Goal: Task Accomplishment & Management: Manage account settings

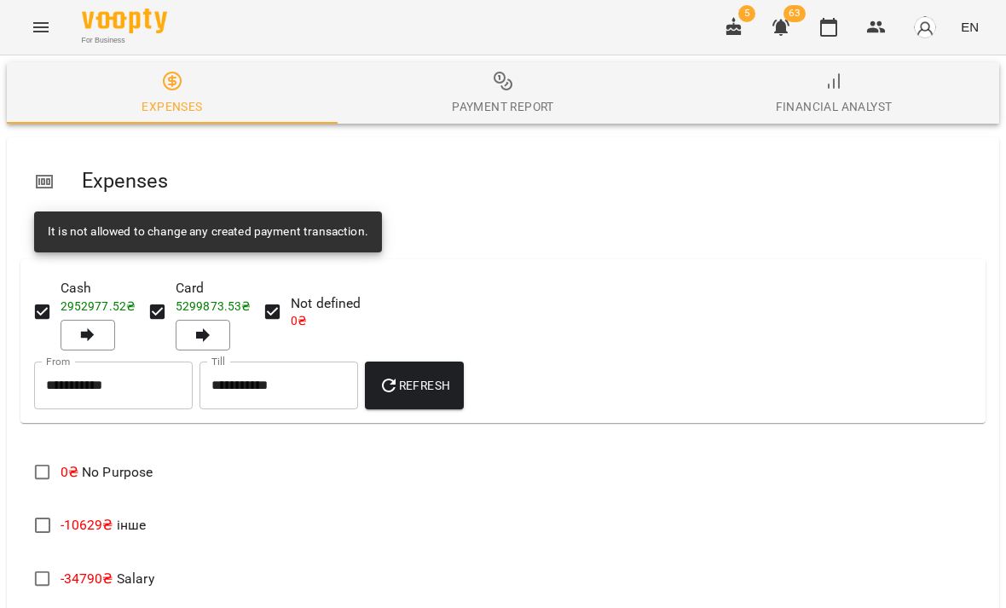
click at [826, 34] on icon "button" at bounding box center [828, 27] width 20 height 20
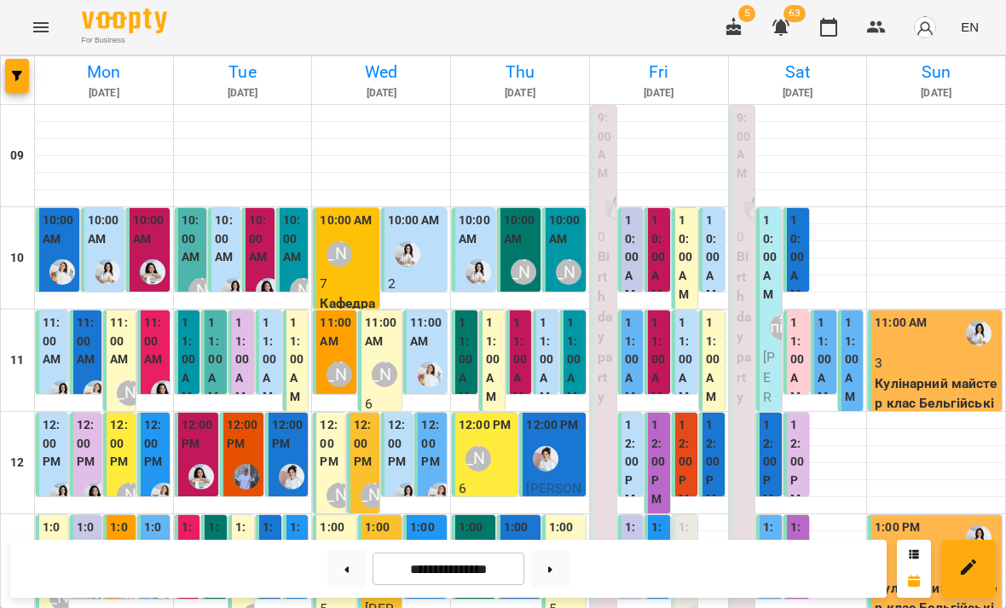
click at [528, 264] on div "[PERSON_NAME]" at bounding box center [523, 272] width 26 height 26
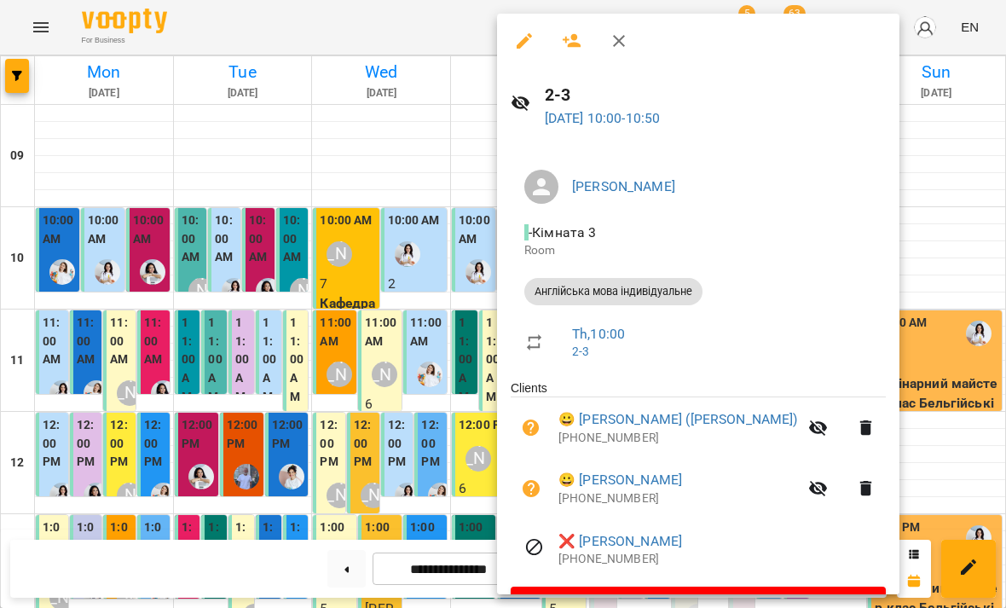
click at [906, 361] on div at bounding box center [503, 304] width 1006 height 608
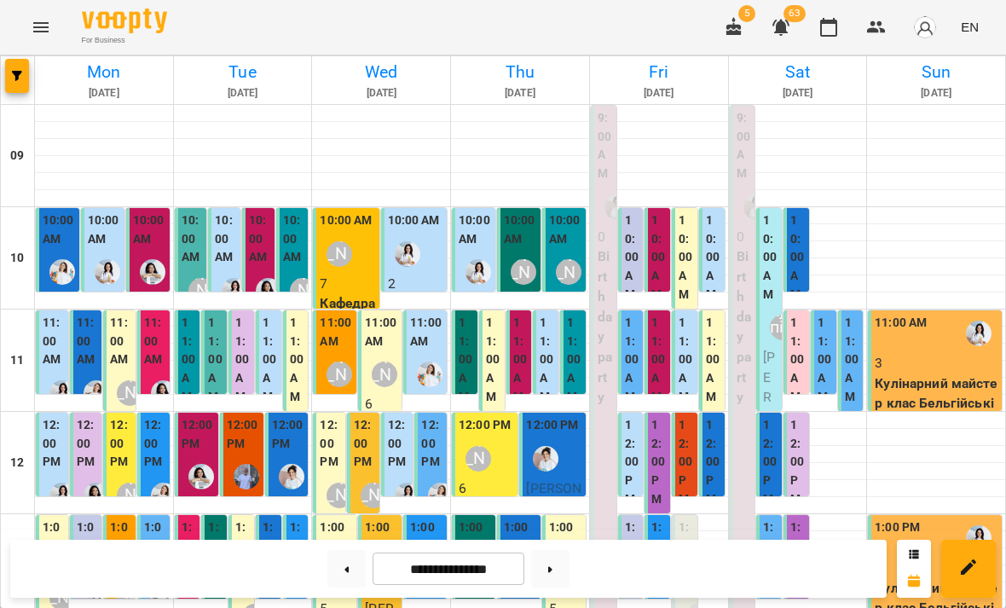
click at [580, 257] on div "[PERSON_NAME]" at bounding box center [568, 271] width 39 height 39
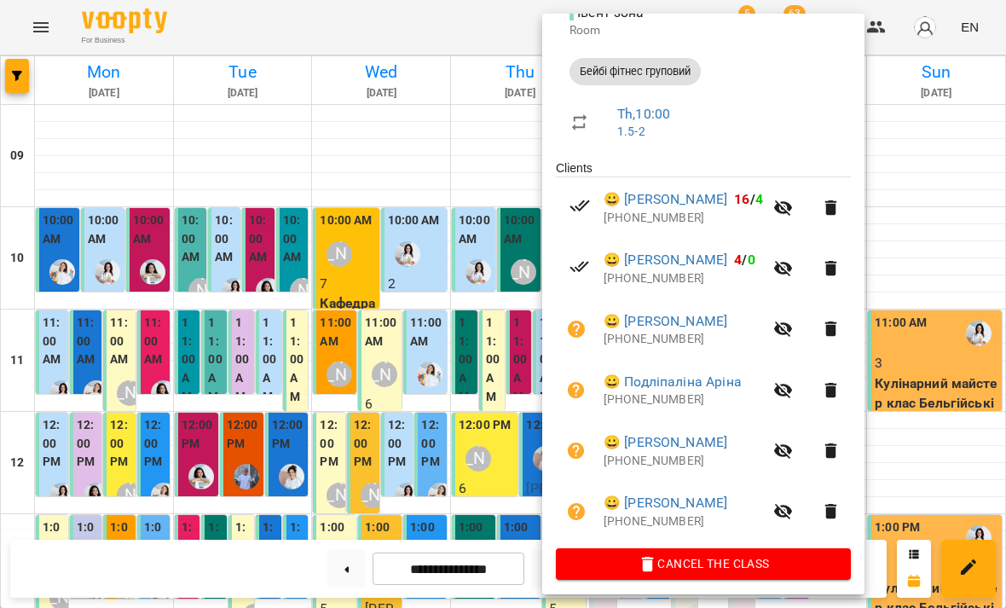
scroll to position [218, 0]
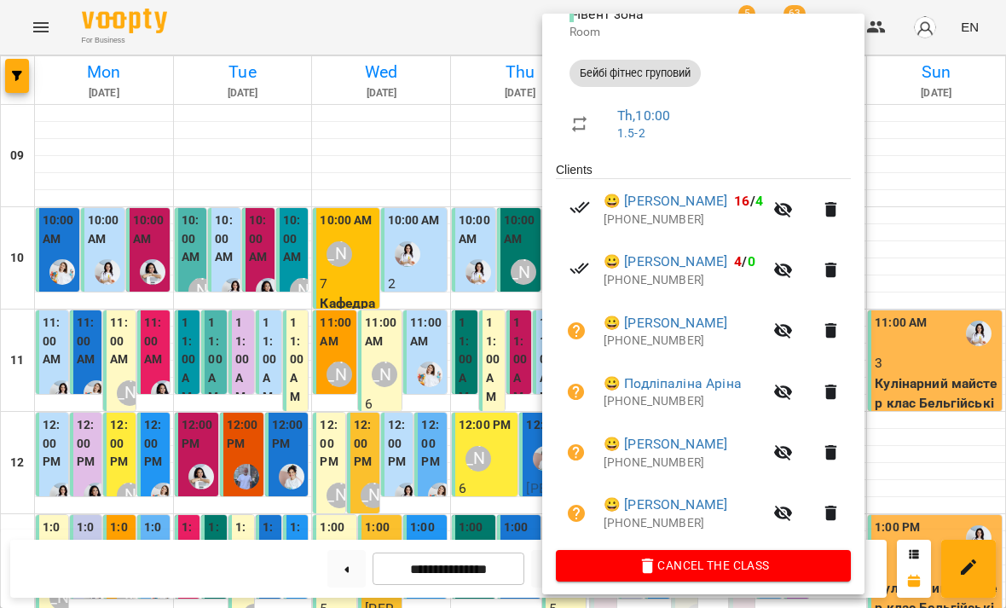
click at [919, 339] on div at bounding box center [503, 304] width 1006 height 608
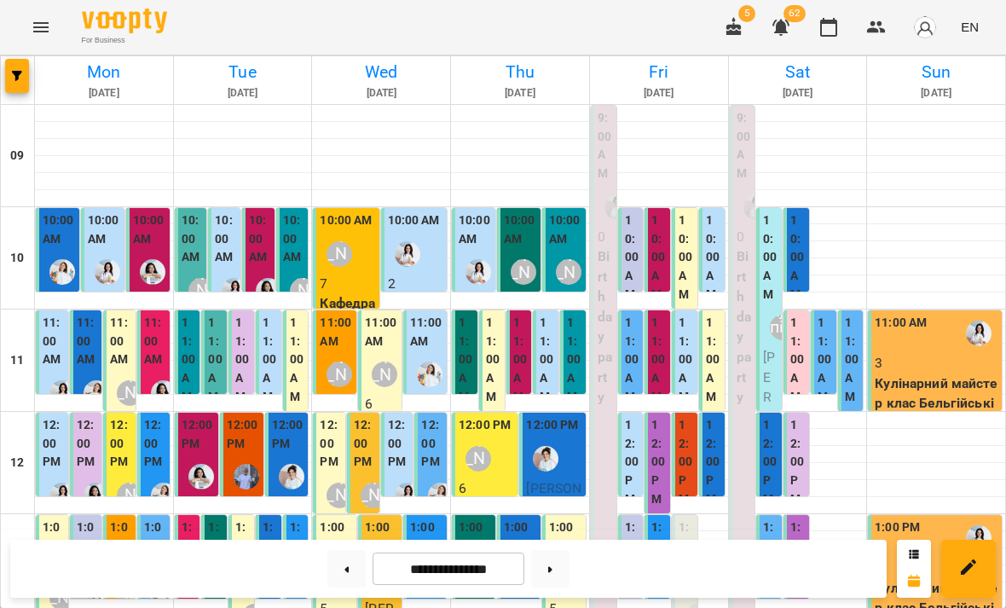
click at [51, 243] on label "10:00 AM" at bounding box center [59, 229] width 33 height 37
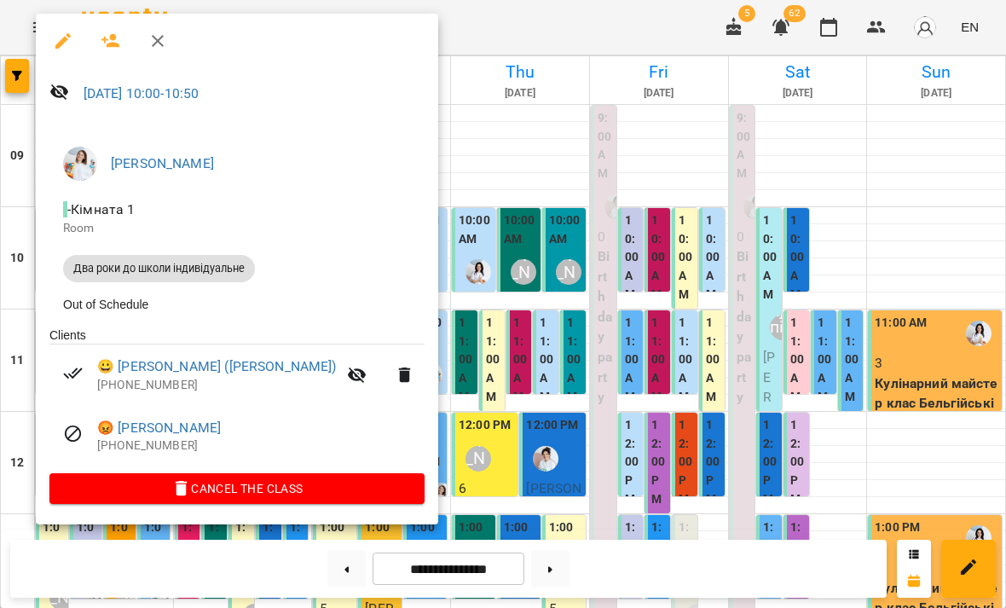
click at [532, 429] on div at bounding box center [503, 304] width 1006 height 608
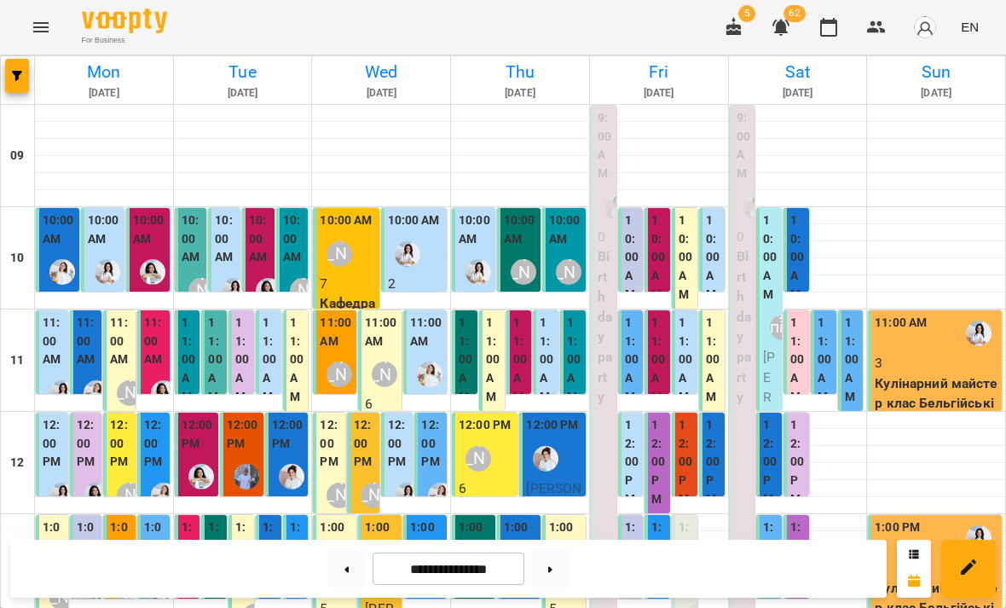
click at [123, 261] on div at bounding box center [107, 271] width 39 height 39
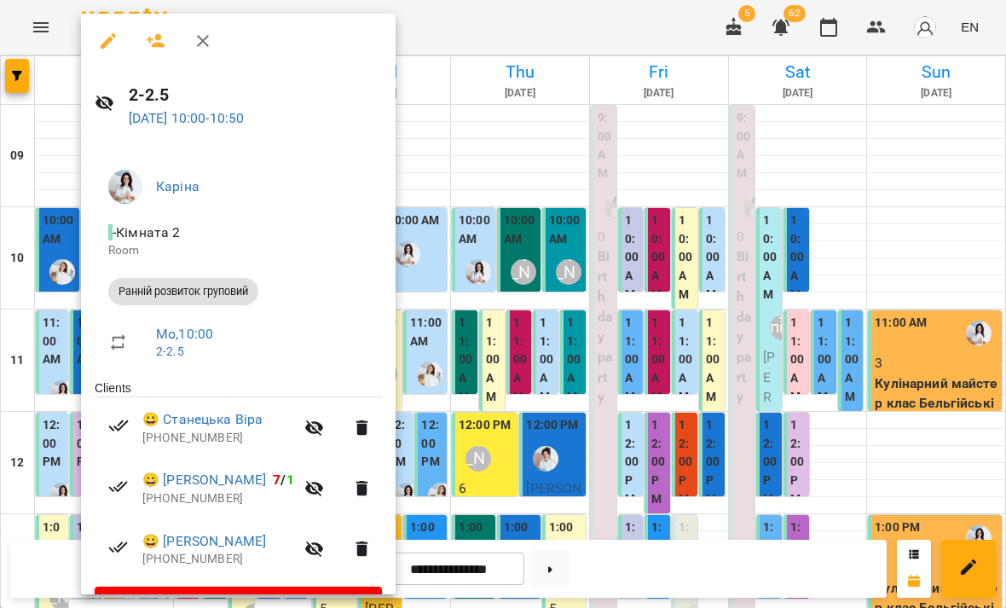
click at [491, 429] on div at bounding box center [503, 304] width 1006 height 608
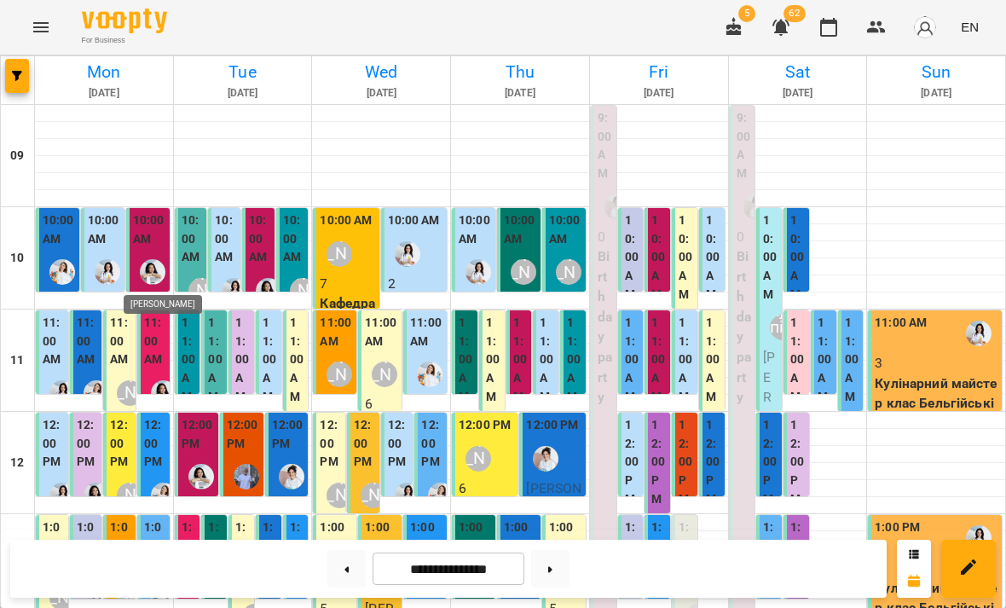
click at [164, 261] on img "Анна Білан" at bounding box center [153, 272] width 26 height 26
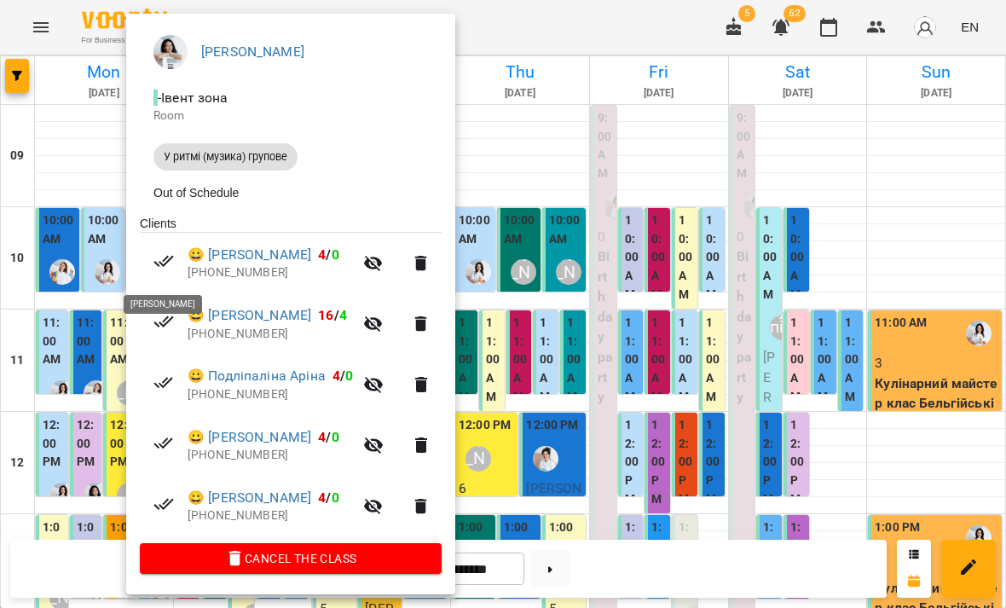
scroll to position [133, 0]
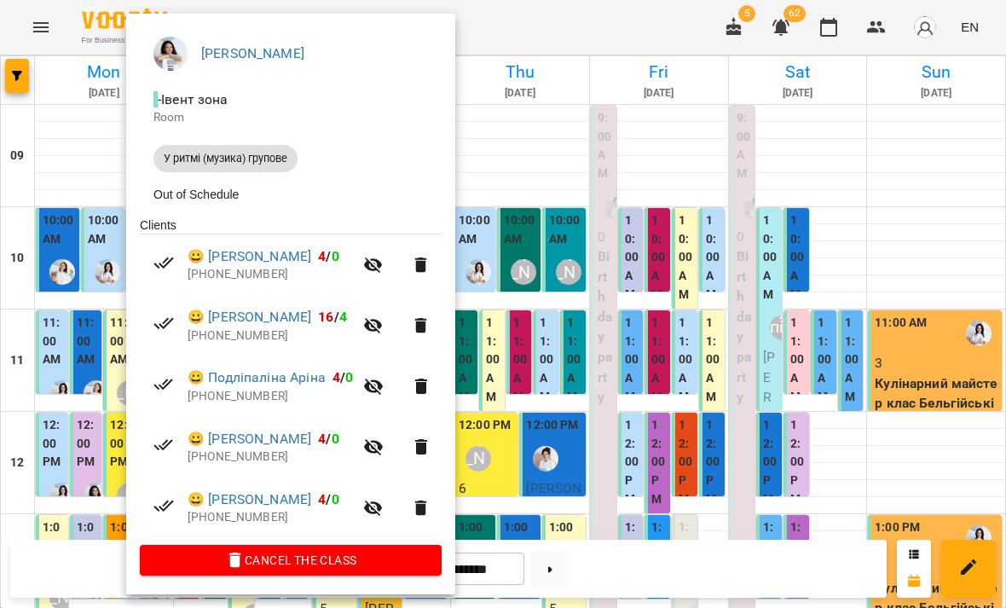
click at [47, 242] on div at bounding box center [503, 304] width 1006 height 608
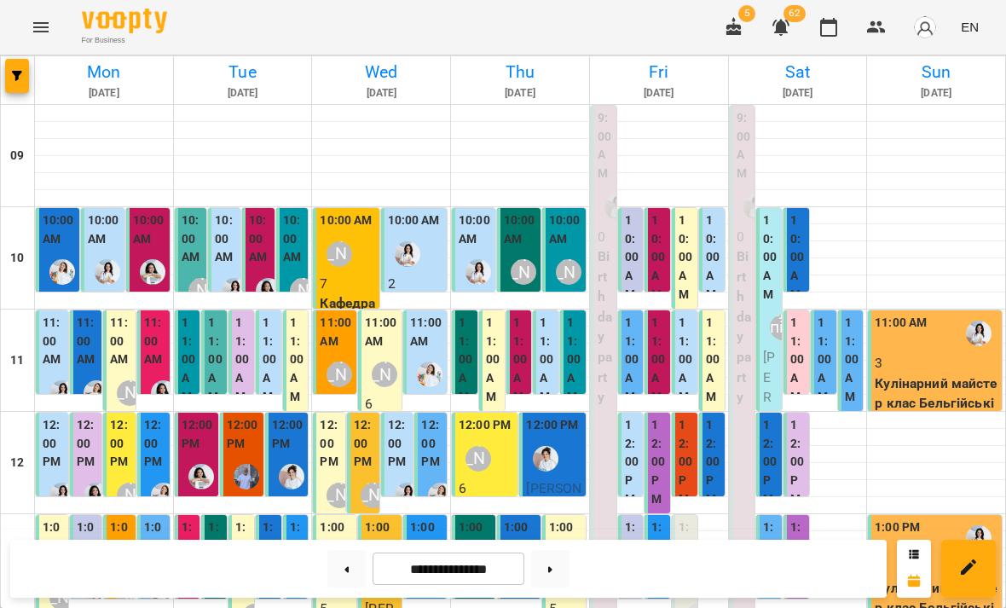
click at [64, 346] on label "11:00 AM" at bounding box center [54, 341] width 22 height 55
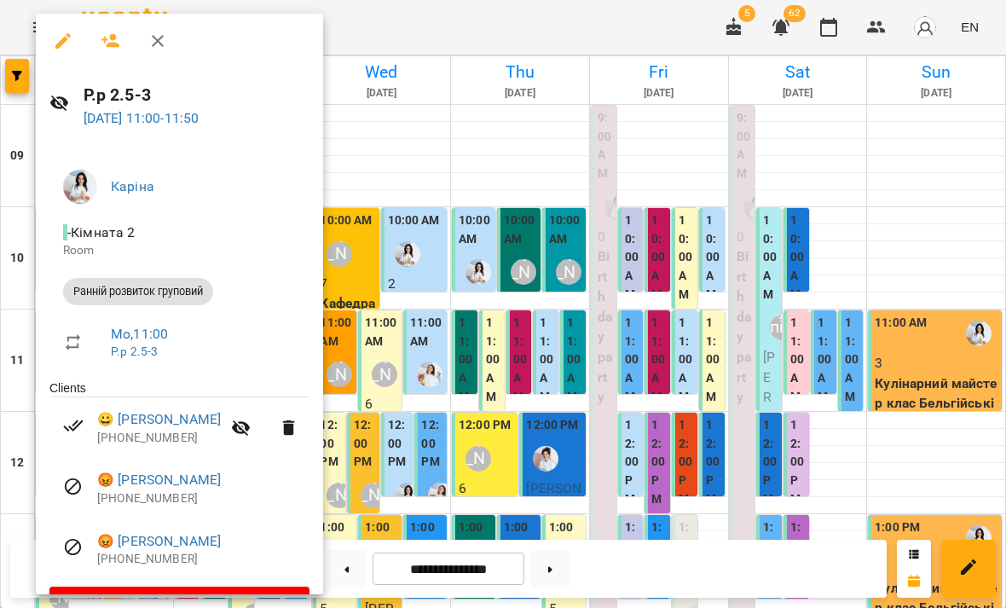
click at [415, 441] on div at bounding box center [503, 304] width 1006 height 608
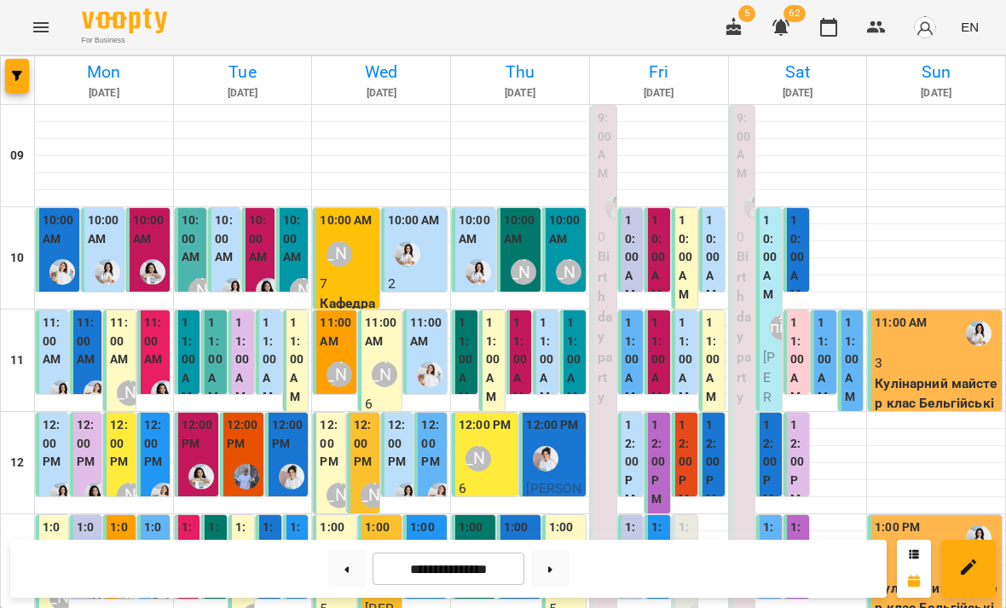
click at [98, 349] on label "11:00 AM" at bounding box center [88, 341] width 22 height 55
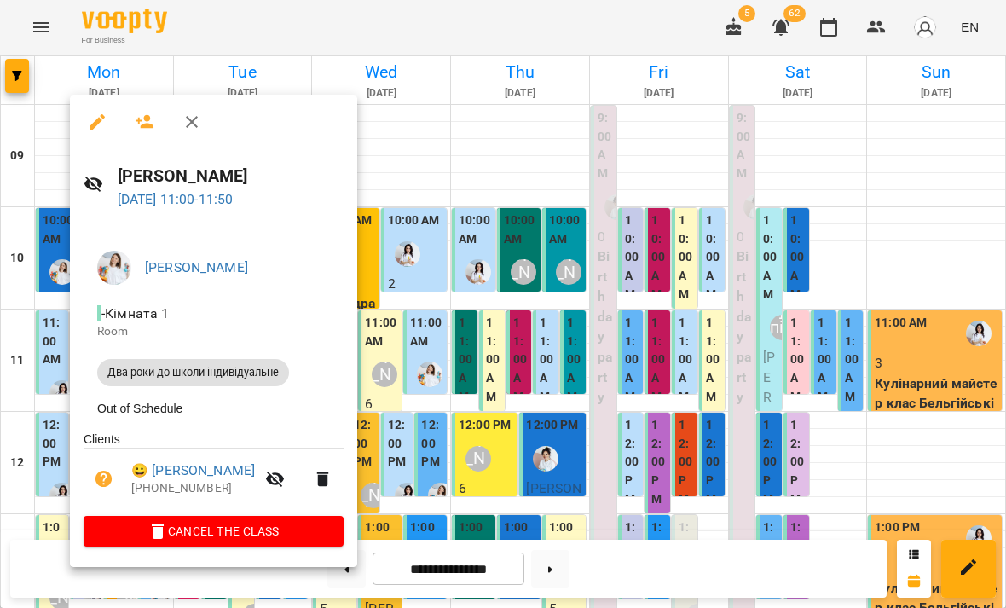
click at [469, 468] on div at bounding box center [503, 304] width 1006 height 608
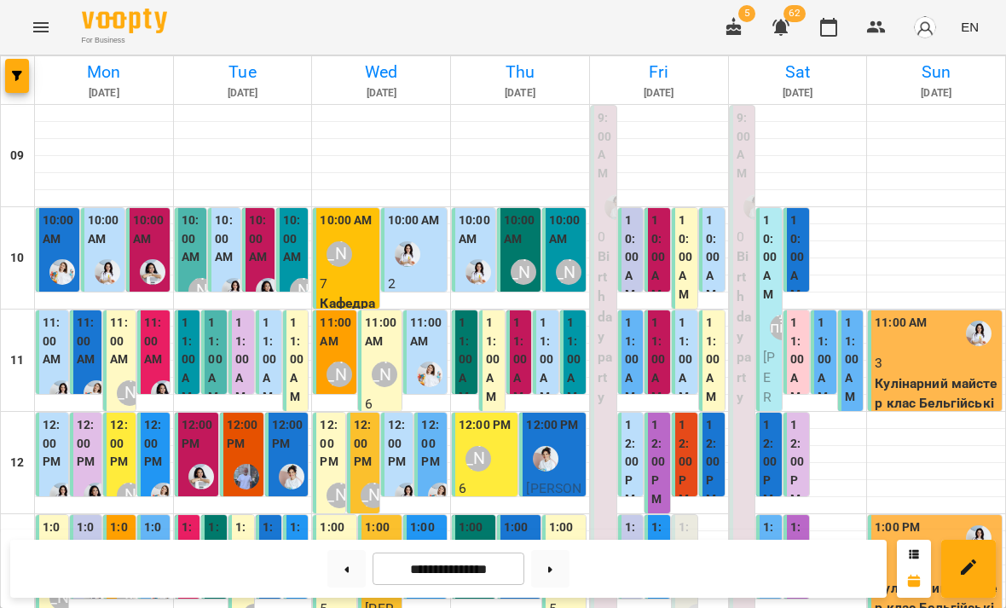
click at [123, 350] on label "11:00 AM" at bounding box center [121, 341] width 22 height 55
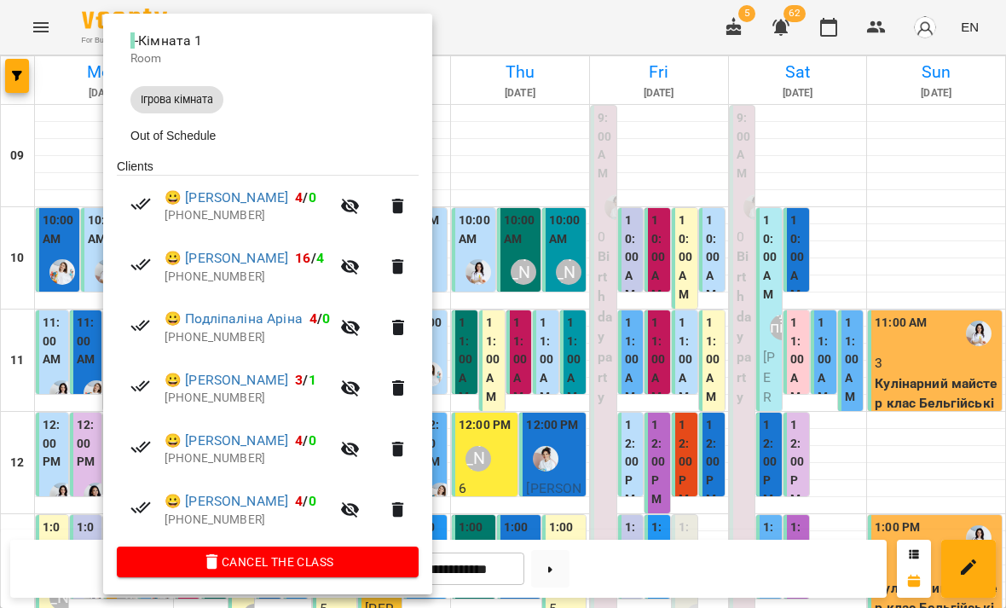
scroll to position [191, 0]
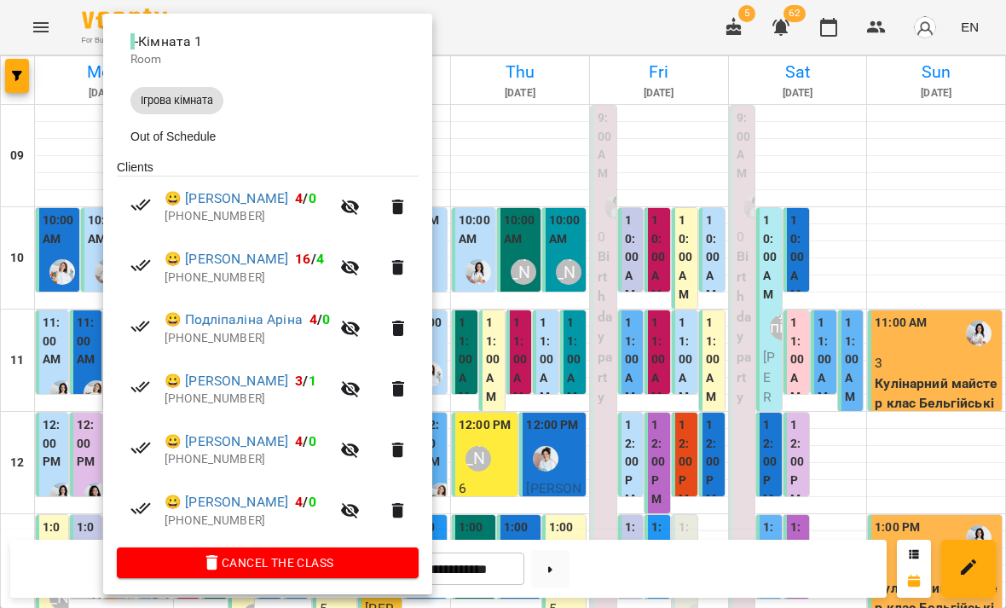
click at [570, 467] on div at bounding box center [503, 304] width 1006 height 608
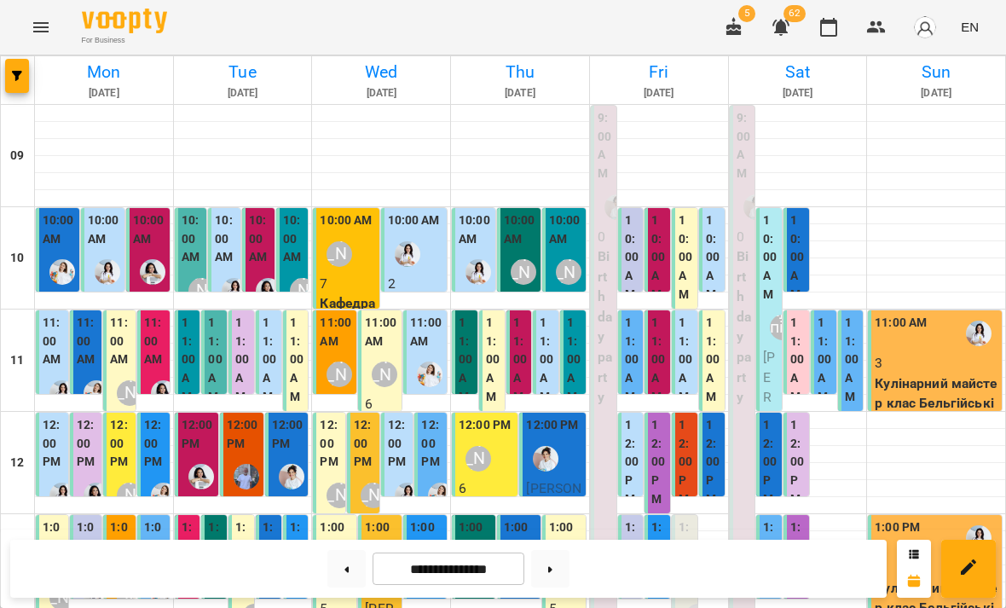
click at [148, 358] on label "11:00 AM" at bounding box center [155, 341] width 22 height 55
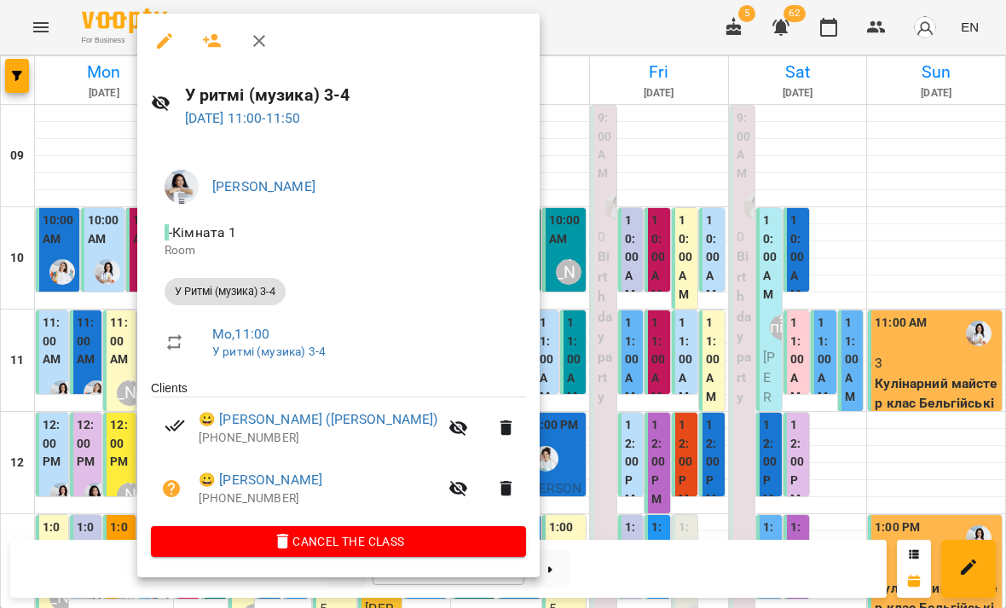
click at [585, 418] on div at bounding box center [503, 304] width 1006 height 608
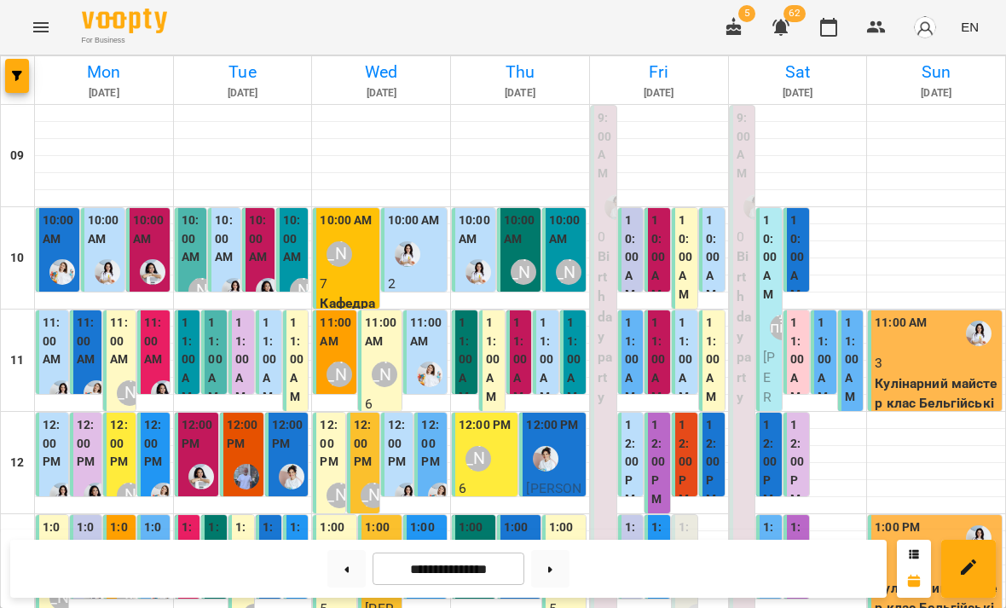
click at [155, 347] on label "11:00 AM" at bounding box center [155, 341] width 22 height 55
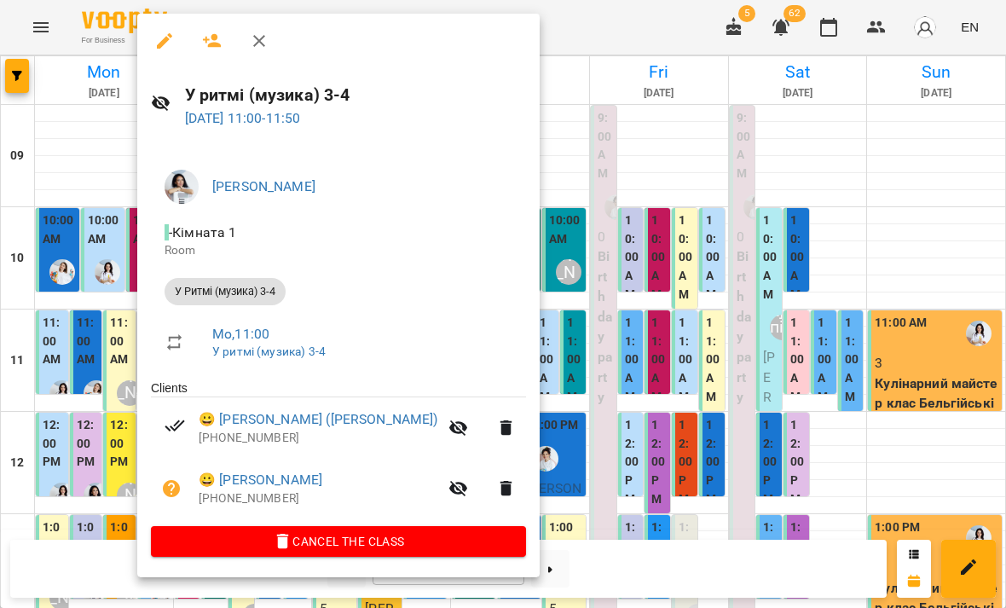
click at [83, 320] on div at bounding box center [503, 304] width 1006 height 608
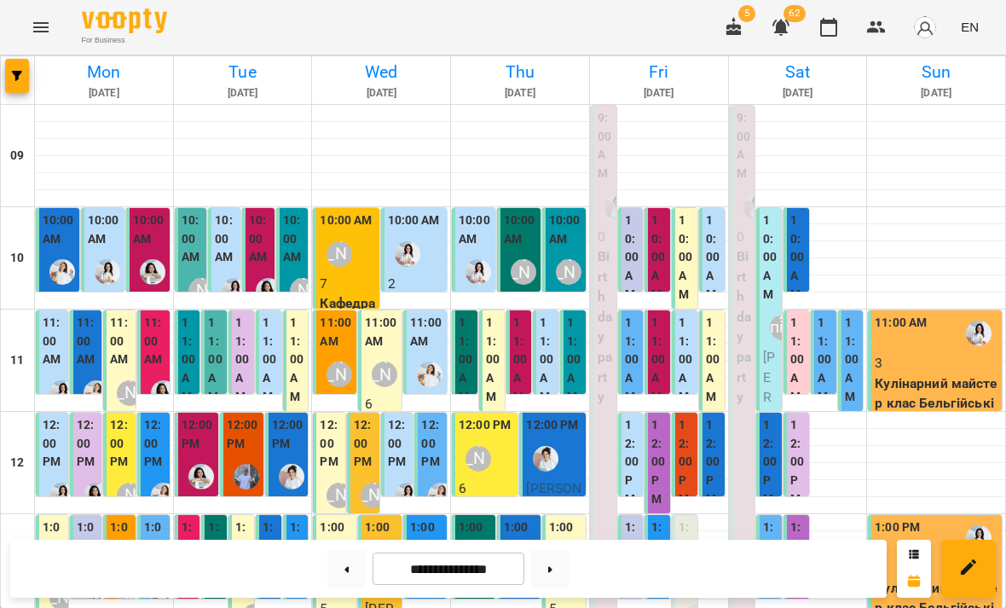
click at [53, 442] on label "12:00 PM" at bounding box center [54, 443] width 22 height 55
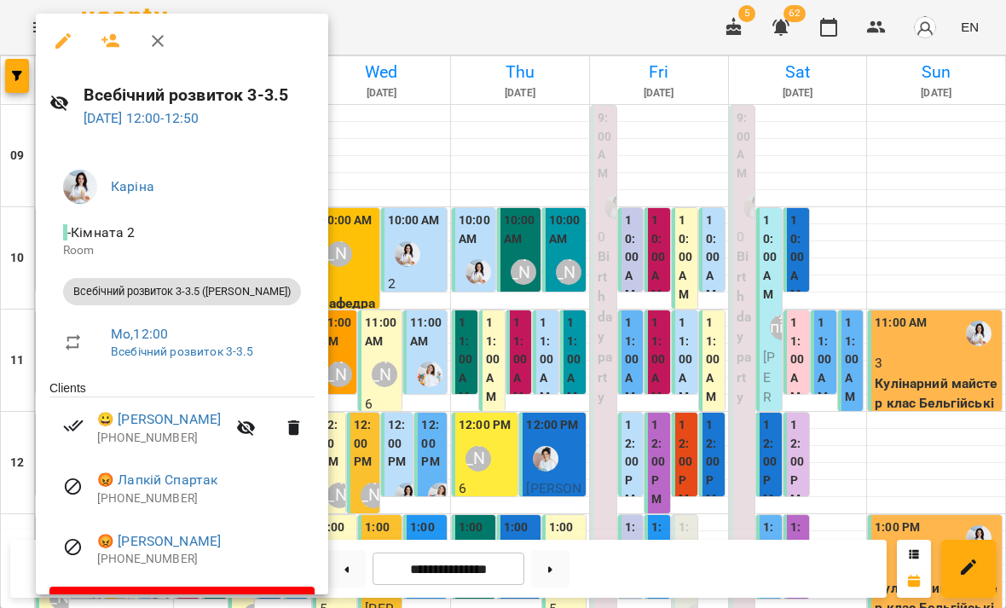
click at [473, 510] on div at bounding box center [503, 304] width 1006 height 608
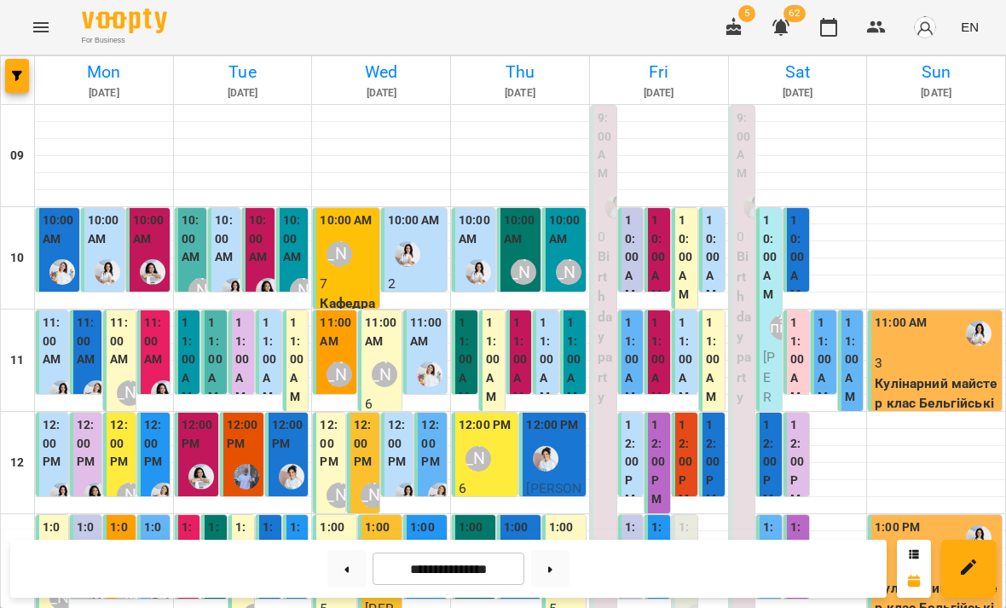
click at [94, 453] on label "12:00 PM" at bounding box center [88, 443] width 22 height 55
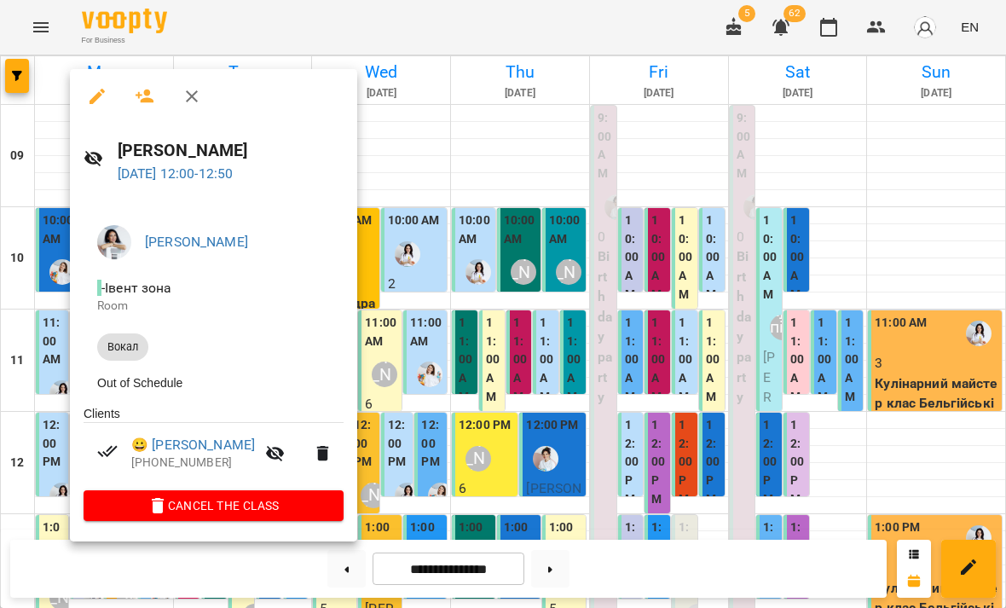
click at [442, 484] on div at bounding box center [503, 304] width 1006 height 608
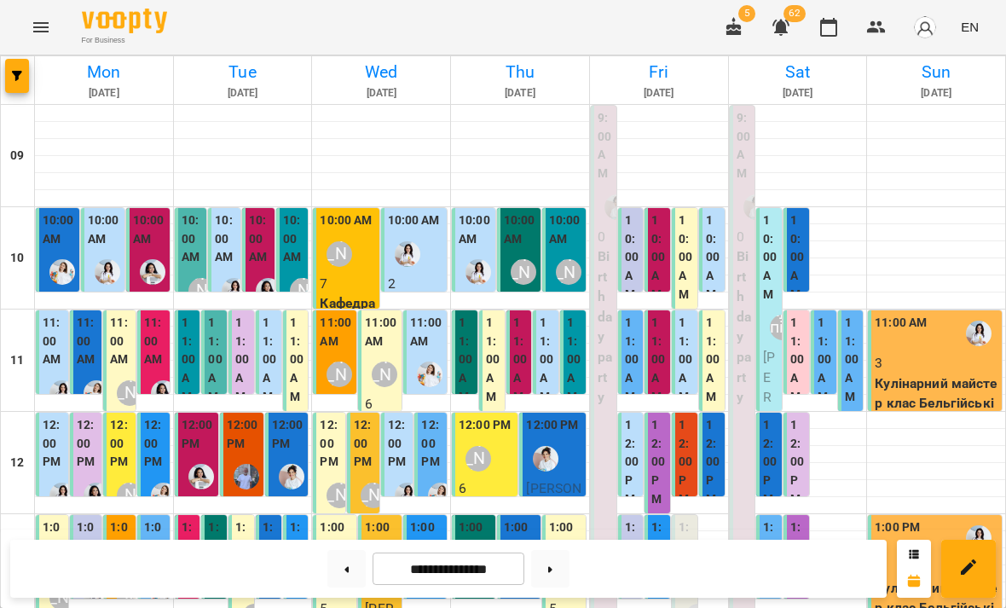
click at [130, 454] on label "12:00 PM" at bounding box center [121, 443] width 22 height 55
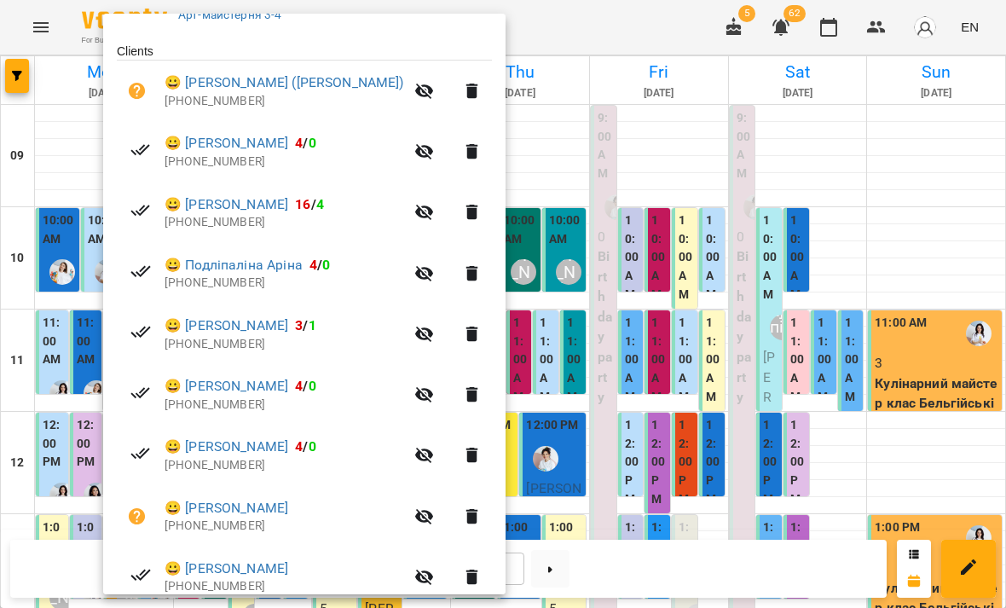
scroll to position [338, 0]
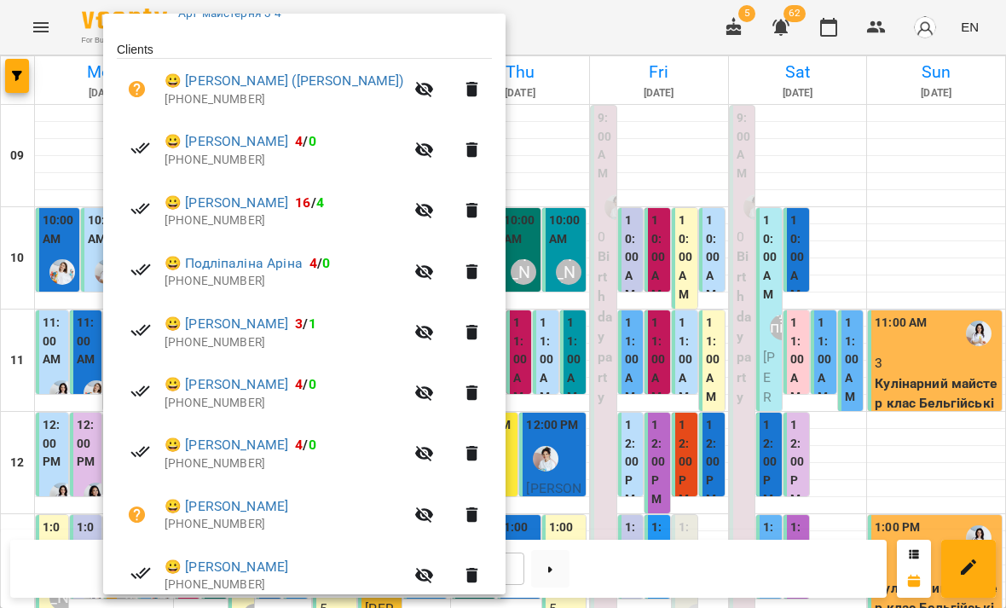
click at [591, 494] on div at bounding box center [503, 304] width 1006 height 608
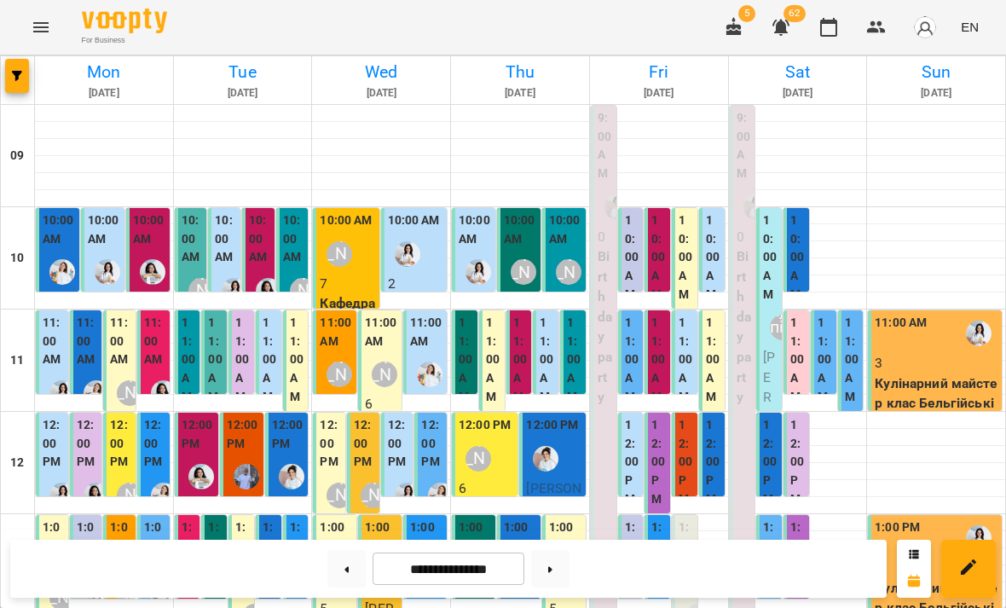
scroll to position [184, 0]
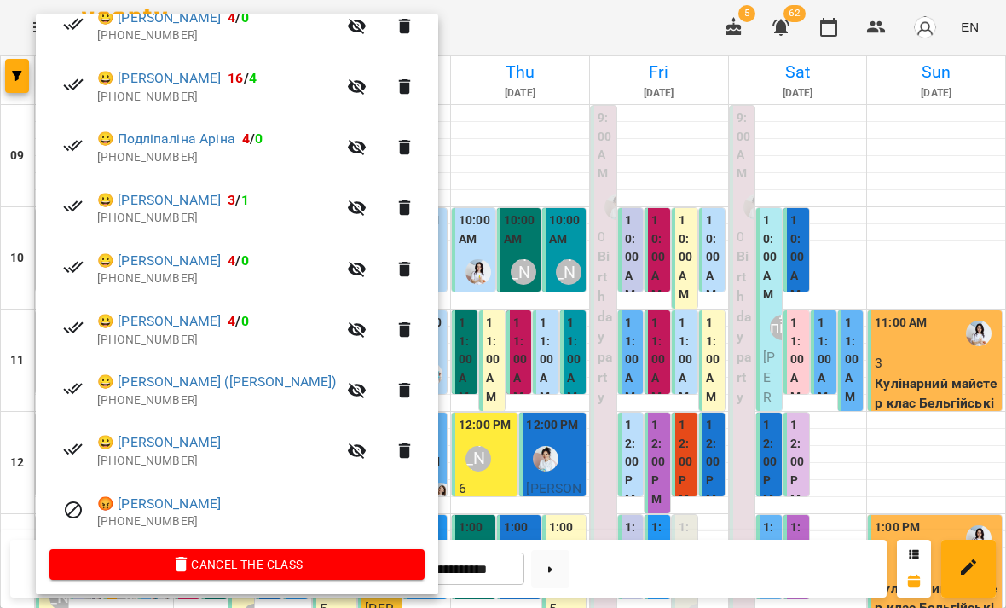
scroll to position [370, 0]
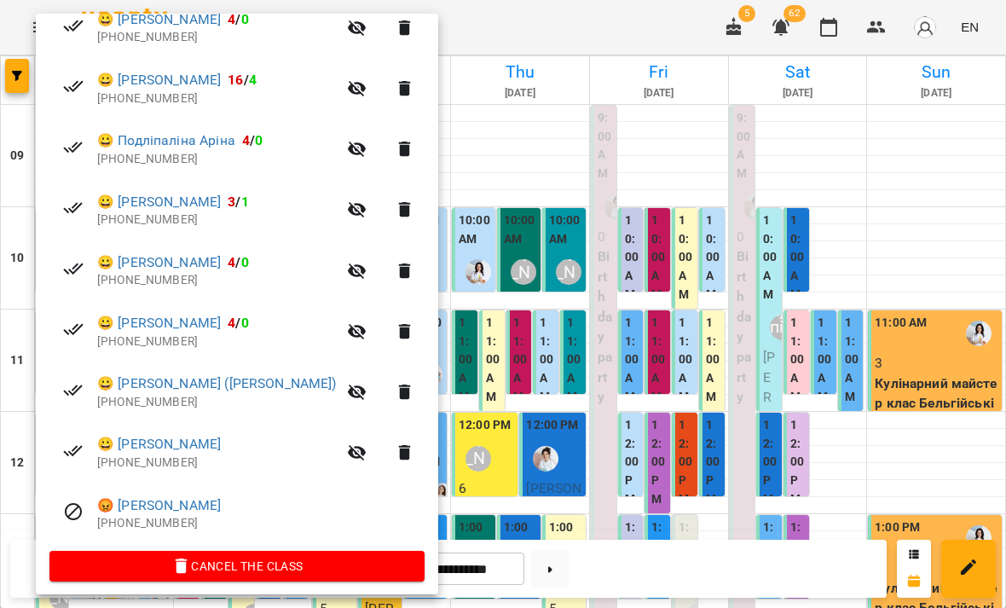
click at [513, 484] on div at bounding box center [503, 304] width 1006 height 608
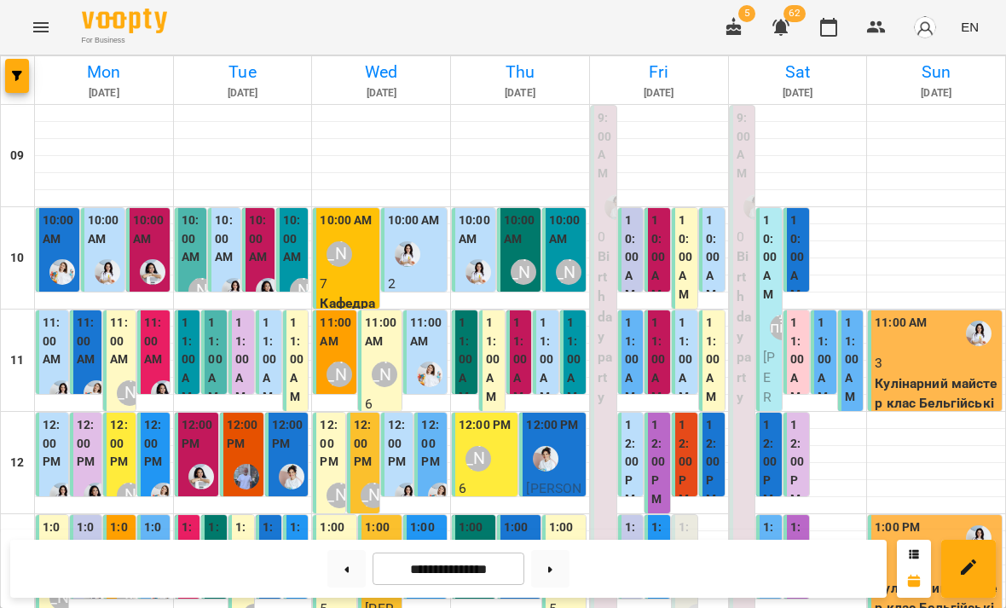
scroll to position [0, 0]
click at [191, 256] on label "10:00 AM" at bounding box center [193, 238] width 22 height 55
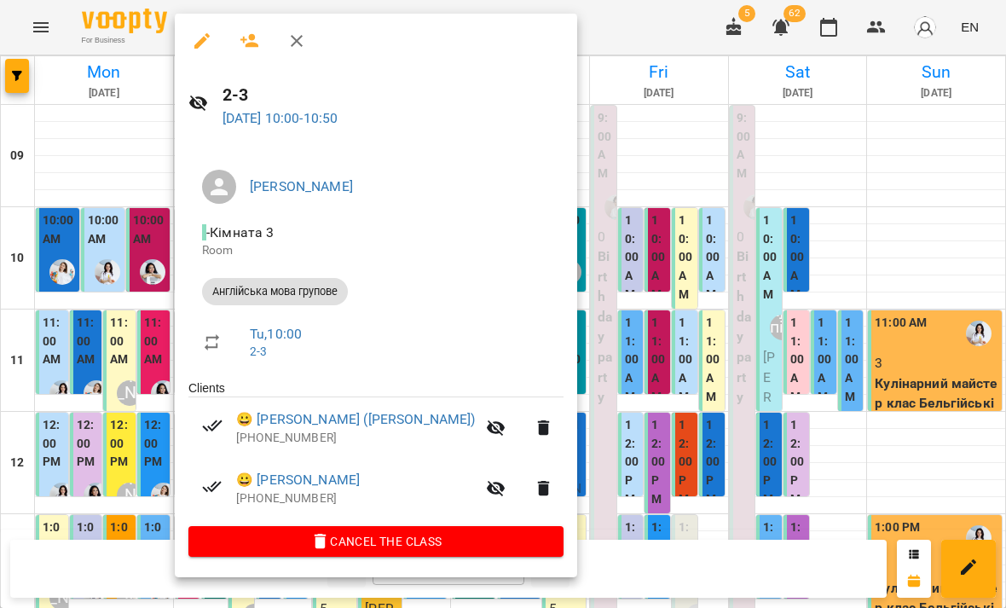
click at [823, 290] on div at bounding box center [503, 304] width 1006 height 608
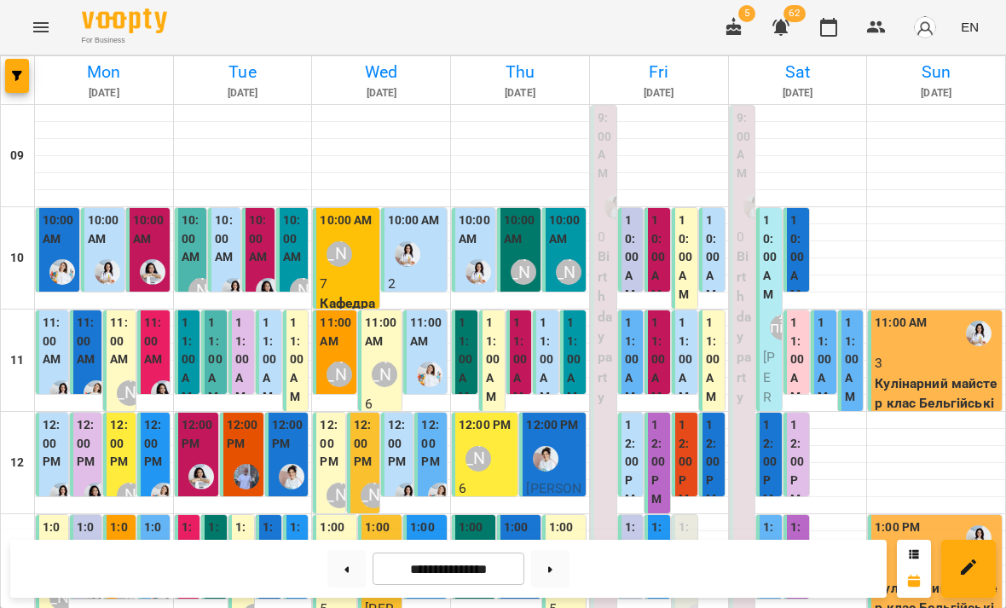
click at [194, 347] on label "11:00 AM" at bounding box center [189, 360] width 15 height 92
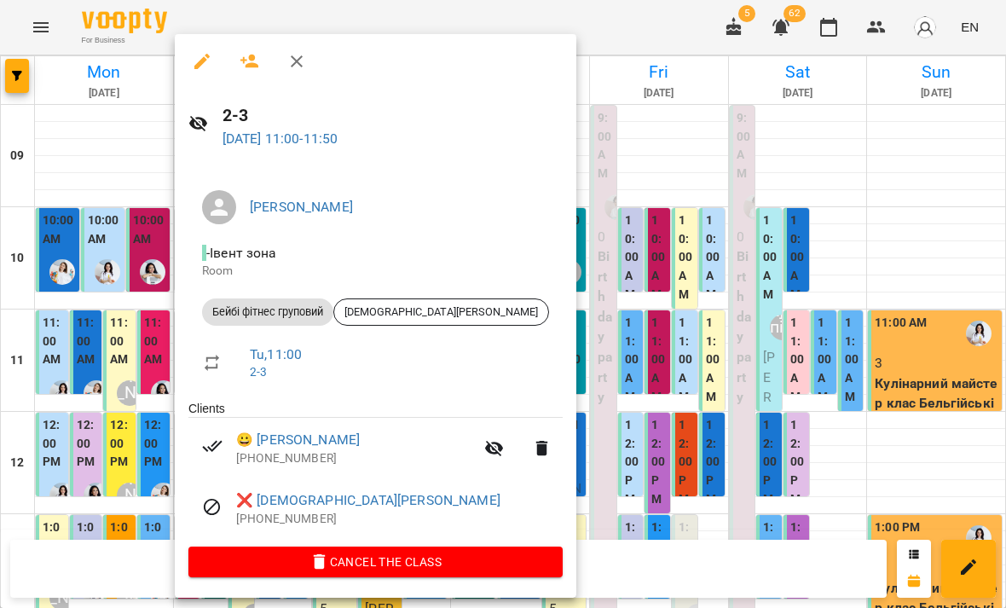
click at [574, 279] on div at bounding box center [503, 304] width 1006 height 608
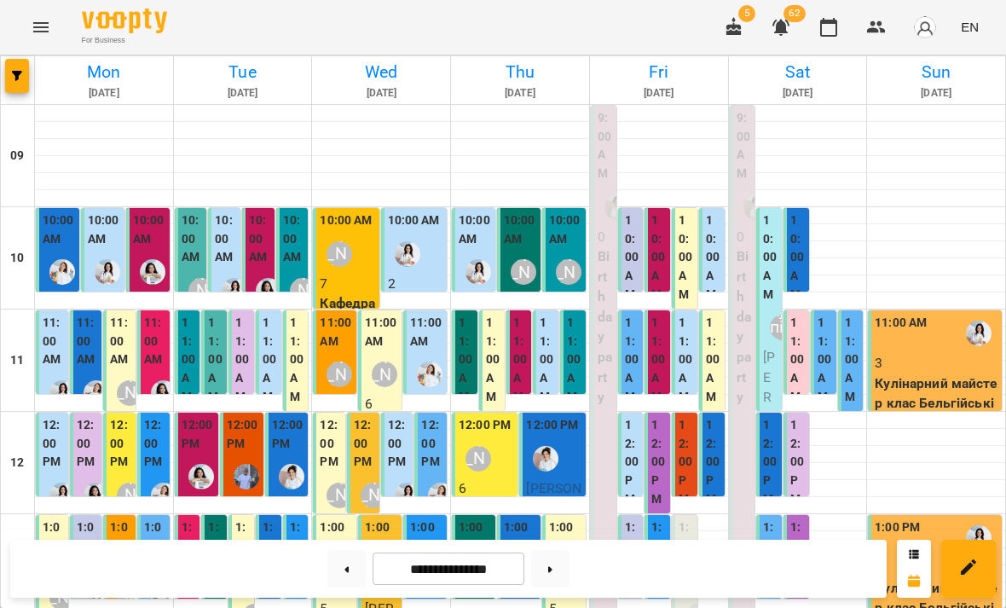
click at [212, 363] on label "11:00 AM" at bounding box center [215, 360] width 15 height 92
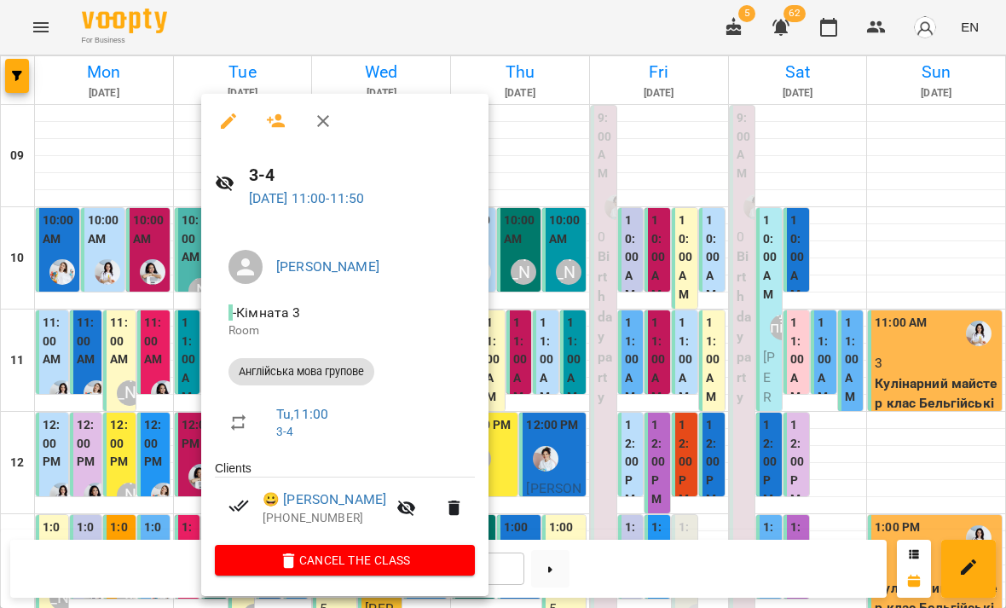
click at [577, 358] on div at bounding box center [503, 304] width 1006 height 608
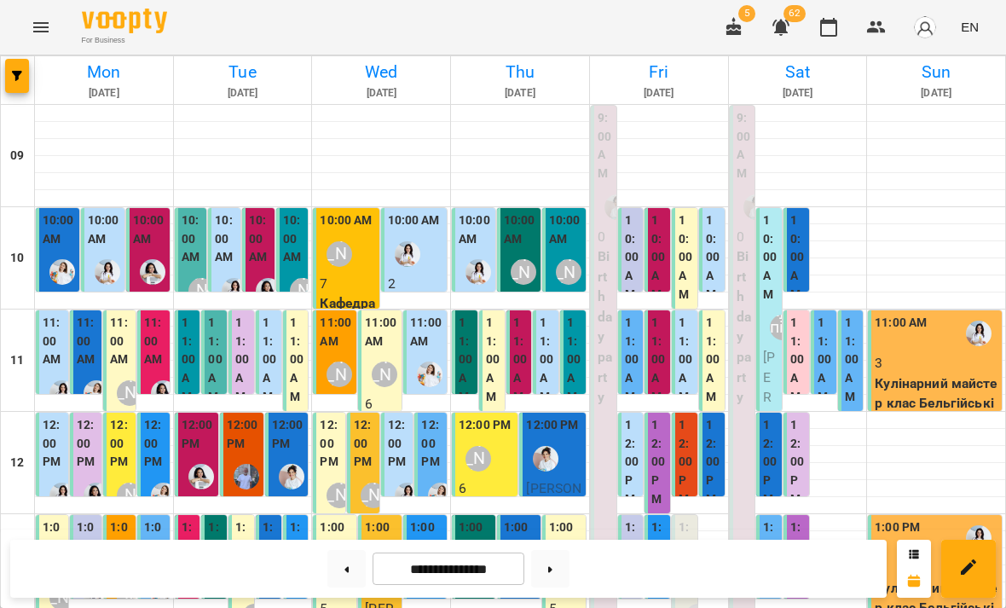
click at [247, 360] on label "11:00 AM" at bounding box center [242, 360] width 15 height 92
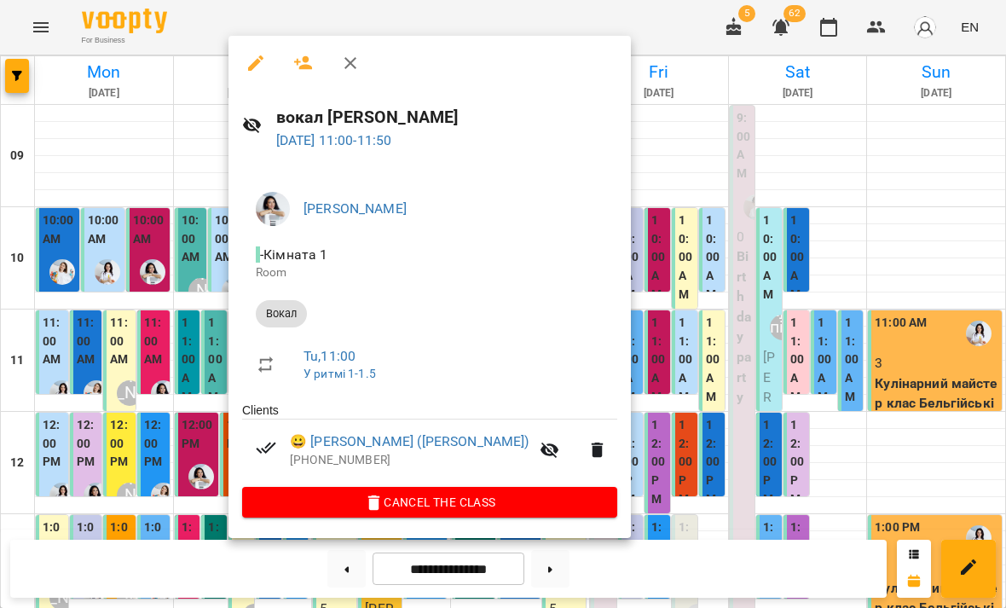
click at [845, 377] on div at bounding box center [503, 304] width 1006 height 608
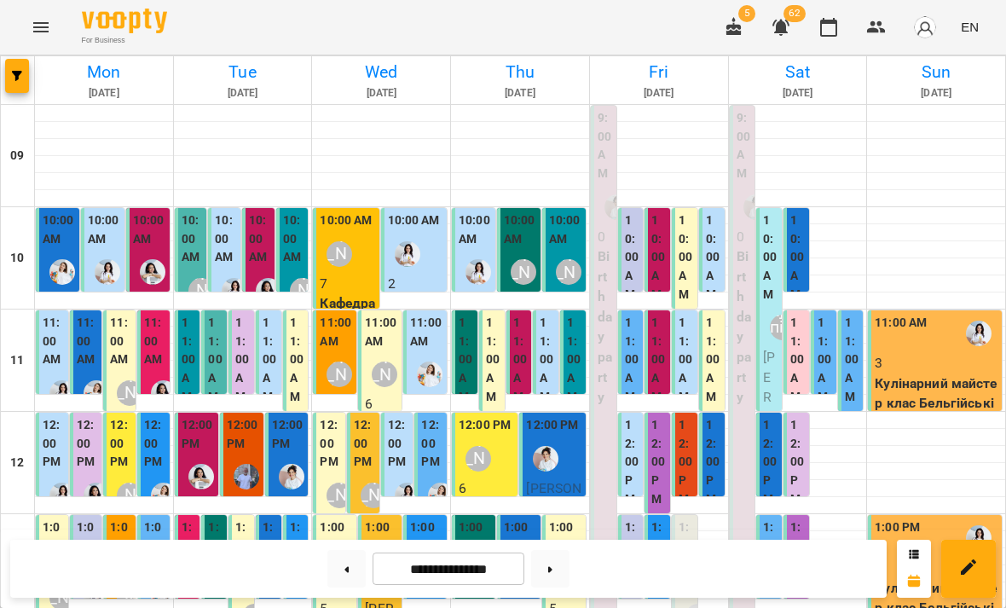
click at [298, 271] on div "[PERSON_NAME]" at bounding box center [302, 290] width 39 height 39
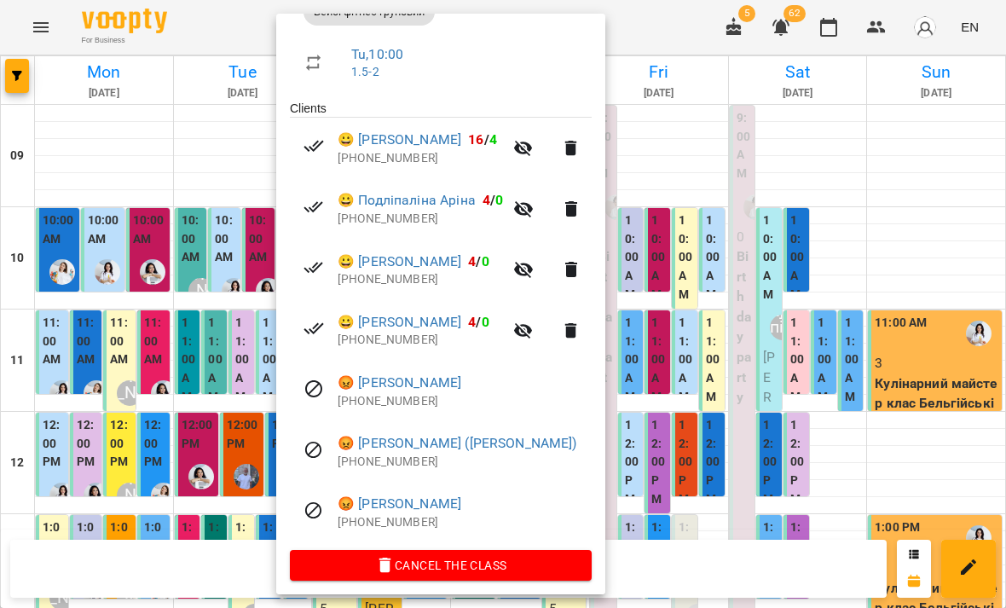
scroll to position [279, 0]
click at [709, 362] on div at bounding box center [503, 304] width 1006 height 608
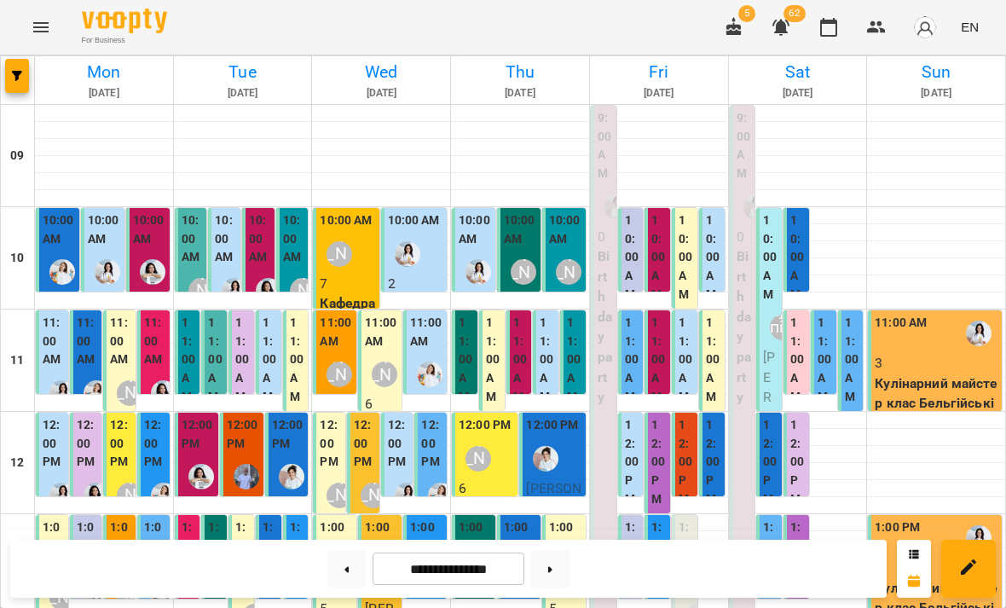
click at [205, 453] on div "12:00 PM" at bounding box center [198, 436] width 33 height 41
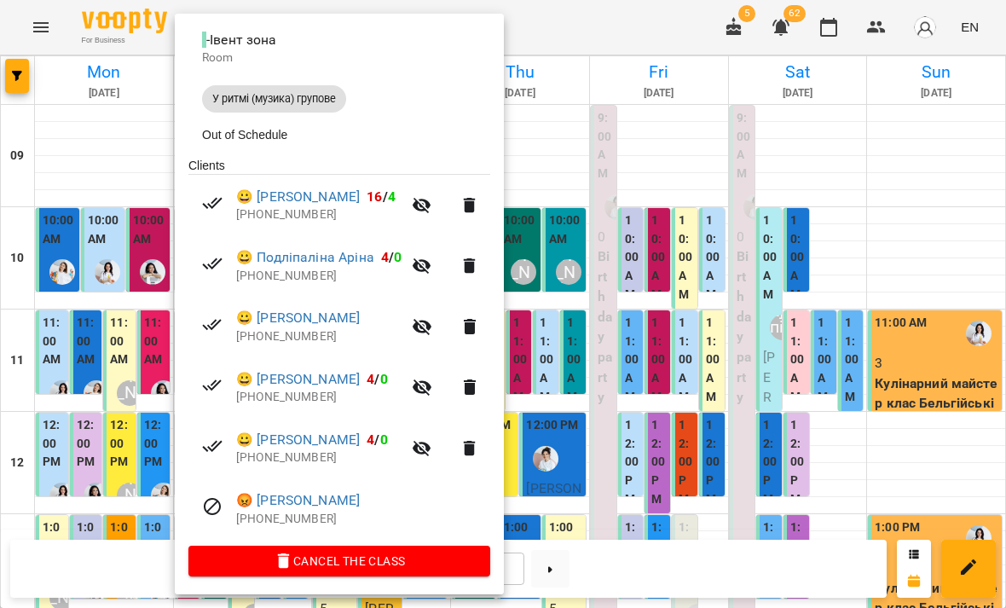
scroll to position [191, 0]
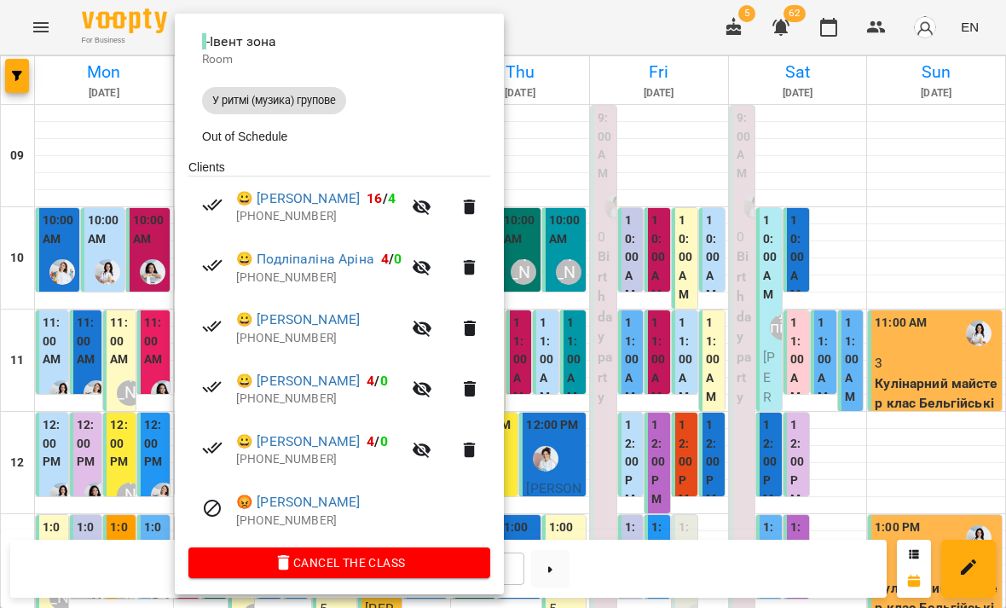
click at [612, 317] on div at bounding box center [503, 304] width 1006 height 608
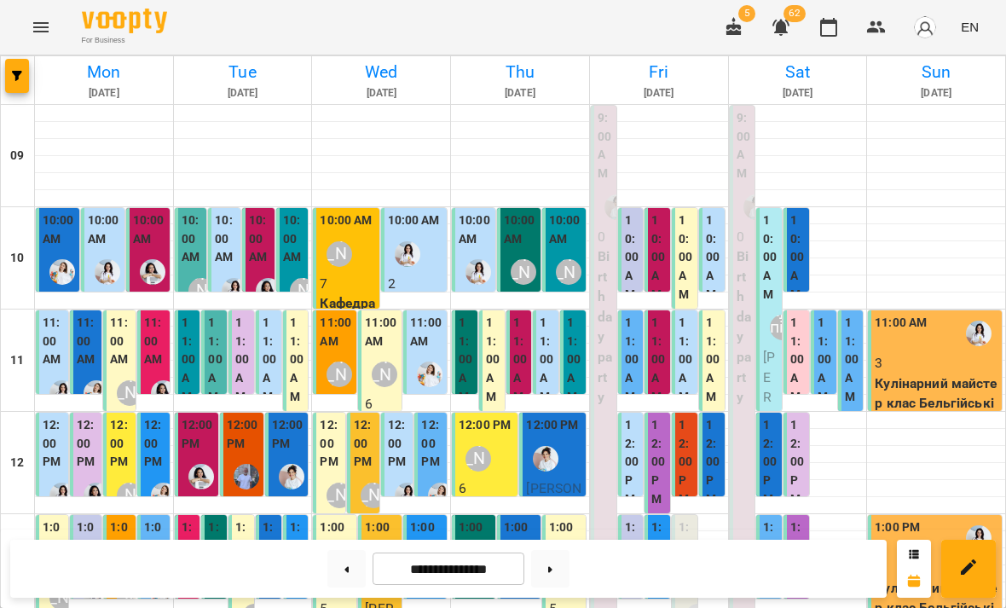
click at [246, 447] on label "12:00 PM" at bounding box center [243, 434] width 33 height 37
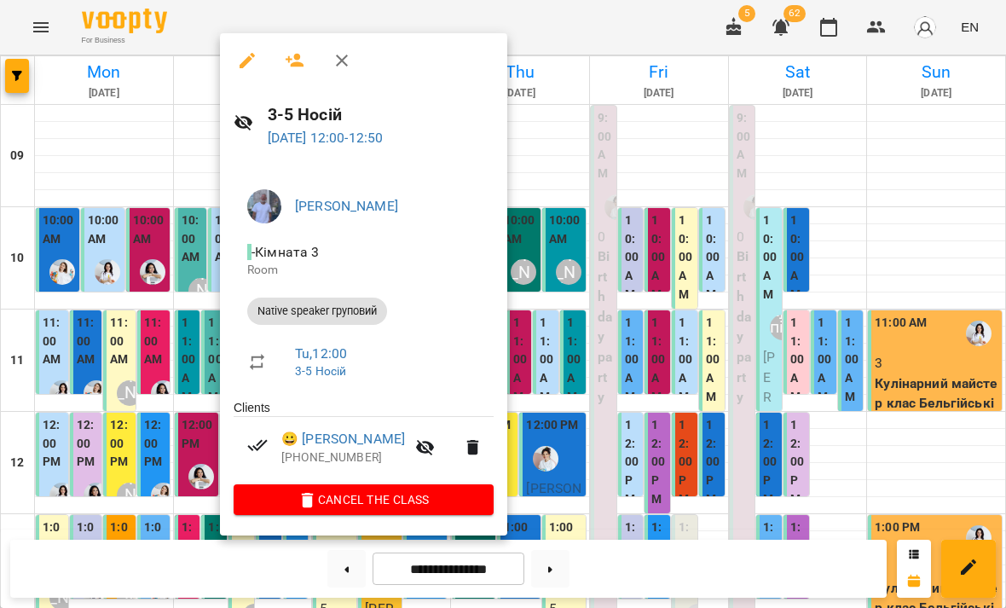
click at [546, 304] on div at bounding box center [503, 304] width 1006 height 608
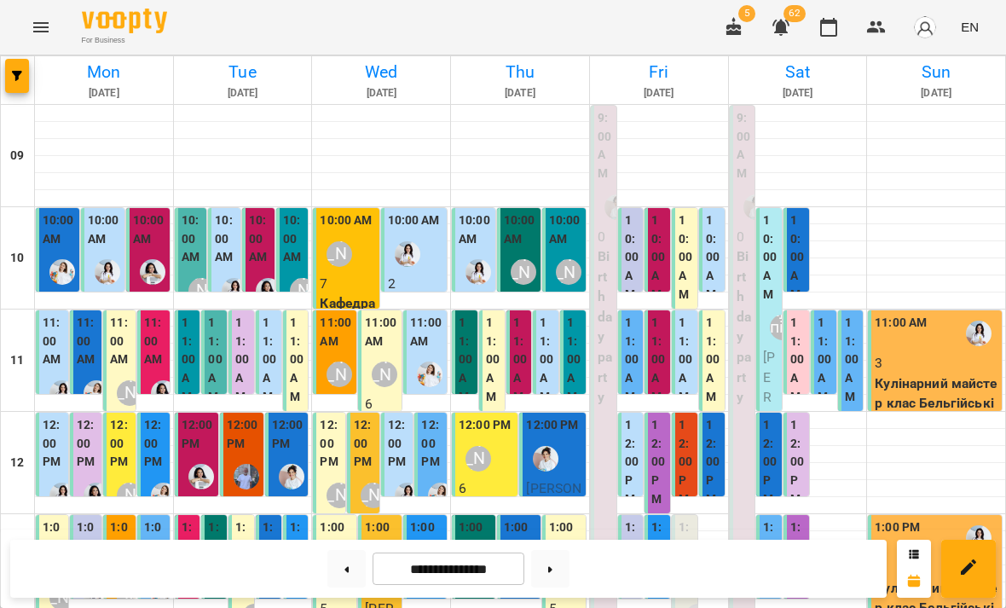
click at [290, 464] on img "Іванна" at bounding box center [292, 477] width 26 height 26
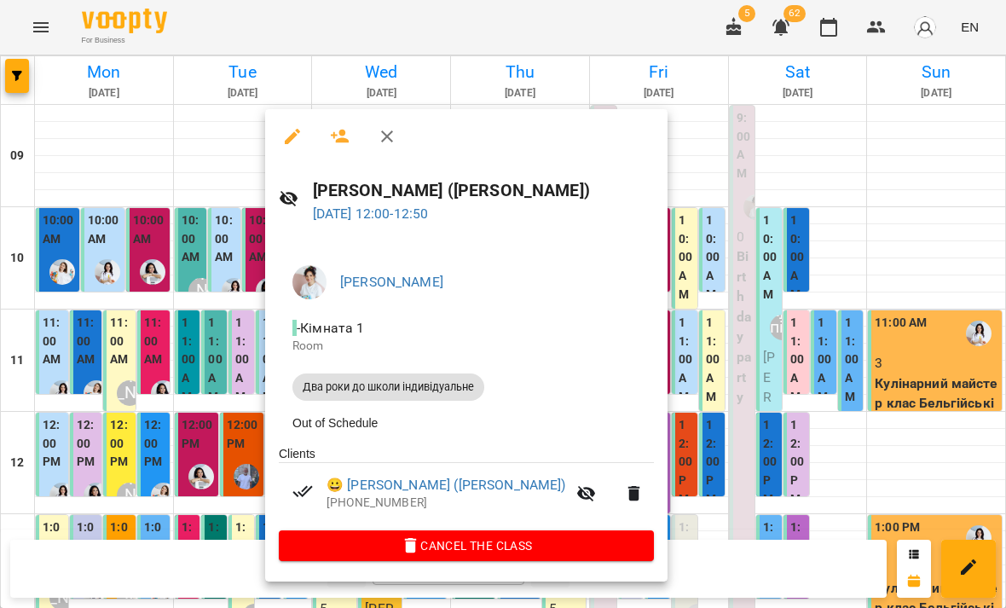
click at [868, 394] on div at bounding box center [503, 304] width 1006 height 608
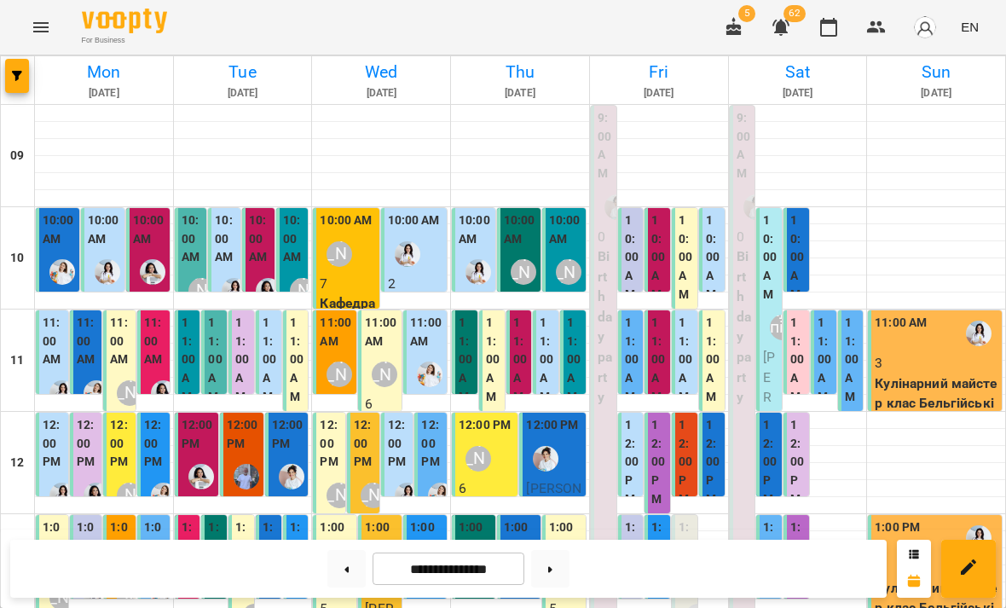
scroll to position [137, 0]
click at [194, 518] on label "1:00 PM" at bounding box center [189, 554] width 15 height 73
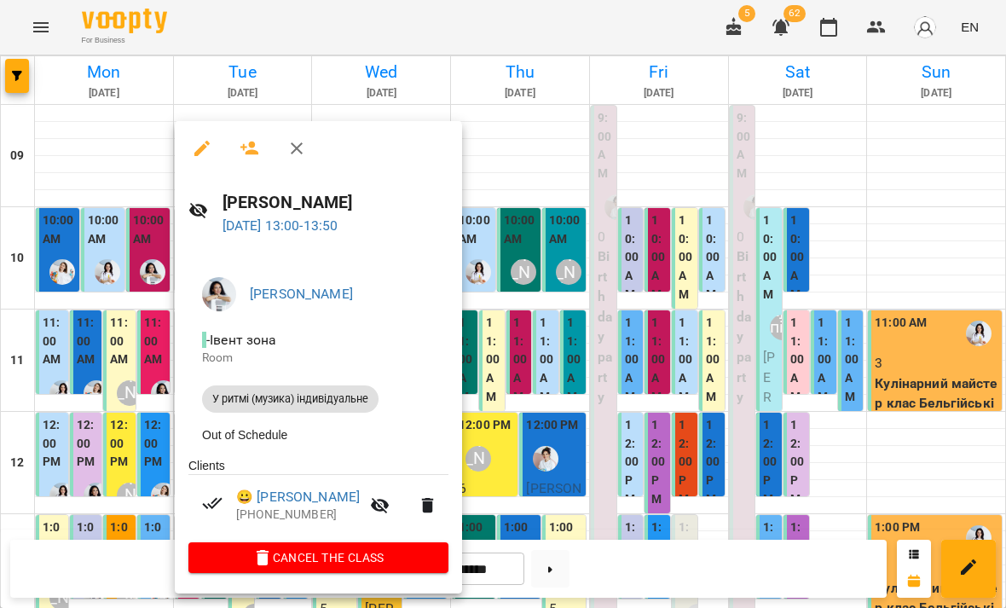
click at [577, 222] on div at bounding box center [503, 304] width 1006 height 608
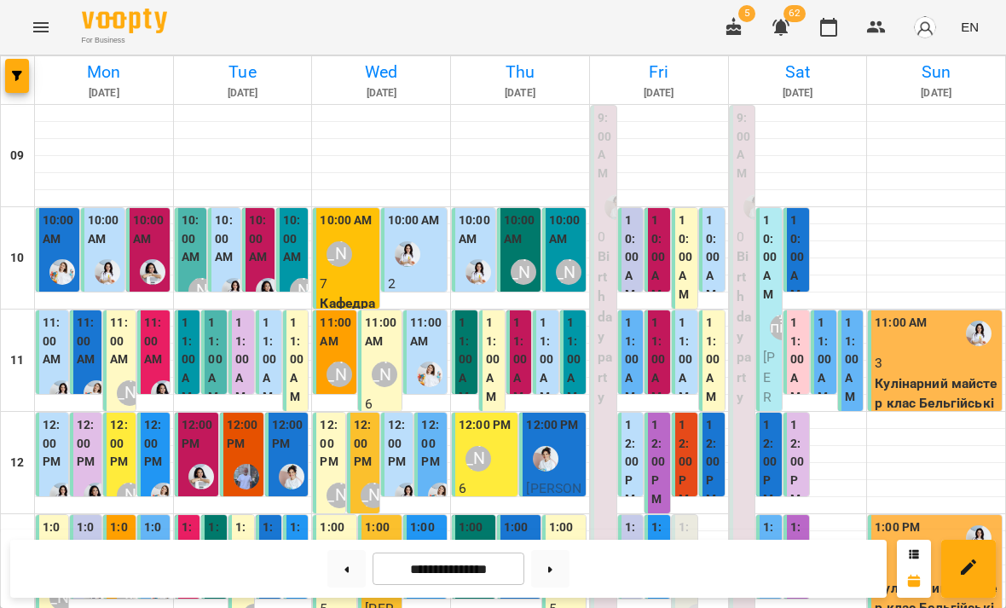
click at [185, 518] on label "1:00 PM" at bounding box center [189, 554] width 15 height 73
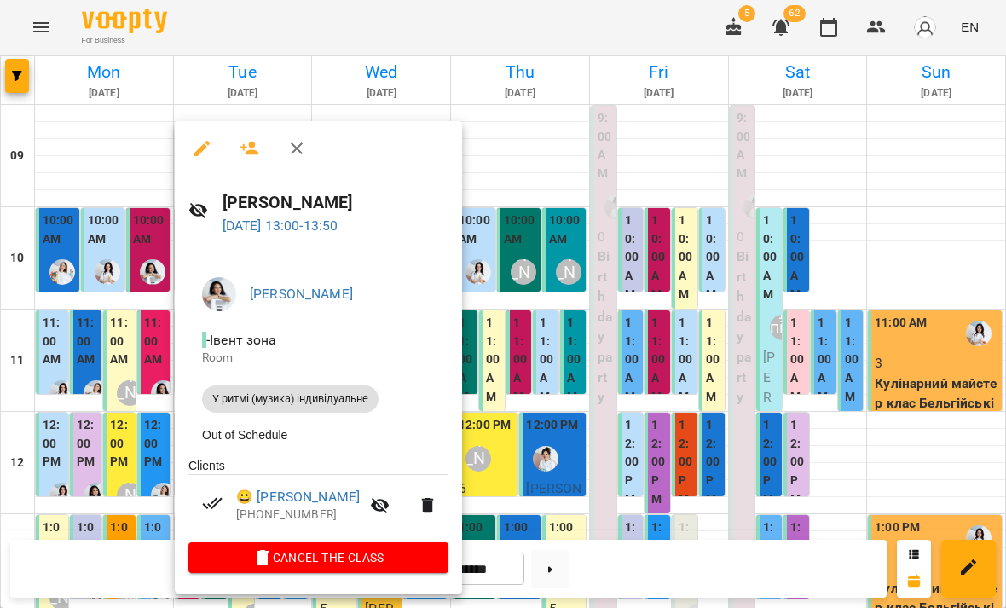
click at [84, 450] on div at bounding box center [503, 304] width 1006 height 608
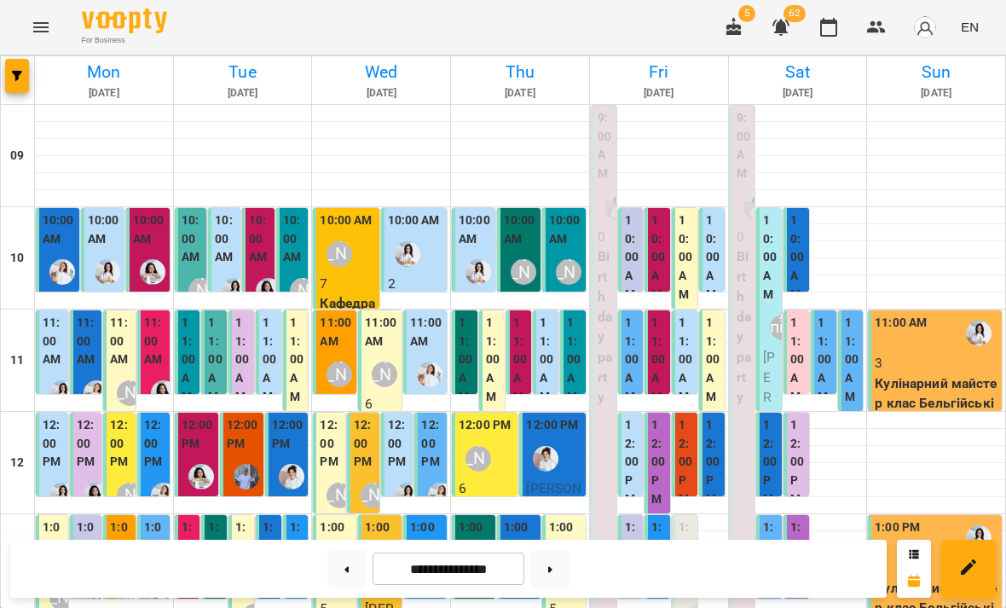
click at [223, 518] on label "1:00 PM" at bounding box center [215, 554] width 15 height 73
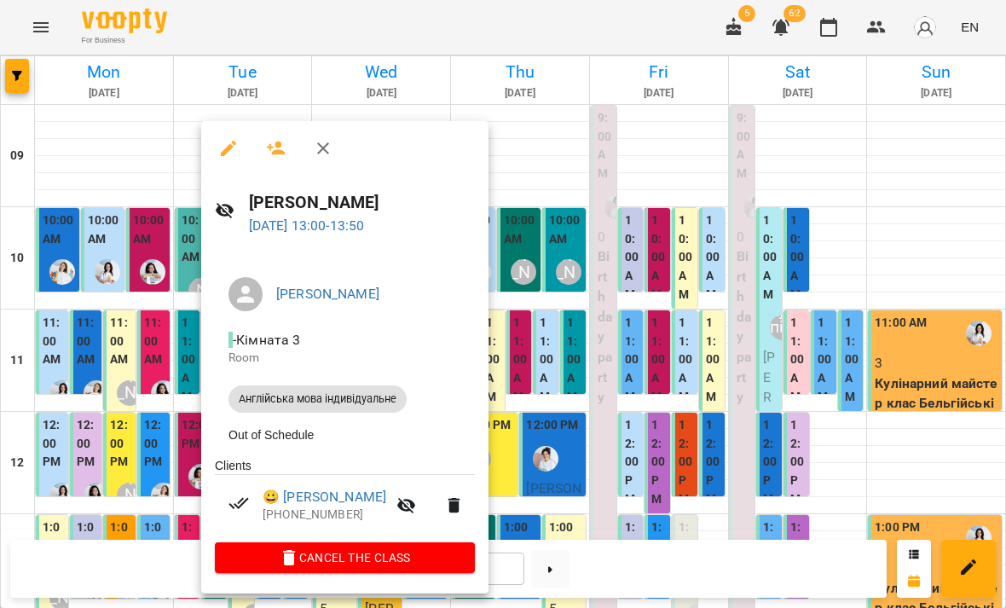
click at [106, 420] on div at bounding box center [503, 304] width 1006 height 608
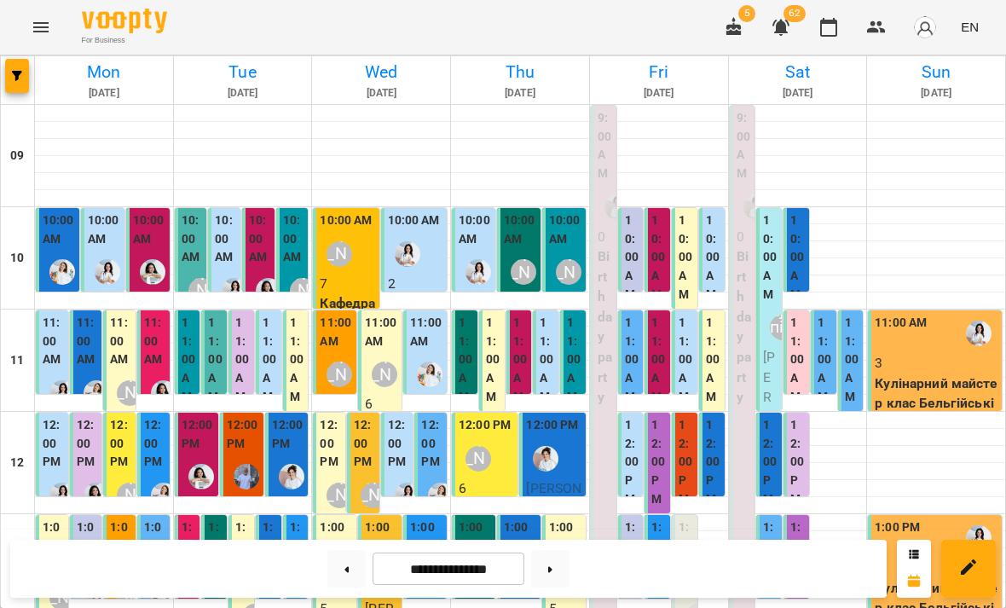
click at [269, 518] on label "1:00 PM" at bounding box center [269, 554] width 15 height 73
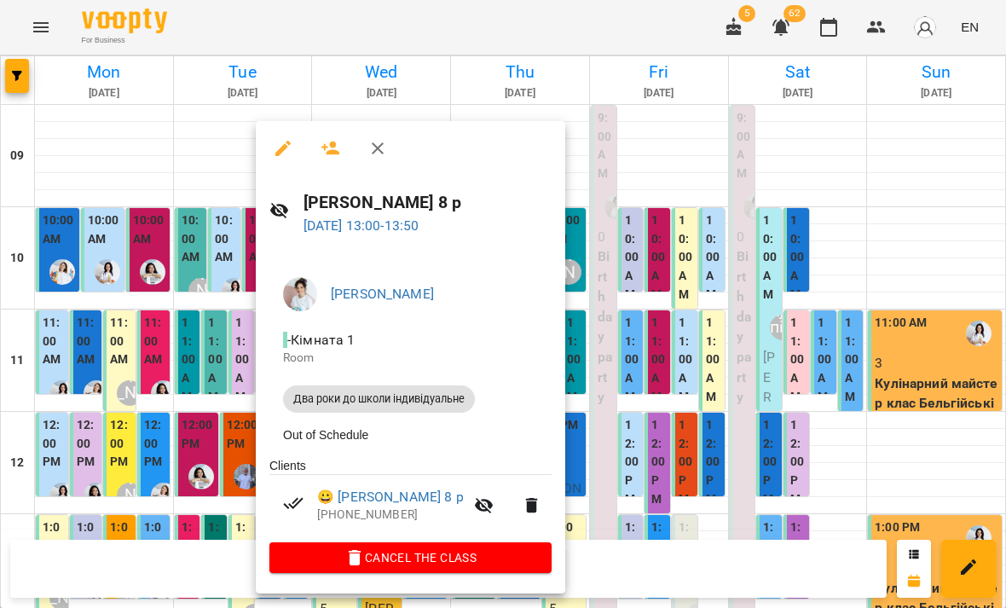
click at [104, 396] on div at bounding box center [503, 304] width 1006 height 608
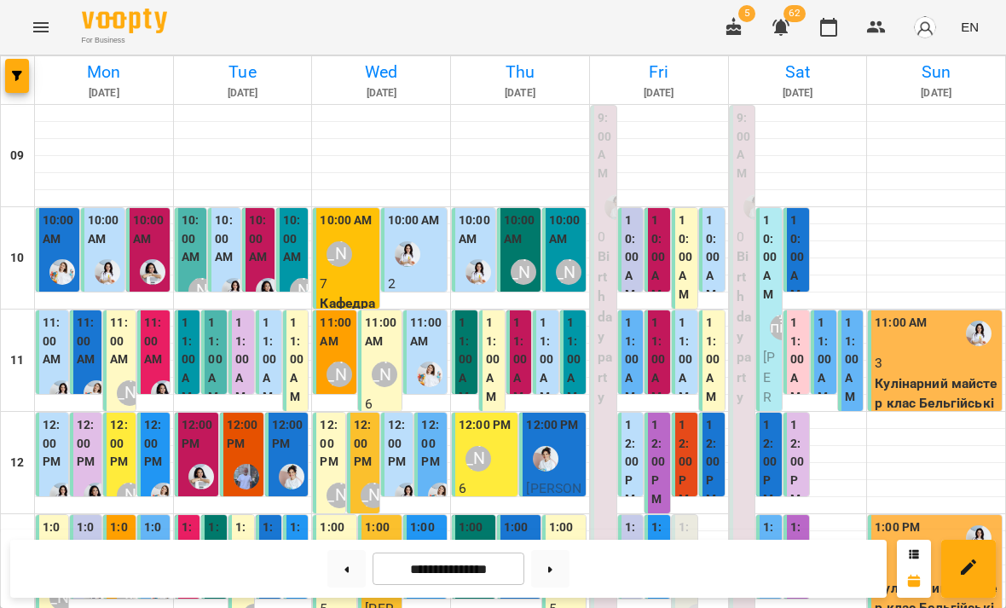
click at [297, 518] on label "1:00 PM" at bounding box center [297, 554] width 15 height 73
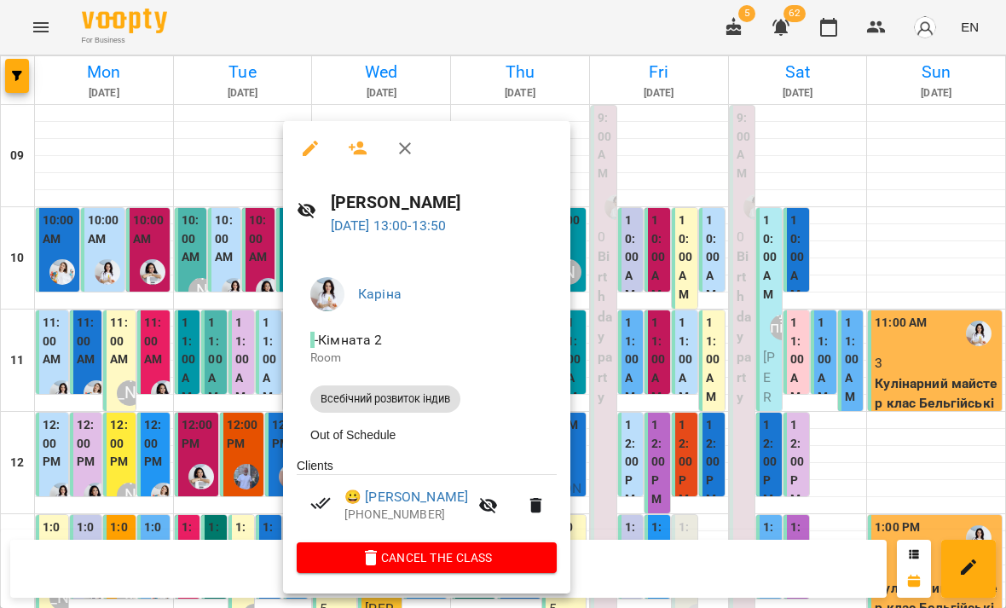
click at [112, 389] on div at bounding box center [503, 304] width 1006 height 608
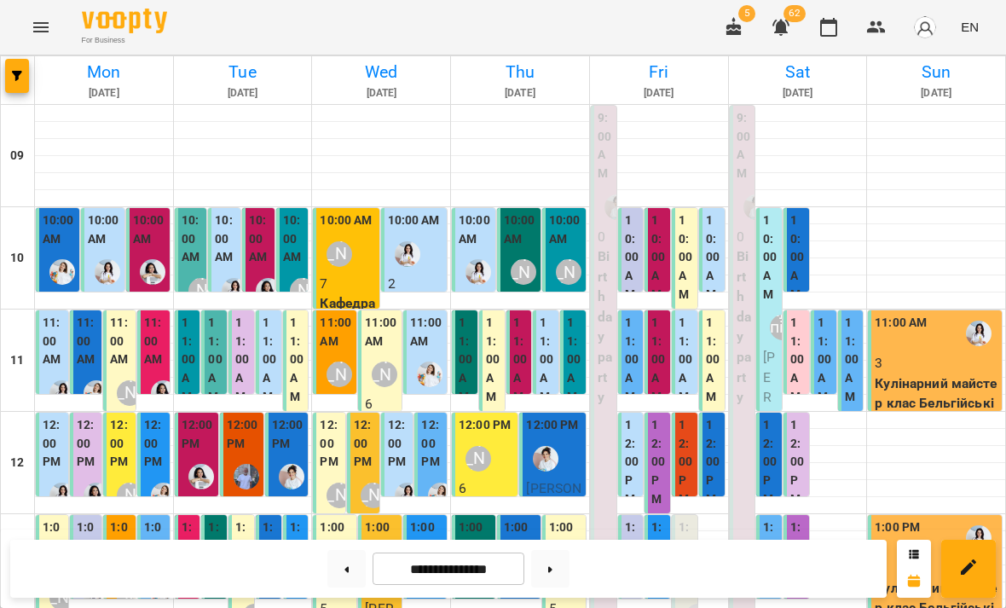
click at [246, 518] on label "1:00 PM" at bounding box center [242, 554] width 15 height 73
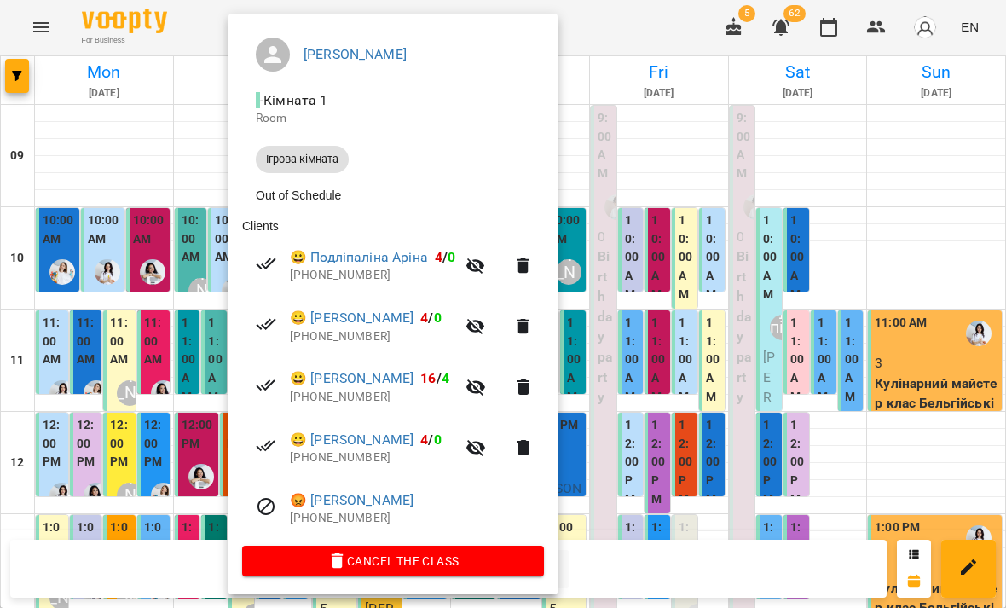
scroll to position [131, 0]
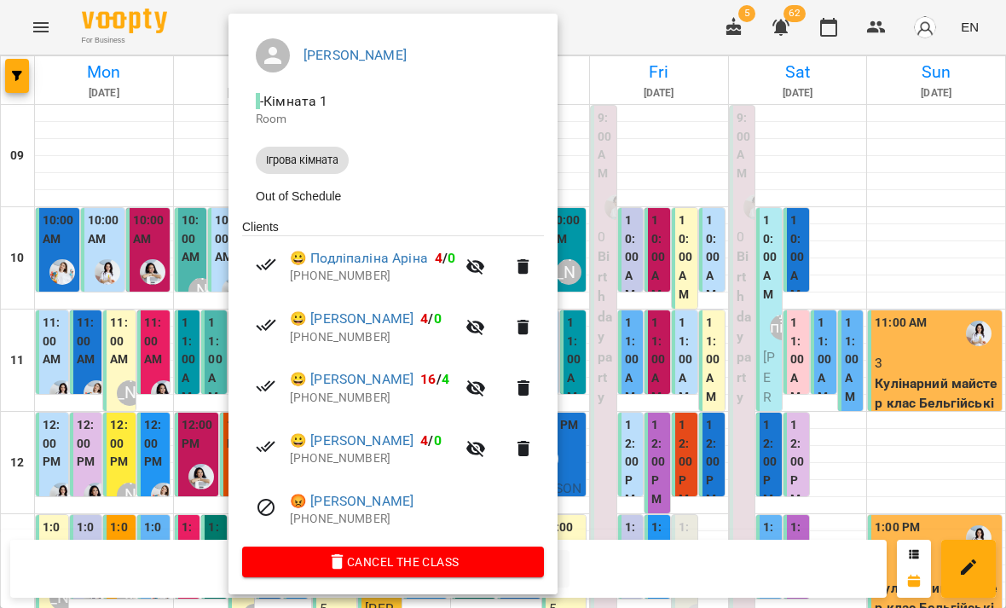
click at [123, 217] on div at bounding box center [503, 304] width 1006 height 608
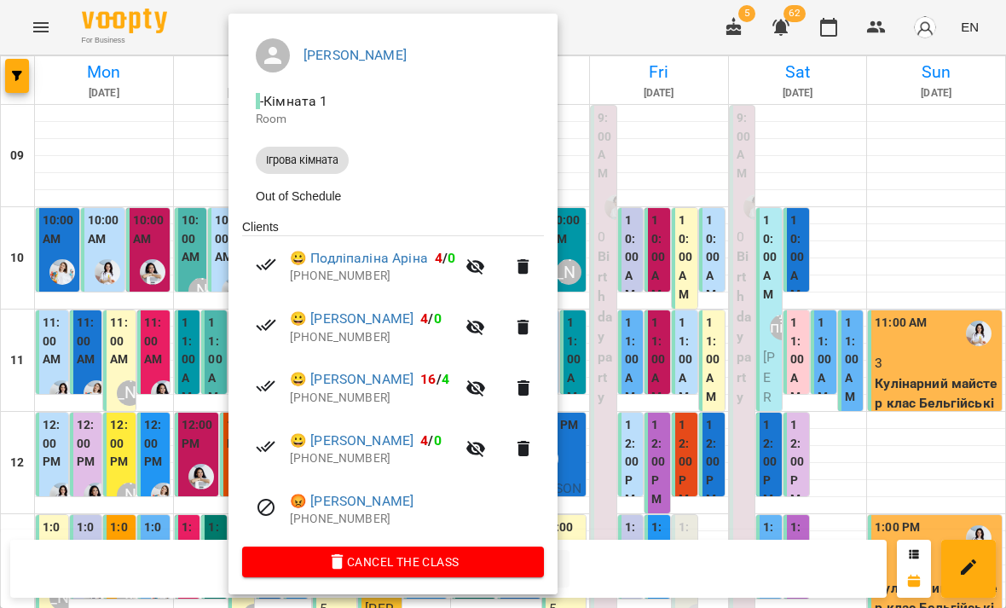
click at [765, 336] on div at bounding box center [503, 304] width 1006 height 608
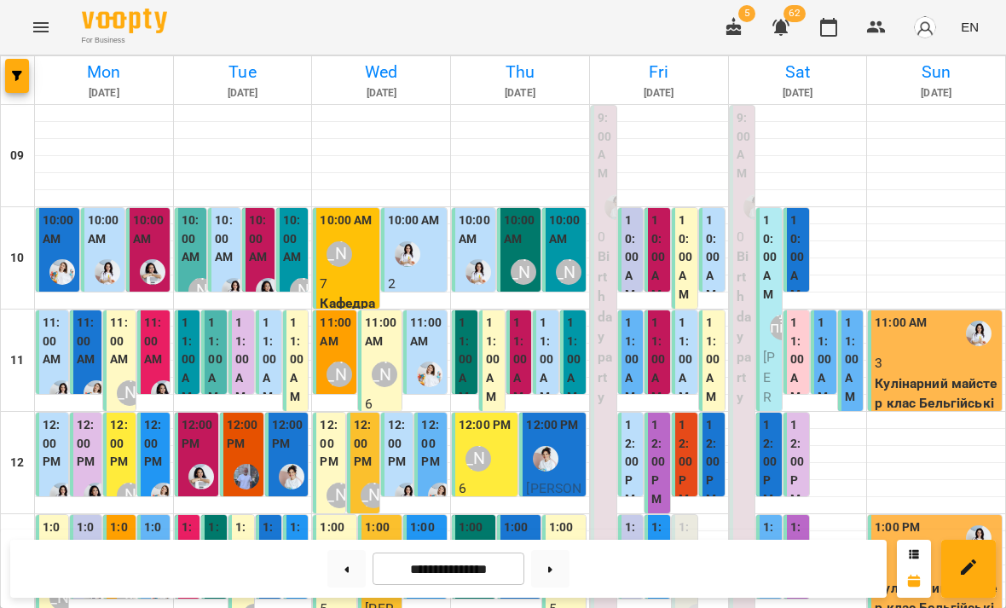
click at [185, 518] on label "1:00 PM" at bounding box center [189, 554] width 15 height 73
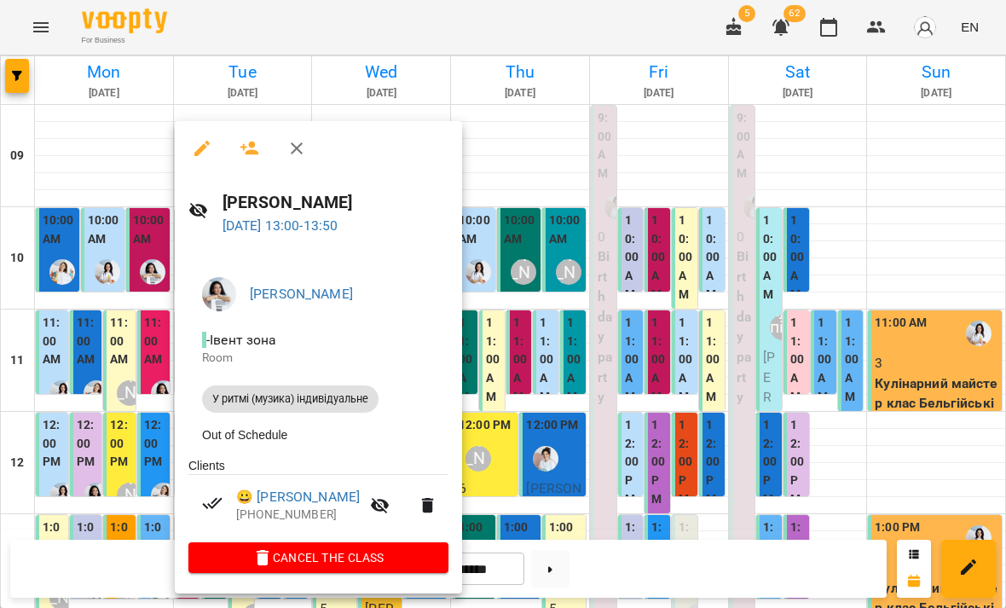
click at [101, 403] on div at bounding box center [503, 304] width 1006 height 608
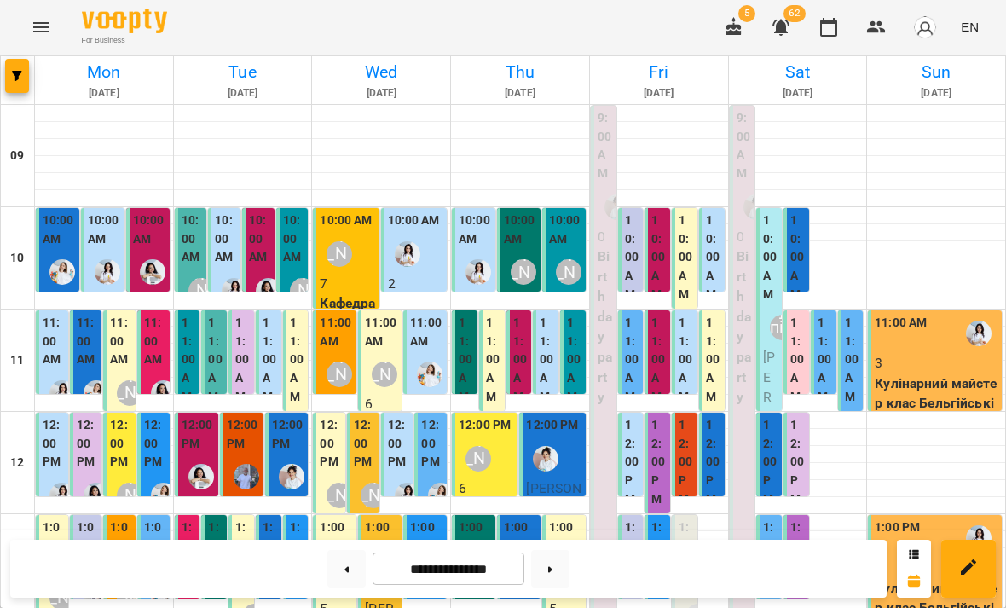
scroll to position [0, 0]
click at [361, 295] on p "Кафедра живопису групове" at bounding box center [347, 333] width 55 height 80
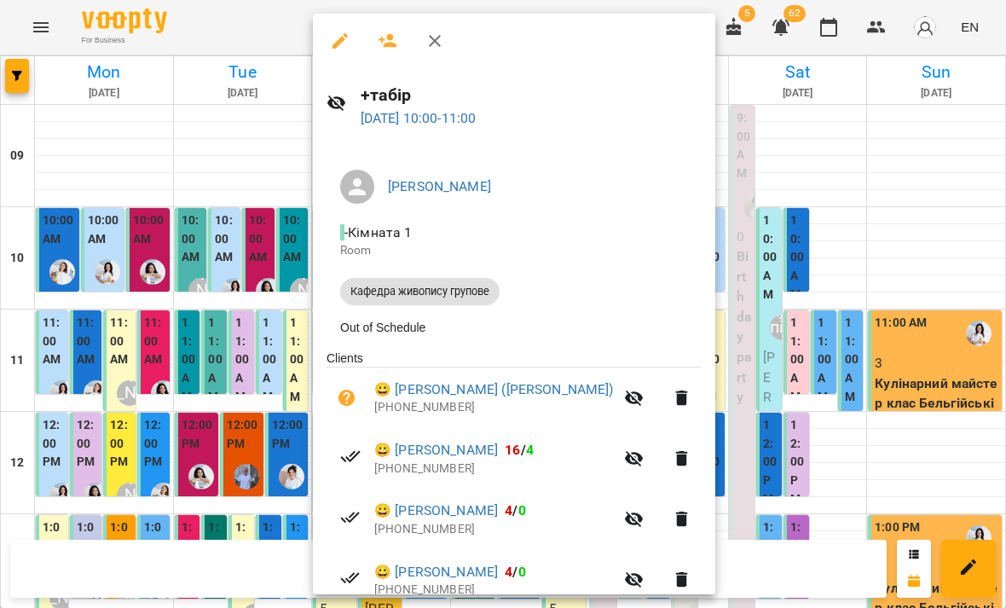
click at [348, 401] on icon "button" at bounding box center [346, 397] width 17 height 17
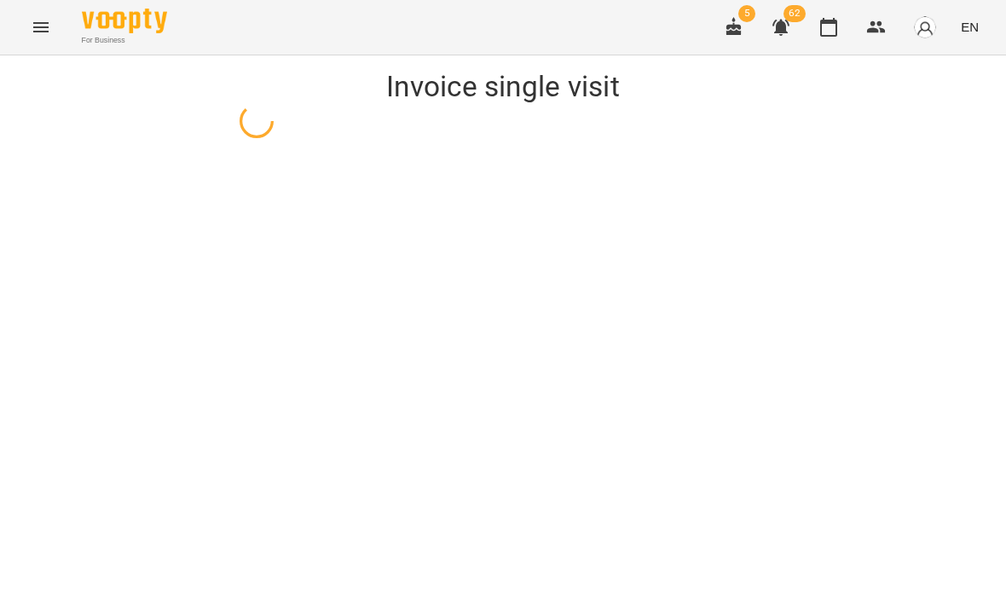
select select "**********"
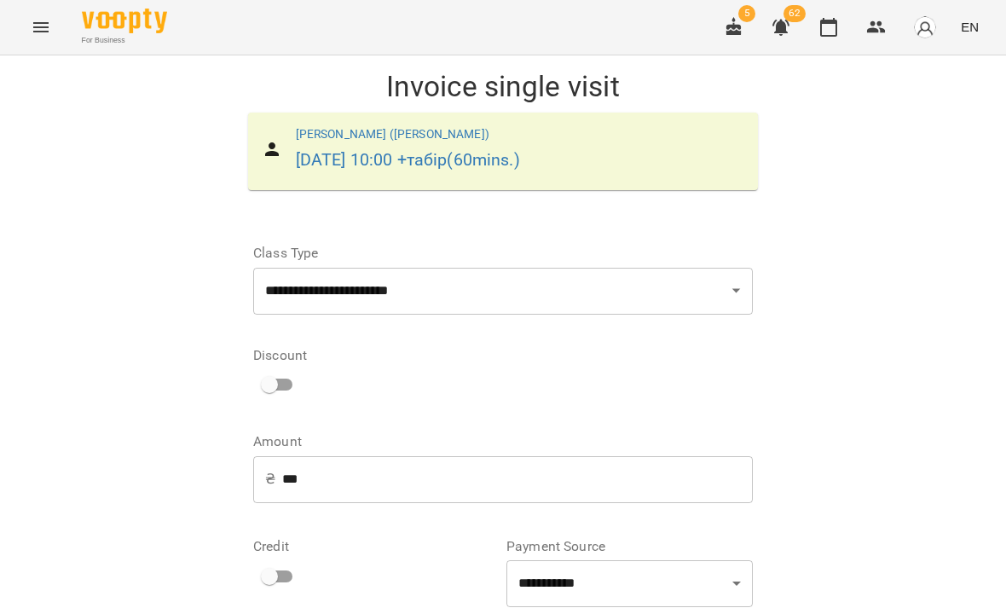
click at [827, 26] on icon "button" at bounding box center [828, 27] width 20 height 20
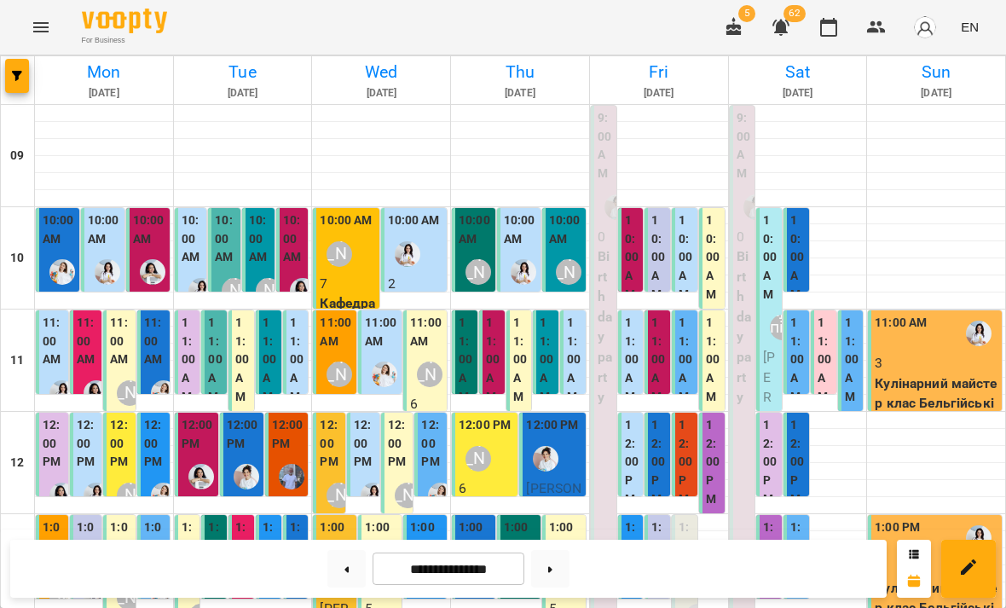
click at [351, 355] on div "[PERSON_NAME]" at bounding box center [339, 374] width 39 height 39
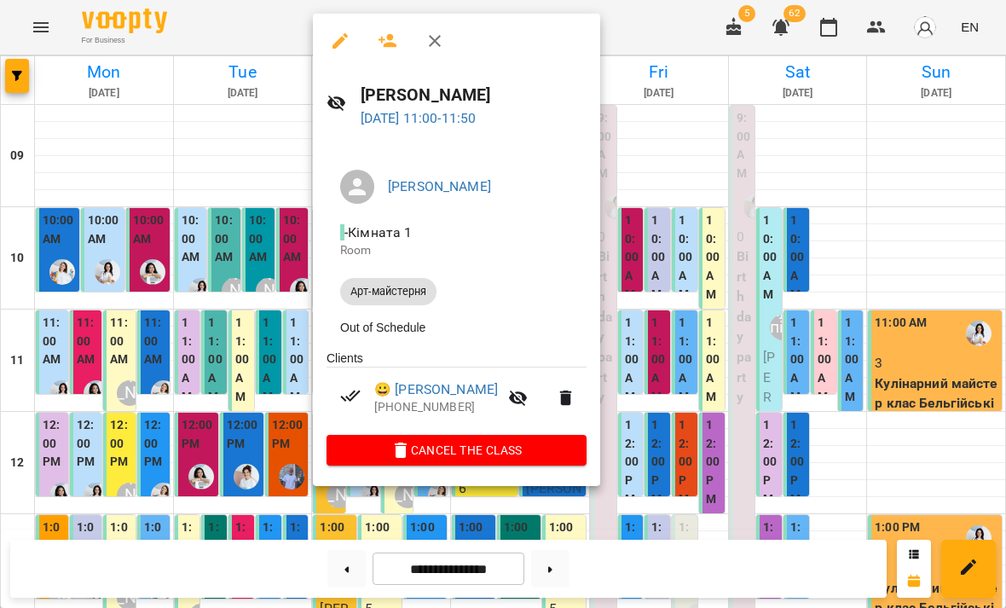
click at [761, 369] on div at bounding box center [503, 304] width 1006 height 608
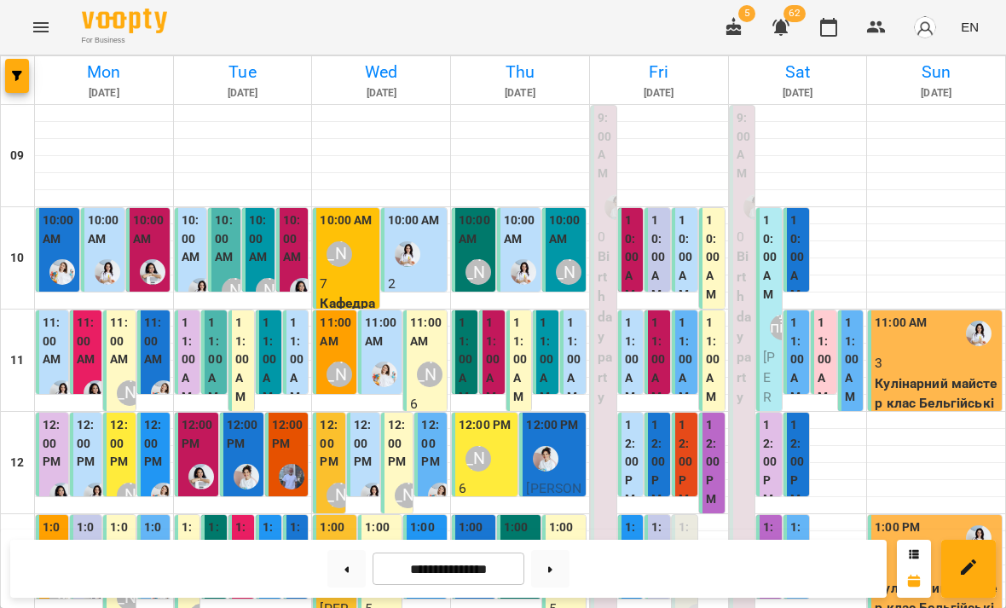
click at [389, 361] on img "Юлія Масющенко" at bounding box center [385, 374] width 26 height 26
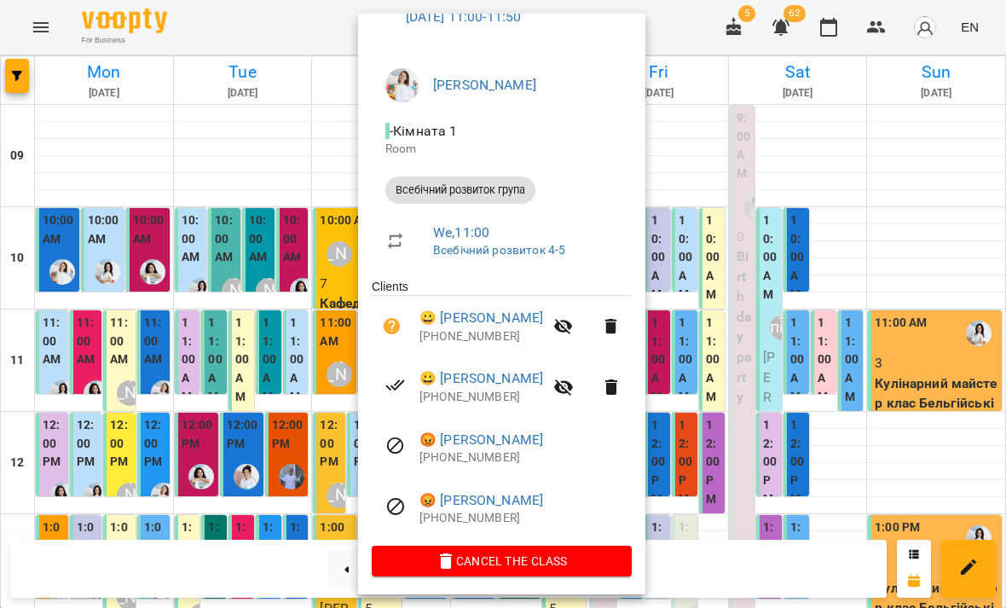
scroll to position [100, 0]
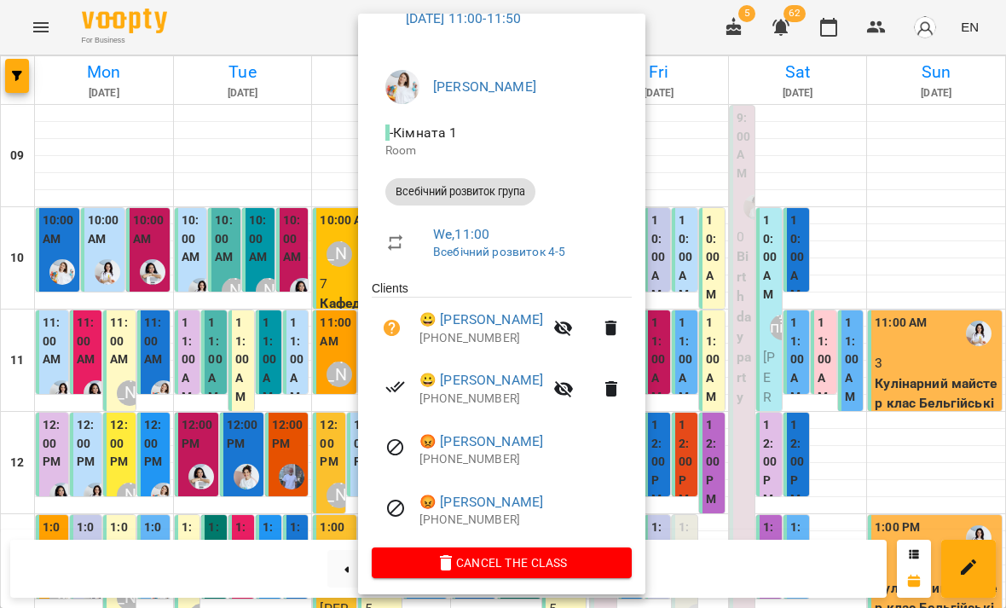
click at [764, 395] on div at bounding box center [503, 304] width 1006 height 608
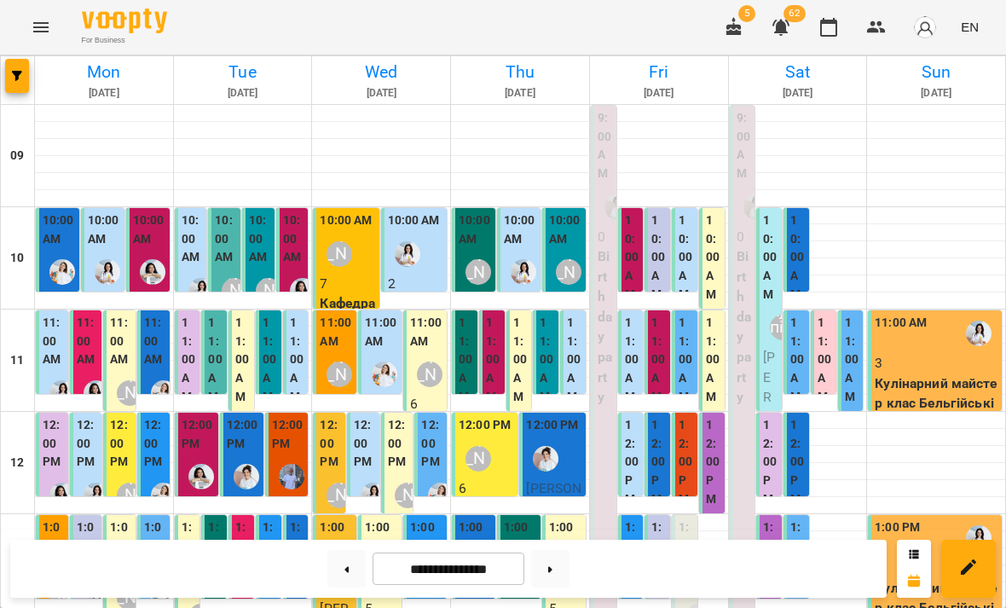
click at [428, 364] on div "[PERSON_NAME]" at bounding box center [430, 374] width 26 height 26
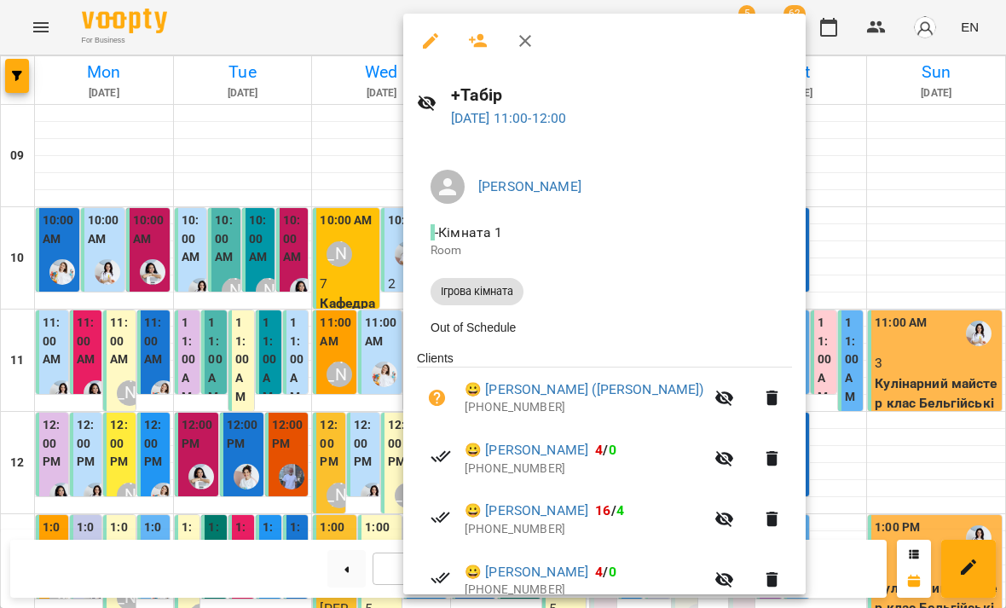
scroll to position [0, 0]
click at [474, 49] on icon "button" at bounding box center [478, 41] width 20 height 20
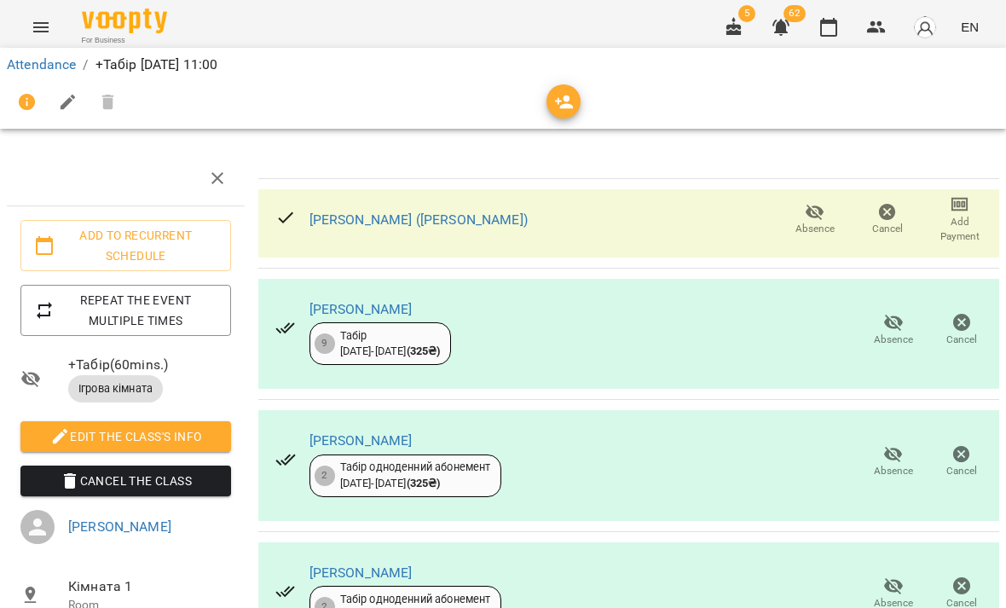
click at [568, 109] on icon "button" at bounding box center [564, 102] width 20 height 20
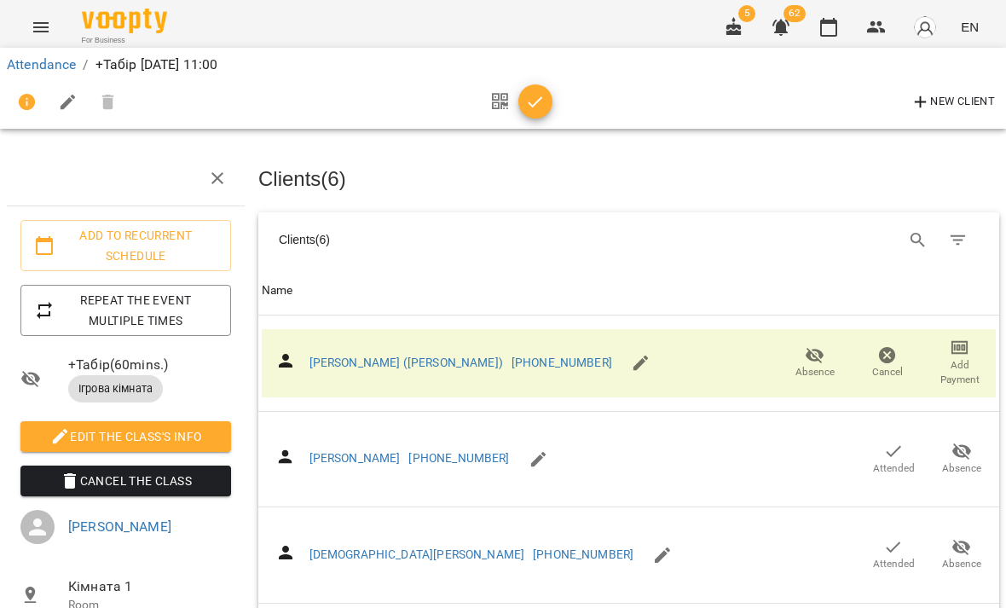
click at [906, 245] on button "Search" at bounding box center [917, 240] width 41 height 41
type input "*****"
click at [895, 461] on span "Attended" at bounding box center [894, 468] width 42 height 14
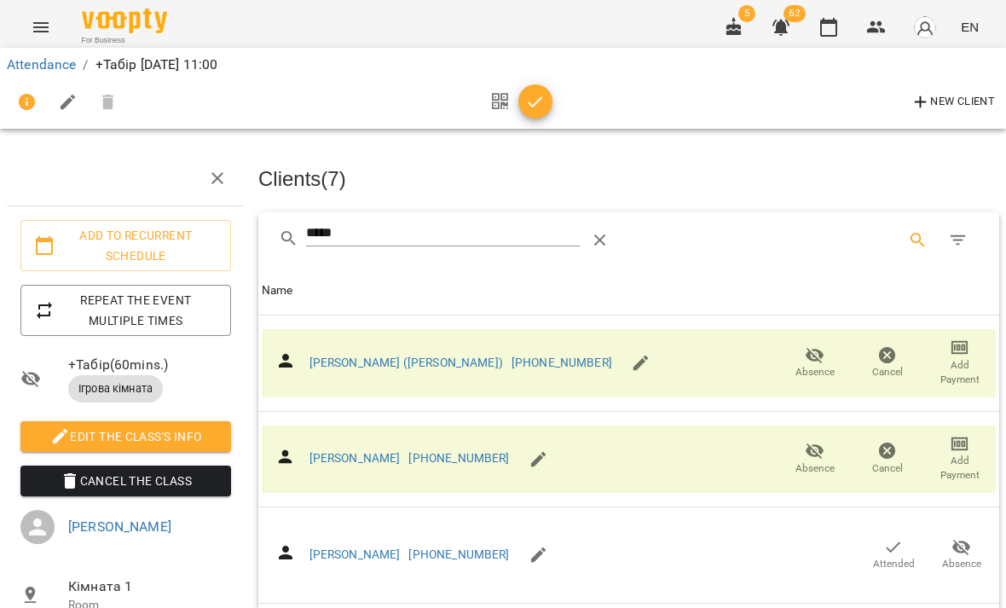
click at [540, 107] on icon "button" at bounding box center [535, 102] width 20 height 20
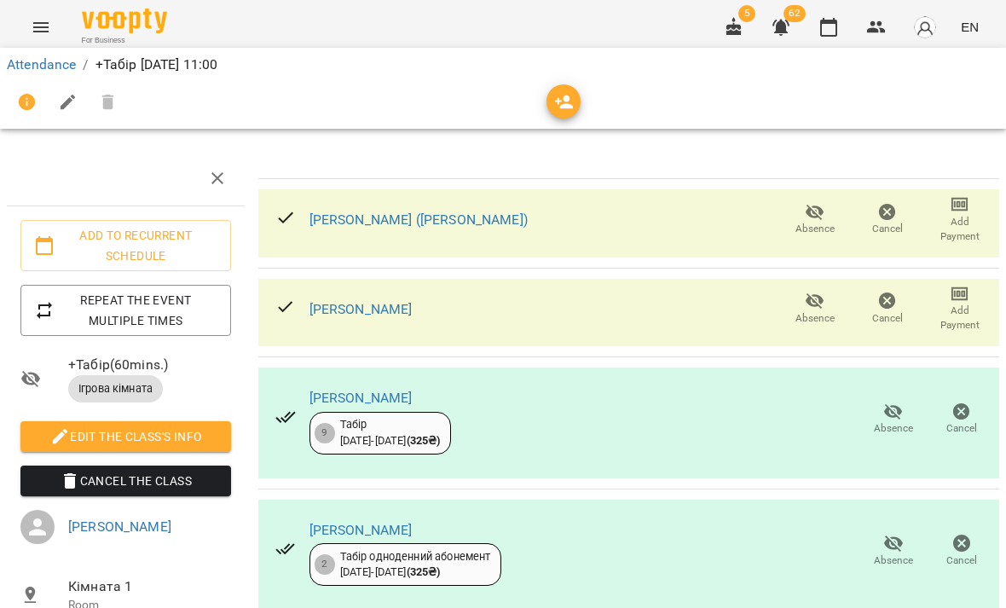
click at [829, 38] on button "button" at bounding box center [828, 27] width 41 height 41
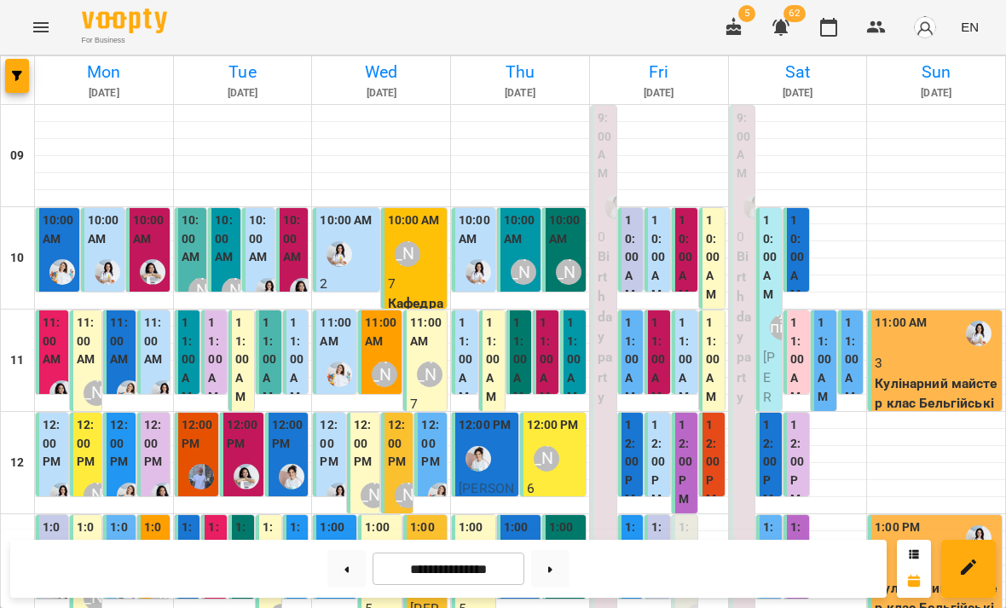
click at [547, 346] on label "11:00 AM" at bounding box center [546, 360] width 15 height 92
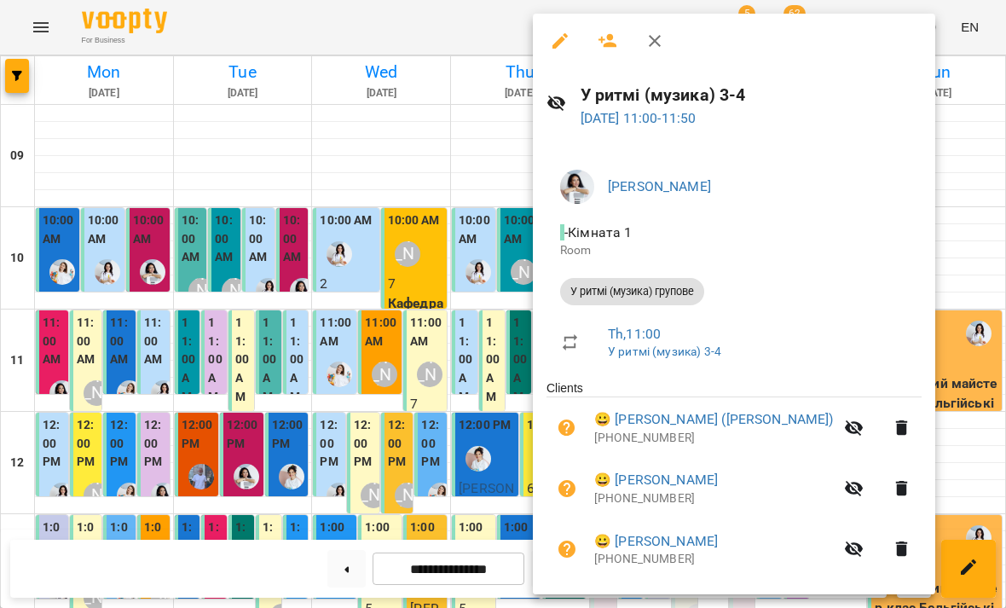
click at [211, 360] on div at bounding box center [503, 304] width 1006 height 608
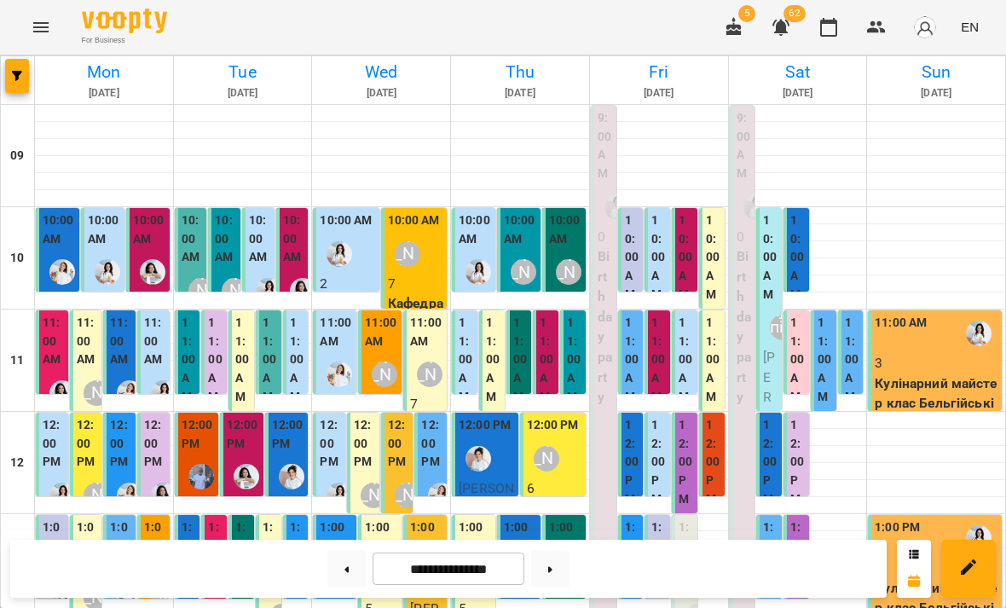
click at [427, 289] on p "7" at bounding box center [415, 284] width 55 height 20
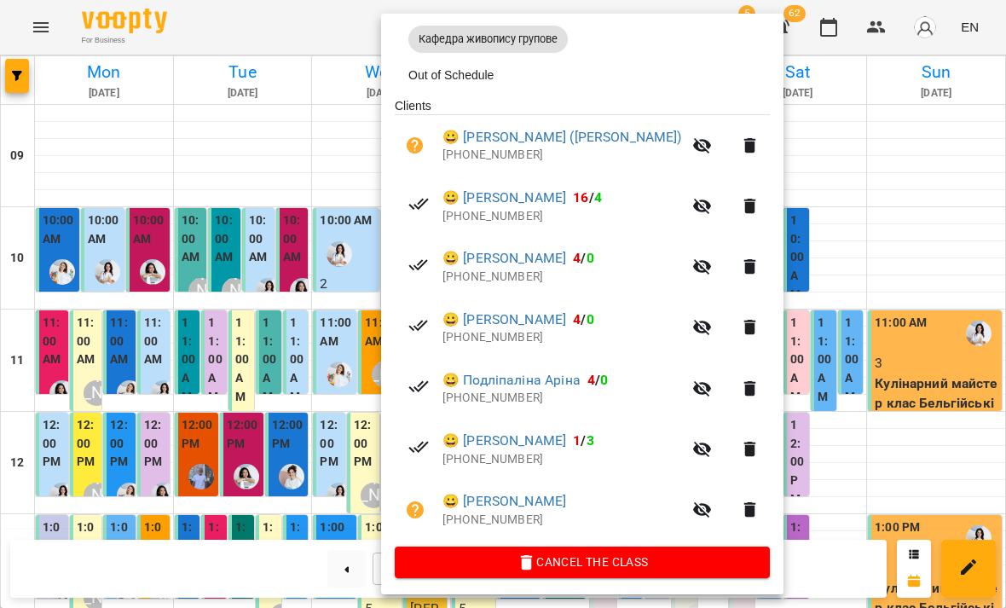
scroll to position [251, 0]
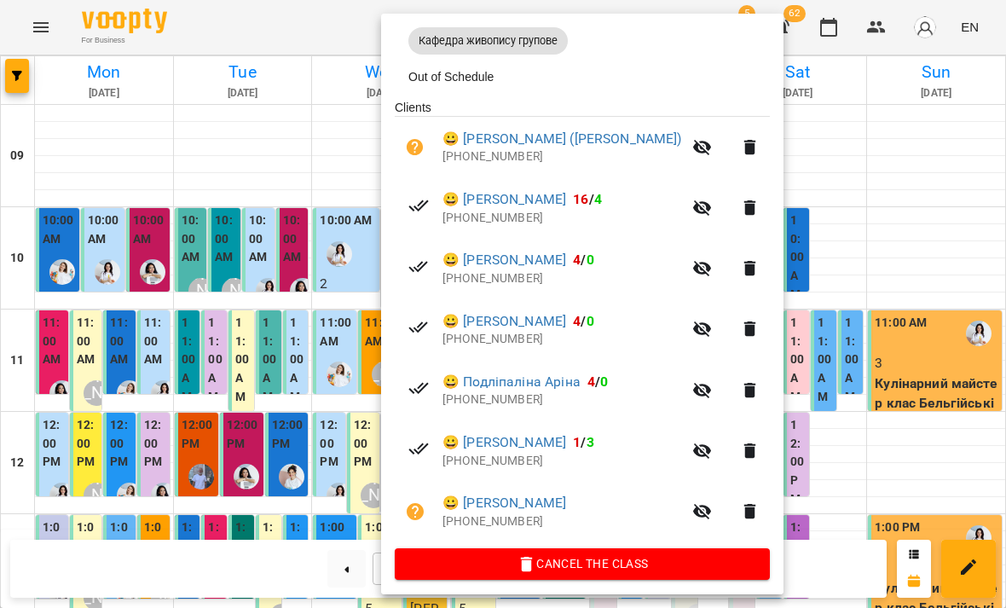
click at [240, 355] on div at bounding box center [503, 304] width 1006 height 608
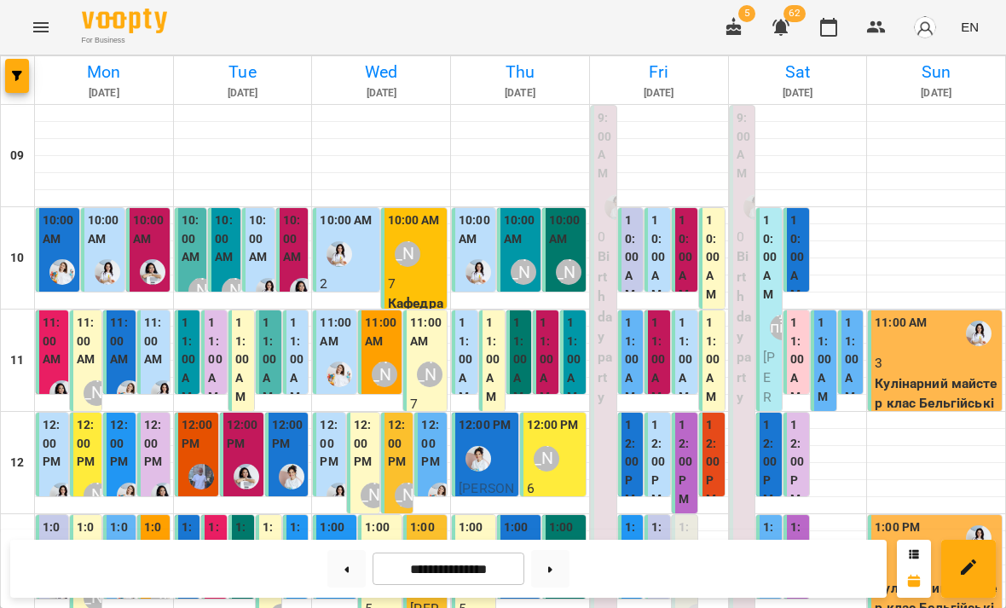
click at [328, 363] on img "Юлія Масющенко" at bounding box center [339, 374] width 26 height 26
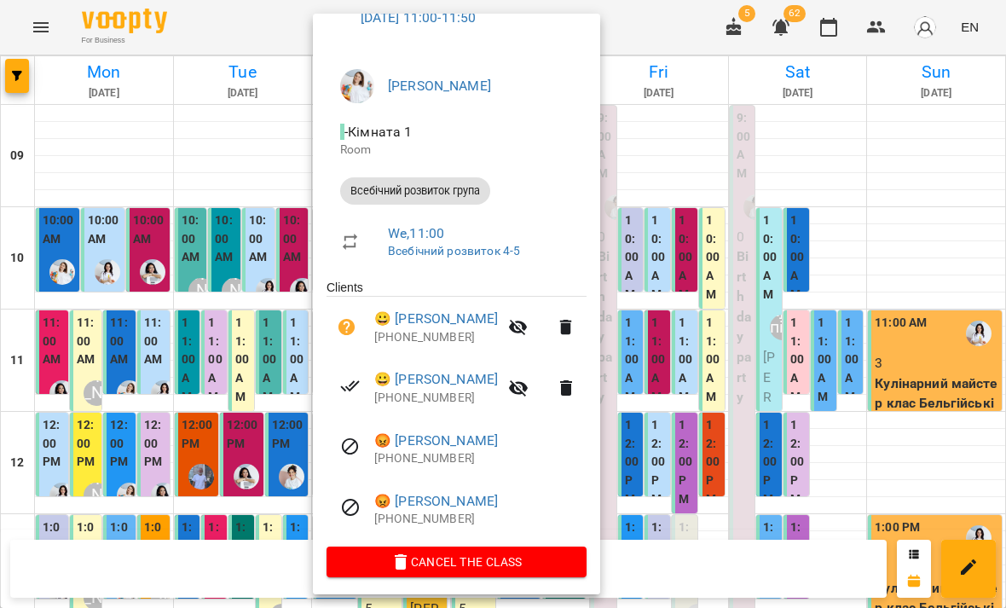
scroll to position [99, 0]
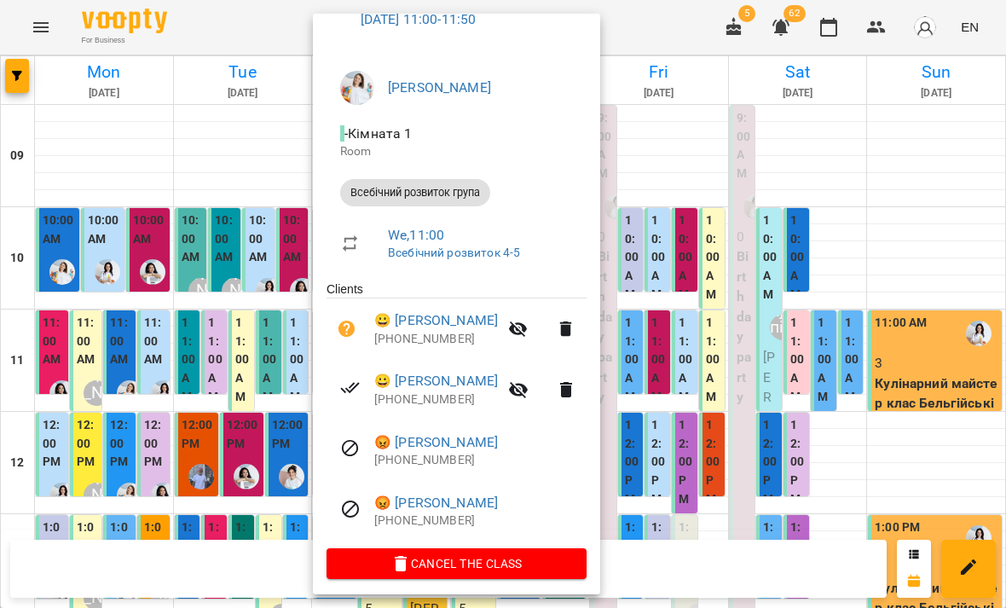
click at [741, 372] on div at bounding box center [503, 304] width 1006 height 608
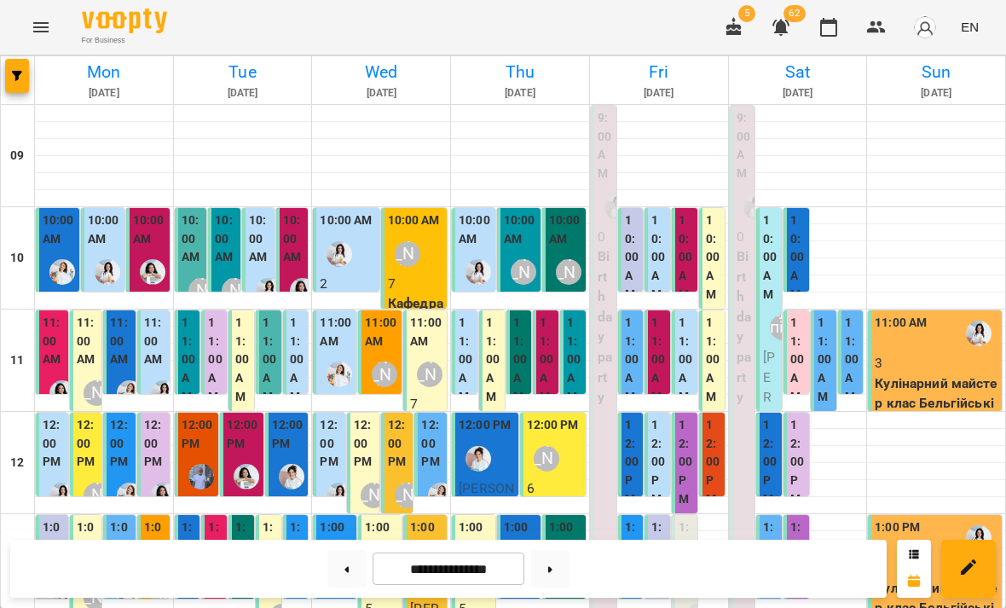
click at [431, 389] on div "[PERSON_NAME]" at bounding box center [429, 374] width 39 height 39
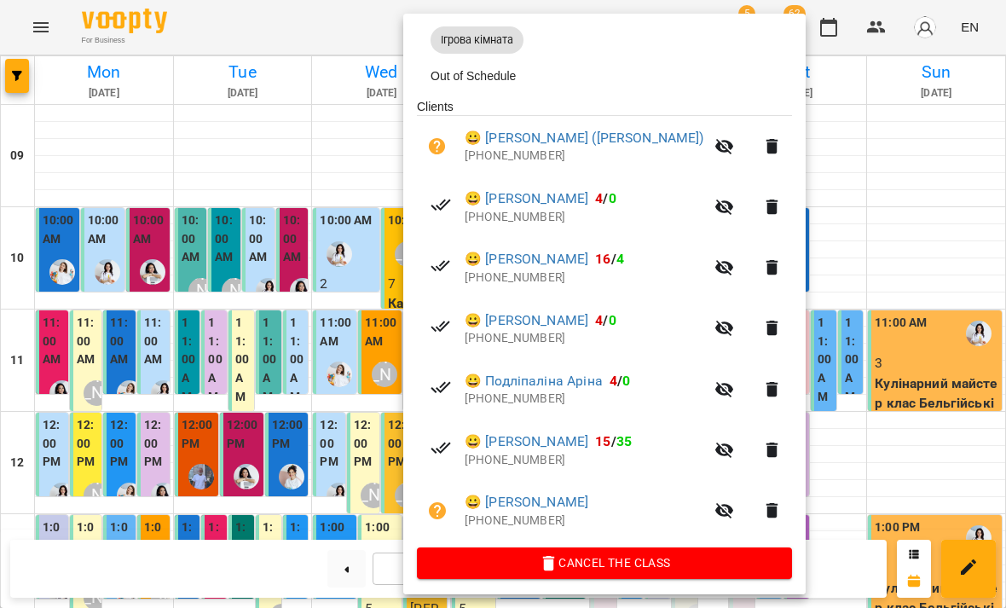
scroll to position [251, 0]
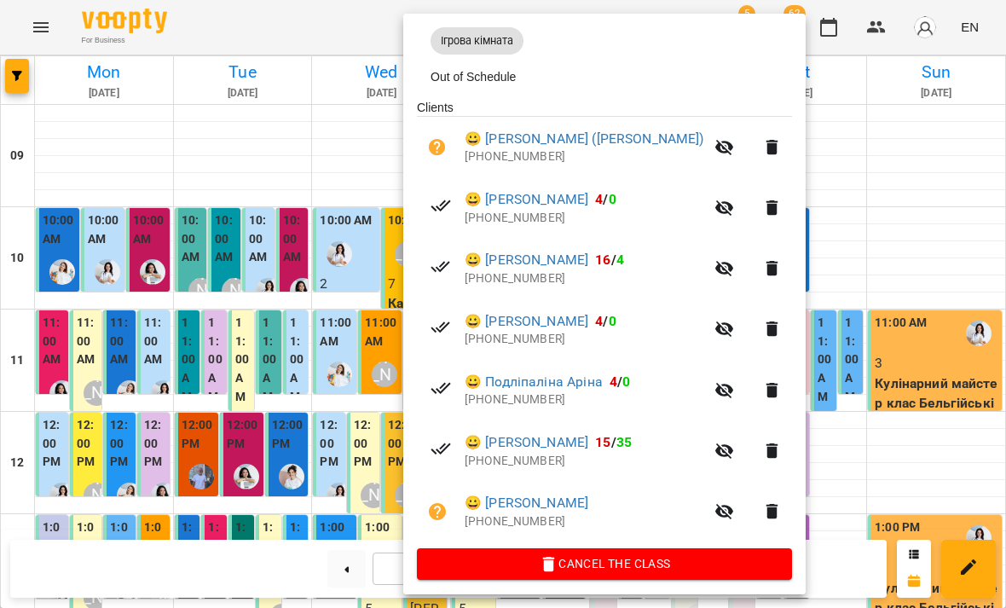
click at [889, 250] on div at bounding box center [503, 304] width 1006 height 608
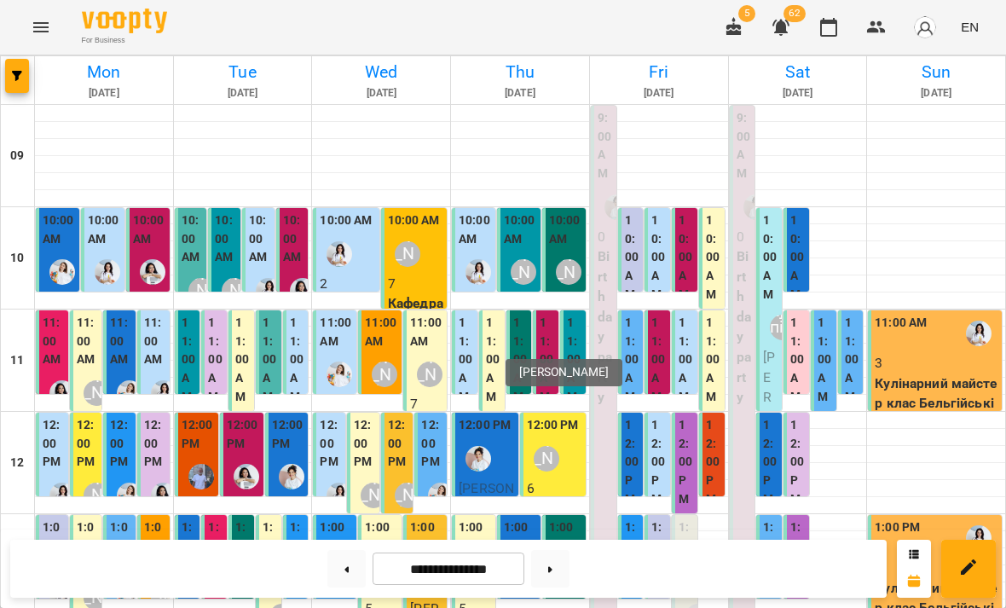
scroll to position [124, 0]
click at [328, 416] on label "12:00 PM" at bounding box center [331, 443] width 22 height 55
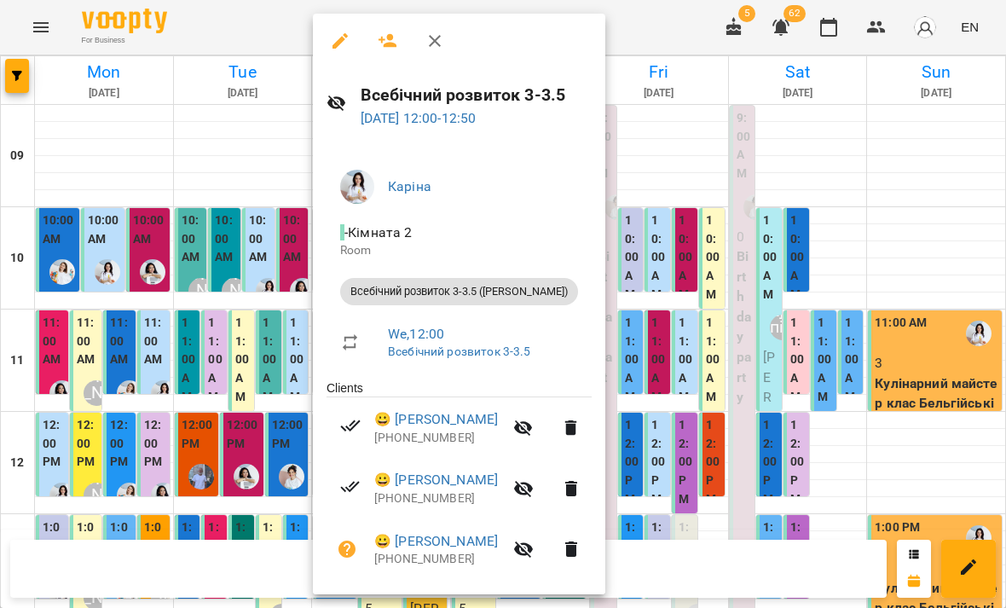
scroll to position [52, 0]
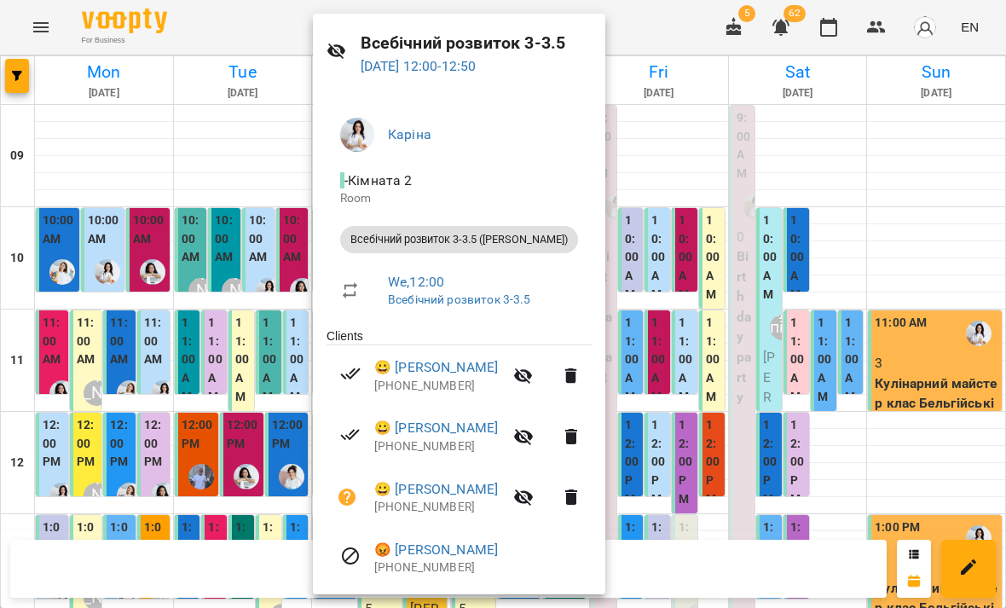
click at [915, 340] on div at bounding box center [503, 304] width 1006 height 608
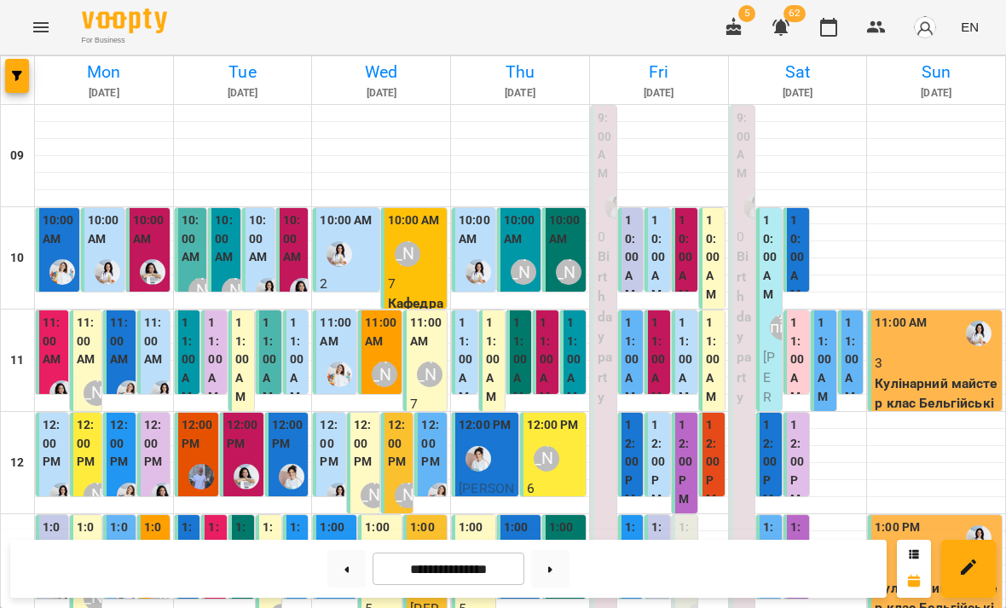
click at [372, 476] on div "[PERSON_NAME]" at bounding box center [373, 495] width 39 height 39
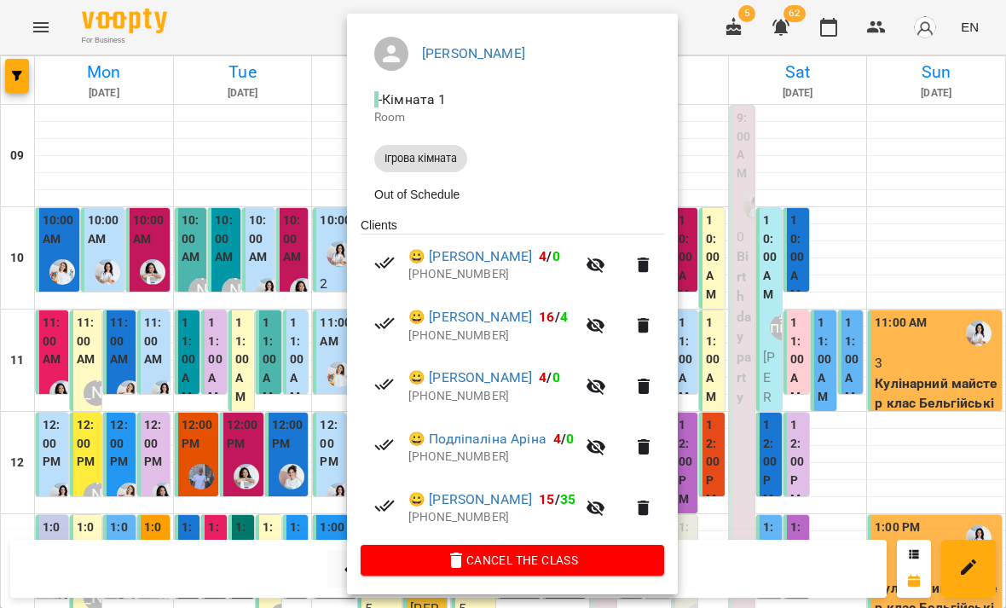
scroll to position [131, 0]
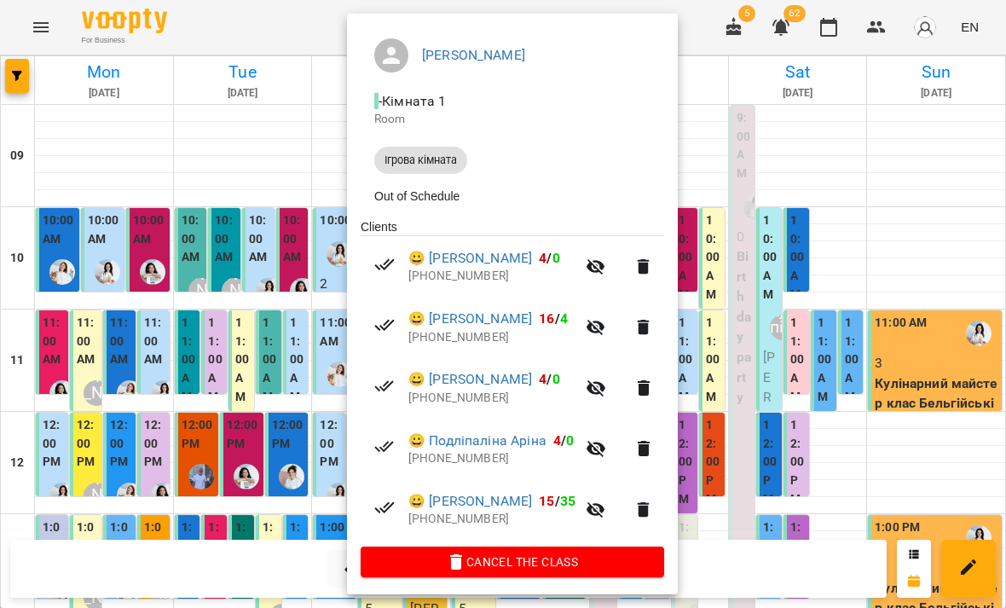
click at [852, 195] on div at bounding box center [503, 304] width 1006 height 608
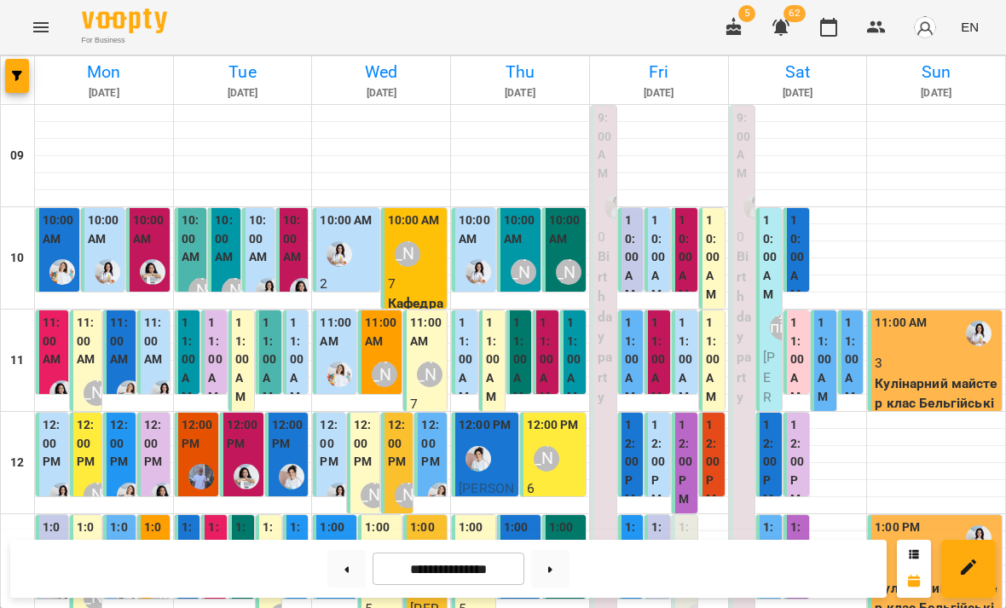
click at [397, 416] on label "12:00 PM" at bounding box center [399, 443] width 22 height 55
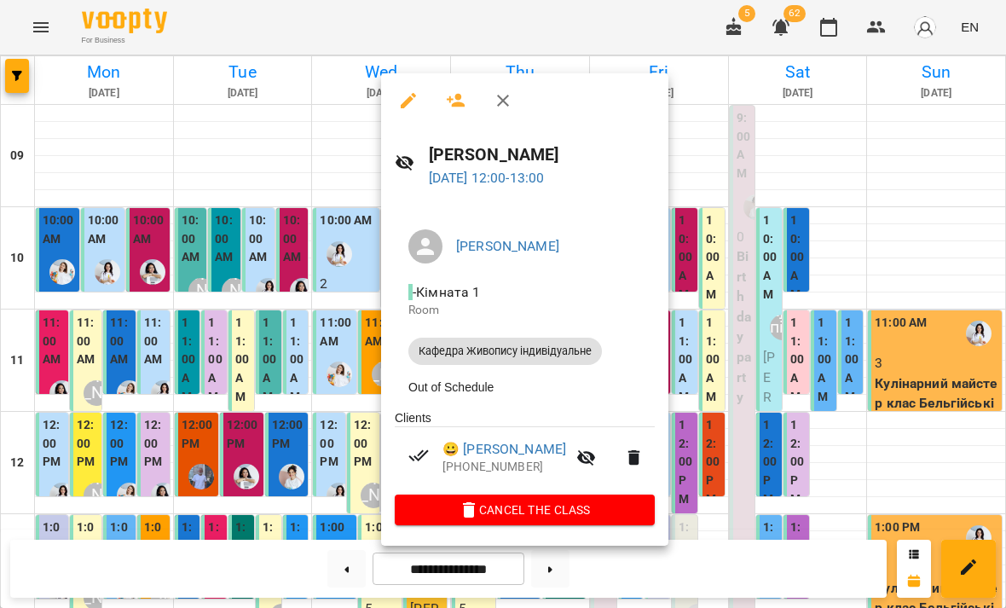
click at [767, 206] on div at bounding box center [503, 304] width 1006 height 608
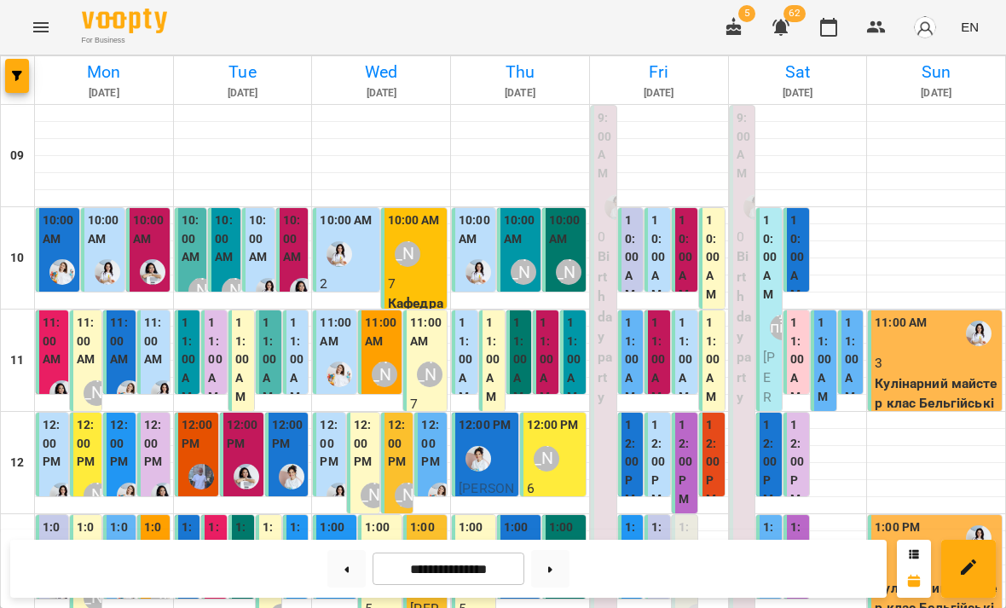
click at [435, 416] on label "12:00 PM" at bounding box center [432, 443] width 22 height 55
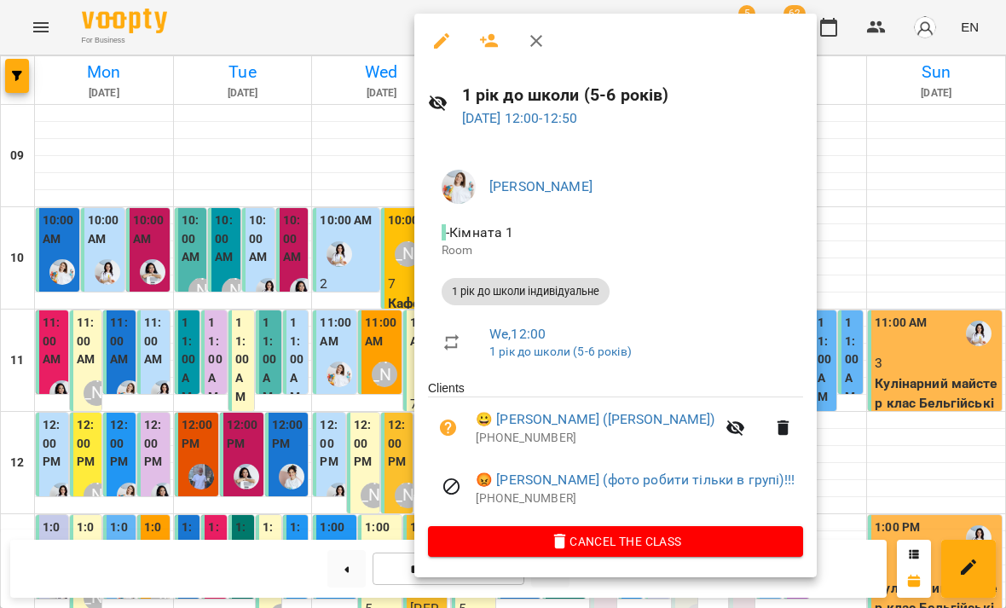
click at [954, 291] on div at bounding box center [503, 304] width 1006 height 608
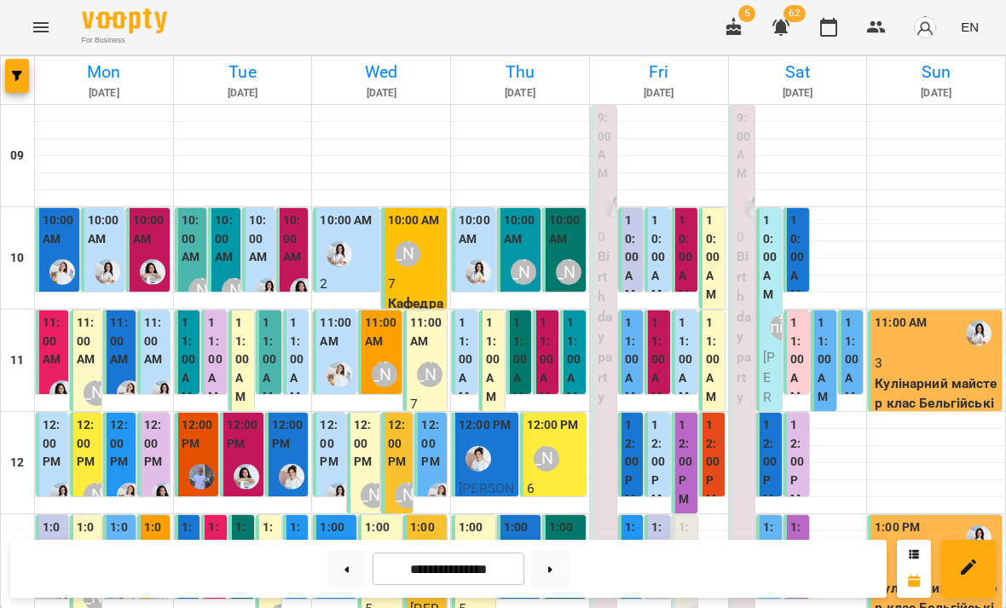
scroll to position [237, 0]
click at [343, 566] on img "Юлія Масющенко" at bounding box center [339, 579] width 26 height 26
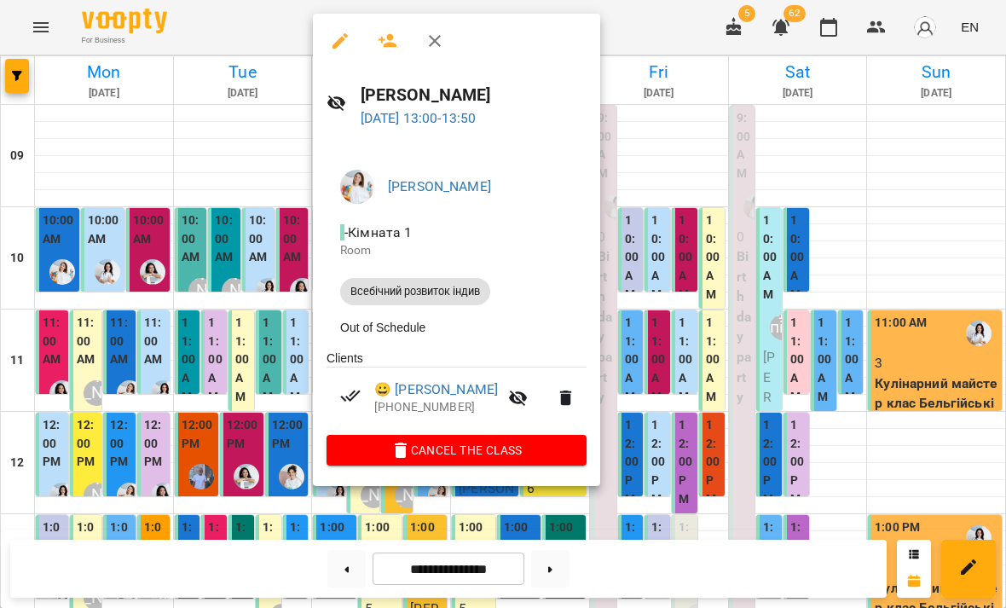
click at [685, 225] on div at bounding box center [503, 304] width 1006 height 608
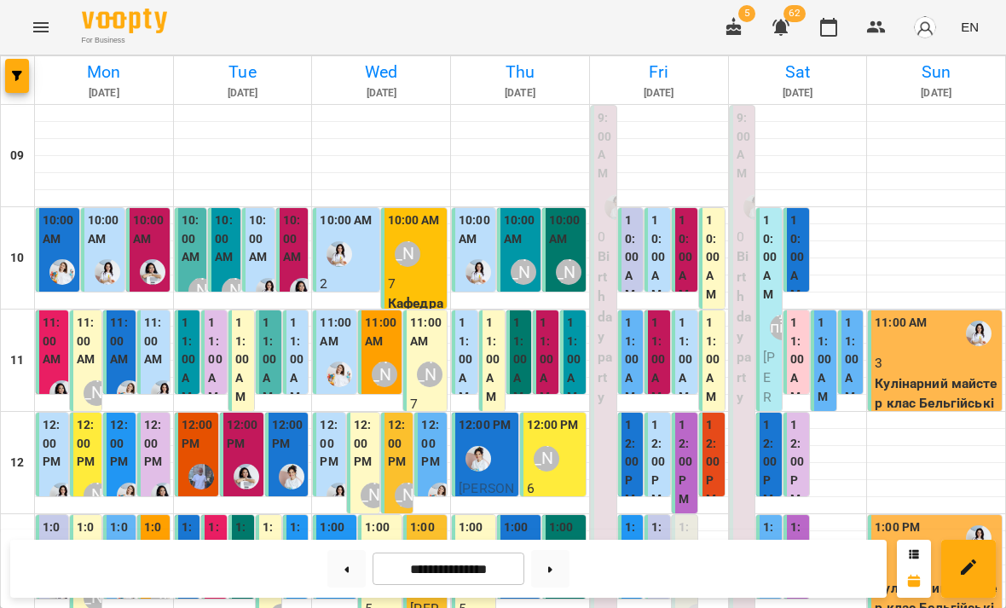
click at [391, 566] on div "[PERSON_NAME]" at bounding box center [385, 579] width 26 height 26
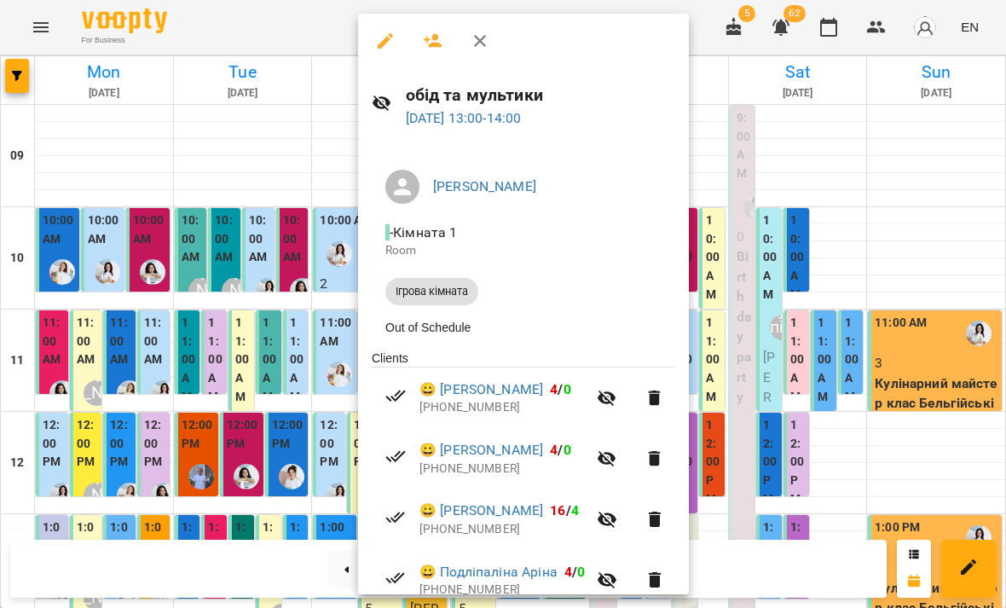
click at [776, 265] on div at bounding box center [503, 304] width 1006 height 608
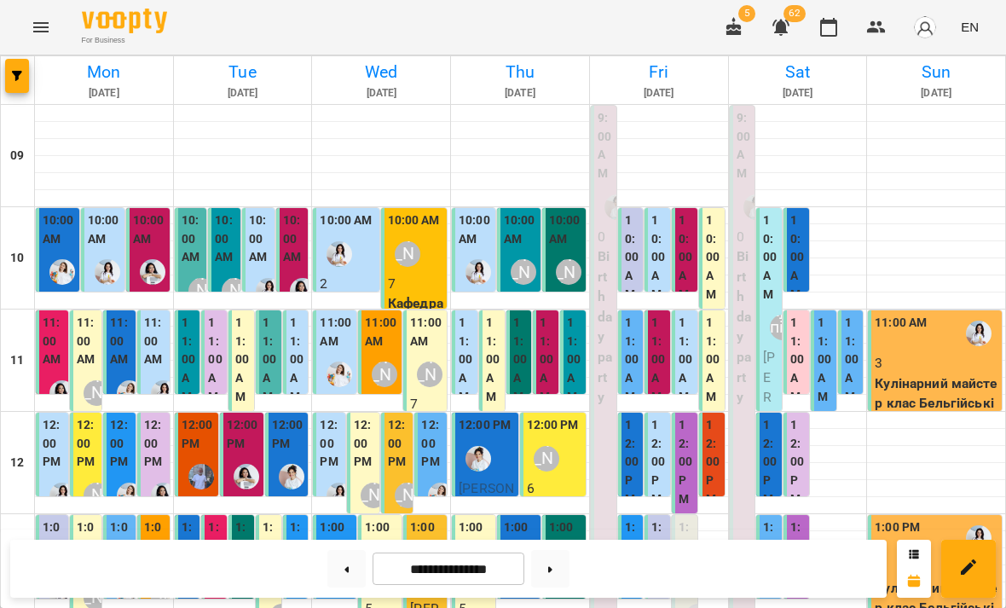
scroll to position [0, 0]
click at [469, 360] on label "11:00 AM" at bounding box center [465, 360] width 15 height 92
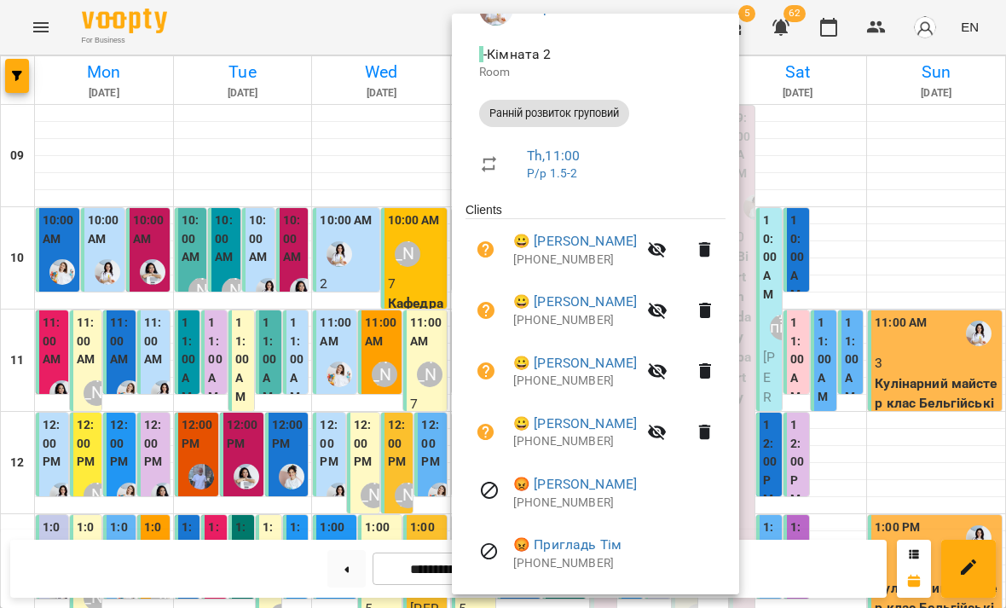
scroll to position [180, 0]
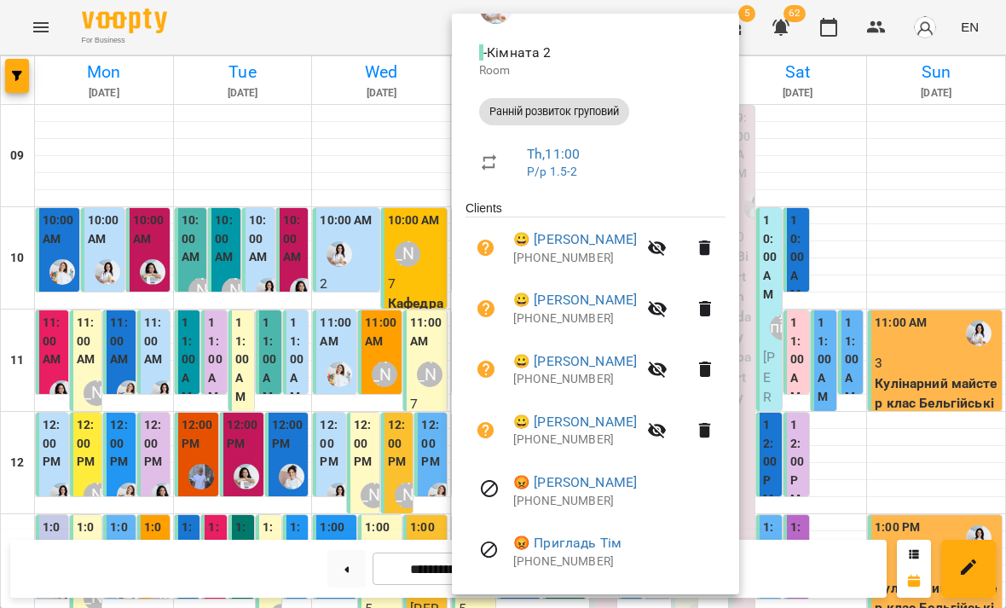
click at [933, 283] on div at bounding box center [503, 304] width 1006 height 608
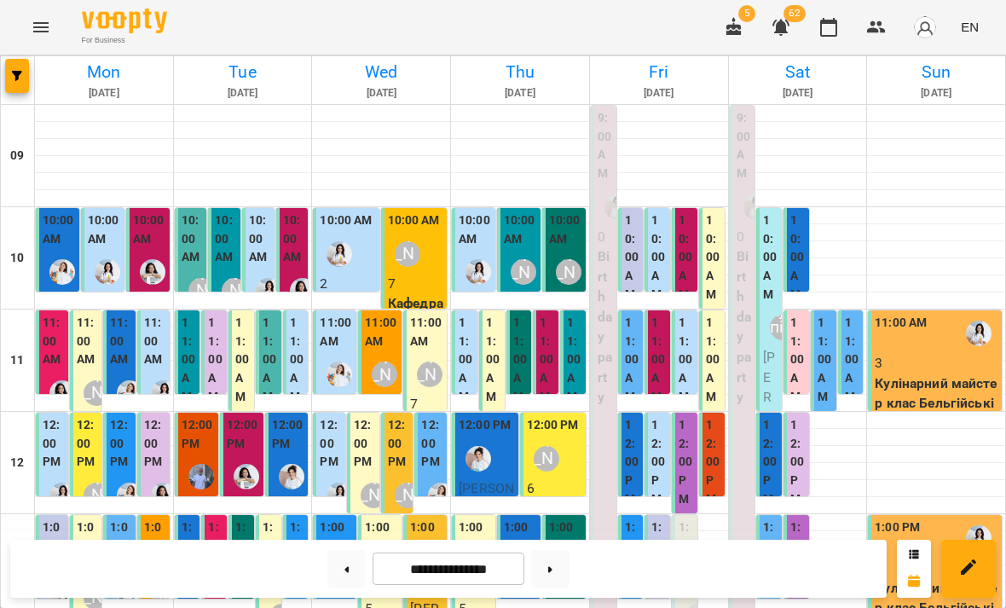
scroll to position [172, 0]
click at [398, 518] on label "1:00 PM" at bounding box center [381, 536] width 33 height 37
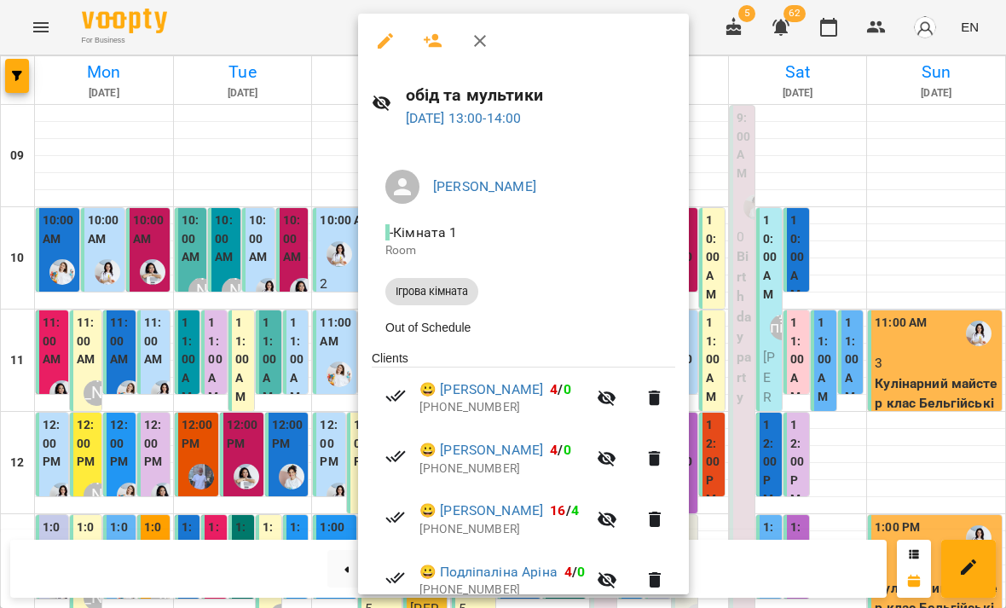
scroll to position [0, 0]
click at [839, 383] on div at bounding box center [503, 304] width 1006 height 608
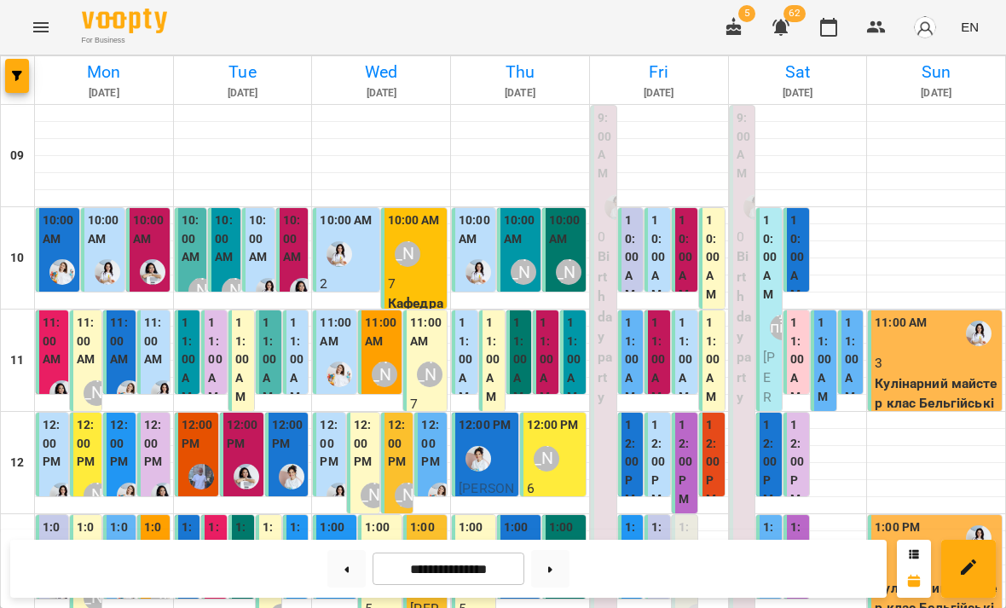
scroll to position [269, 0]
click at [336, 566] on img "Юлія Масющенко" at bounding box center [339, 579] width 26 height 26
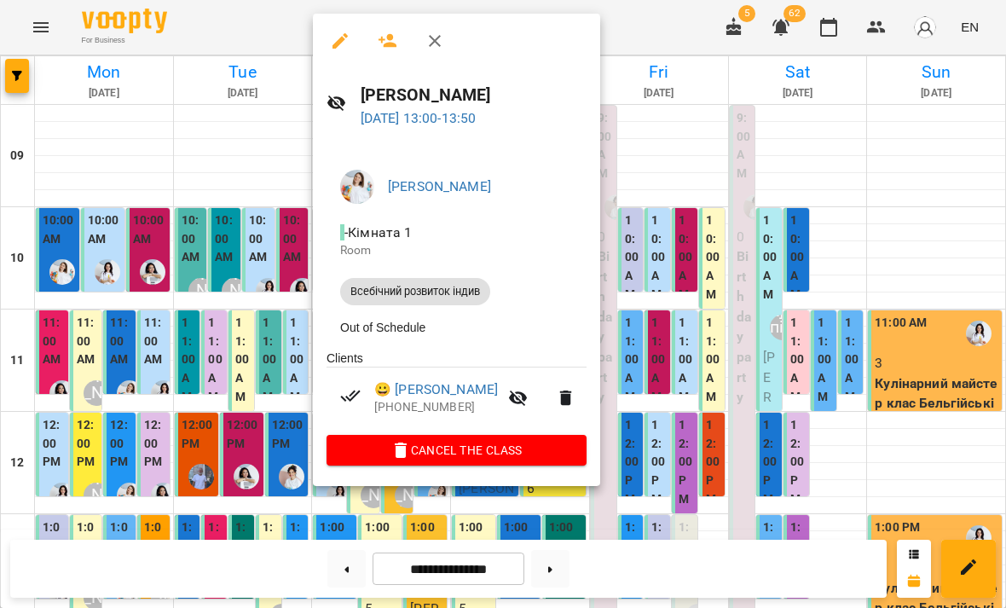
click at [752, 346] on div at bounding box center [503, 304] width 1006 height 608
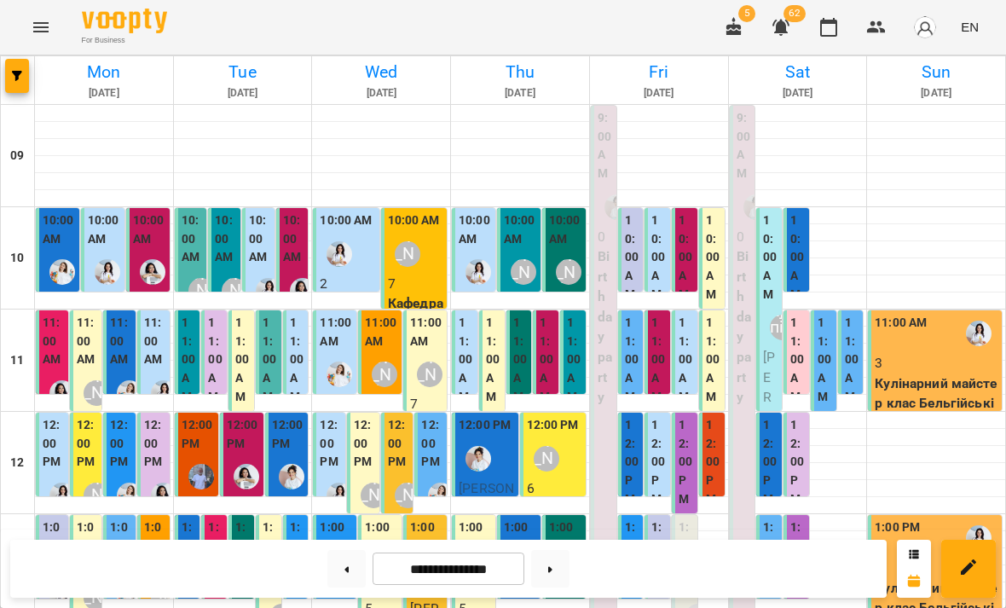
click at [382, 559] on div "[PERSON_NAME]" at bounding box center [384, 578] width 39 height 39
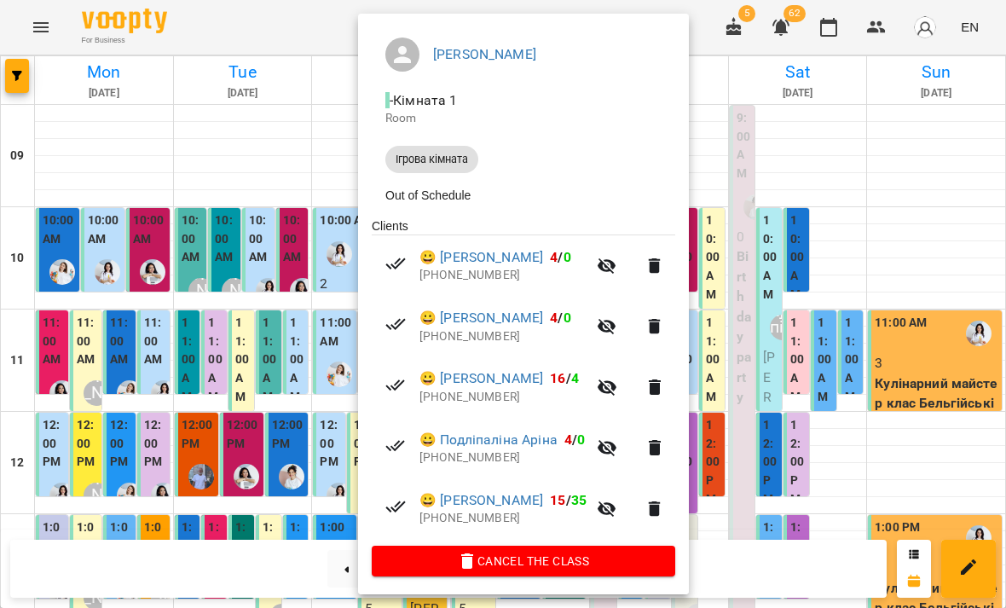
scroll to position [131, 0]
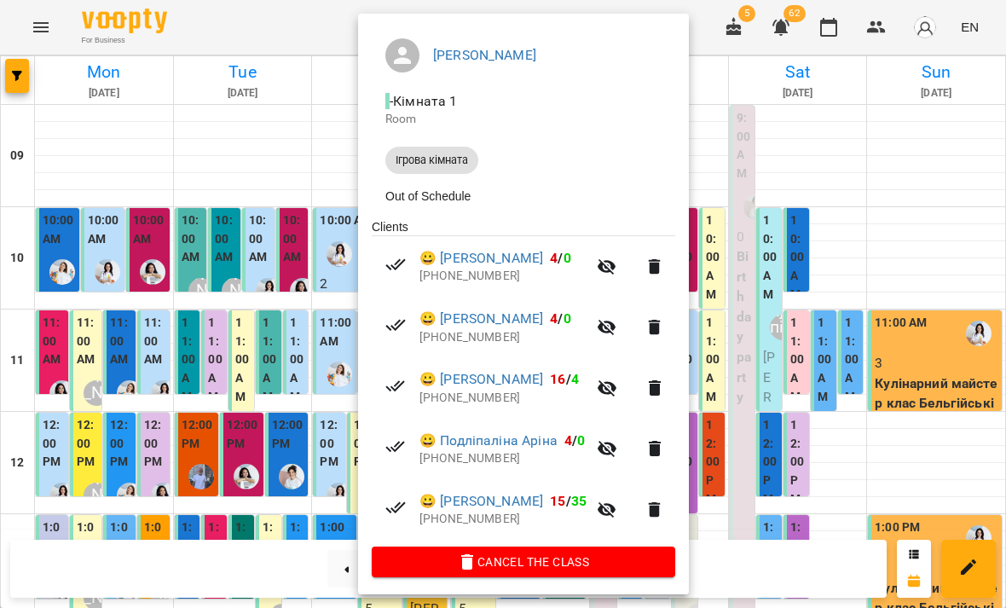
click at [227, 372] on div at bounding box center [503, 304] width 1006 height 608
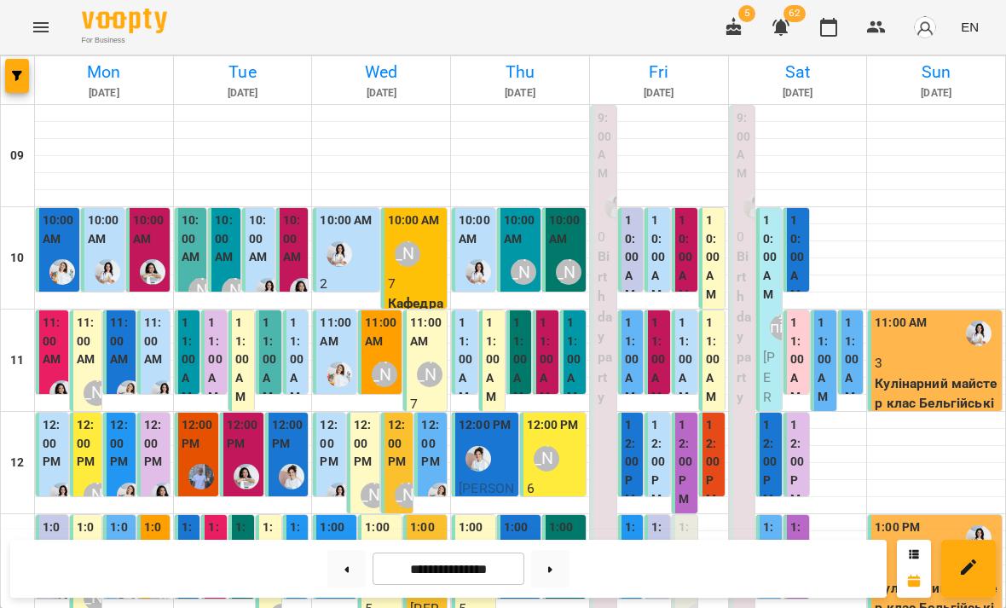
click at [427, 559] on div "[PERSON_NAME]" at bounding box center [429, 578] width 39 height 39
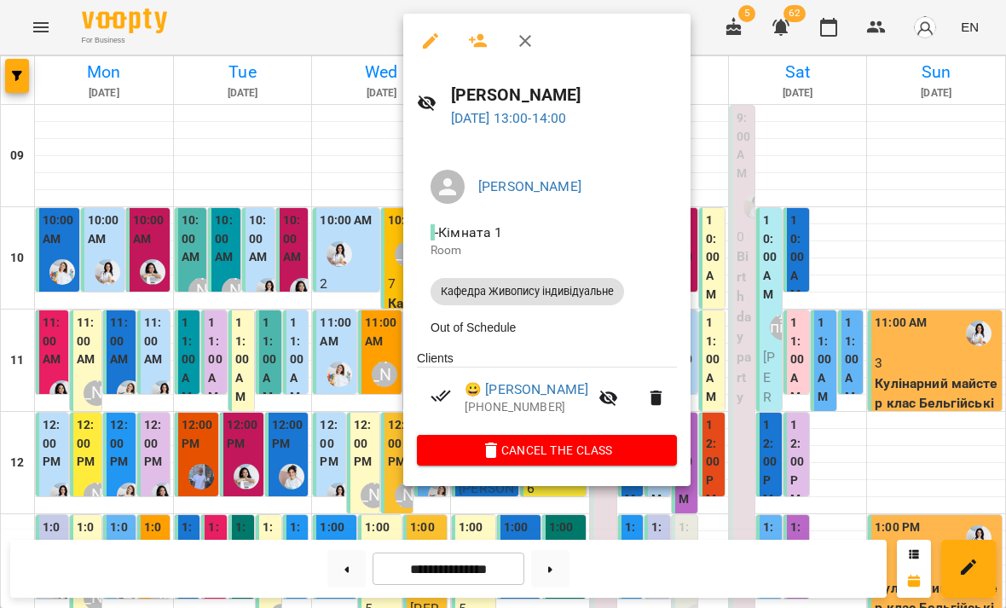
click at [233, 283] on div at bounding box center [503, 304] width 1006 height 608
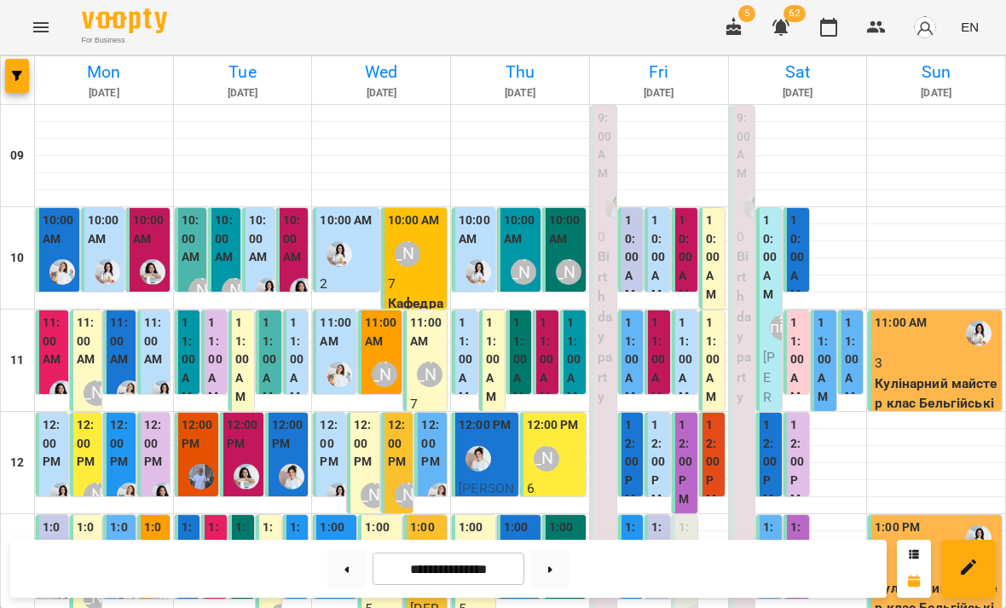
click at [373, 566] on div "[PERSON_NAME]" at bounding box center [385, 579] width 26 height 26
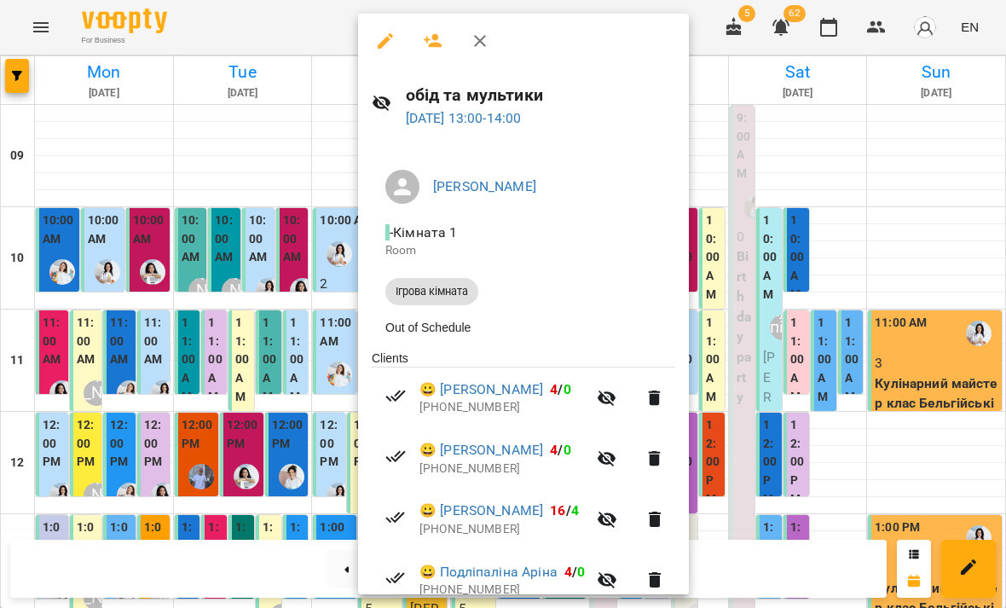
click at [231, 371] on div at bounding box center [503, 304] width 1006 height 608
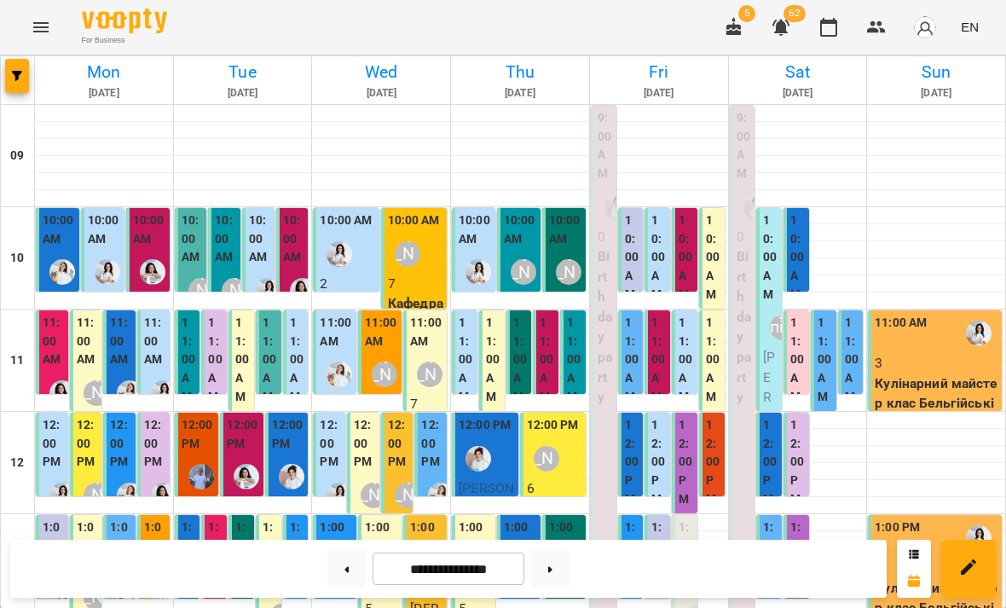
scroll to position [49, 0]
click at [343, 314] on div "11:00 AM" at bounding box center [336, 334] width 33 height 41
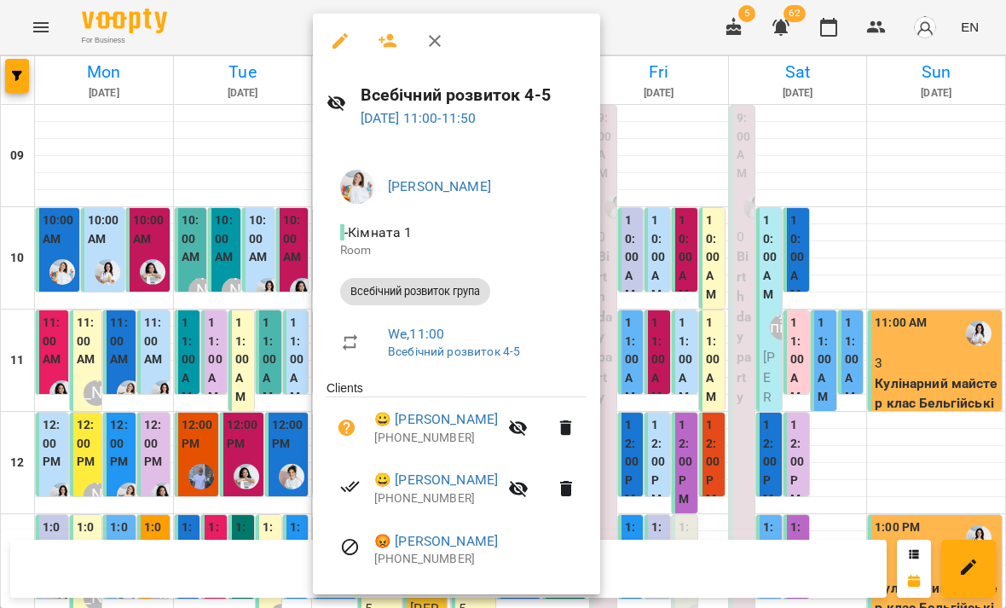
click at [205, 306] on div at bounding box center [503, 304] width 1006 height 608
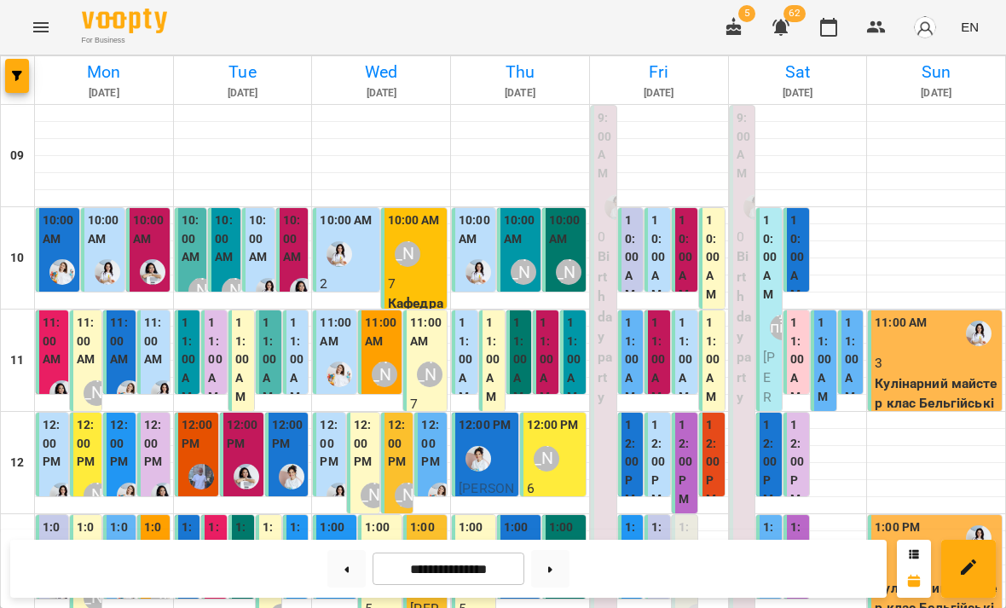
click at [470, 314] on label "11:00 AM" at bounding box center [465, 360] width 15 height 92
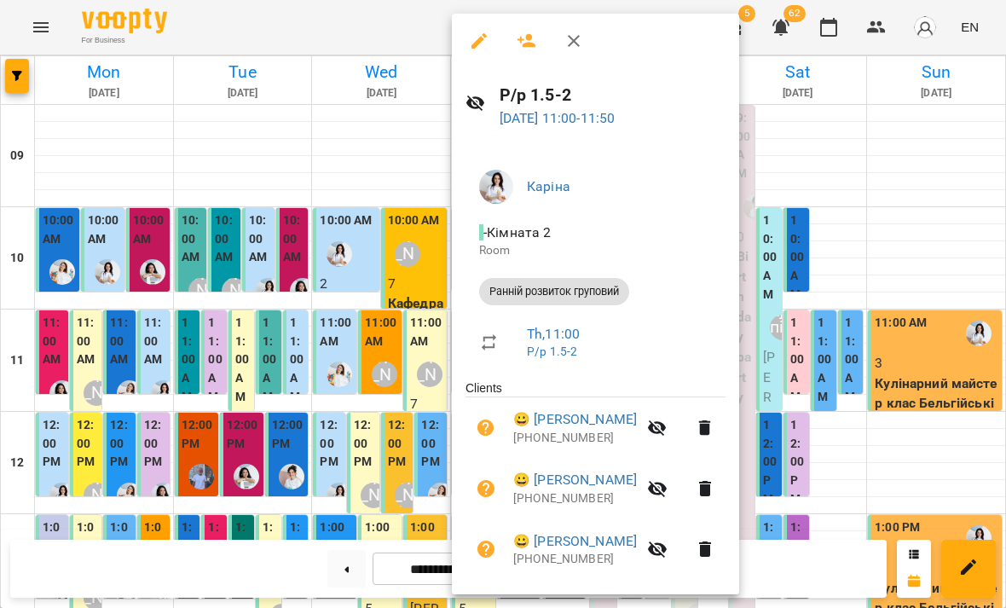
click at [373, 317] on div at bounding box center [503, 304] width 1006 height 608
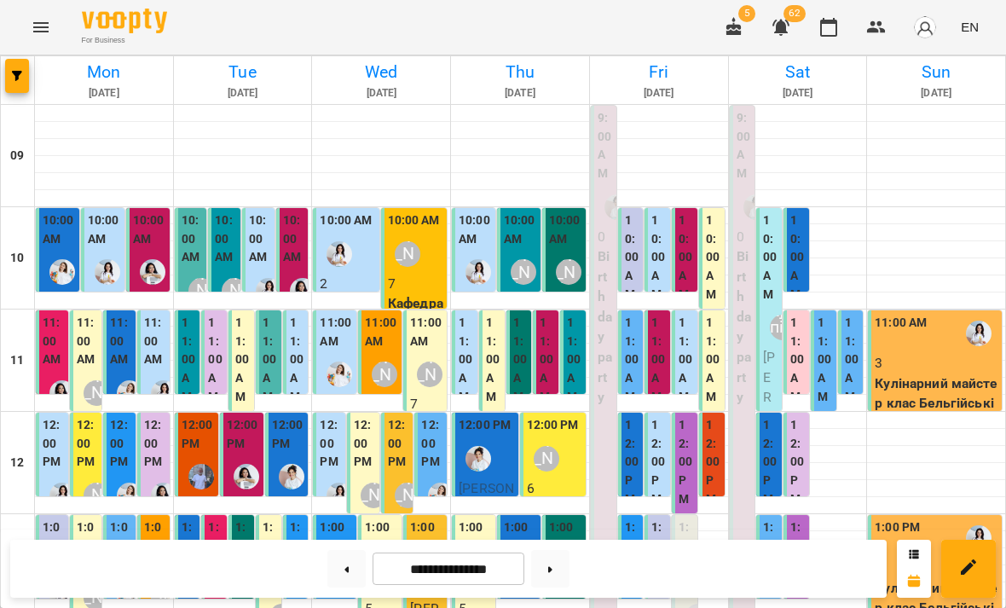
click at [464, 314] on label "11:00 AM" at bounding box center [465, 360] width 15 height 92
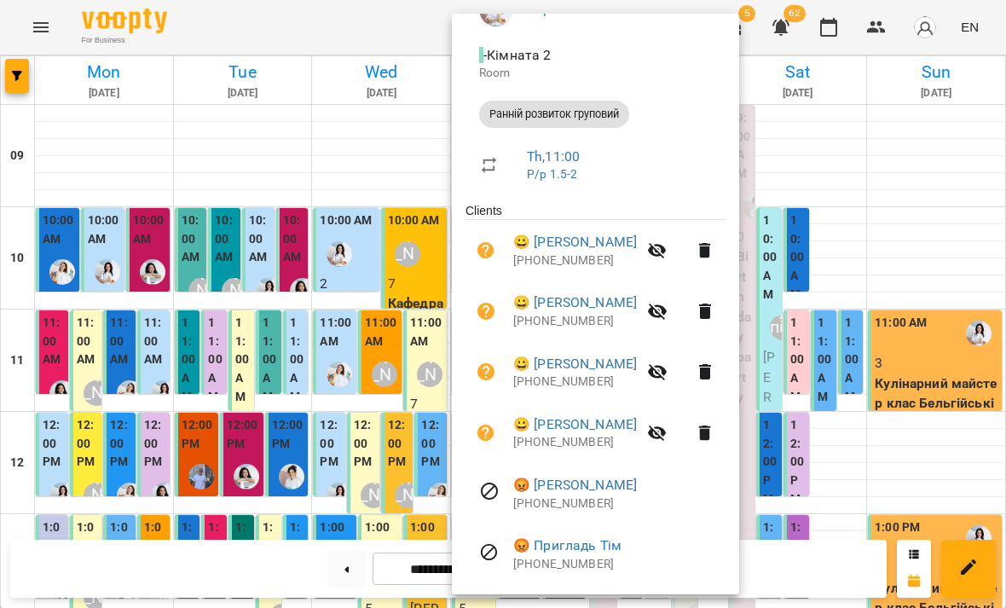
scroll to position [182, 0]
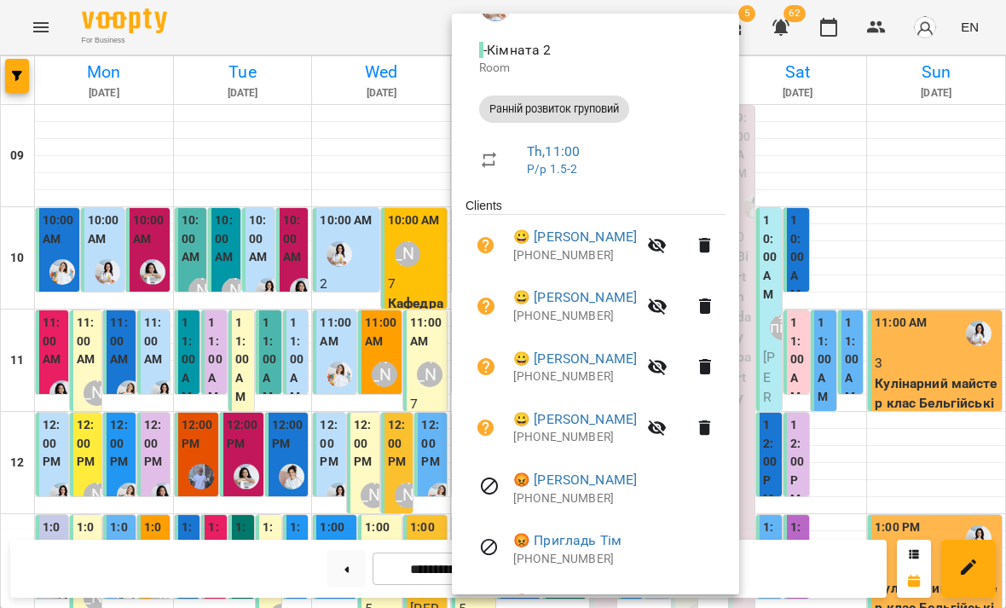
click at [881, 164] on div at bounding box center [503, 304] width 1006 height 608
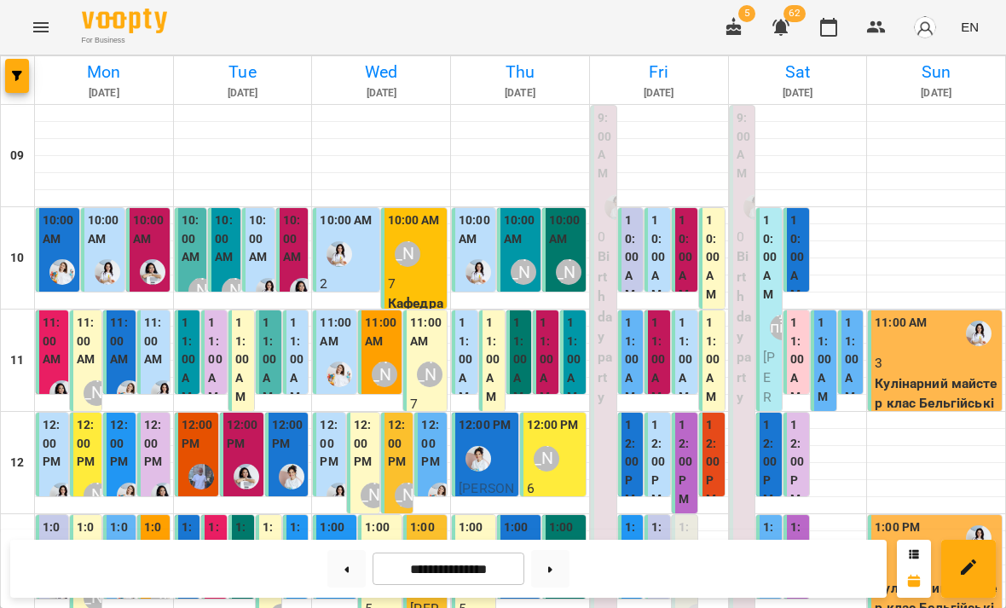
click at [493, 314] on label "11:00 AM" at bounding box center [493, 360] width 15 height 92
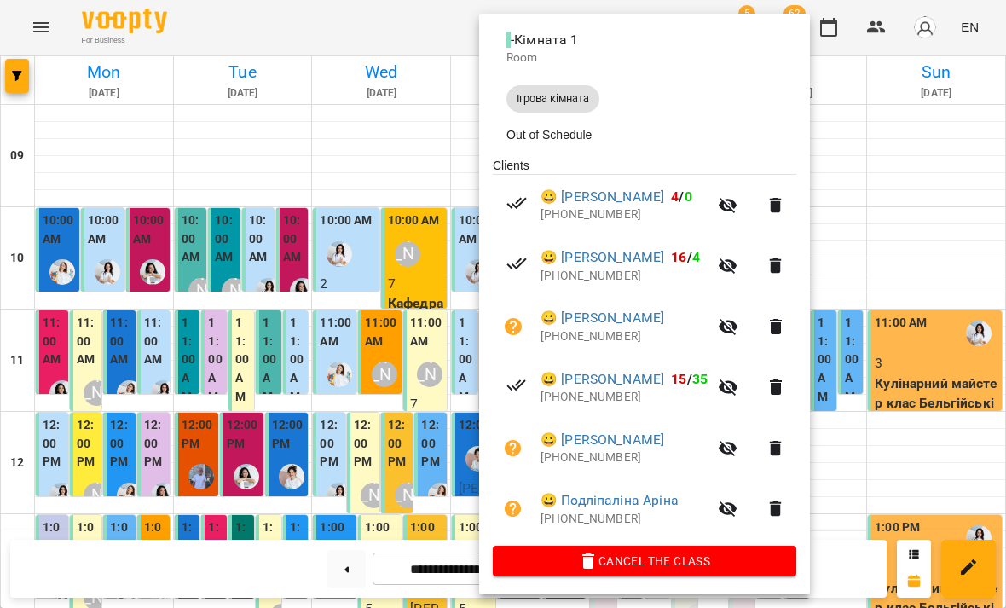
scroll to position [191, 0]
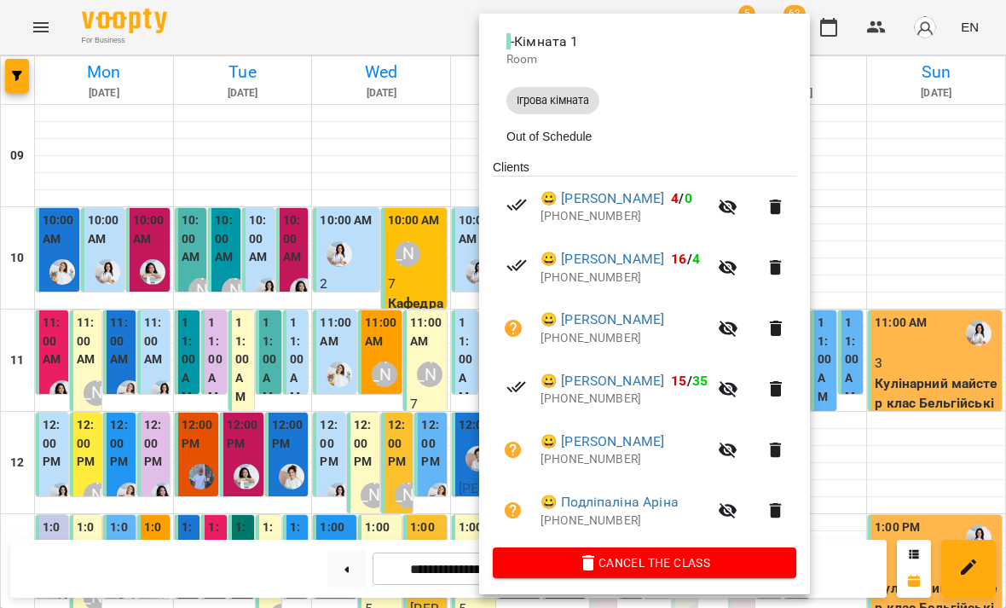
click at [909, 172] on div at bounding box center [503, 304] width 1006 height 608
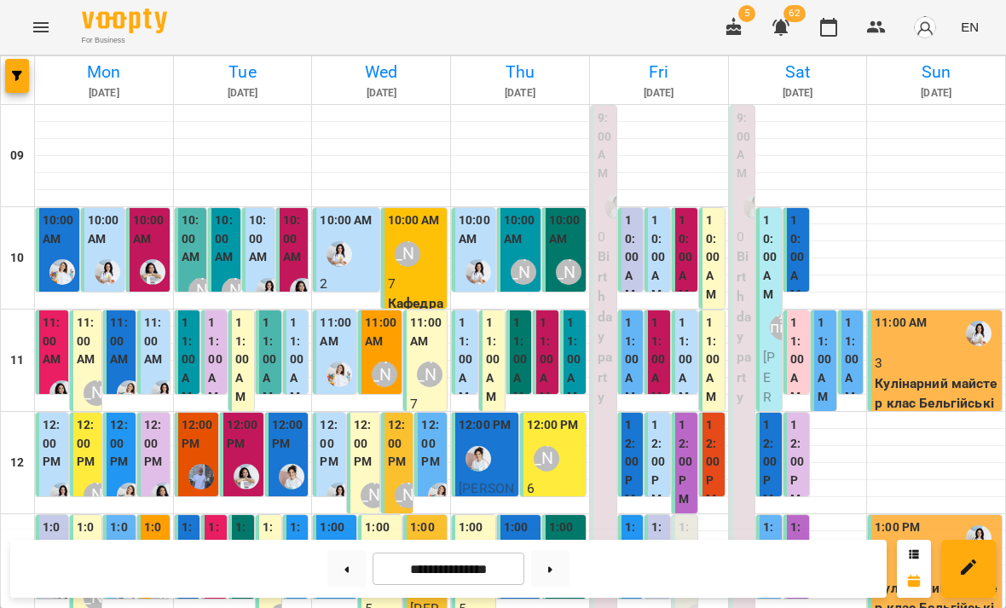
click at [61, 259] on img "Юлія Масющенко" at bounding box center [62, 272] width 26 height 26
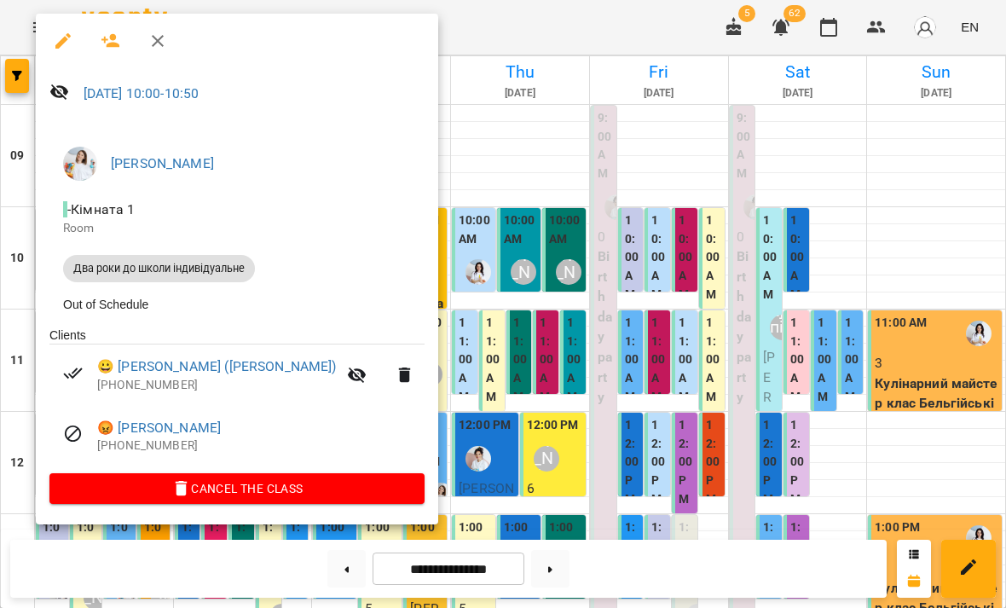
click at [216, 364] on link "😀 Бойко Ніна (Нінель)" at bounding box center [216, 366] width 239 height 20
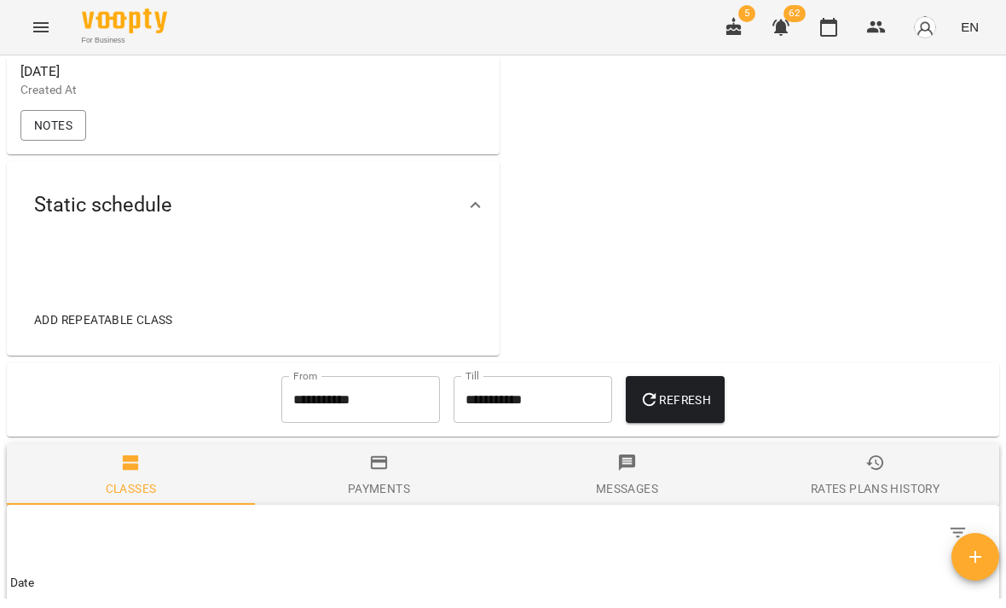
scroll to position [597, 0]
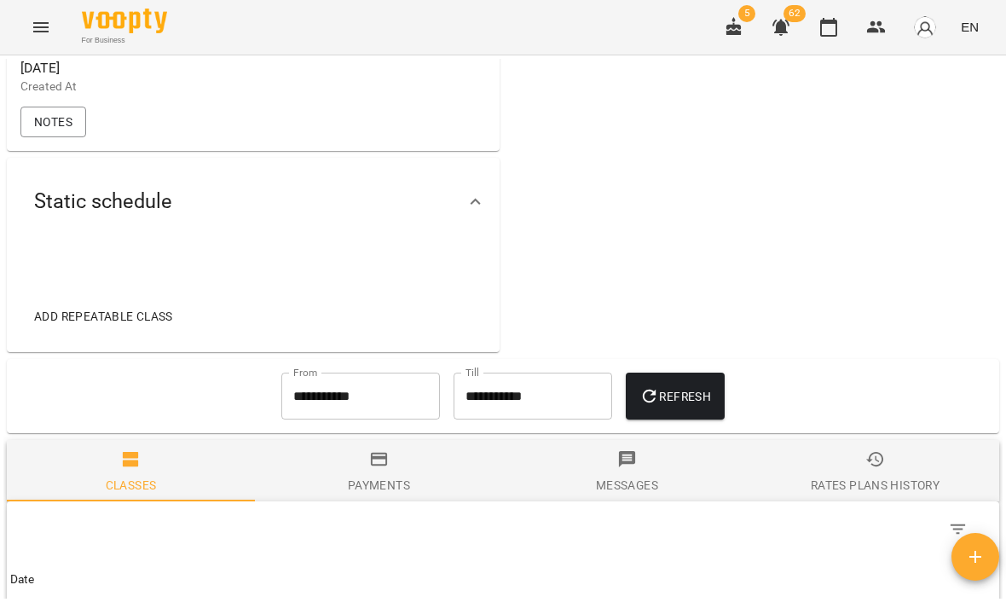
click at [332, 420] on input "**********" at bounding box center [360, 396] width 159 height 48
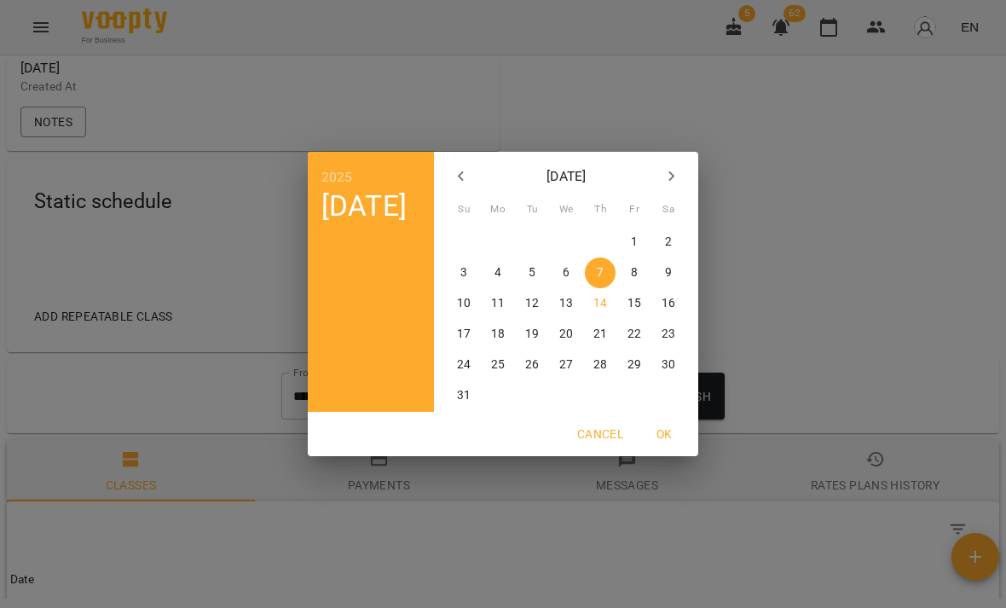
click at [461, 309] on p "10" at bounding box center [464, 303] width 14 height 17
type input "**********"
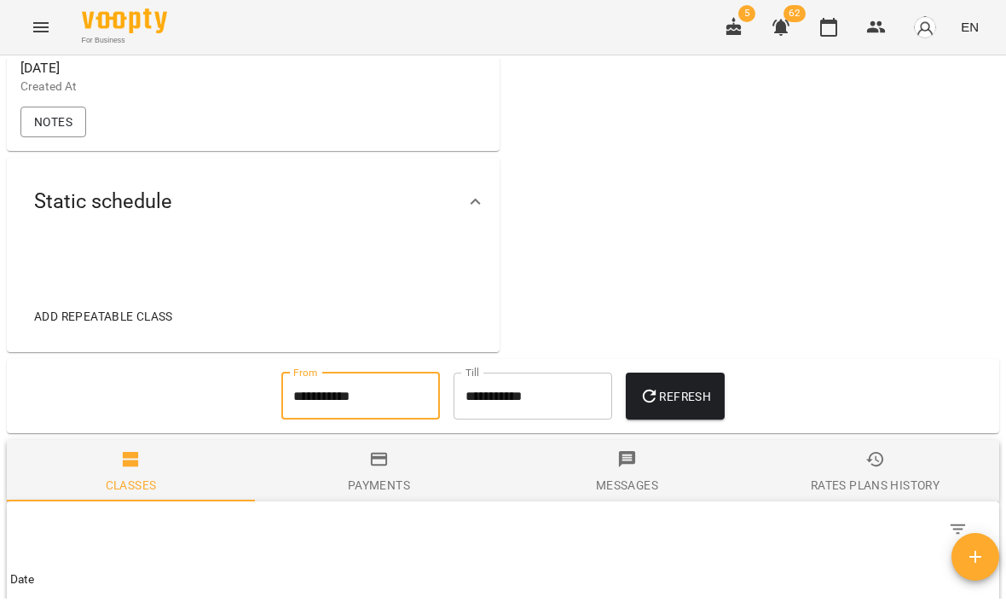
click at [691, 407] on span "Refresh" at bounding box center [675, 396] width 72 height 20
click at [822, 37] on icon "button" at bounding box center [828, 27] width 20 height 20
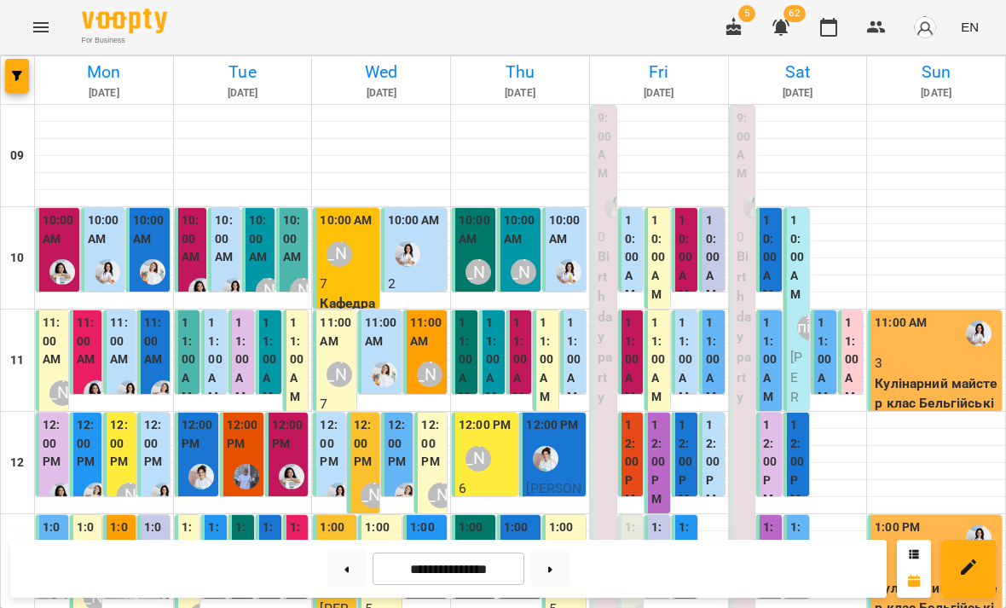
click at [468, 354] on label "11:00 AM" at bounding box center [465, 360] width 15 height 92
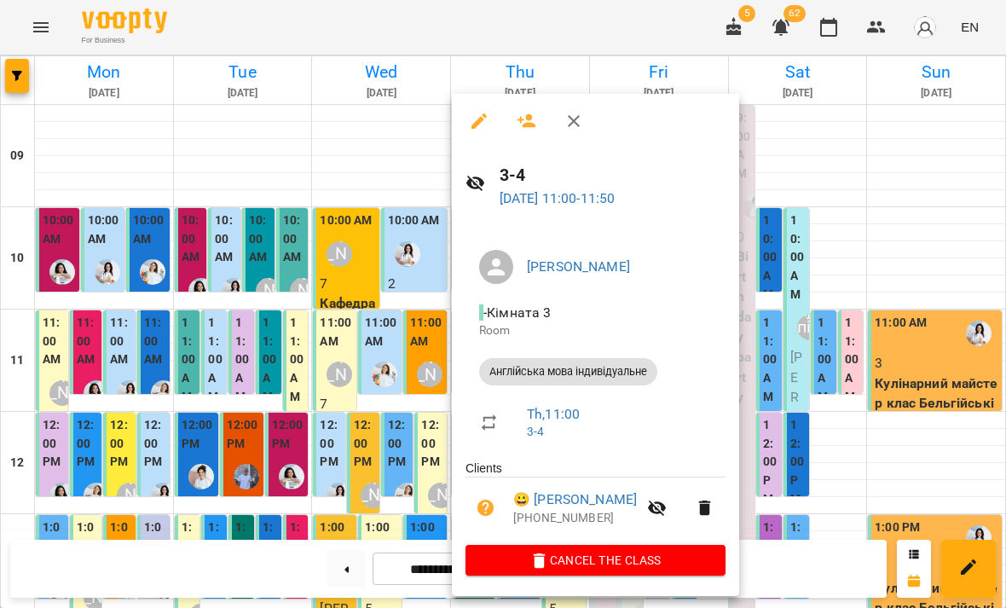
click at [878, 384] on div at bounding box center [503, 304] width 1006 height 608
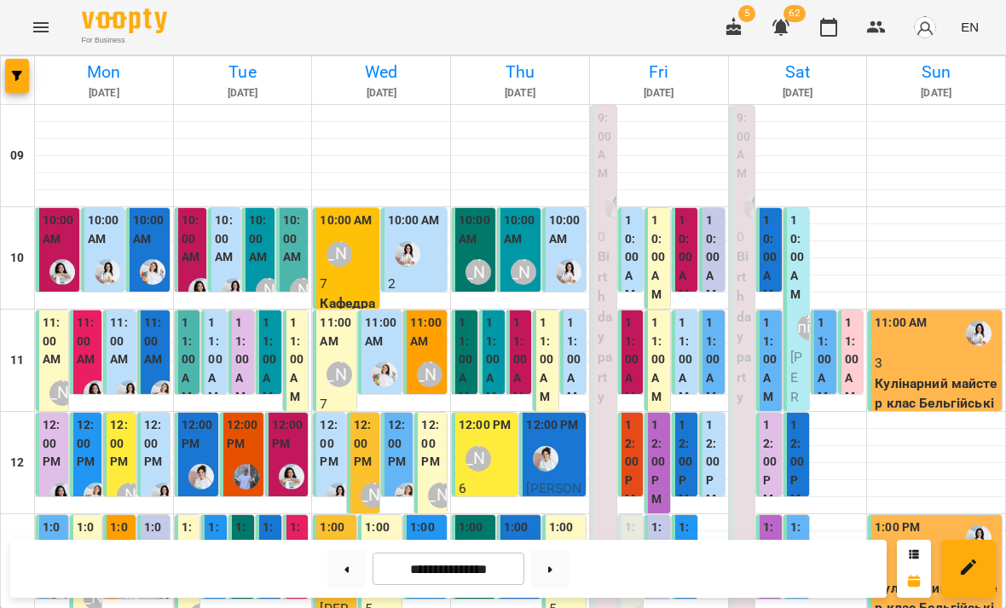
click at [487, 347] on label "11:00 AM" at bounding box center [493, 360] width 15 height 92
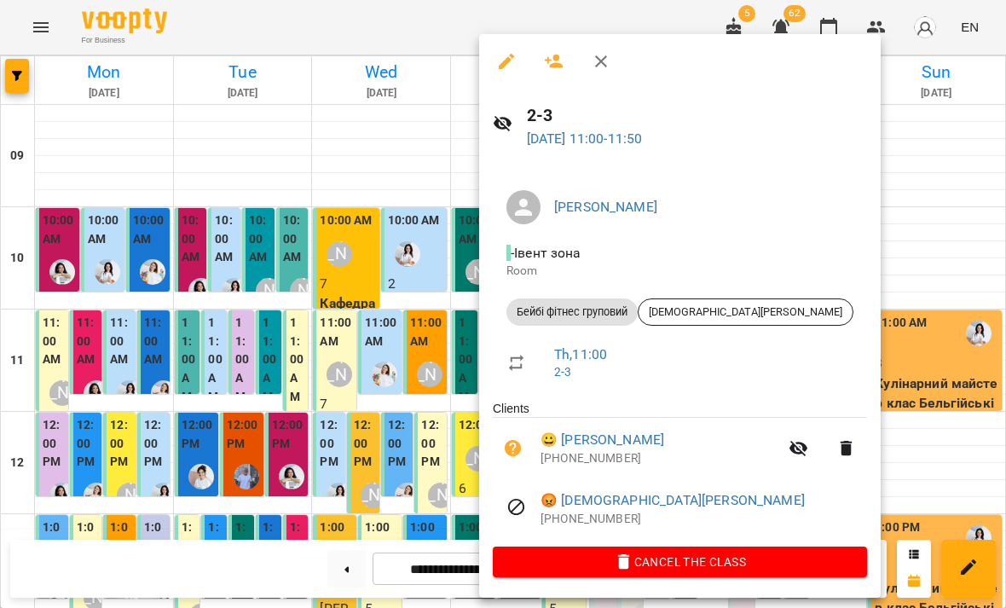
click at [864, 410] on div at bounding box center [503, 304] width 1006 height 608
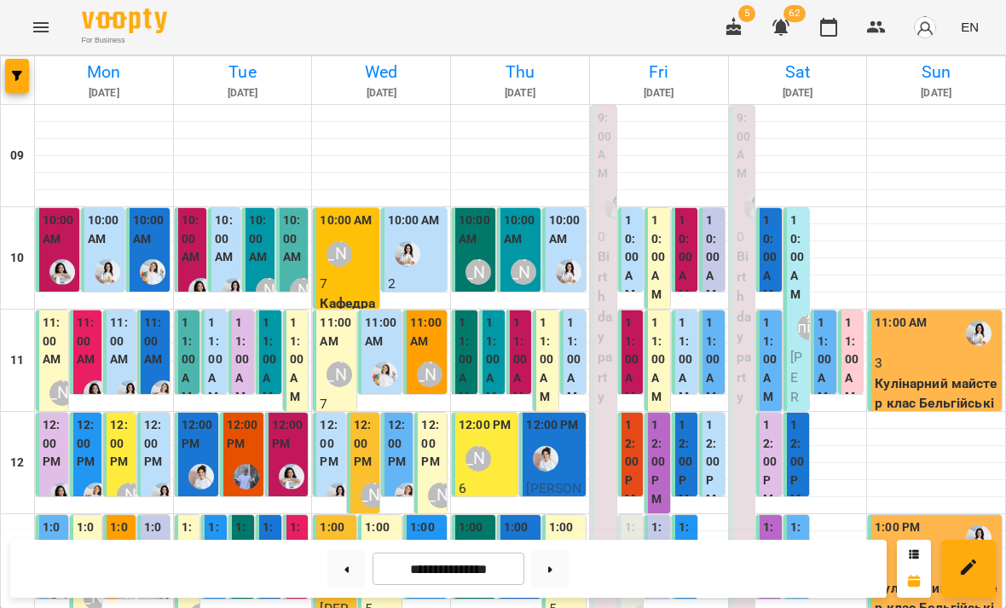
click at [518, 343] on label "11:00 AM" at bounding box center [520, 360] width 15 height 92
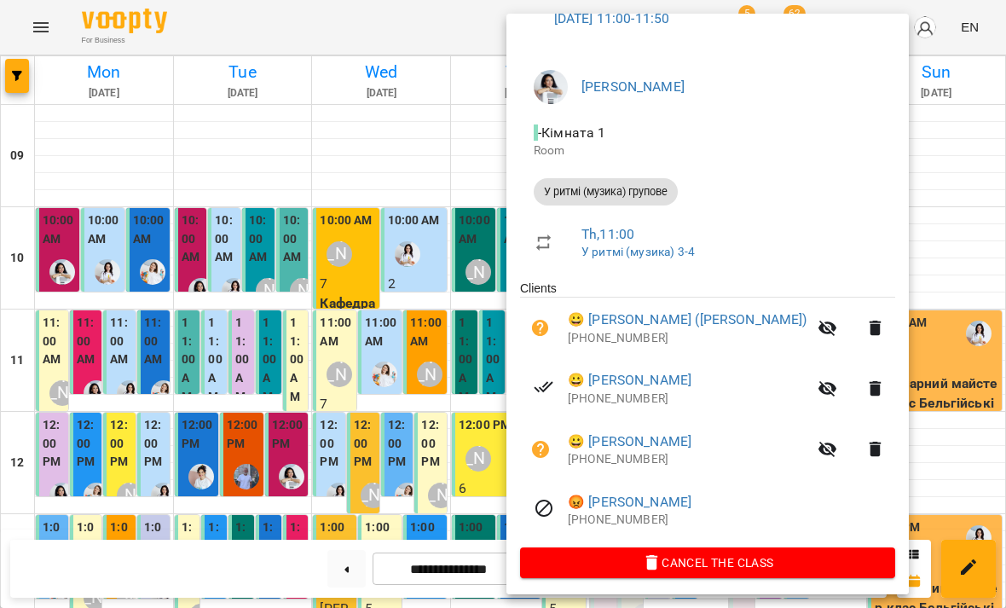
scroll to position [99, 0]
click at [874, 411] on div at bounding box center [503, 304] width 1006 height 608
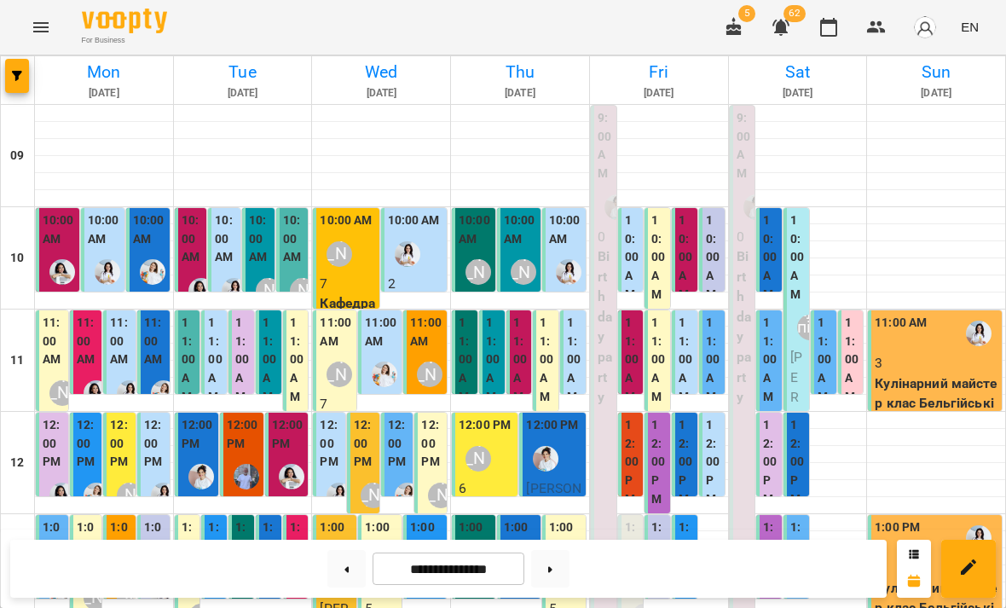
click at [568, 341] on label "11:00 AM" at bounding box center [574, 360] width 15 height 92
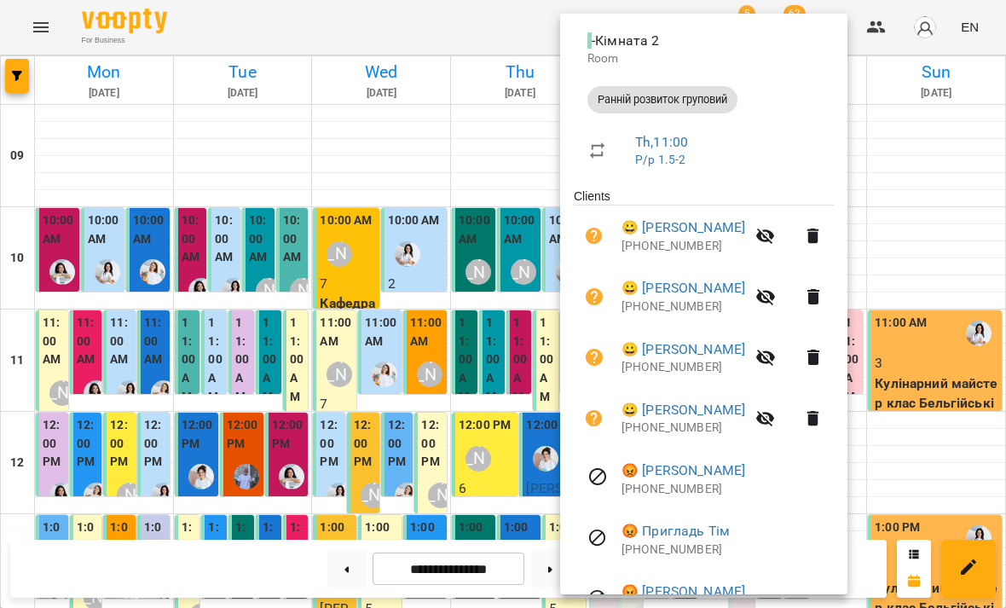
scroll to position [205, 0]
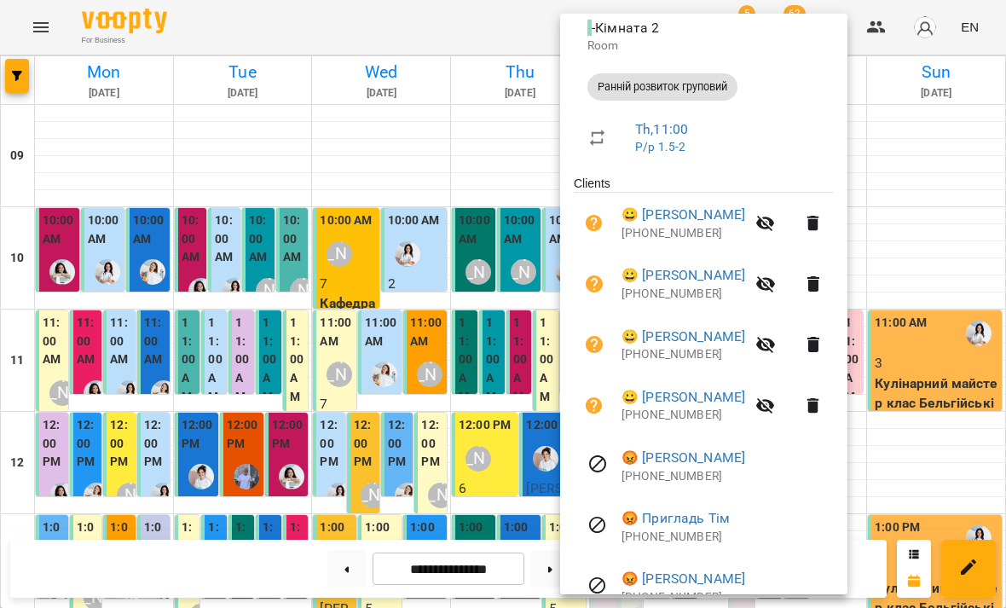
click at [528, 502] on div at bounding box center [503, 304] width 1006 height 608
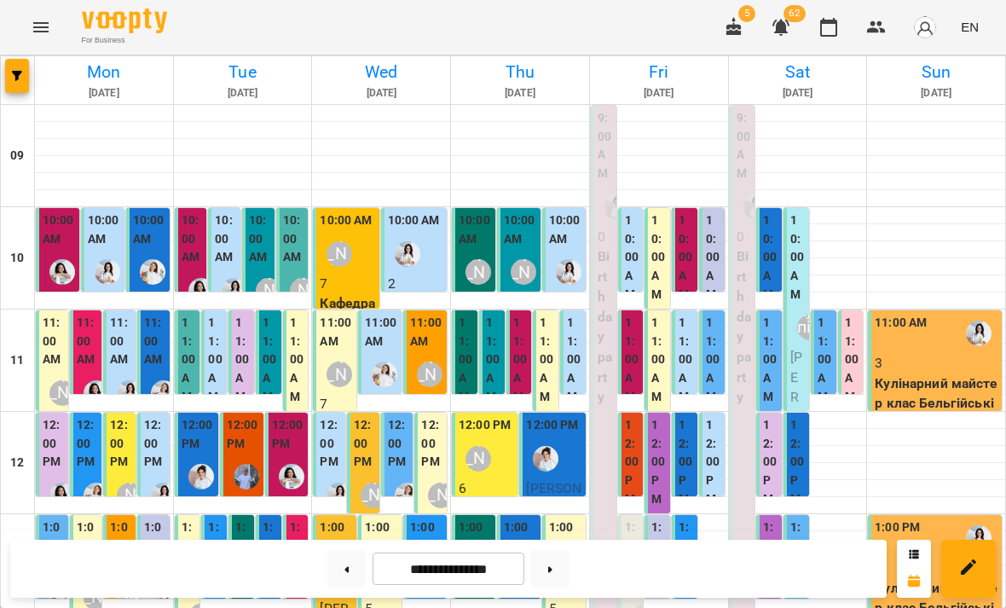
scroll to position [84, 0]
click at [744, 37] on icon "button" at bounding box center [734, 27] width 20 height 20
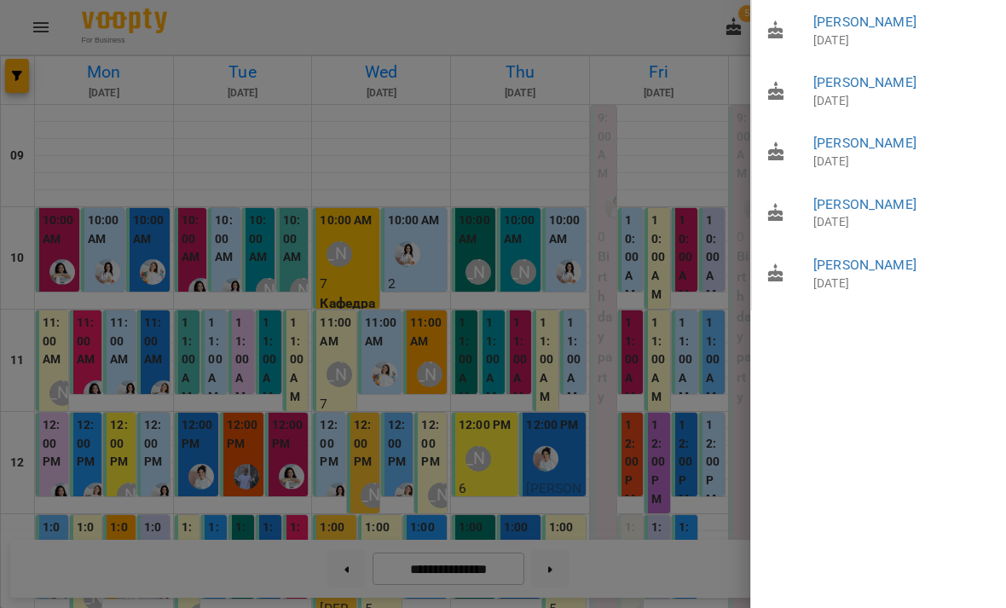
click at [510, 325] on div at bounding box center [503, 304] width 1006 height 608
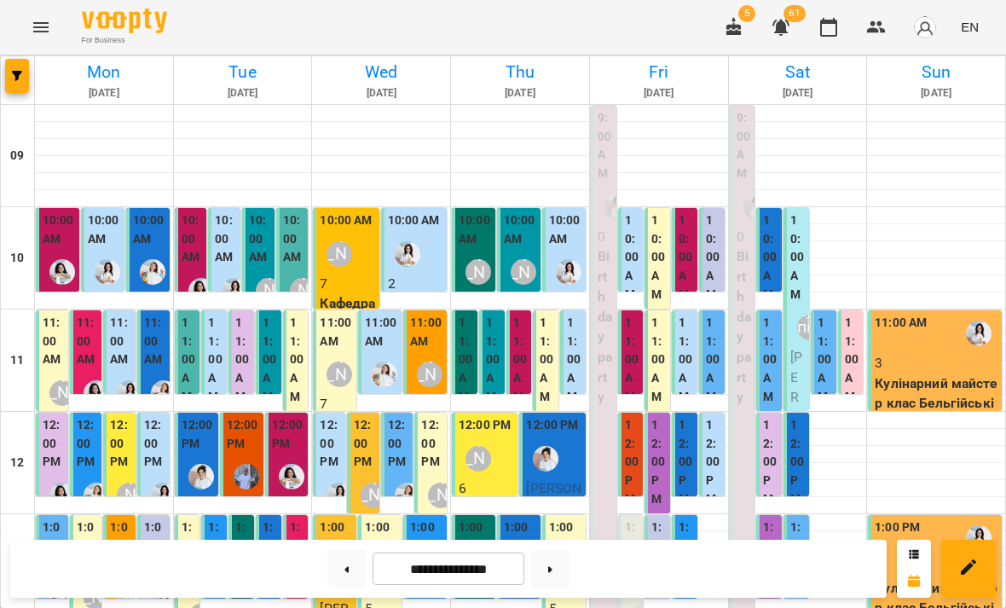
click at [738, 36] on icon "button" at bounding box center [734, 27] width 20 height 20
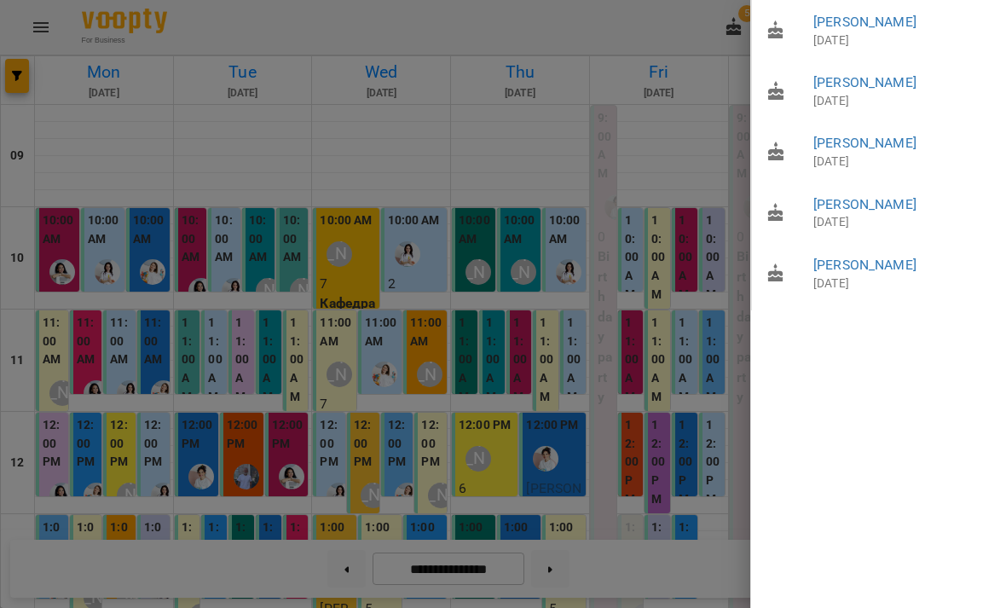
click at [619, 371] on div at bounding box center [503, 304] width 1006 height 608
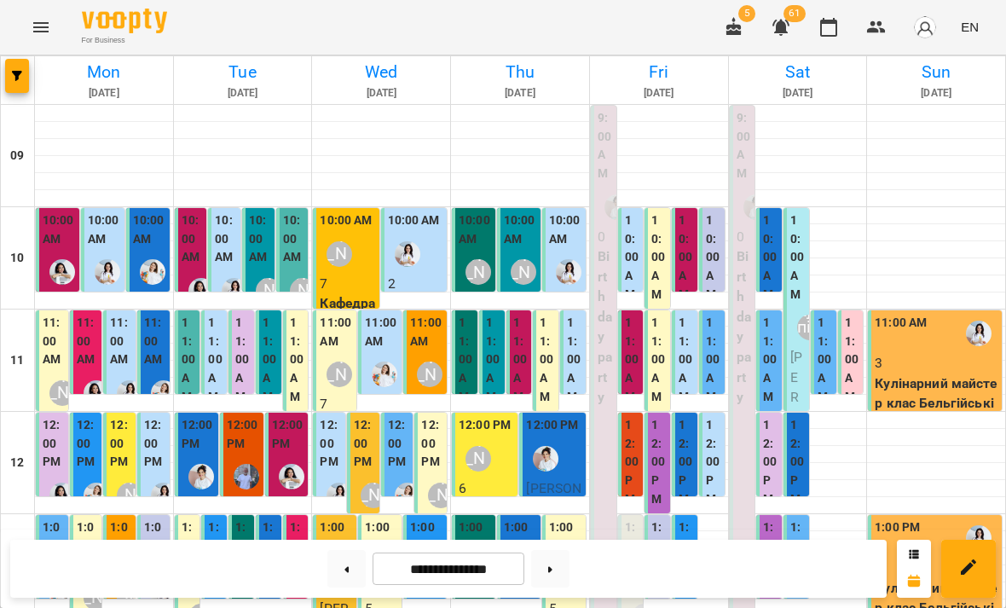
click at [552, 568] on icon at bounding box center [550, 569] width 4 height 7
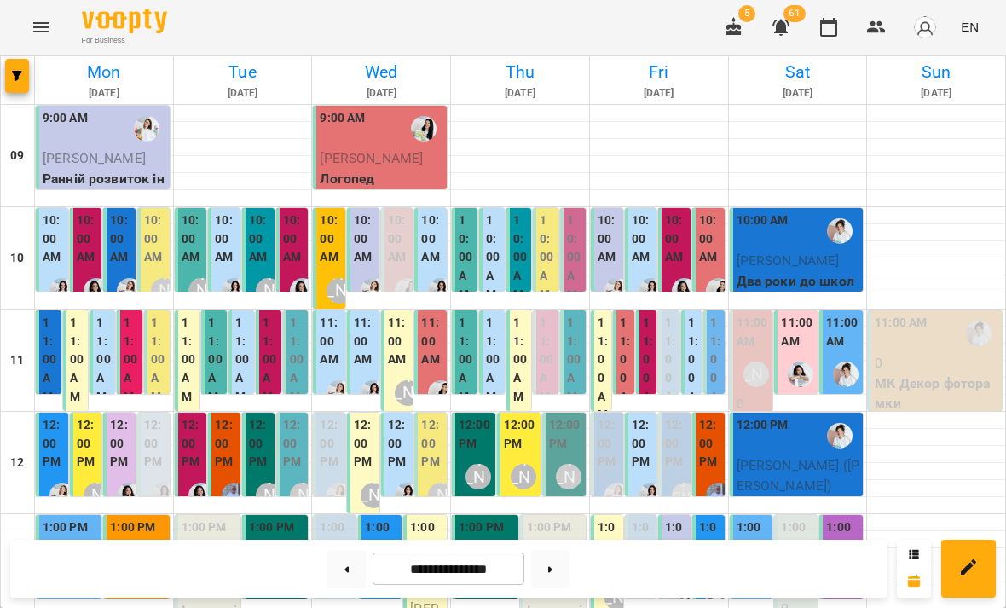
click at [343, 576] on button at bounding box center [346, 568] width 38 height 37
type input "**********"
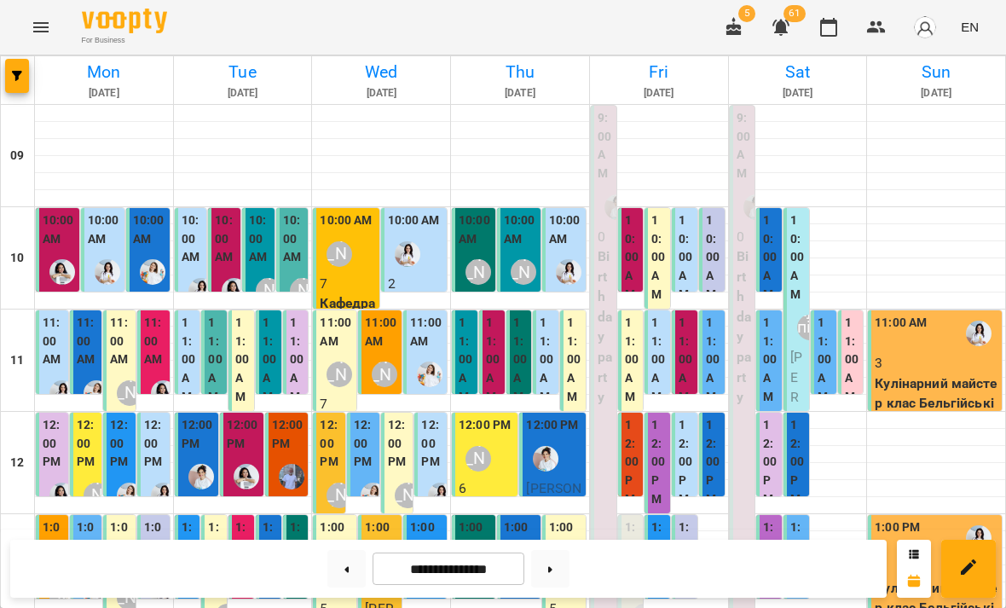
click at [481, 259] on div "[PERSON_NAME]" at bounding box center [478, 272] width 26 height 26
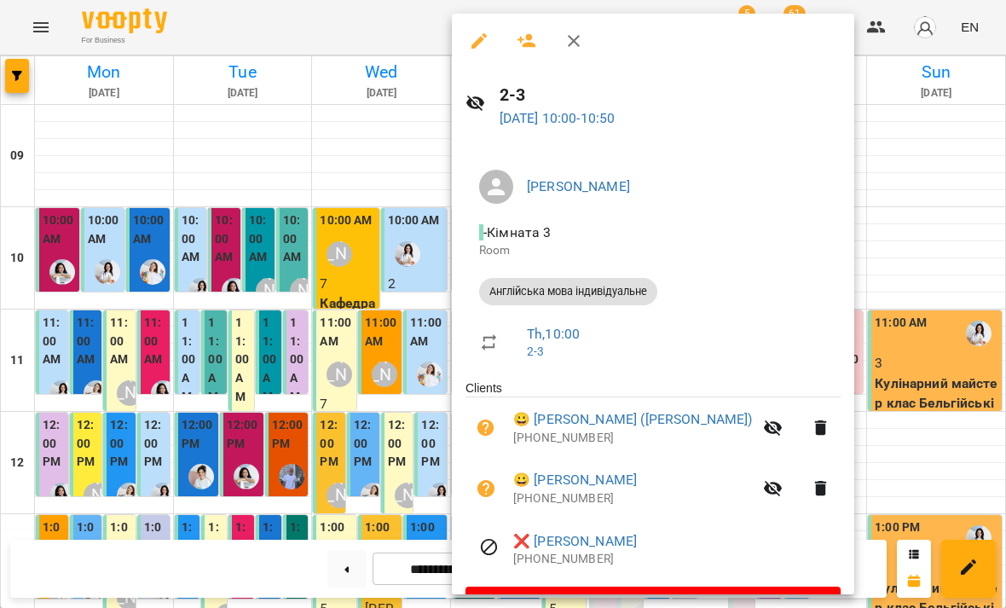
click at [884, 330] on div at bounding box center [503, 304] width 1006 height 608
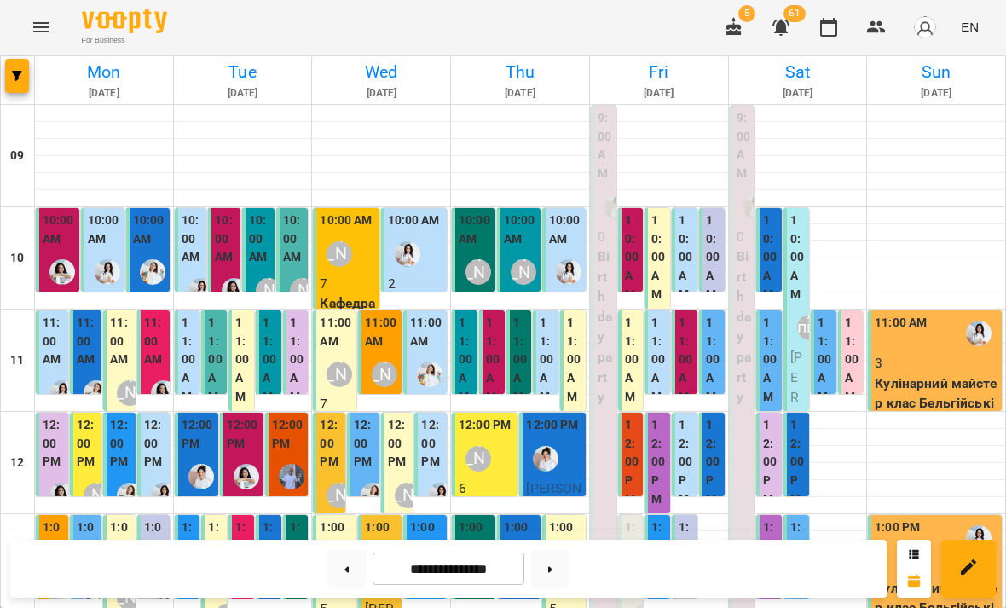
scroll to position [93, 0]
click at [488, 314] on label "11:00 AM" at bounding box center [493, 360] width 15 height 92
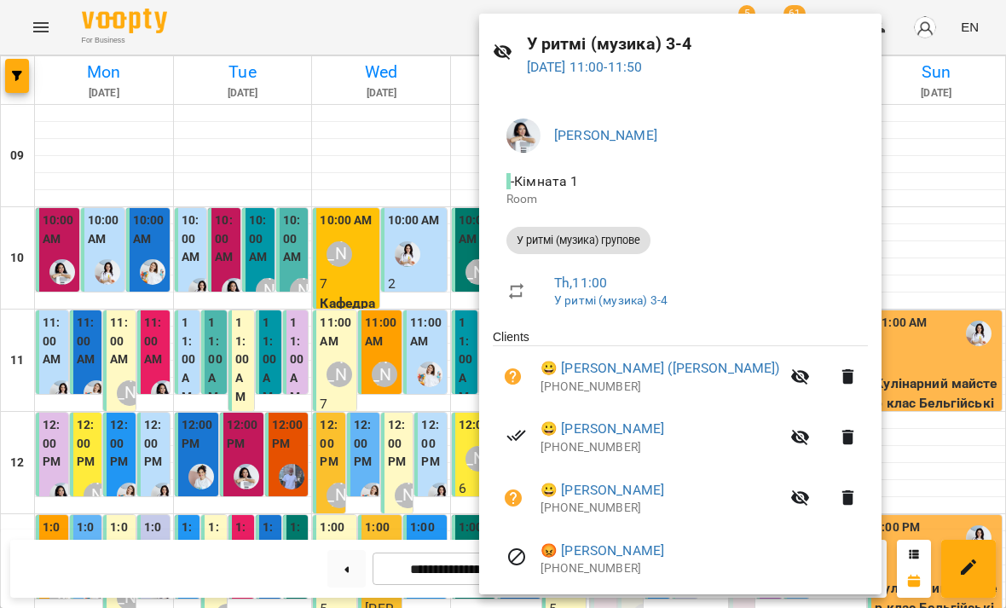
scroll to position [83, 0]
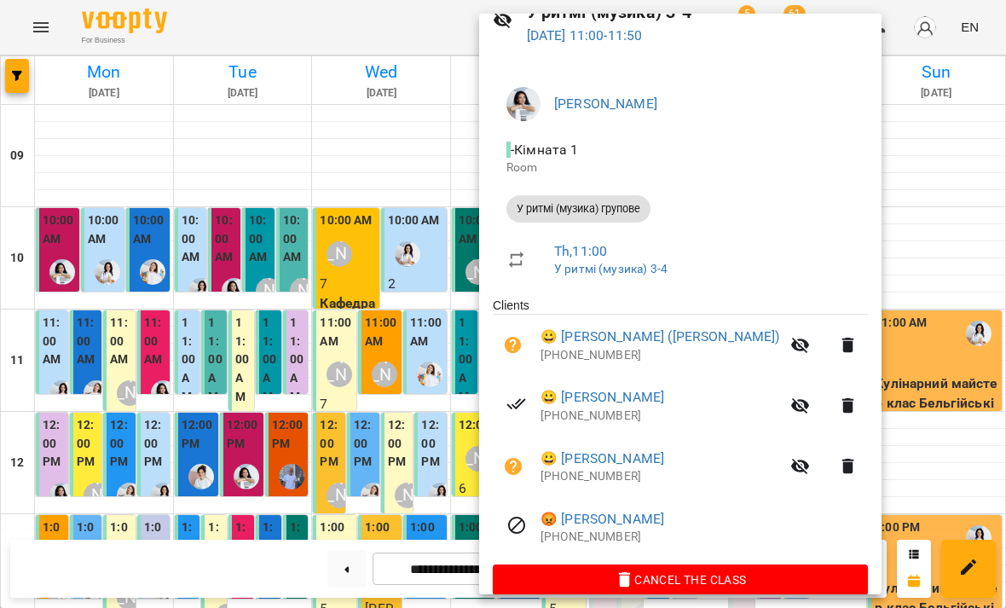
click at [364, 387] on div at bounding box center [503, 304] width 1006 height 608
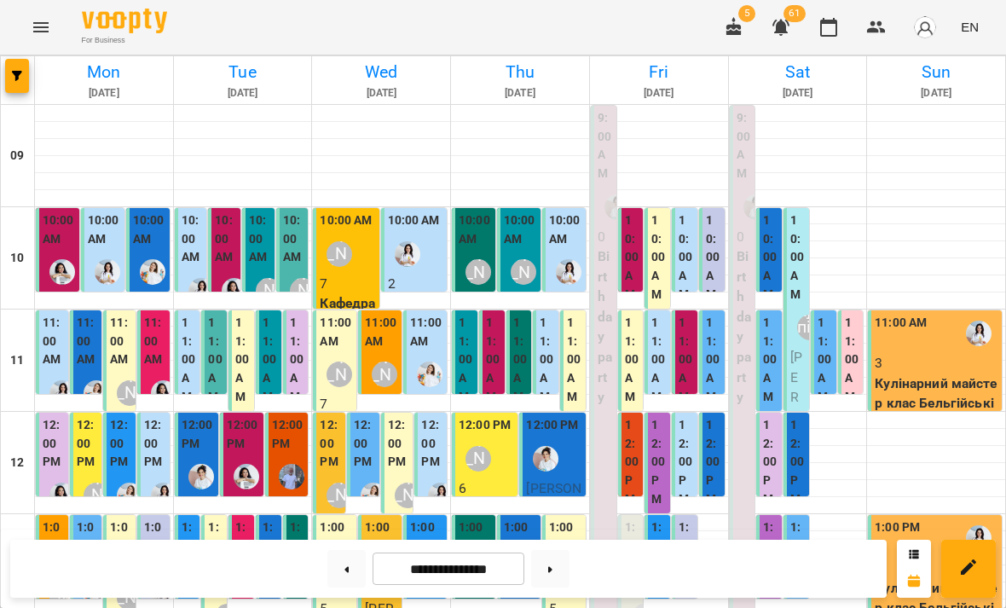
click at [483, 446] on div "[PERSON_NAME]" at bounding box center [478, 459] width 26 height 26
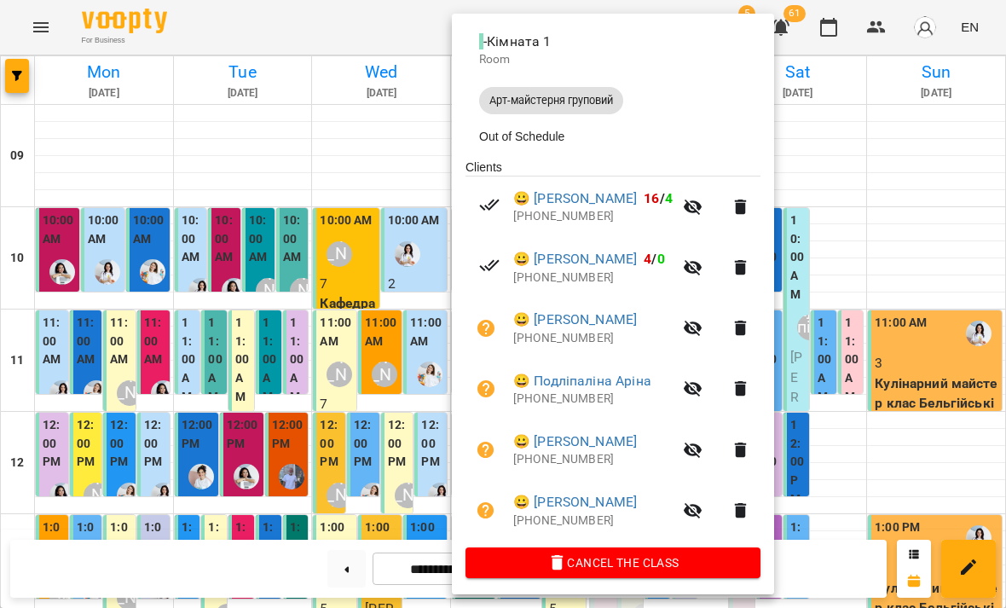
scroll to position [191, 0]
click at [303, 193] on div at bounding box center [503, 304] width 1006 height 608
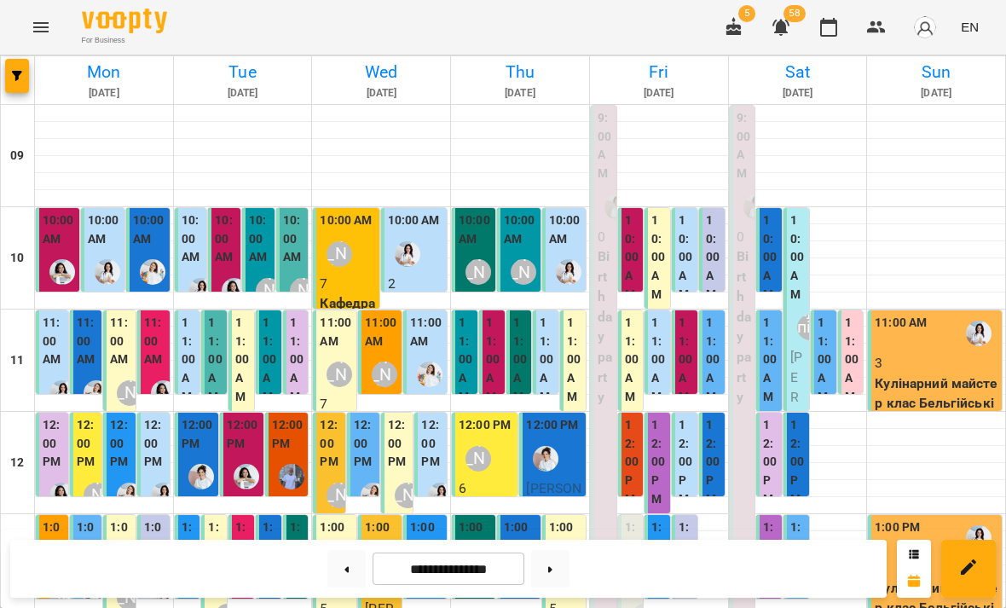
scroll to position [0, 0]
click at [78, 229] on div "10:00 AM 5 У ритмі (музика) групове" at bounding box center [57, 322] width 43 height 228
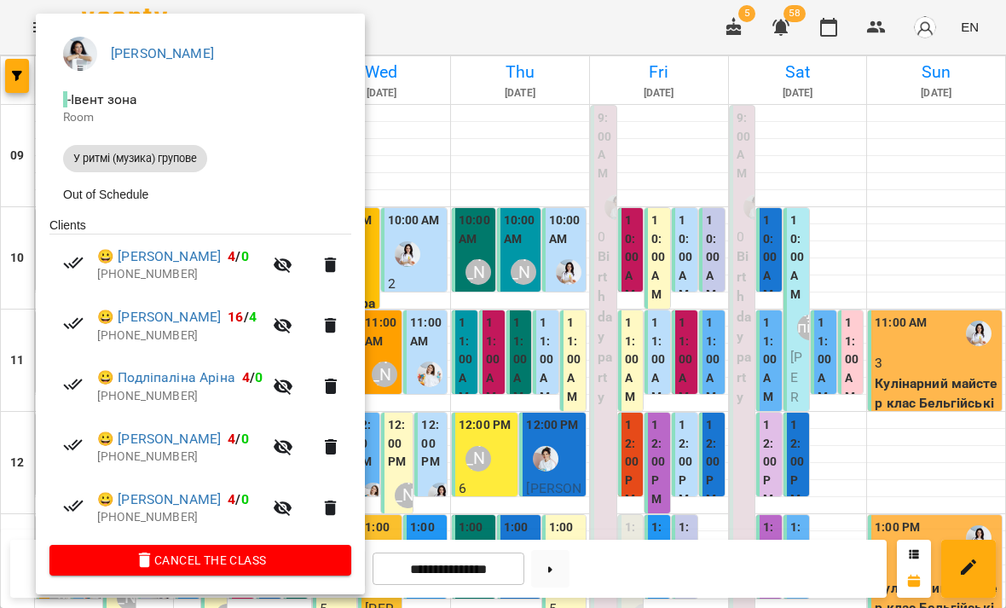
scroll to position [131, 0]
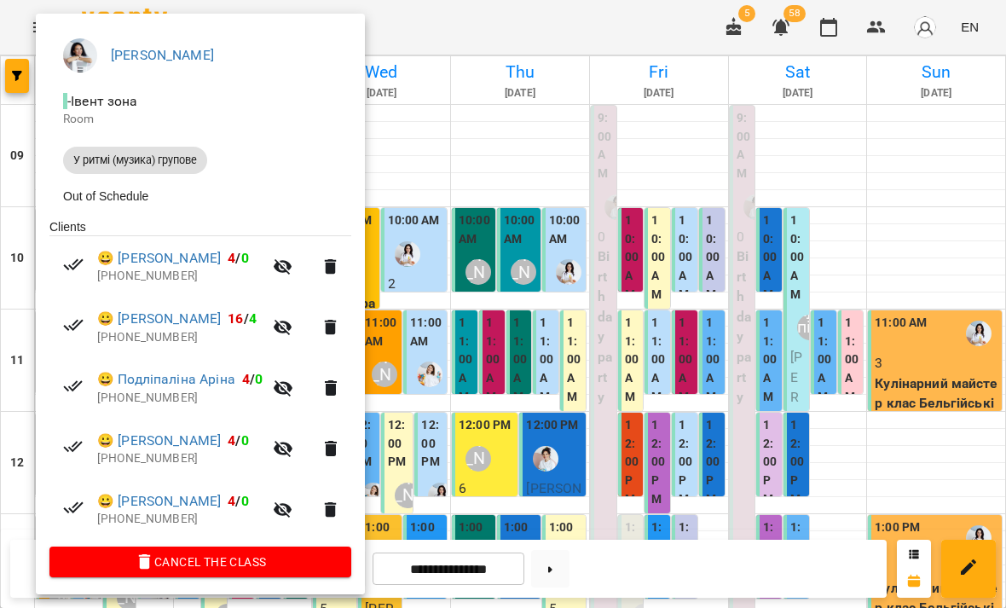
click at [528, 330] on div at bounding box center [503, 304] width 1006 height 608
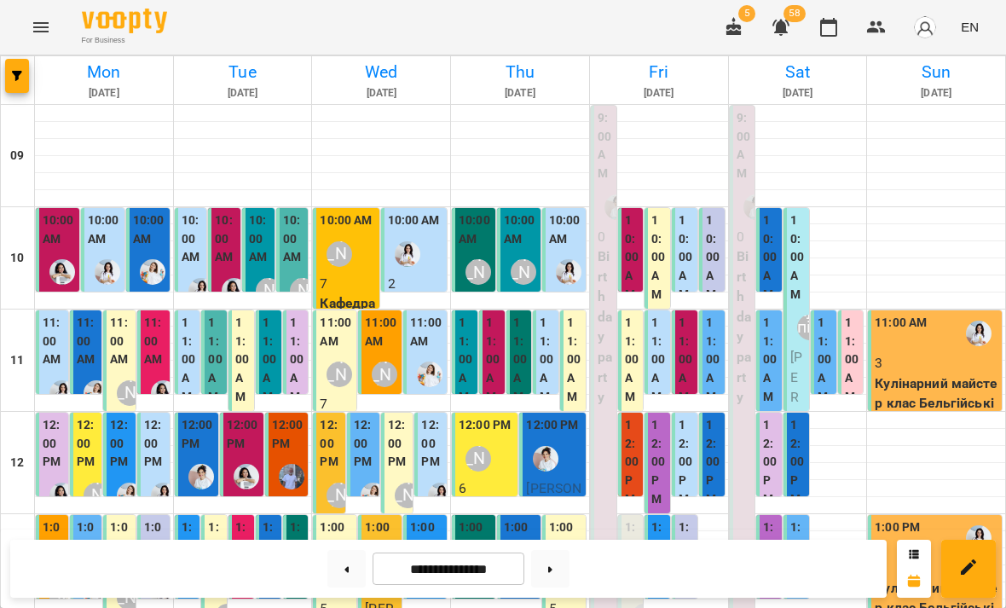
click at [487, 389] on label "11:00 AM" at bounding box center [493, 360] width 15 height 92
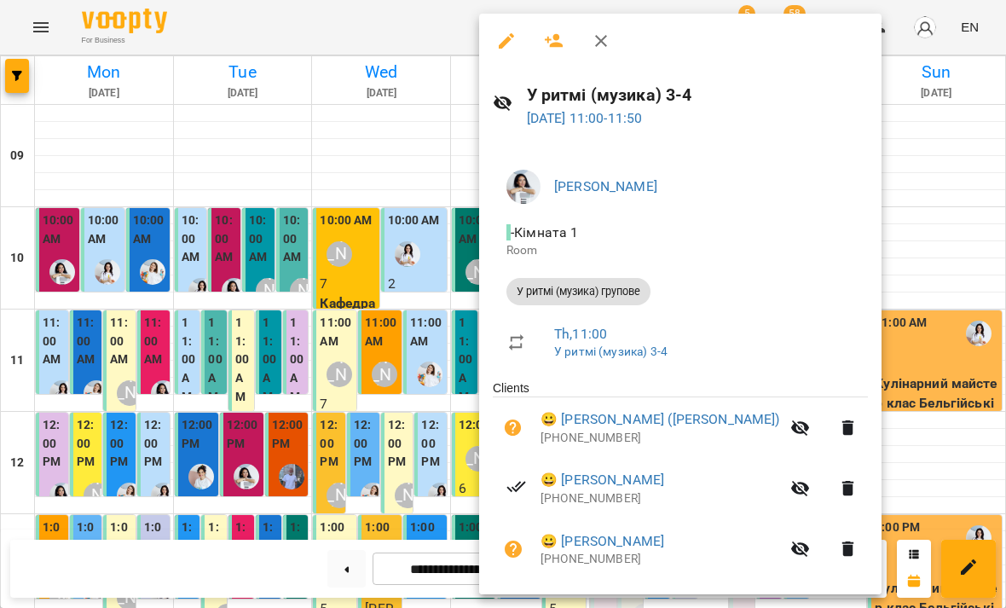
click at [276, 411] on div at bounding box center [503, 304] width 1006 height 608
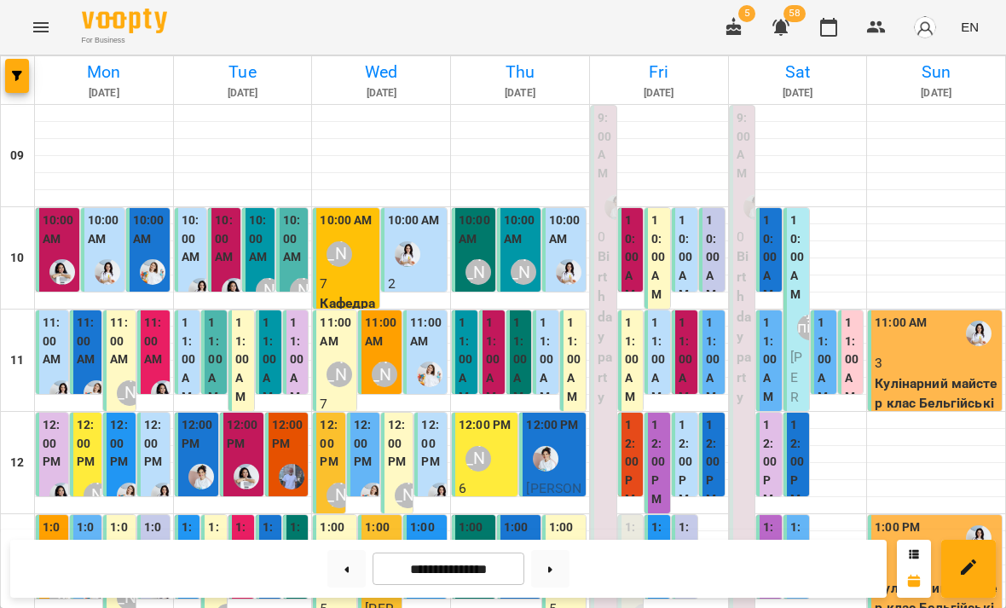
click at [156, 273] on img "Юлія Масющенко" at bounding box center [153, 272] width 26 height 26
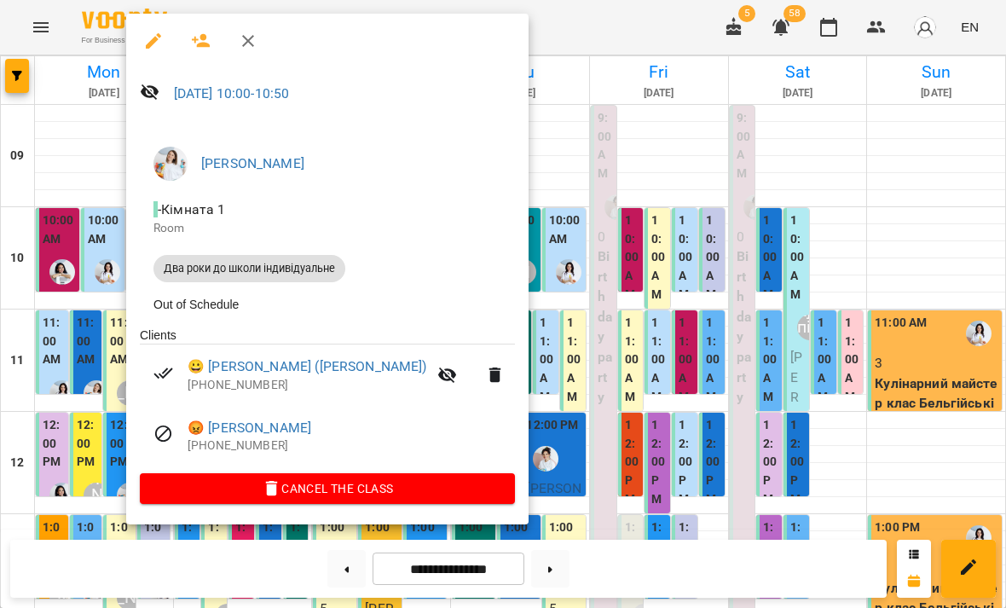
click at [542, 338] on div at bounding box center [503, 304] width 1006 height 608
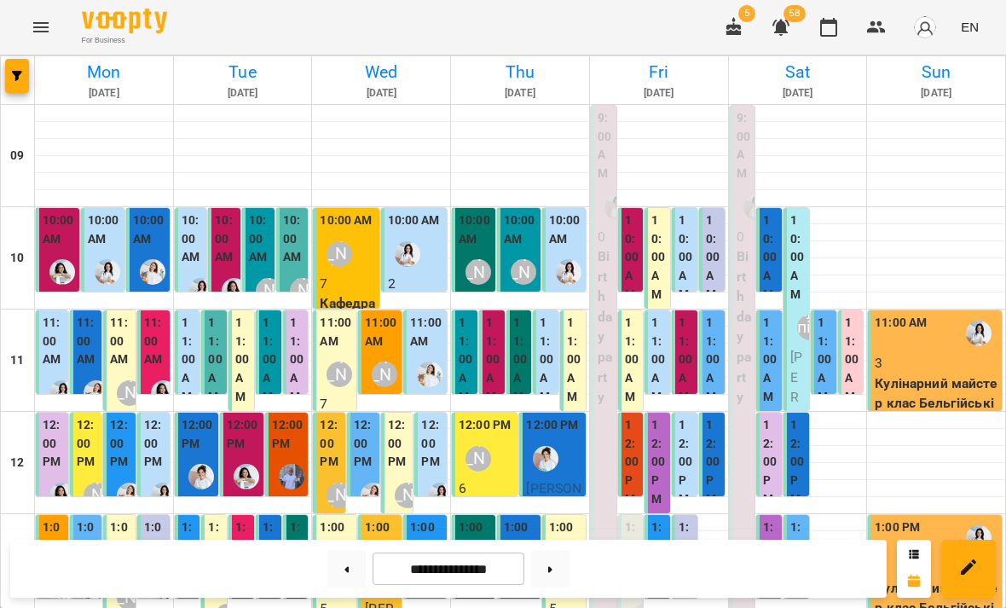
click at [167, 218] on div "10:00 AM [PERSON_NAME] ([PERSON_NAME]) Два роки до школи індивідуальне" at bounding box center [147, 412] width 43 height 408
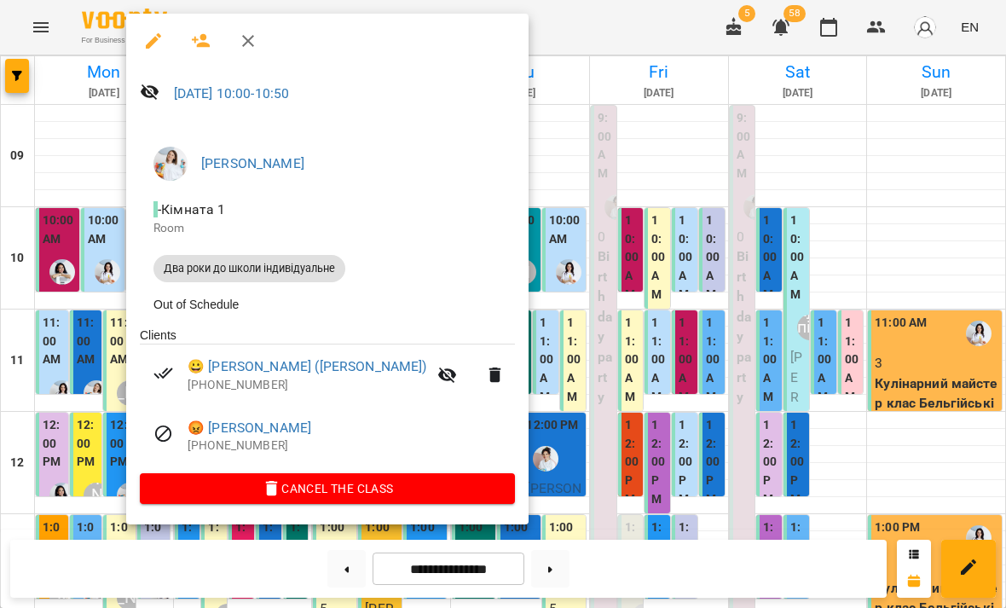
click at [57, 380] on div at bounding box center [503, 304] width 1006 height 608
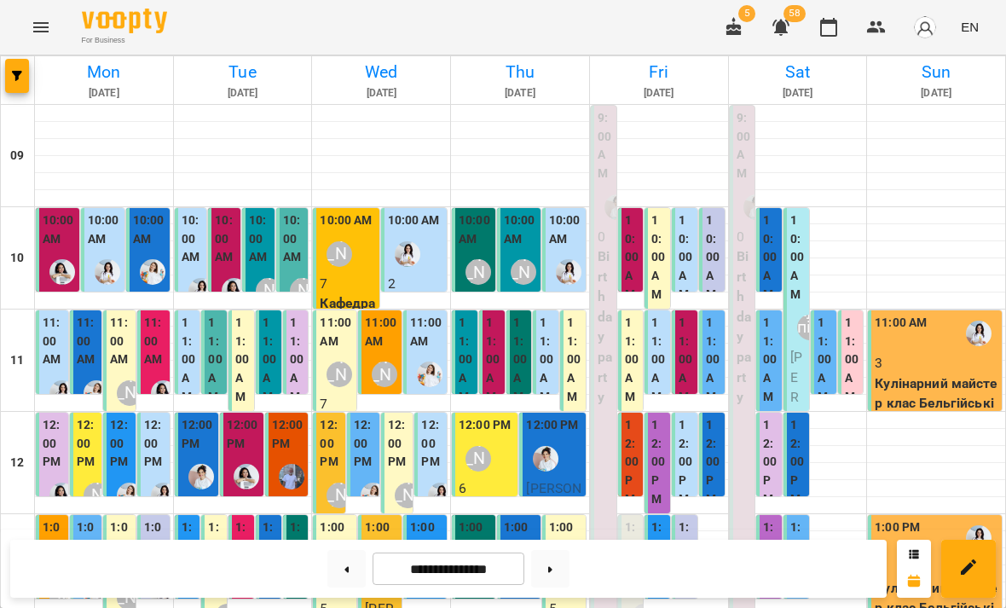
click at [143, 199] on div at bounding box center [104, 198] width 138 height 17
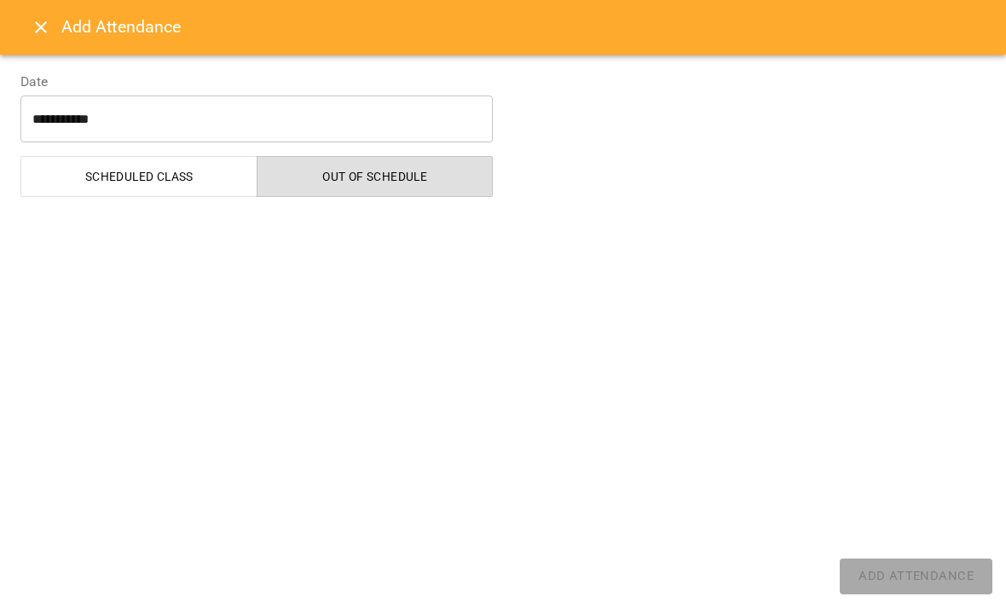
select select
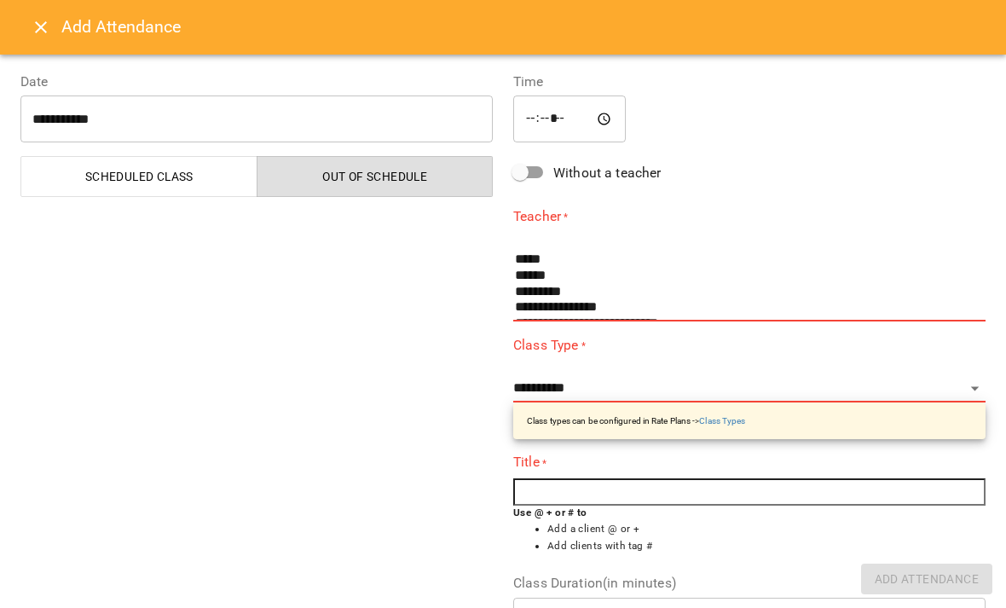
click at [527, 112] on input "*****" at bounding box center [569, 119] width 112 height 48
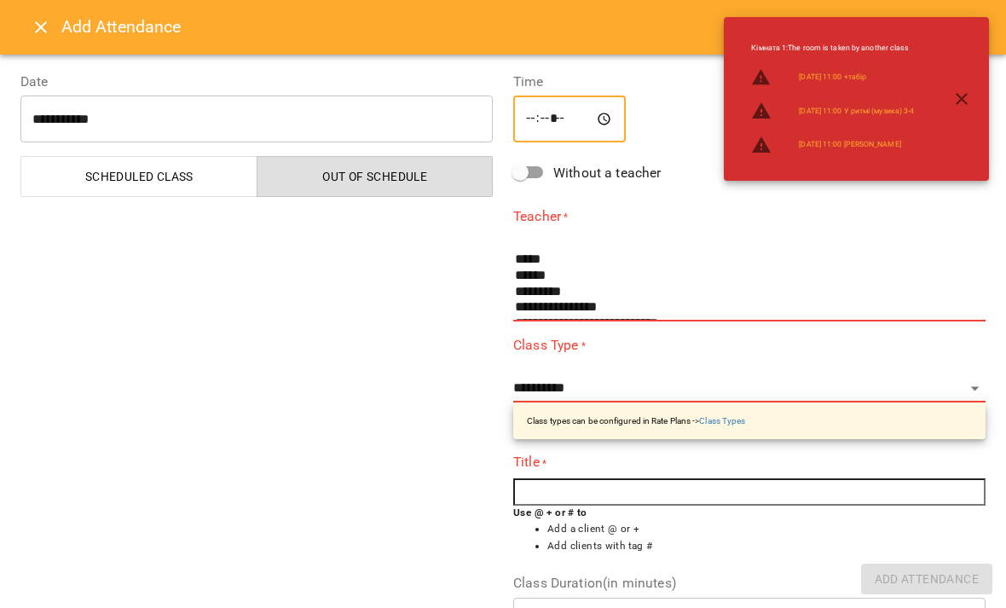
type input "*****"
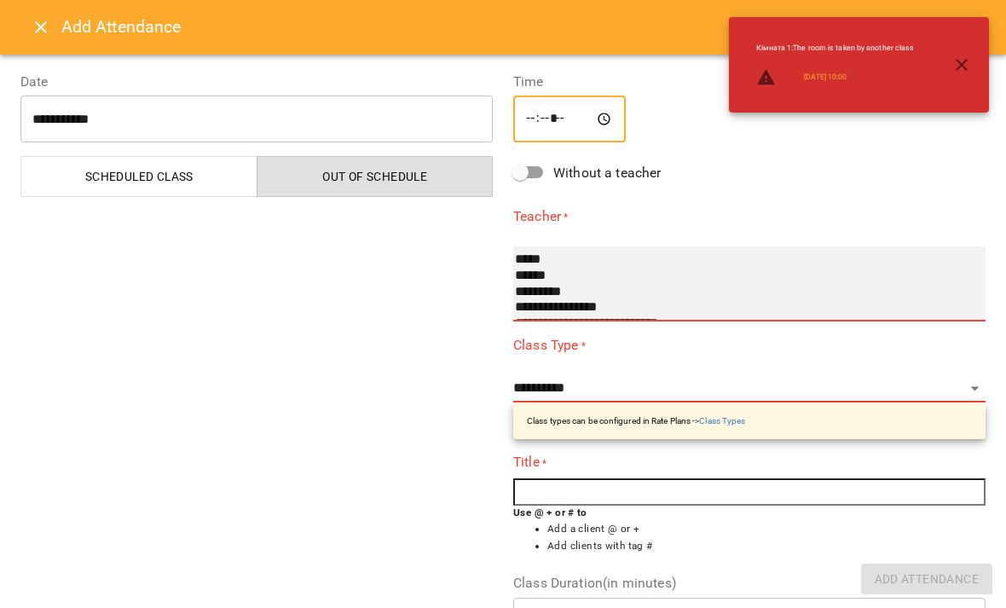
click at [704, 246] on select "**********" at bounding box center [749, 283] width 472 height 75
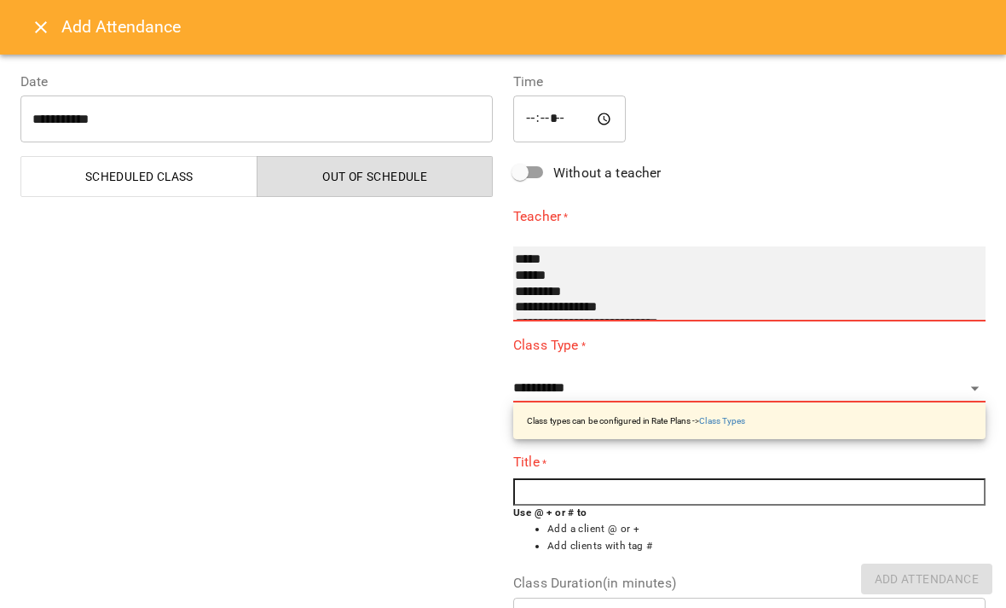
select select "**********"
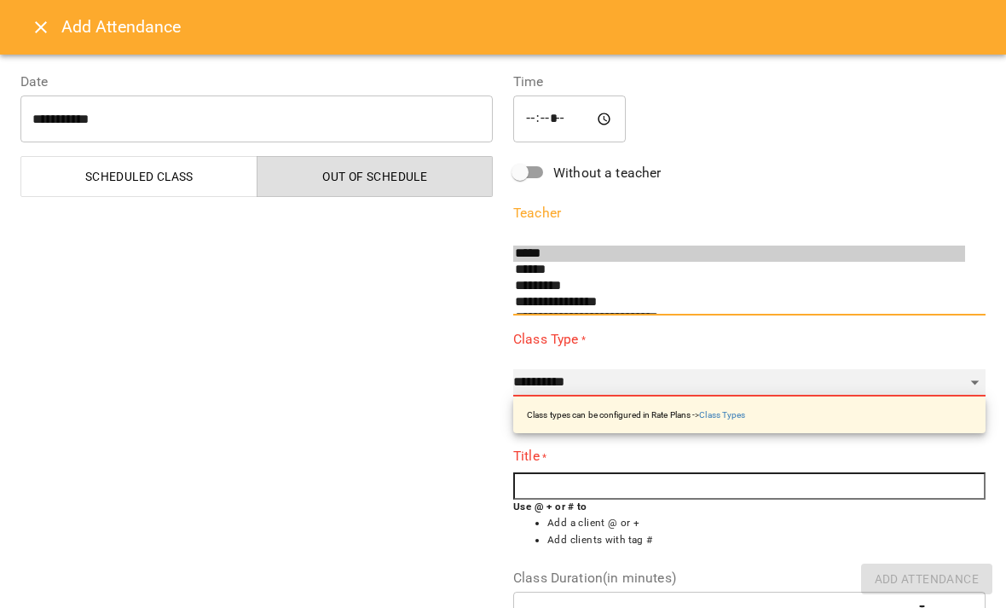
click at [613, 369] on select "**********" at bounding box center [749, 382] width 472 height 27
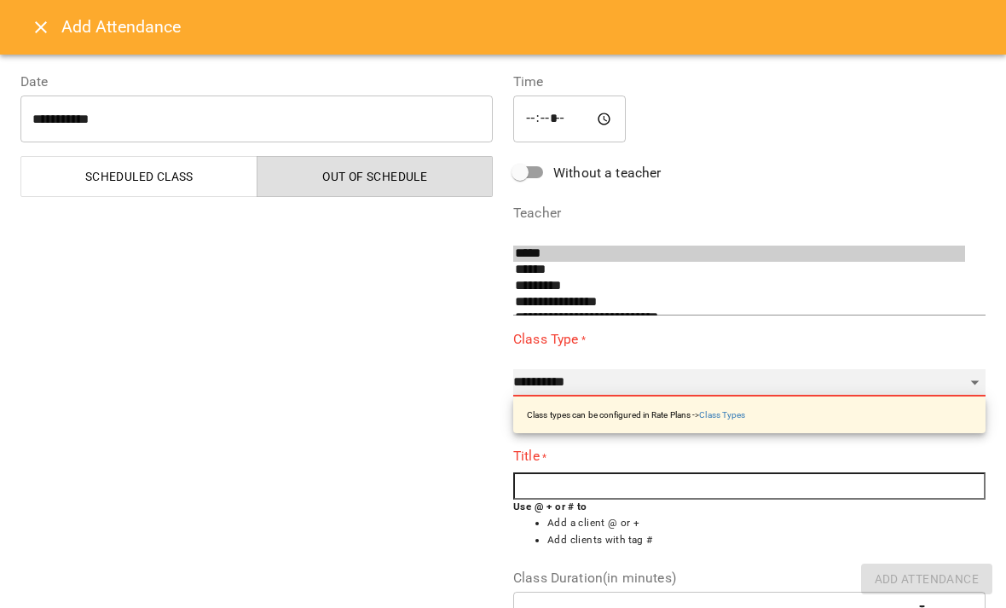
select select "**********"
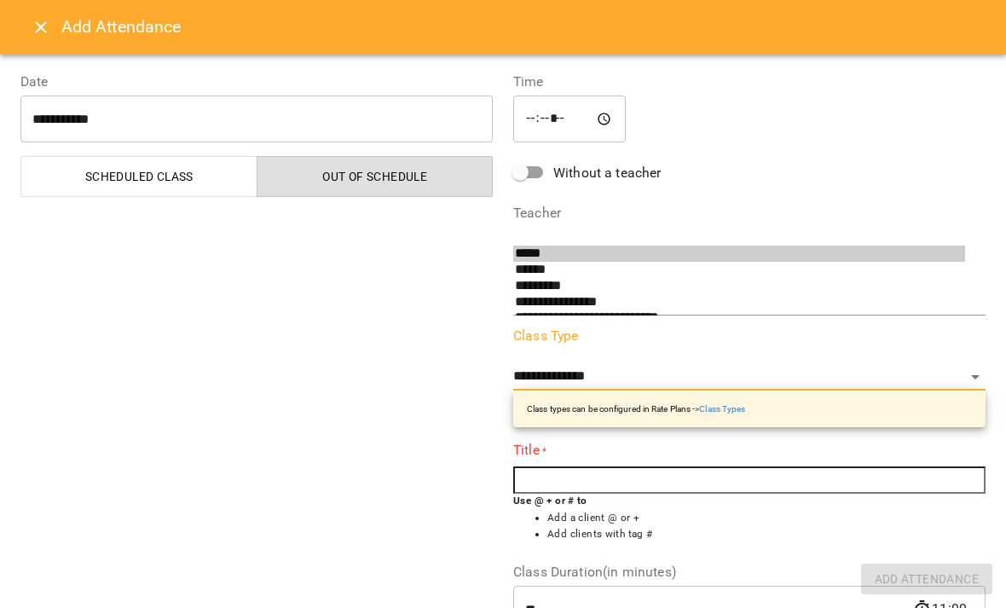
click at [676, 466] on input "text" at bounding box center [749, 479] width 472 height 27
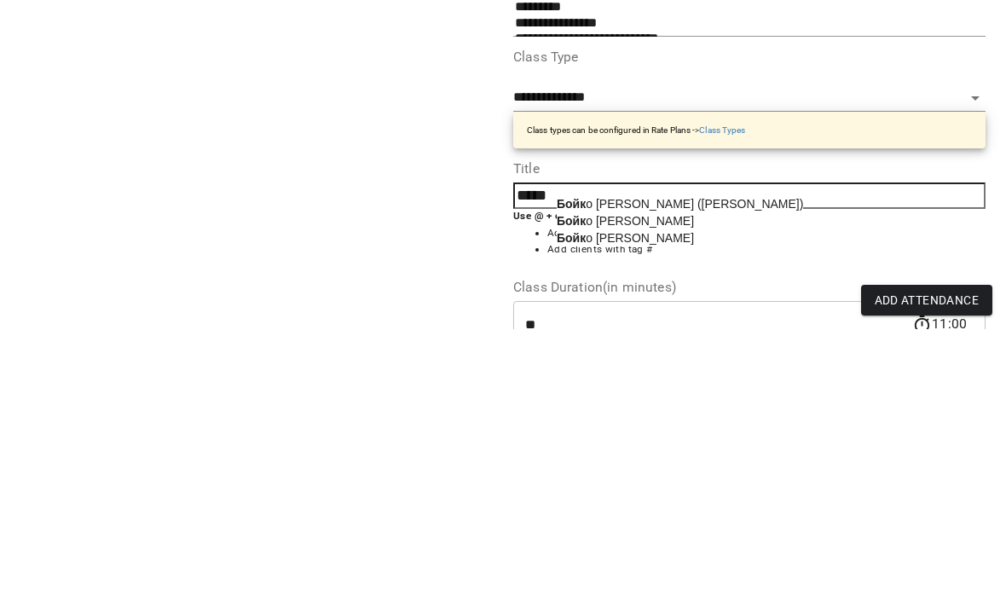
click at [629, 493] on span "Бойк о [PERSON_NAME]" at bounding box center [624, 500] width 137 height 14
type input "**********"
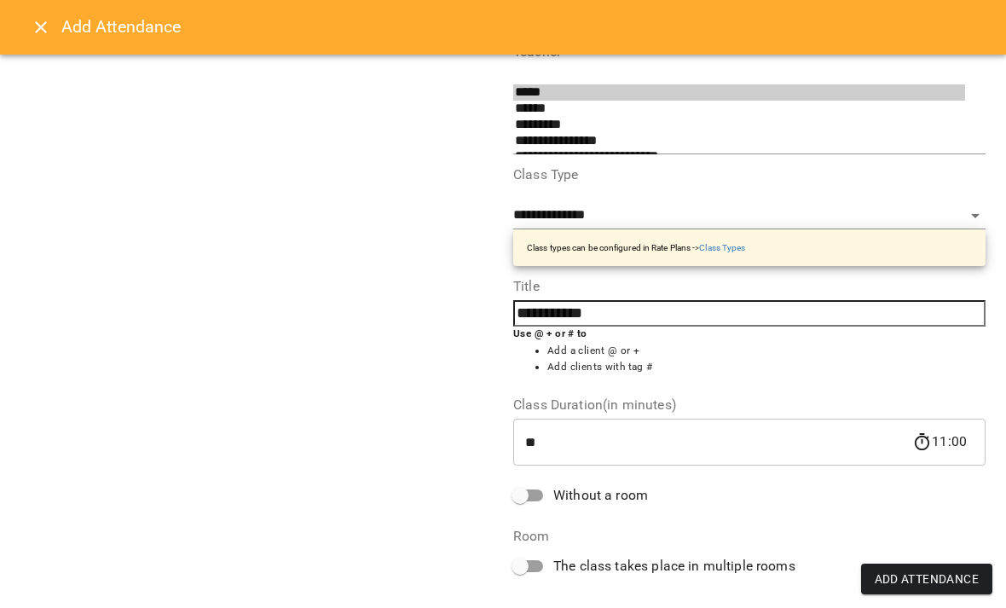
click at [906, 580] on span "Add Attendance" at bounding box center [926, 578] width 105 height 20
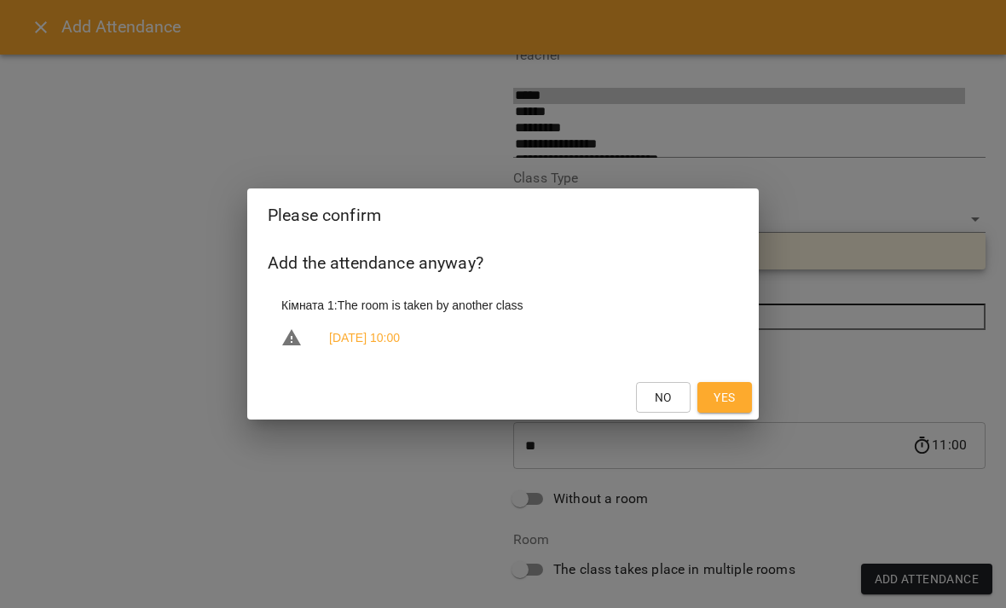
scroll to position [157, 0]
click at [705, 389] on button "Yes" at bounding box center [724, 397] width 55 height 31
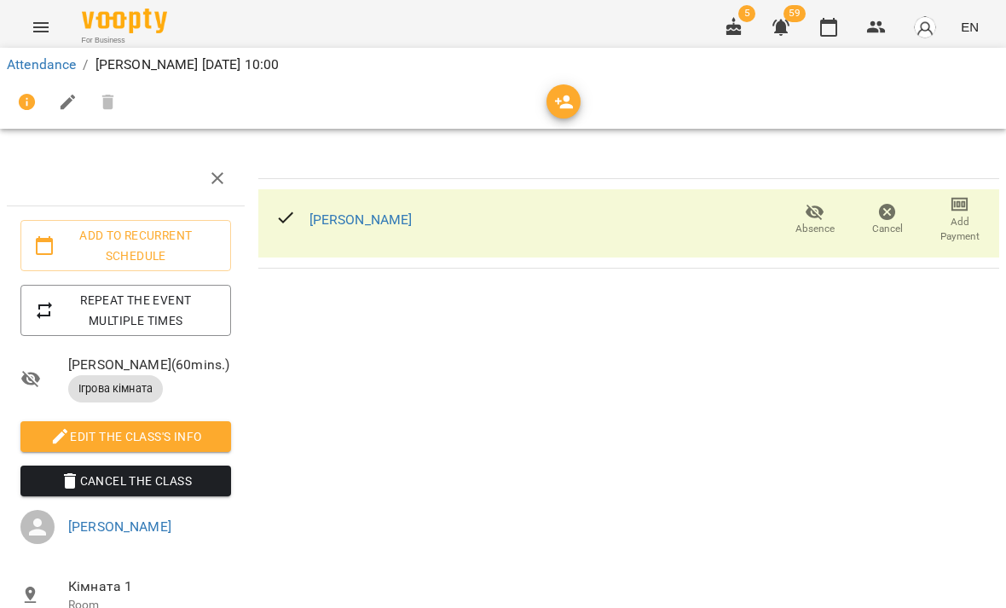
click at [39, 71] on link "Attendance" at bounding box center [41, 64] width 69 height 16
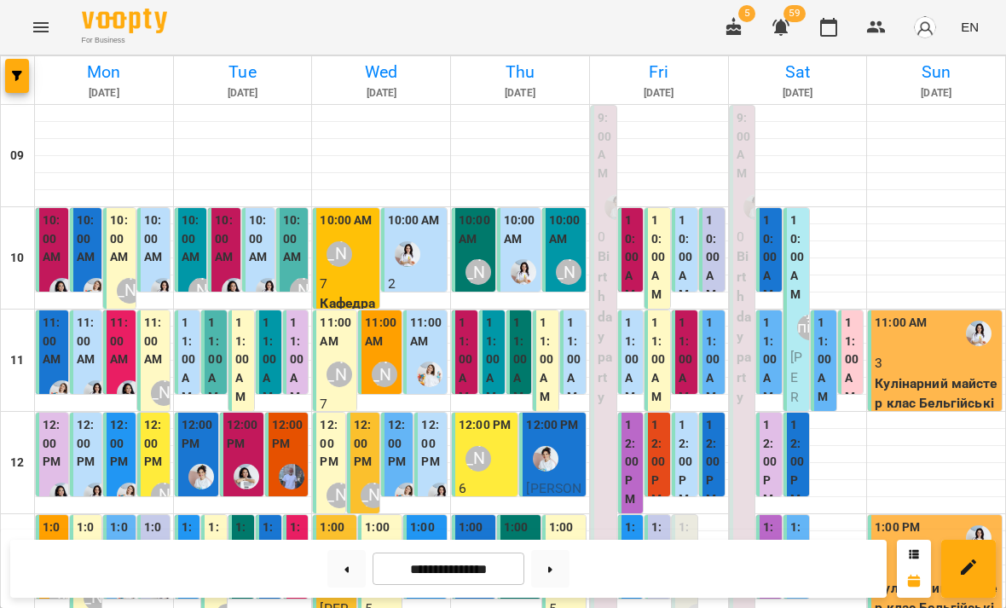
click at [123, 358] on label "11:00 AM" at bounding box center [121, 341] width 22 height 55
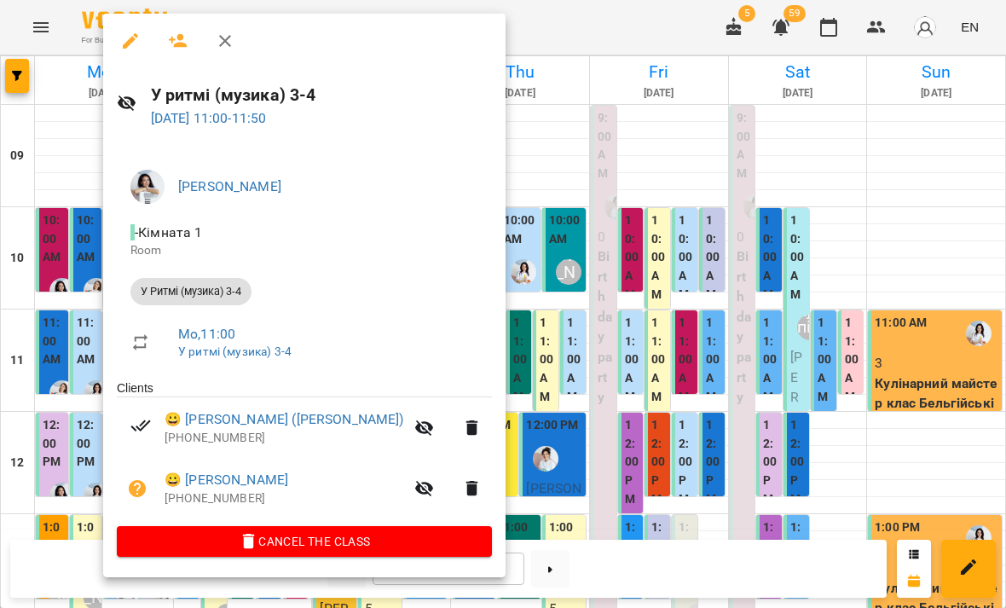
click at [76, 455] on div at bounding box center [503, 304] width 1006 height 608
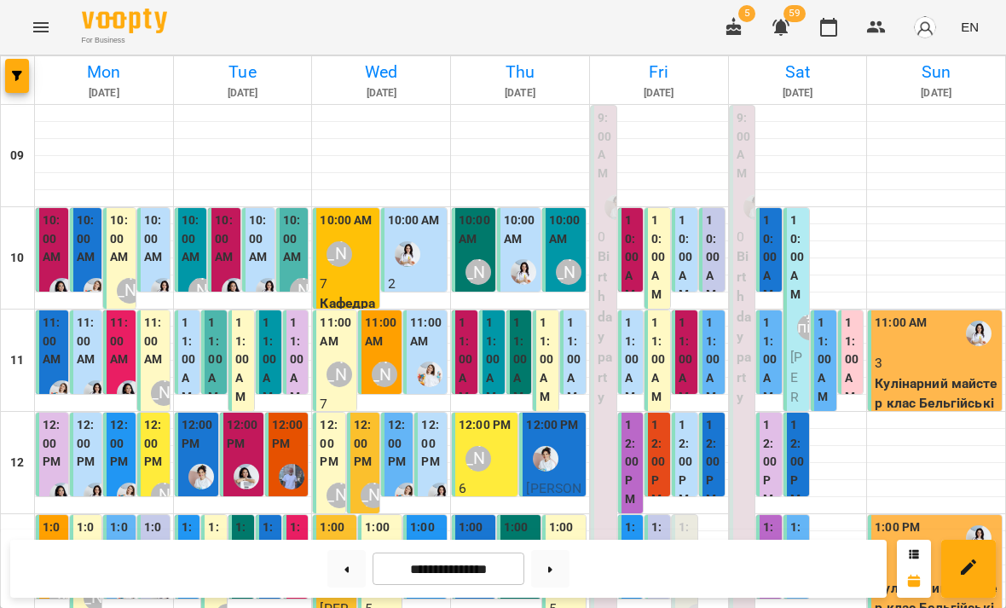
scroll to position [106, 0]
click at [158, 482] on div "[PERSON_NAME]" at bounding box center [164, 495] width 26 height 26
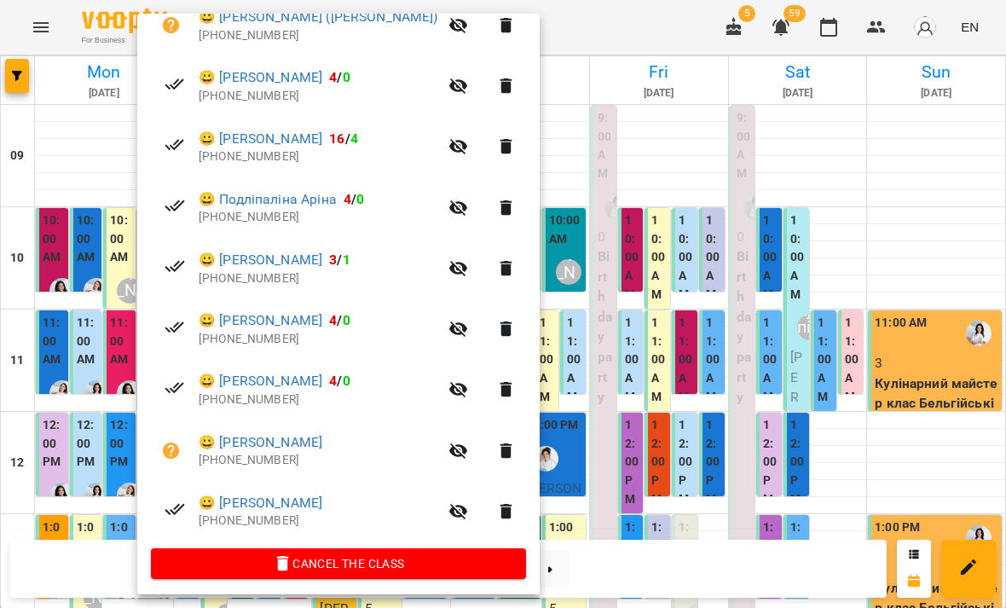
scroll to position [399, 0]
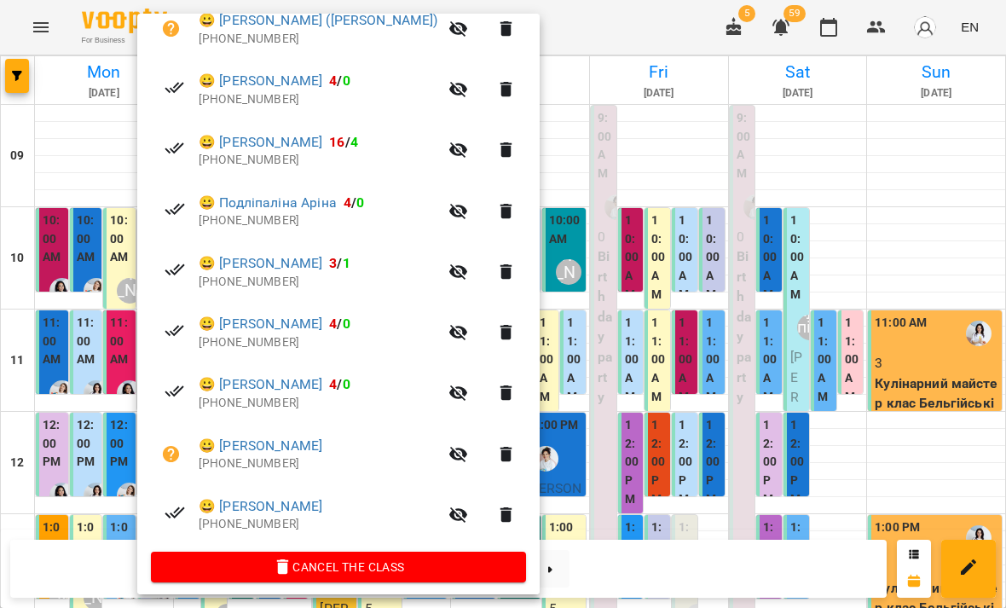
click at [107, 472] on div at bounding box center [503, 304] width 1006 height 608
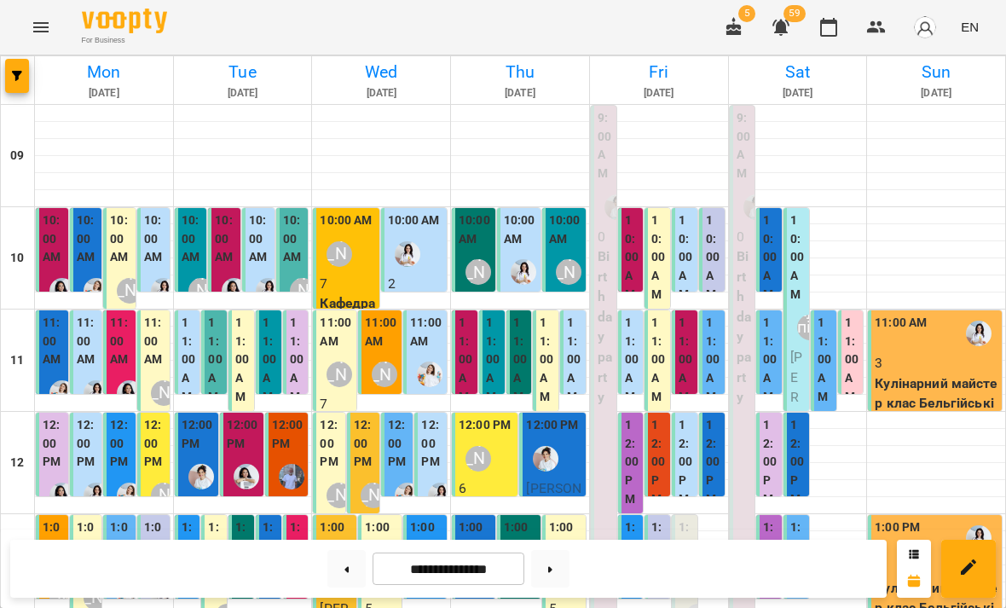
click at [91, 518] on label "1:00 PM" at bounding box center [88, 545] width 22 height 55
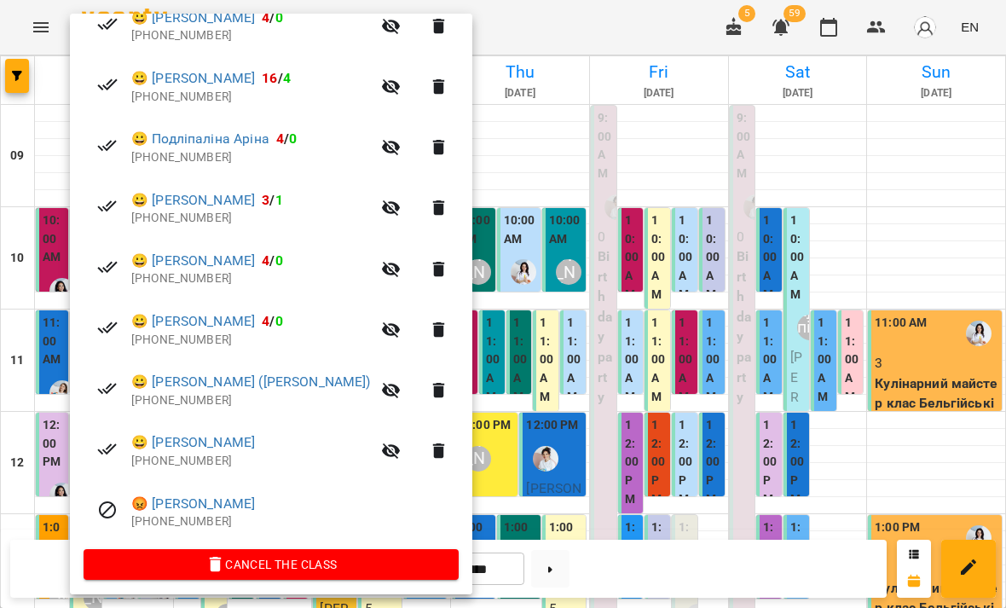
scroll to position [370, 0]
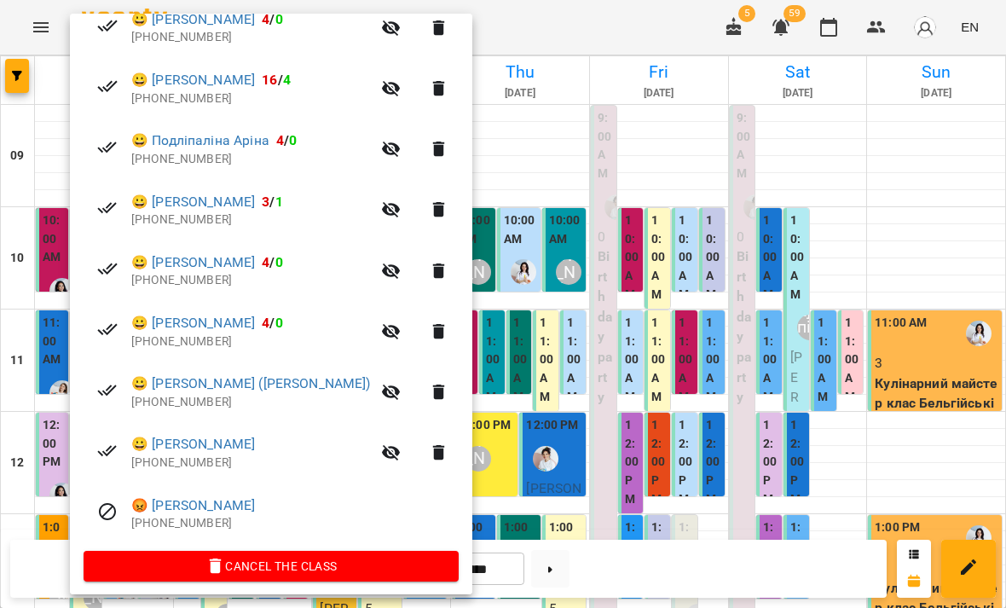
click at [516, 294] on div at bounding box center [503, 304] width 1006 height 608
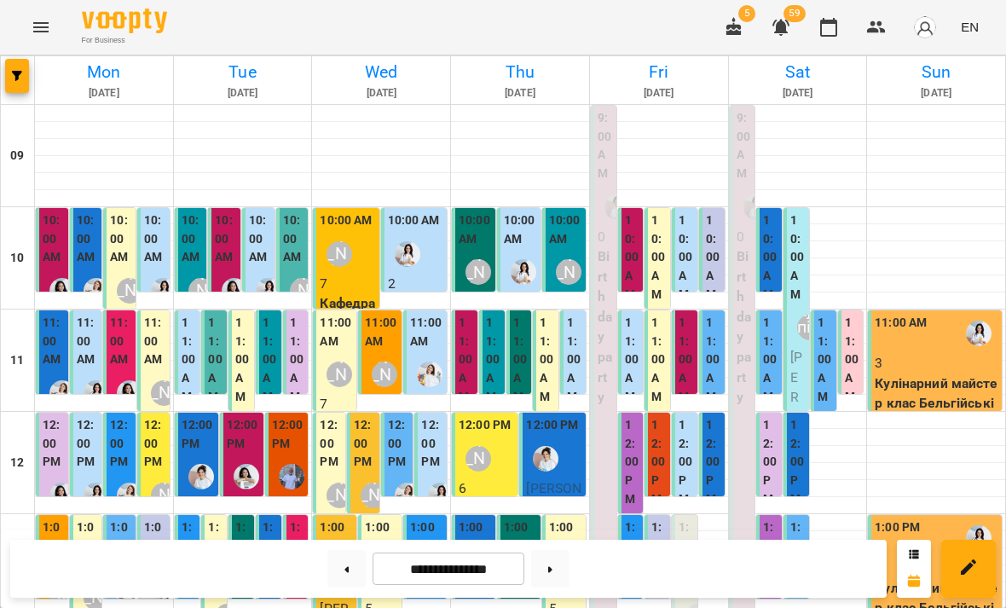
scroll to position [283, 0]
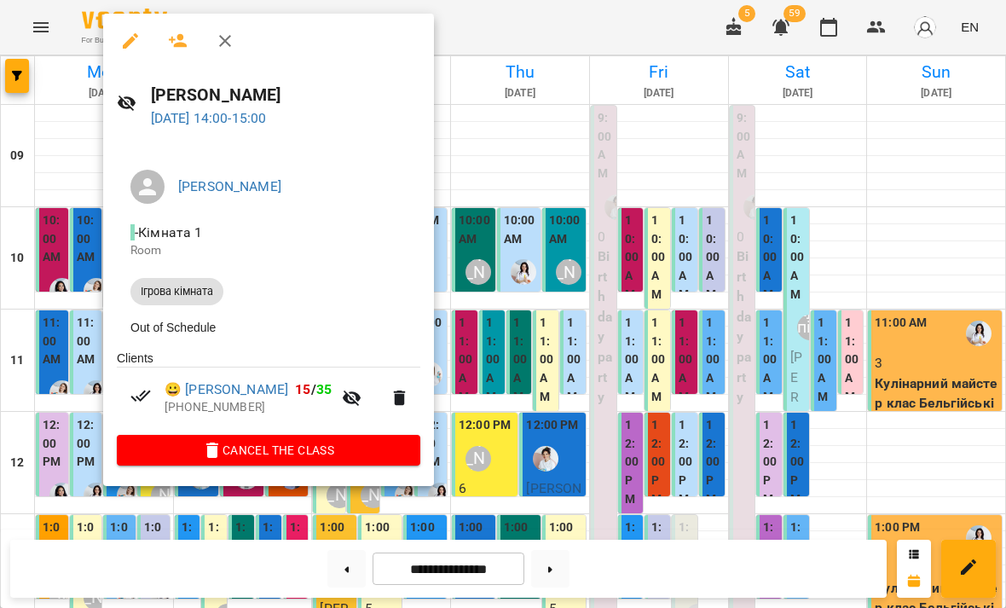
click at [181, 53] on button "button" at bounding box center [178, 40] width 41 height 41
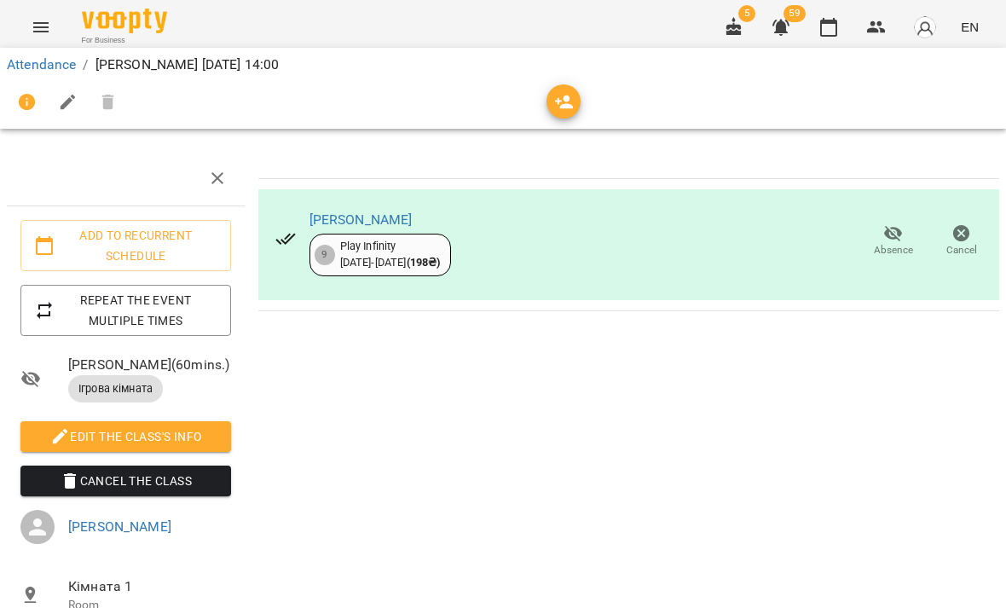
click at [571, 95] on icon "button" at bounding box center [564, 102] width 20 height 20
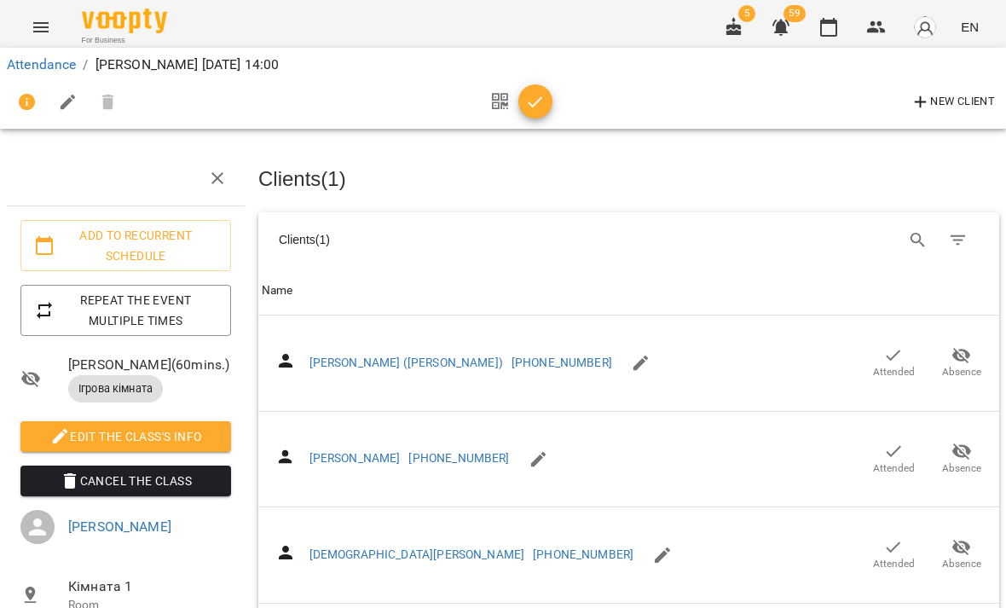
click at [908, 242] on icon "Search" at bounding box center [918, 240] width 20 height 20
type input "****"
click at [885, 358] on icon "button" at bounding box center [893, 355] width 20 height 20
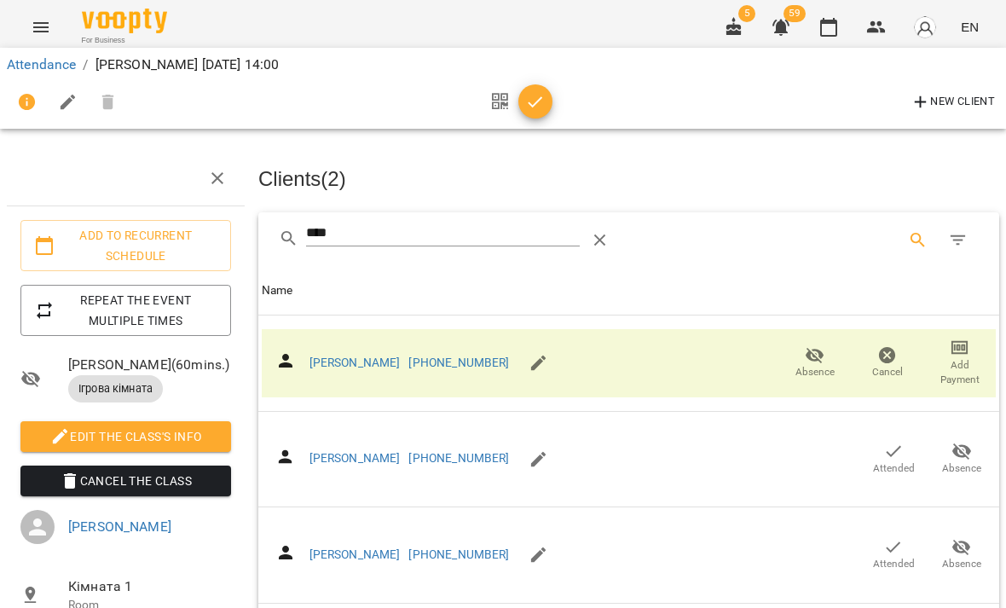
click at [580, 230] on input "****" at bounding box center [443, 233] width 274 height 27
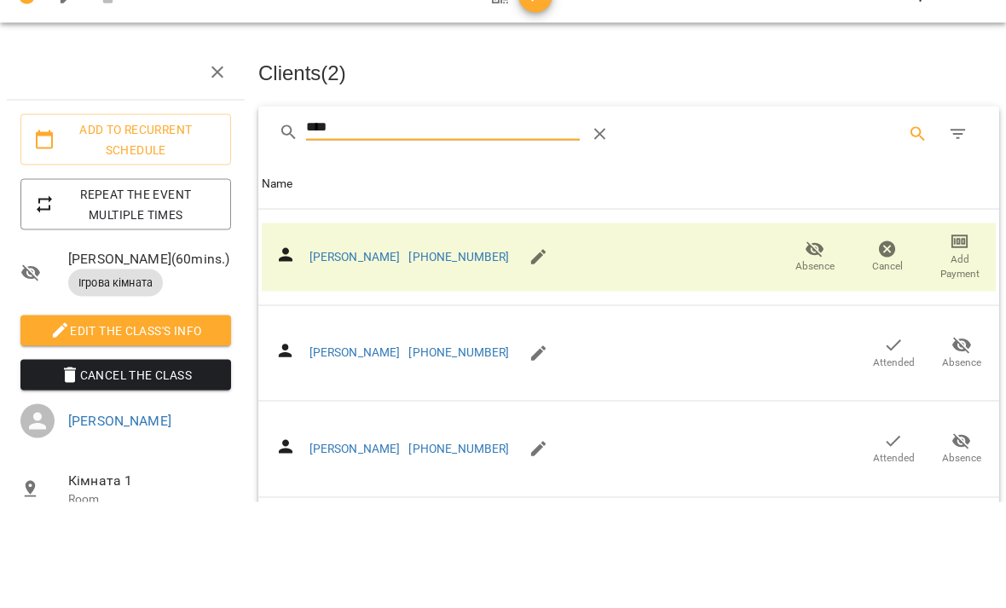
click at [603, 230] on icon "Table Toolbar" at bounding box center [600, 240] width 20 height 20
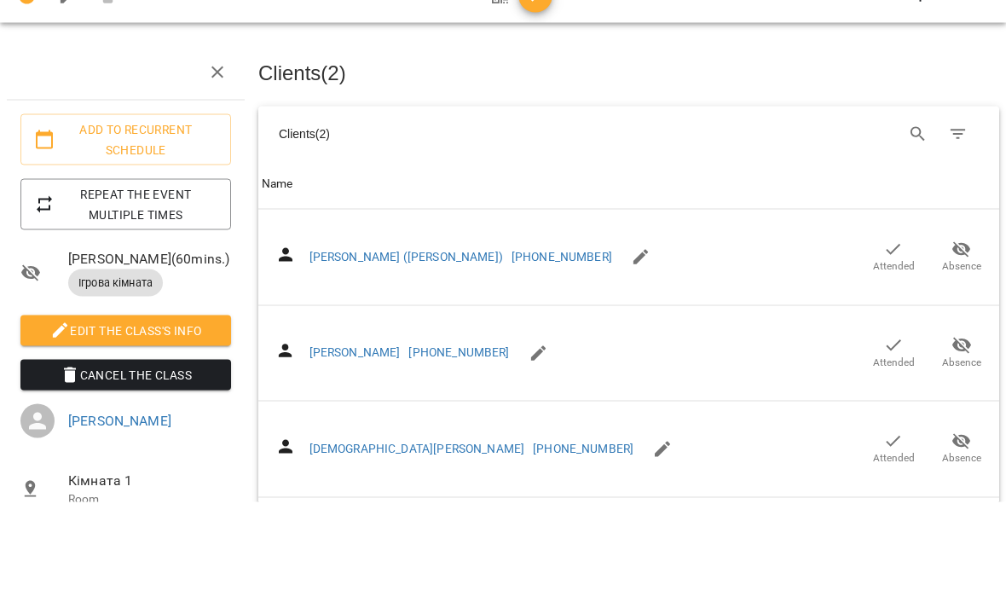
scroll to position [107, 0]
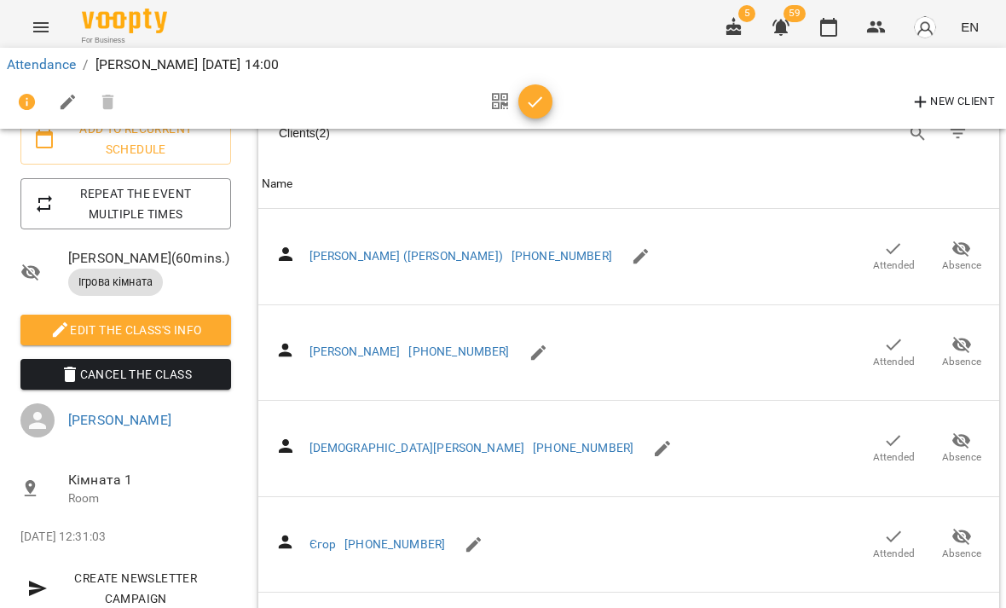
click at [914, 140] on icon "Search" at bounding box center [918, 134] width 20 height 20
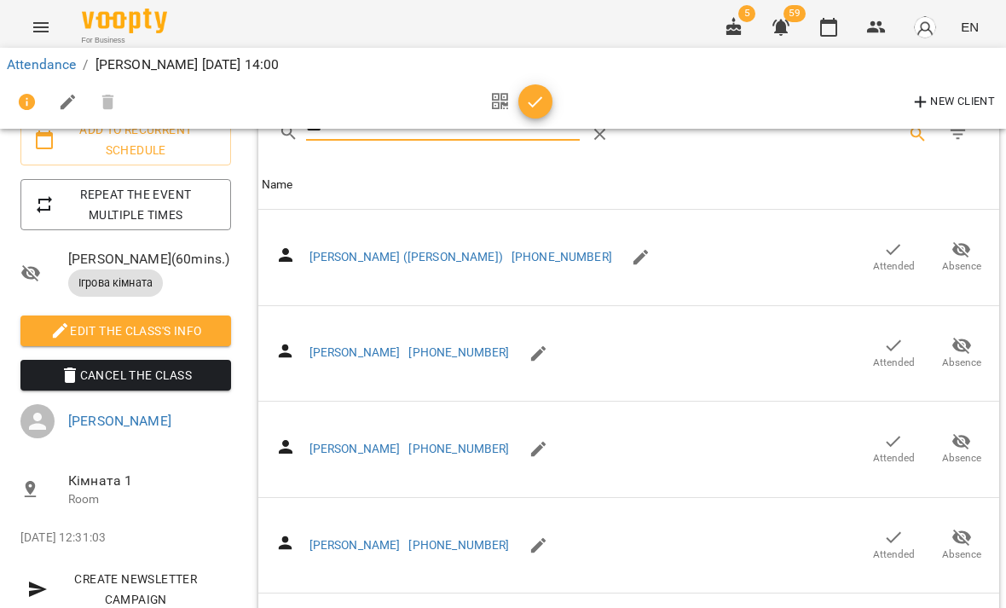
scroll to position [37, 0]
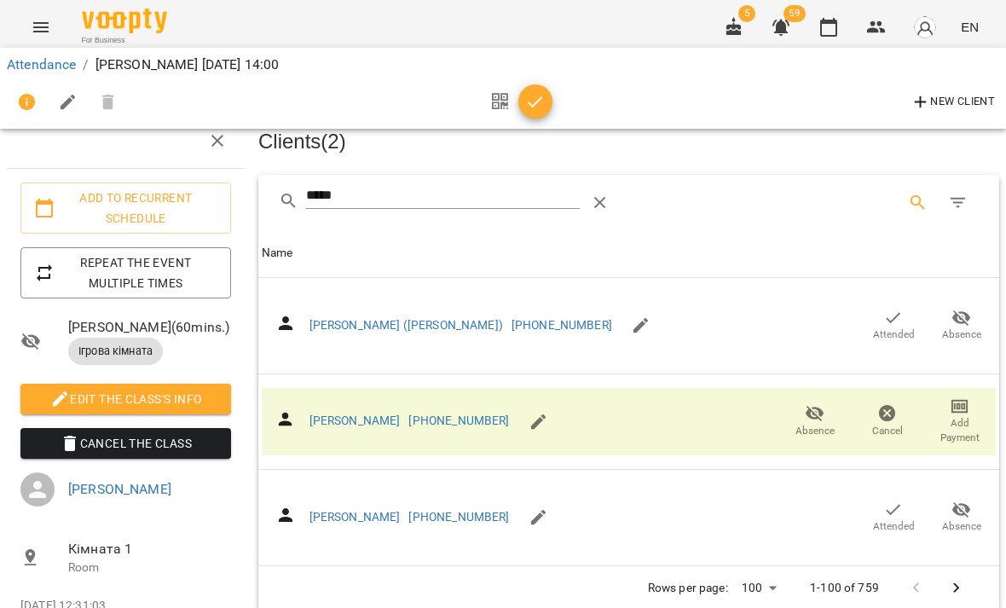
type input "*****"
click at [876, 320] on span "Attended" at bounding box center [893, 325] width 48 height 34
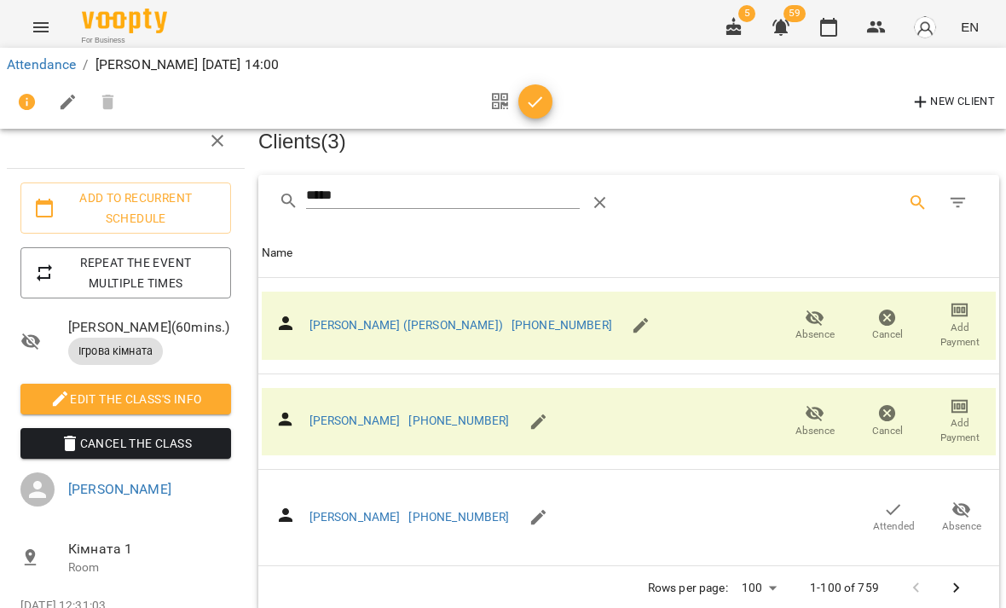
click at [528, 108] on icon "button" at bounding box center [535, 102] width 20 height 20
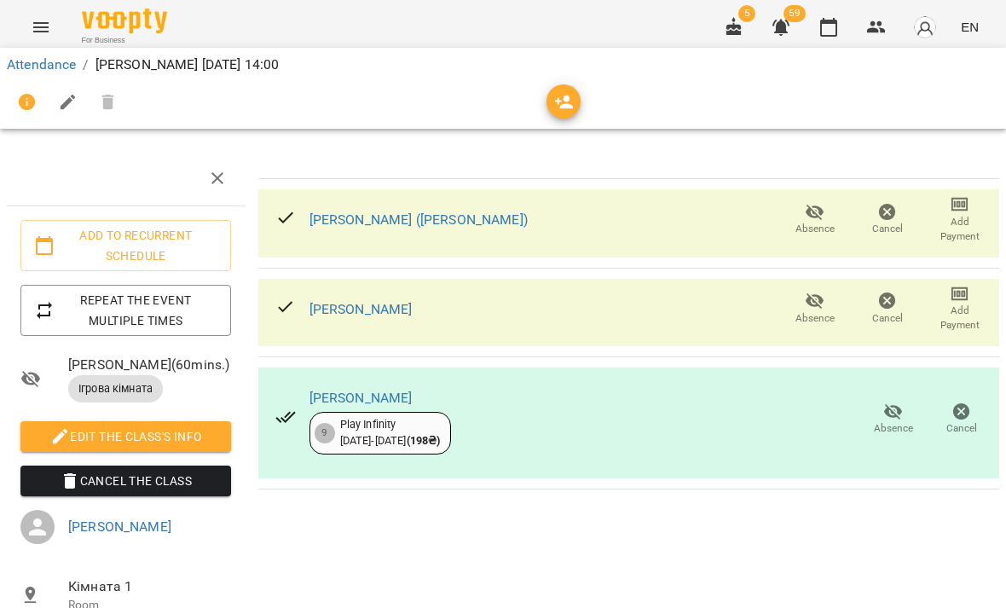
click at [44, 66] on link "Attendance" at bounding box center [41, 64] width 69 height 16
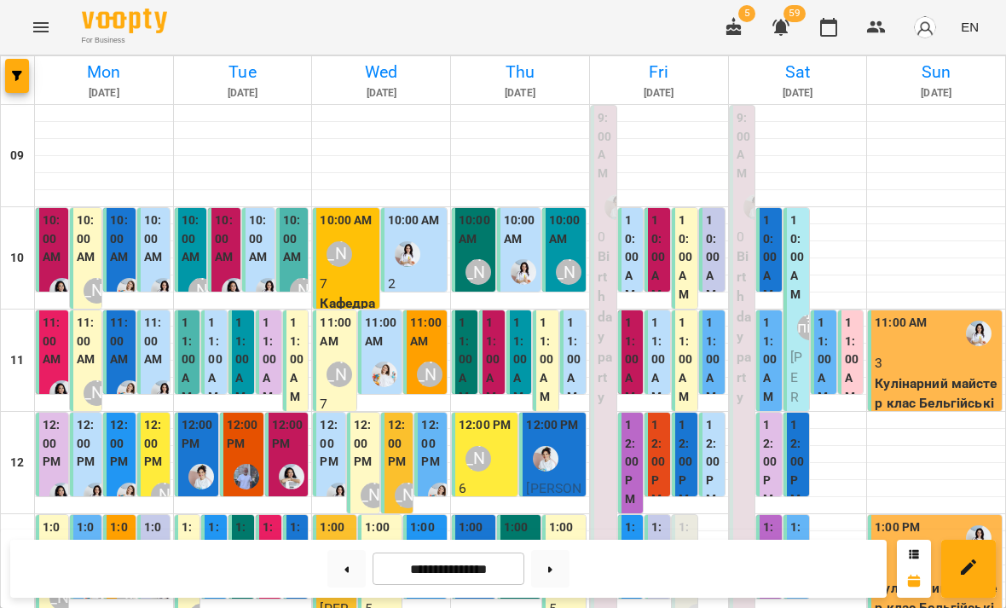
click at [291, 257] on label "10:00 AM" at bounding box center [294, 238] width 22 height 55
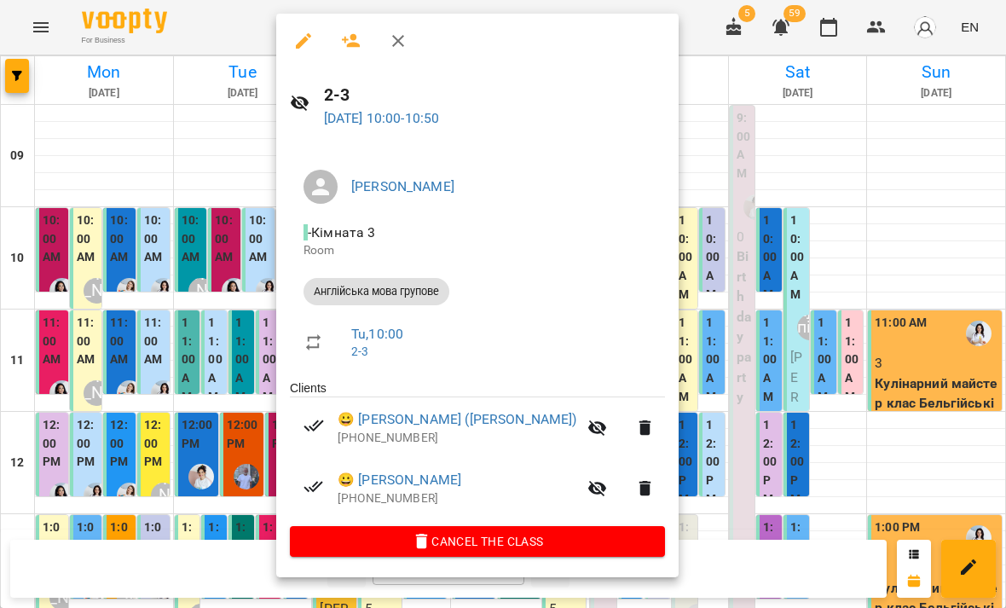
click at [244, 453] on div at bounding box center [503, 304] width 1006 height 608
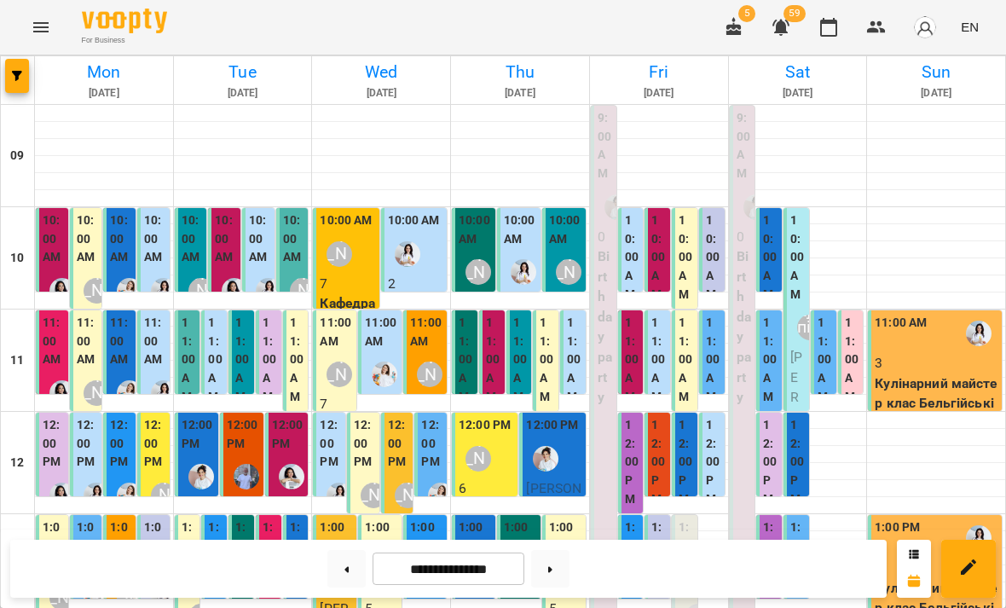
click at [301, 368] on label "11:00 AM" at bounding box center [297, 360] width 15 height 92
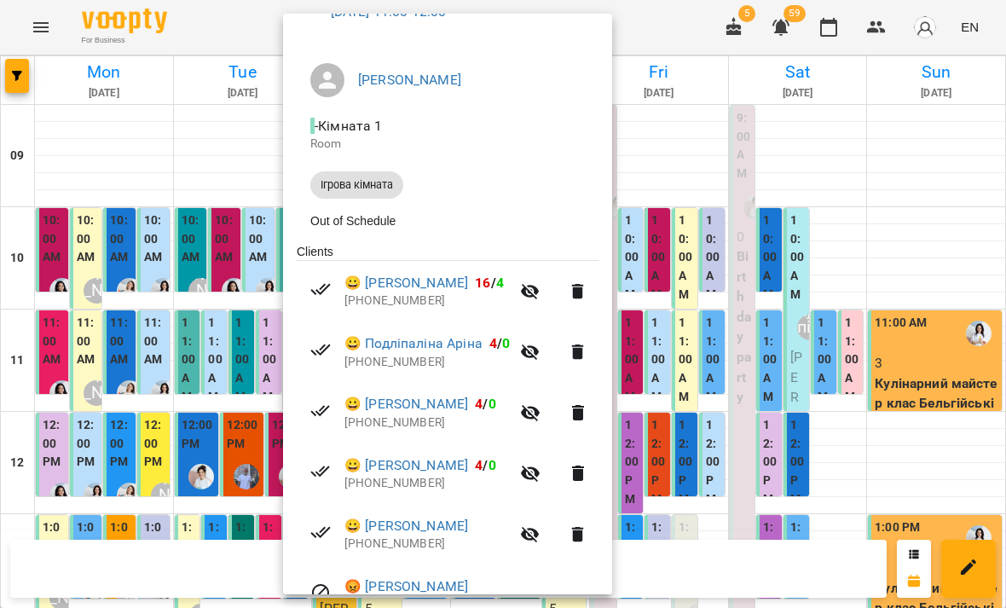
scroll to position [167, 0]
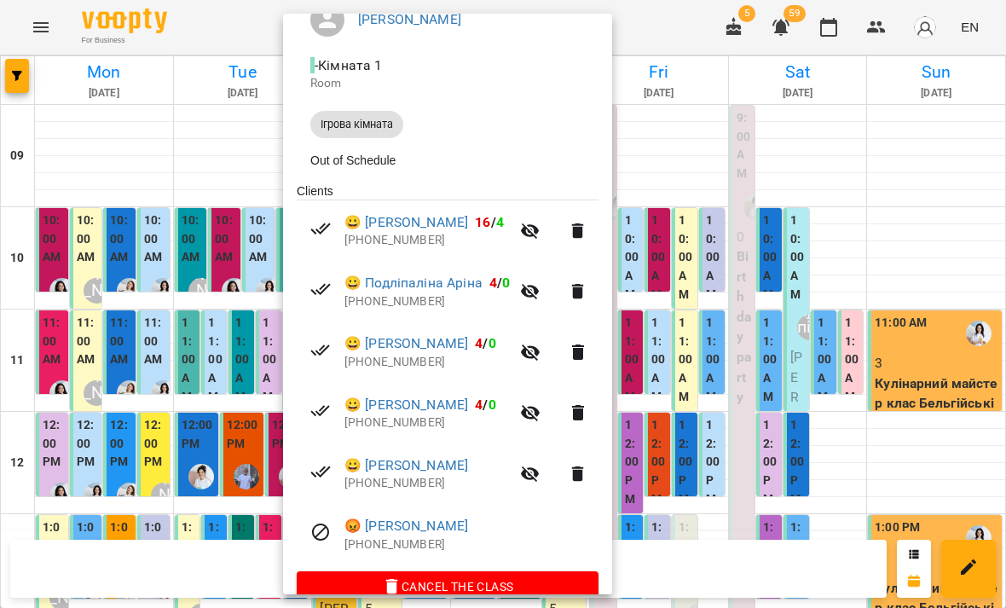
click at [204, 445] on div at bounding box center [503, 304] width 1006 height 608
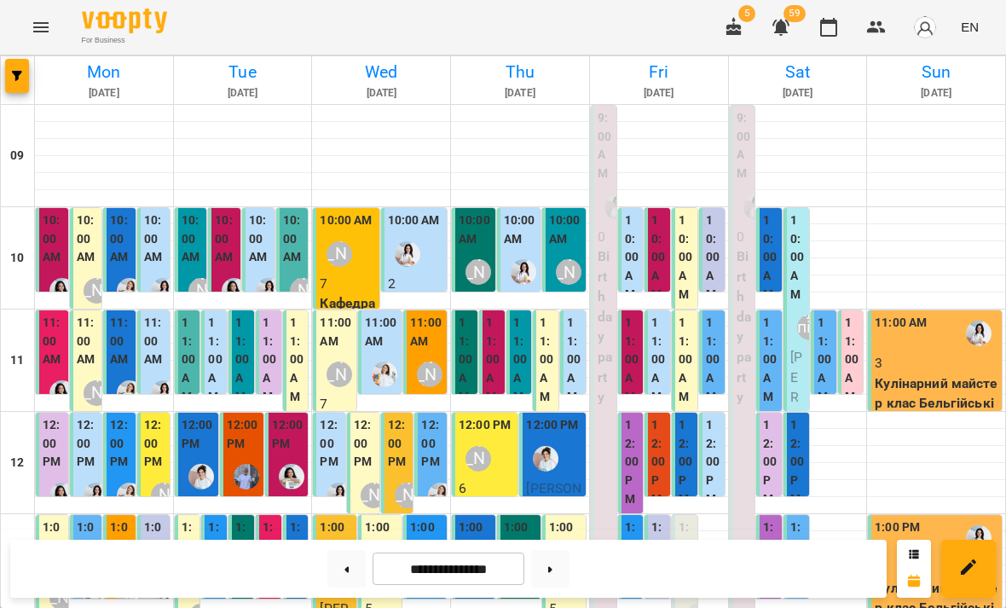
scroll to position [118, 0]
click at [367, 476] on div "[PERSON_NAME]" at bounding box center [373, 495] width 39 height 39
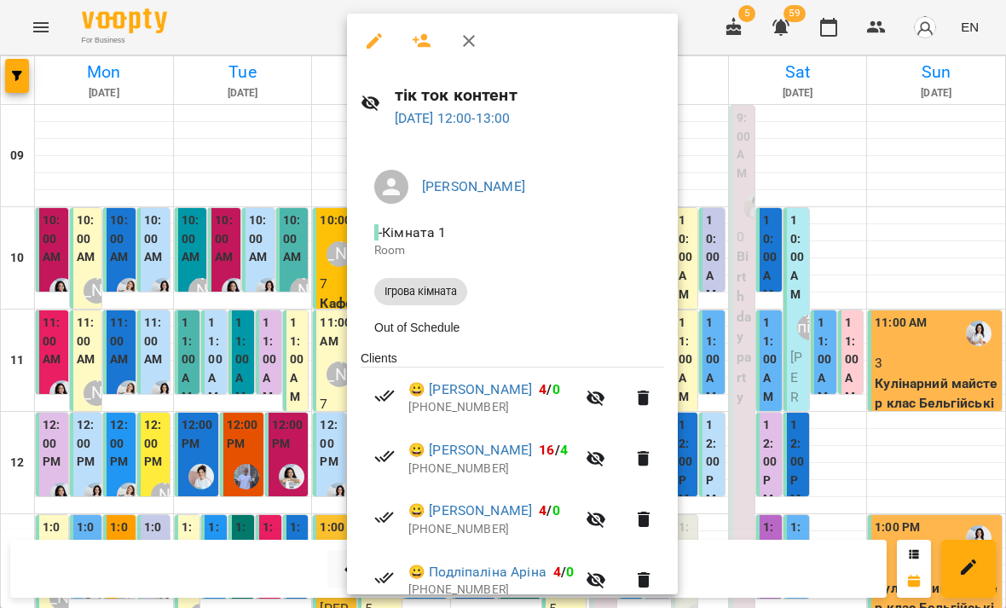
scroll to position [0, 0]
click at [429, 52] on button "button" at bounding box center [421, 40] width 41 height 41
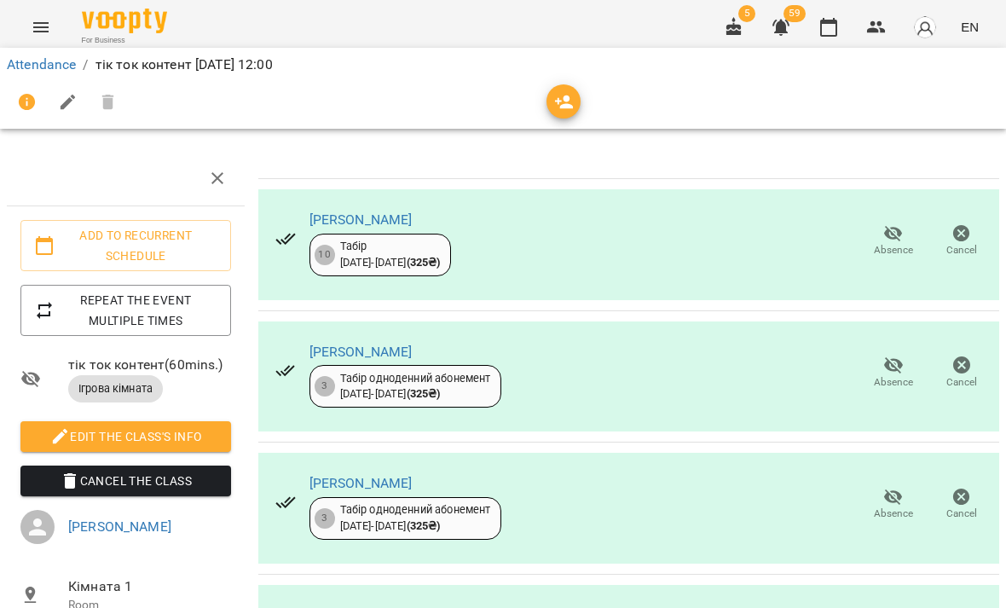
click at [561, 114] on button "button" at bounding box center [563, 101] width 34 height 34
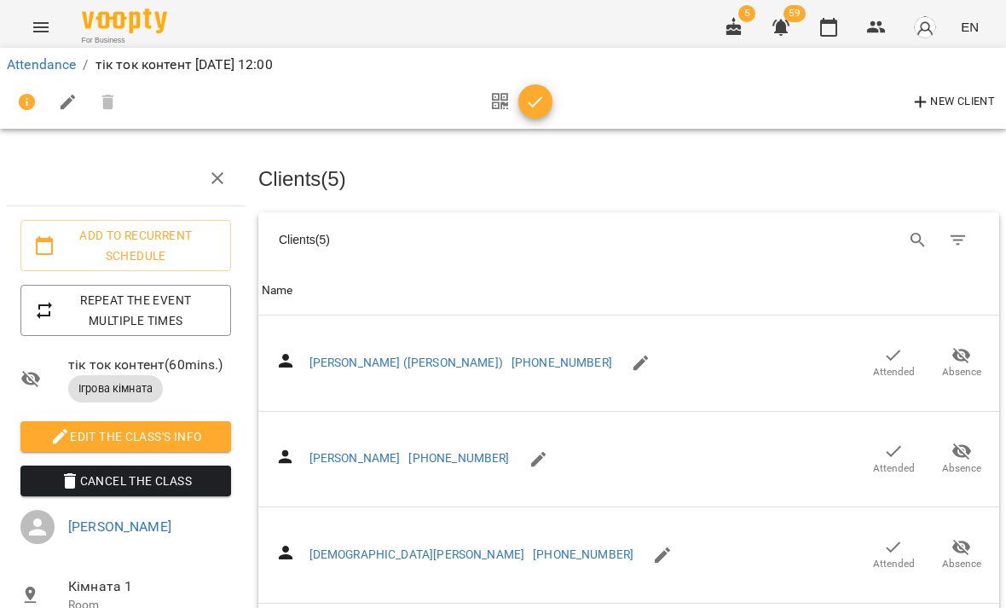
click at [915, 238] on icon "Search" at bounding box center [918, 240] width 20 height 20
type input "*****"
click at [899, 446] on icon "button" at bounding box center [893, 451] width 14 height 11
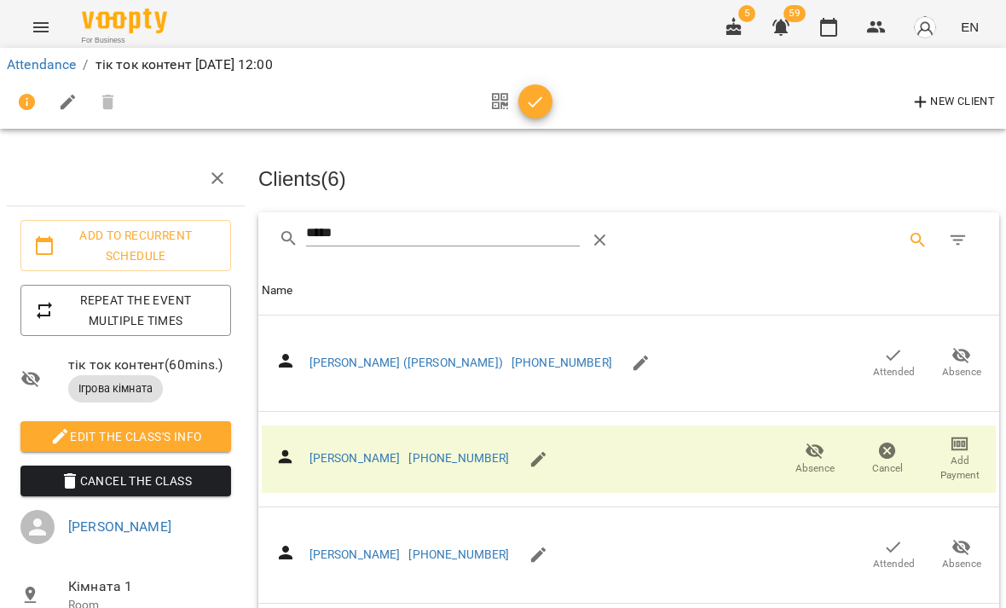
click at [540, 107] on icon "button" at bounding box center [535, 102] width 20 height 20
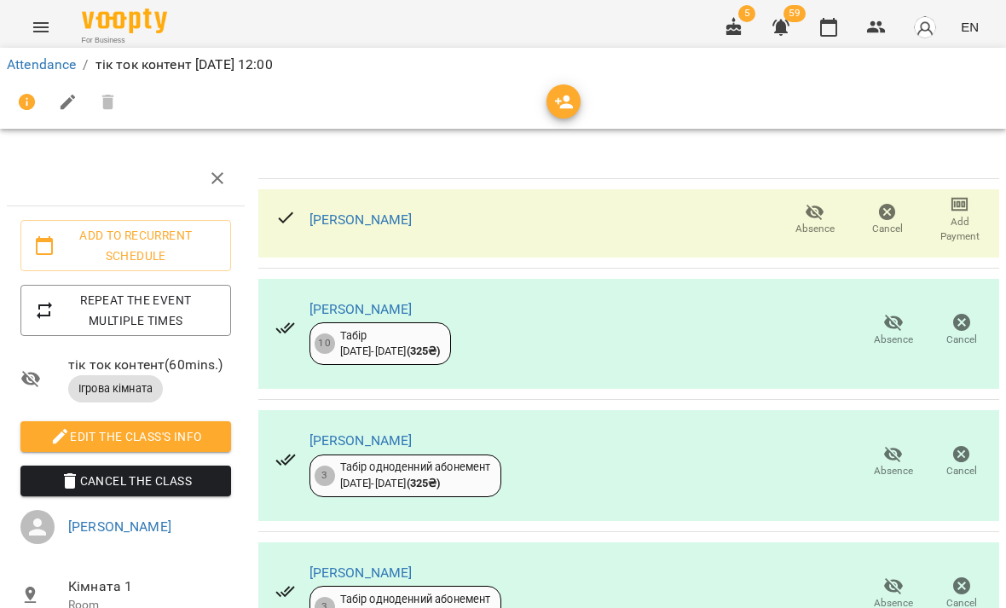
click at [61, 70] on link "Attendance" at bounding box center [41, 64] width 69 height 16
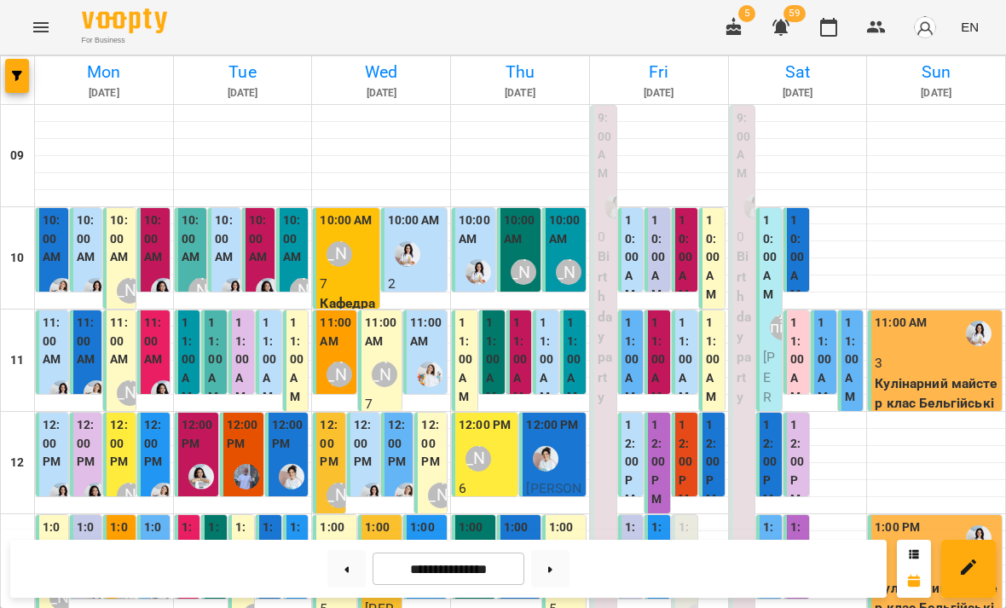
scroll to position [84, 0]
click at [433, 416] on label "12:00 PM" at bounding box center [432, 443] width 22 height 55
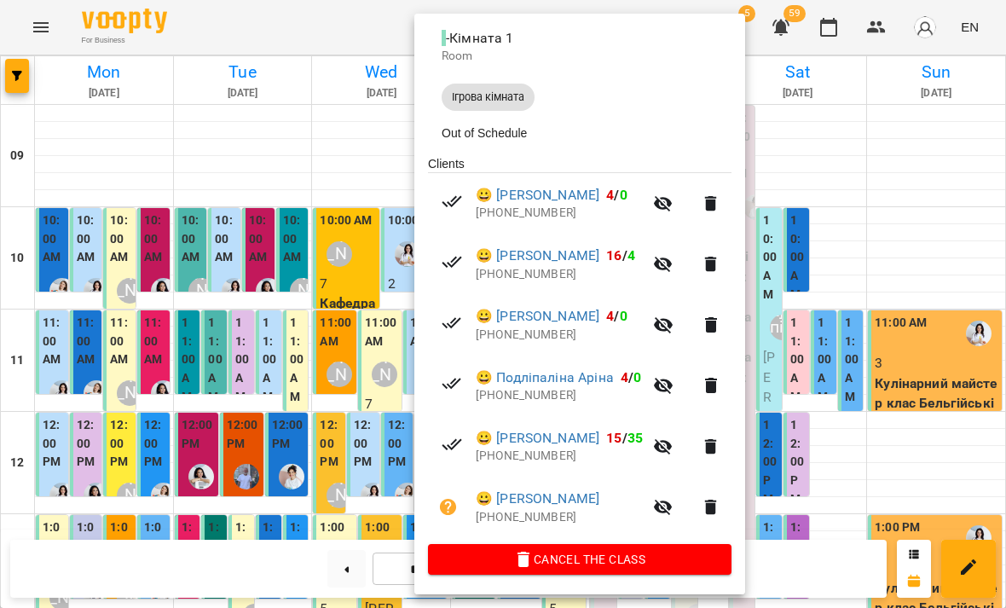
scroll to position [193, 0]
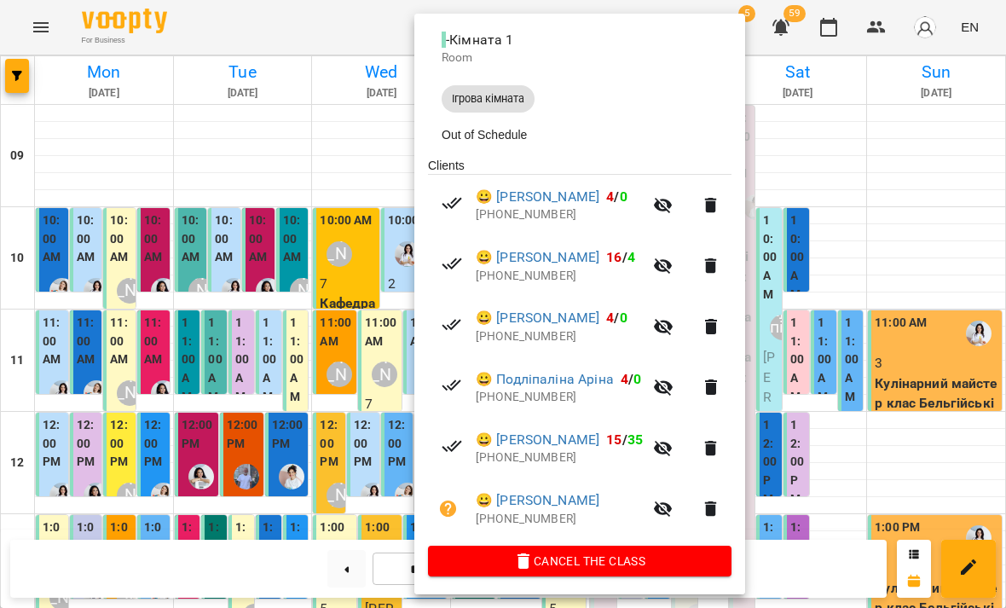
click at [382, 383] on div at bounding box center [503, 304] width 1006 height 608
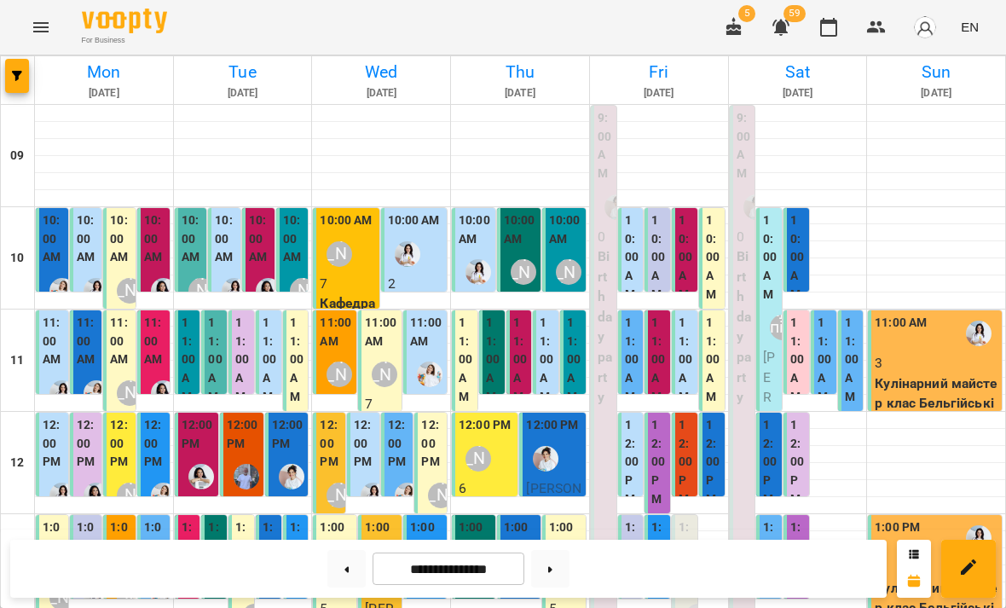
click at [401, 416] on label "12:00 PM" at bounding box center [399, 443] width 22 height 55
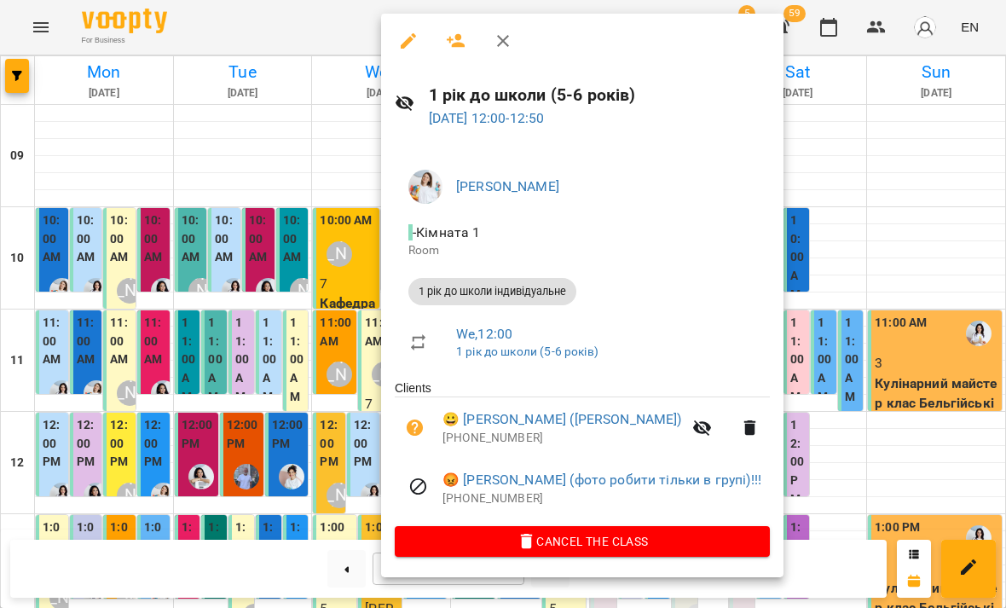
click at [327, 436] on div at bounding box center [503, 304] width 1006 height 608
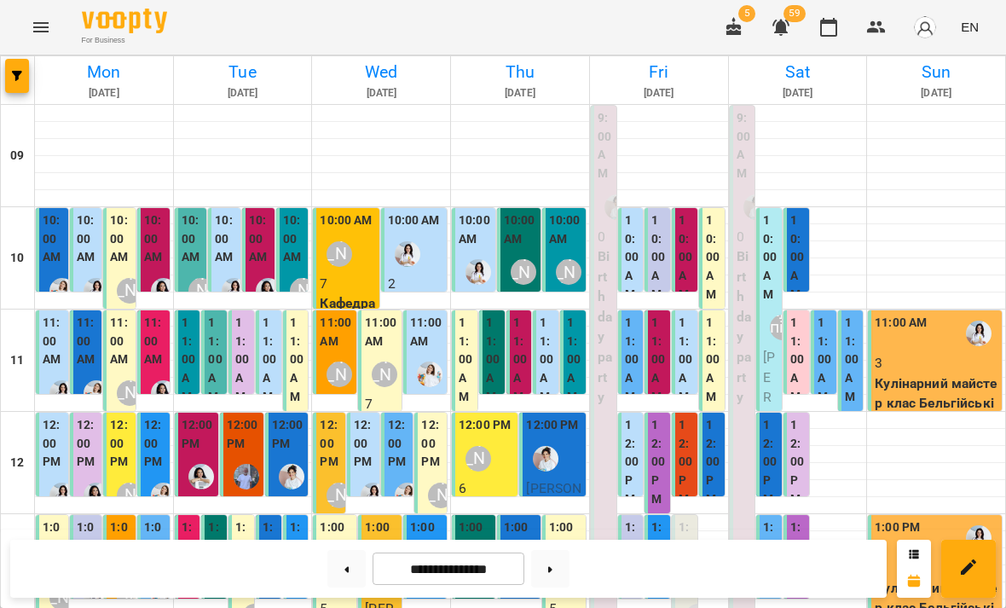
scroll to position [85, 0]
click at [517, 252] on div "[PERSON_NAME]" at bounding box center [523, 271] width 39 height 39
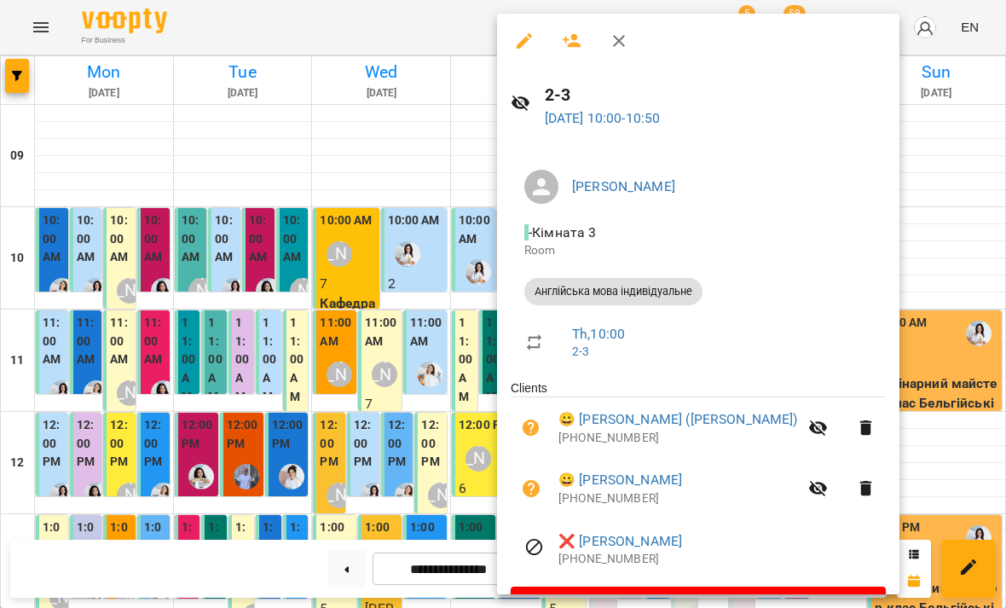
click at [372, 338] on div at bounding box center [503, 304] width 1006 height 608
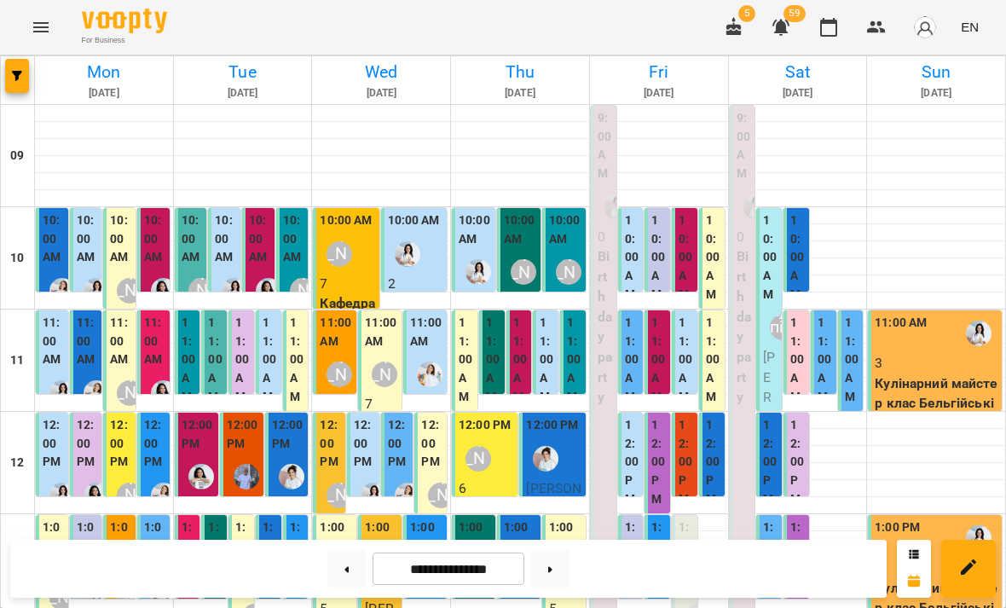
click at [470, 314] on label "11:00 AM" at bounding box center [465, 360] width 15 height 92
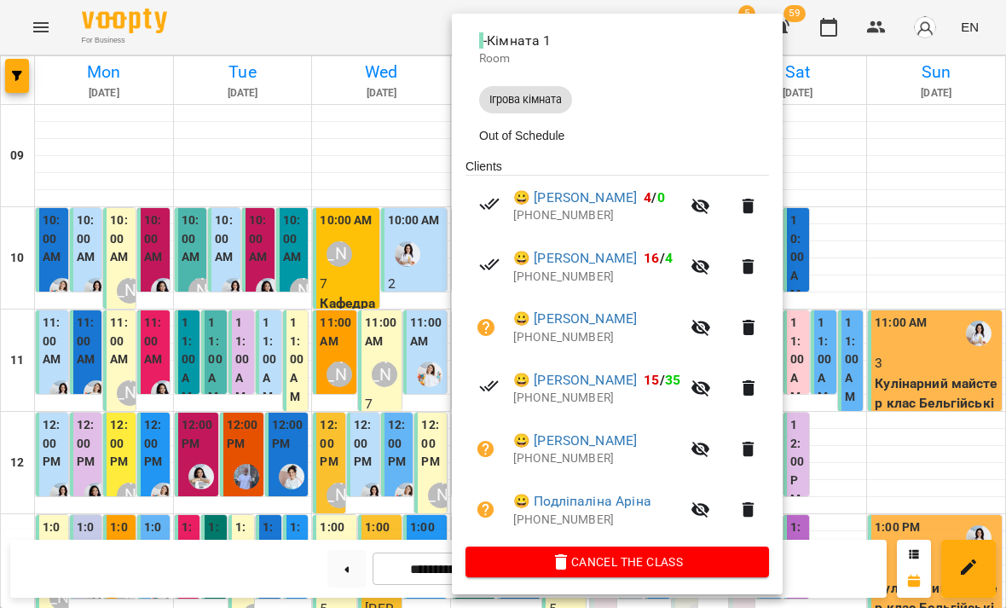
scroll to position [191, 0]
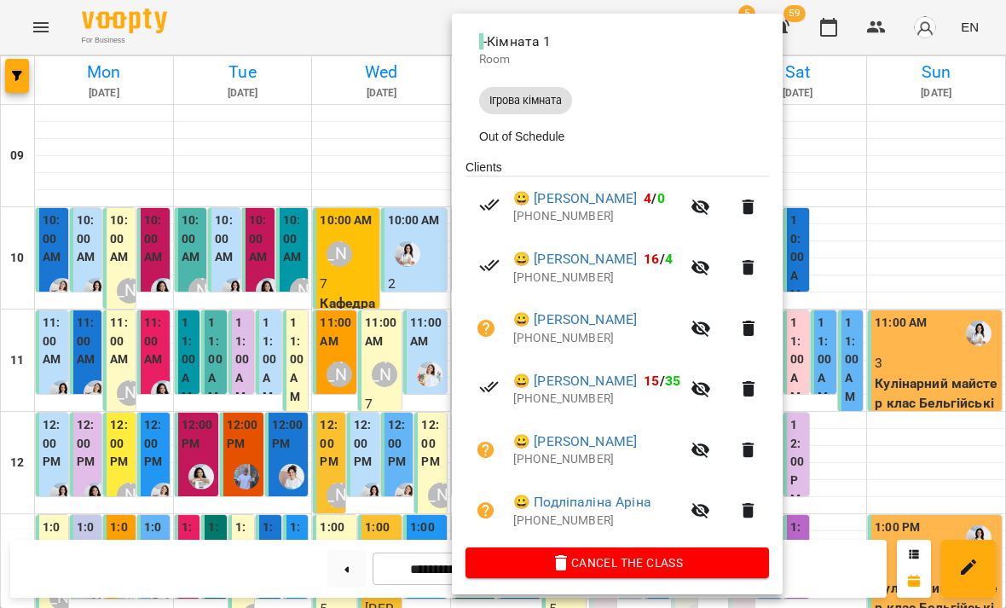
click at [383, 399] on div at bounding box center [503, 304] width 1006 height 608
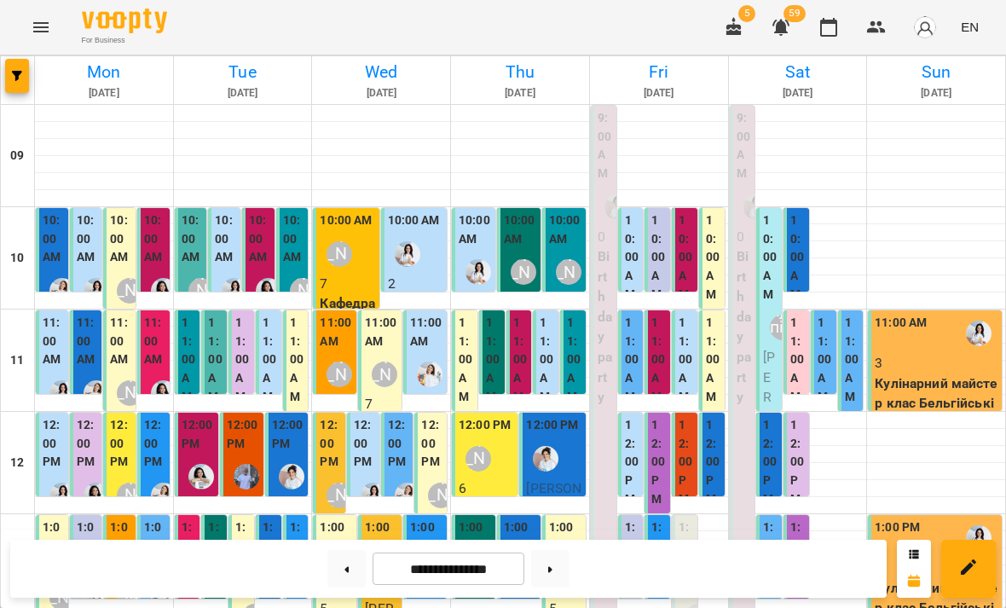
scroll to position [36, 0]
click at [196, 278] on div "[PERSON_NAME]" at bounding box center [201, 291] width 26 height 26
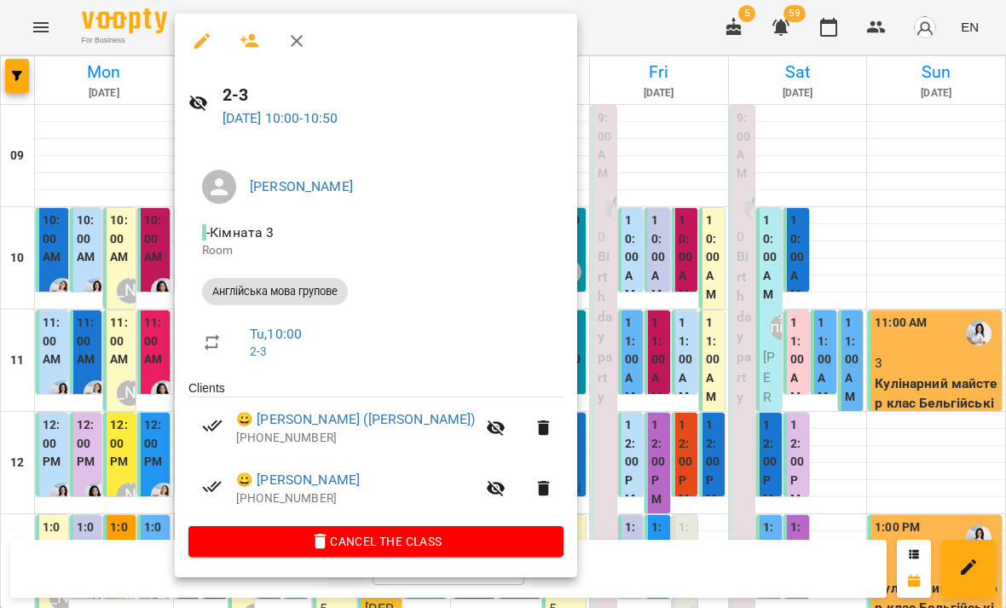
click at [127, 433] on div at bounding box center [503, 304] width 1006 height 608
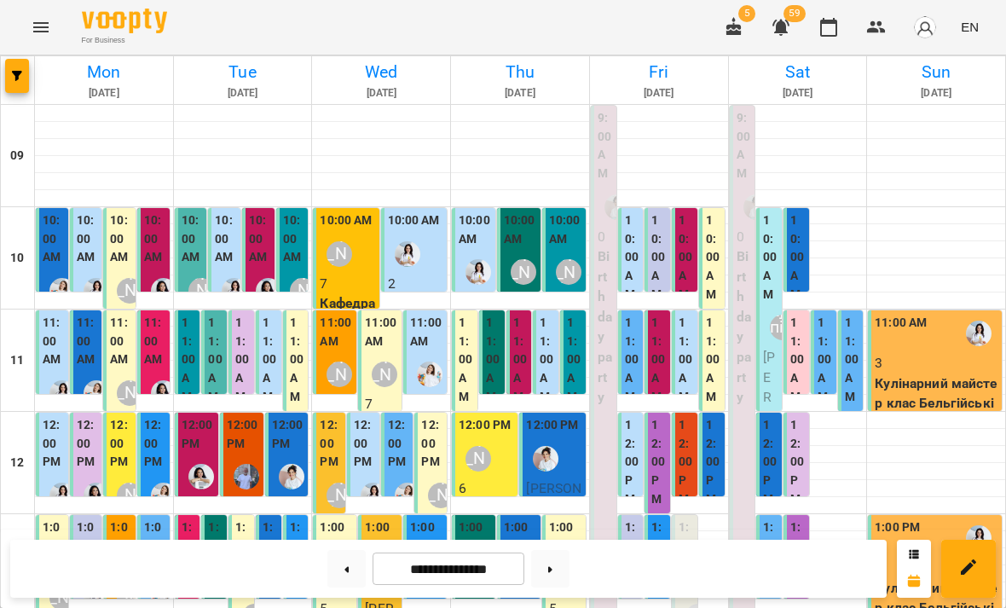
click at [301, 319] on label "11:00 AM" at bounding box center [297, 360] width 15 height 92
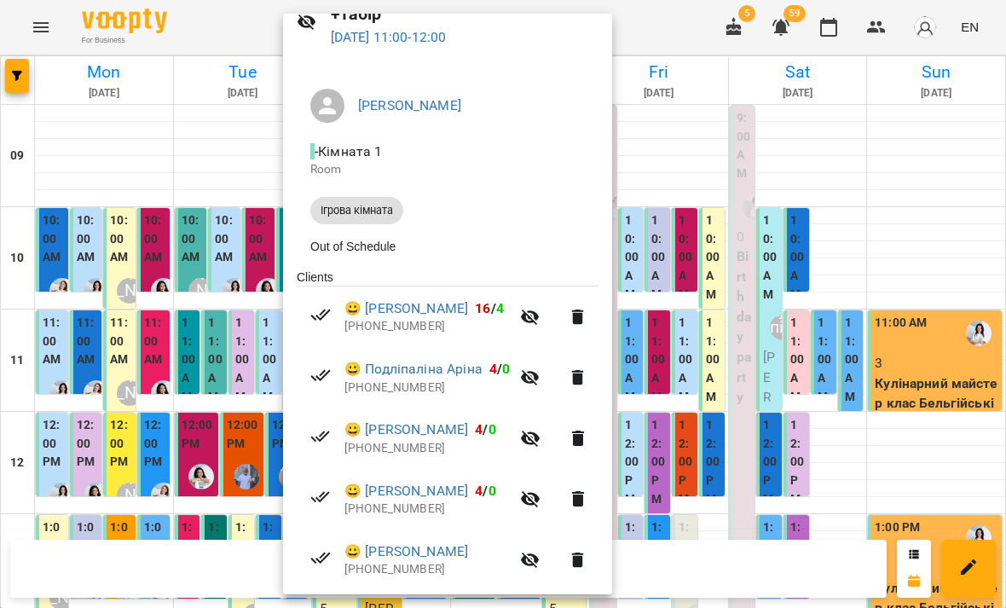
scroll to position [124, 0]
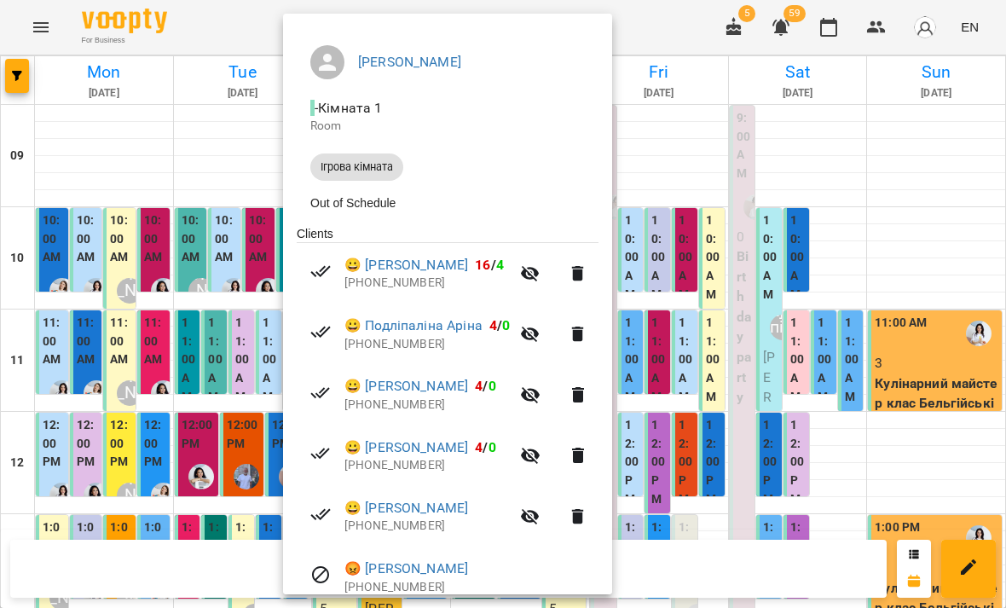
click at [240, 396] on div at bounding box center [503, 304] width 1006 height 608
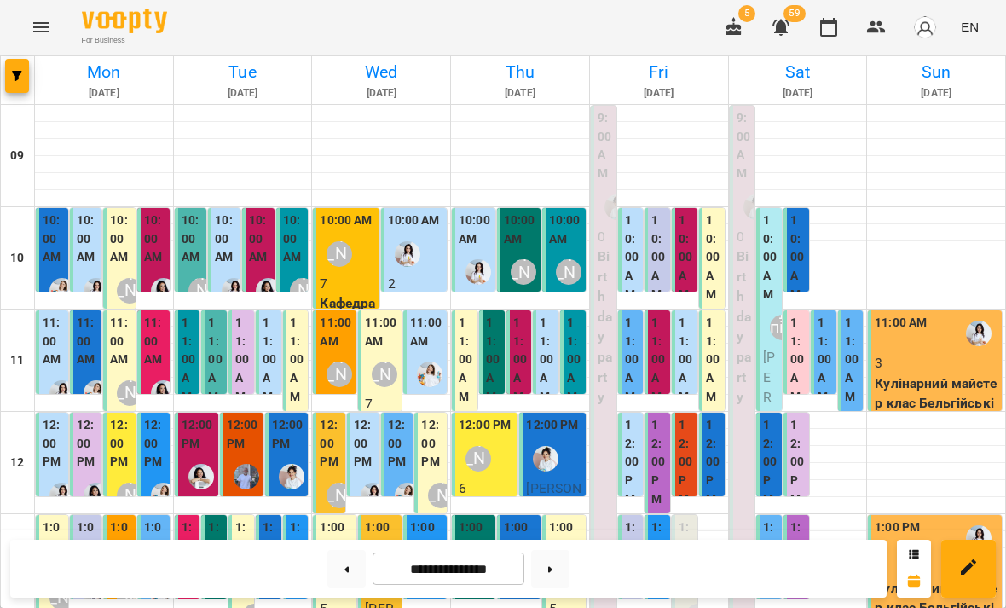
scroll to position [150, 0]
click at [292, 464] on img "Іванна" at bounding box center [292, 477] width 26 height 26
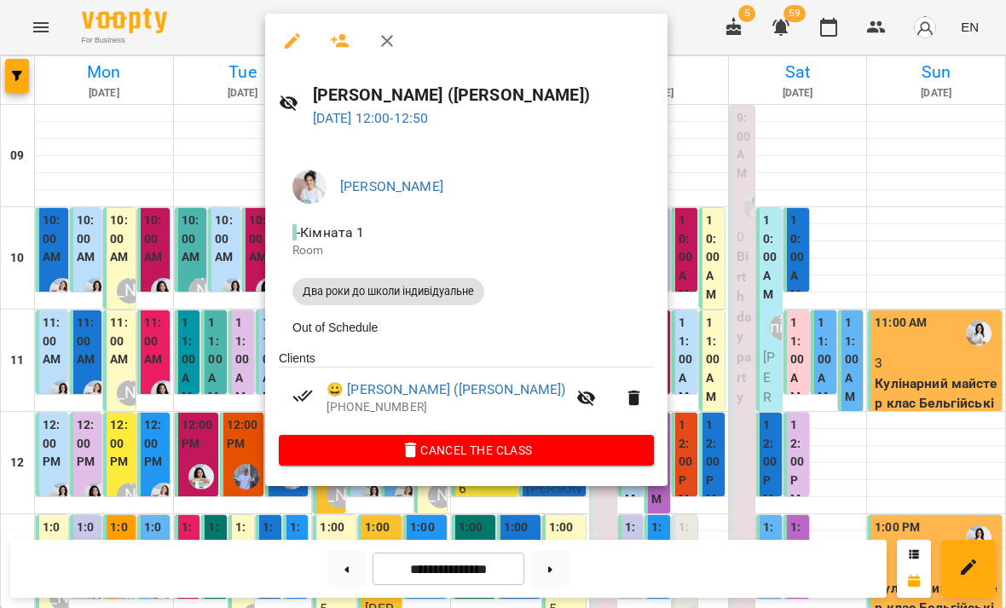
click at [222, 414] on div at bounding box center [503, 304] width 1006 height 608
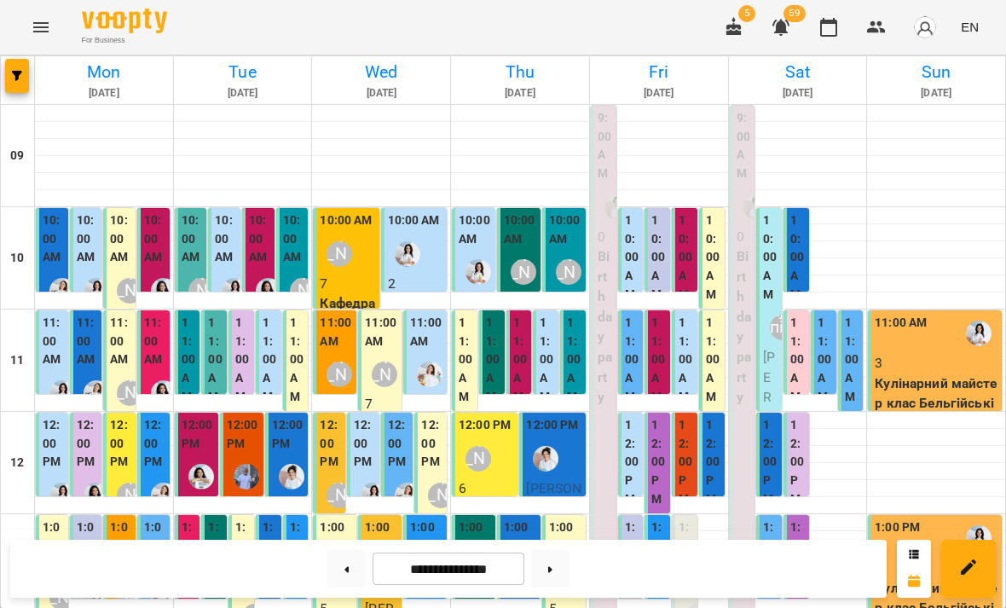
click at [306, 412] on div "12:00 PM [PERSON_NAME] ([PERSON_NAME]) Два роки до школи індивідуальне" at bounding box center [286, 616] width 43 height 408
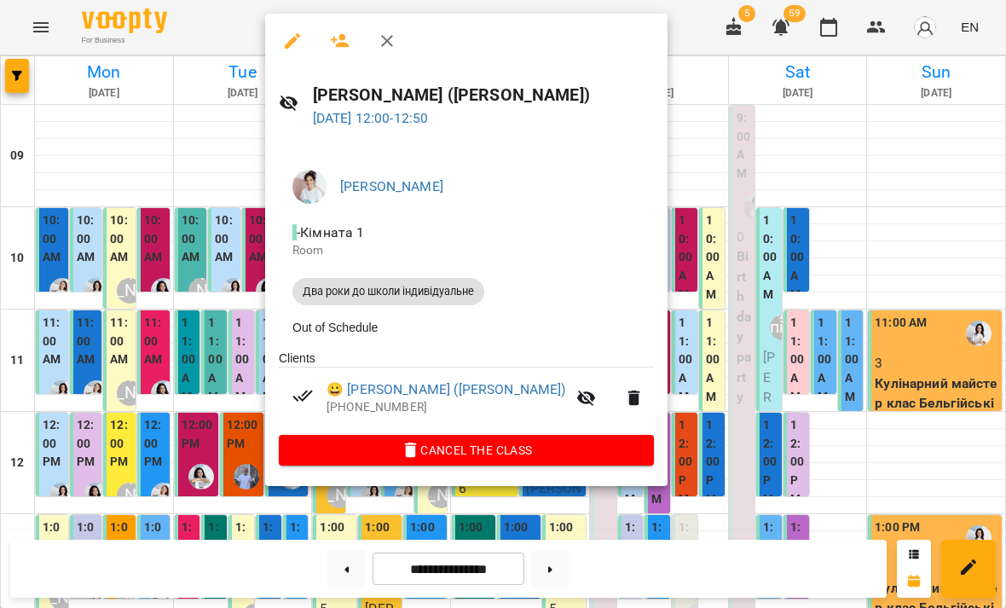
click at [215, 383] on div at bounding box center [503, 304] width 1006 height 608
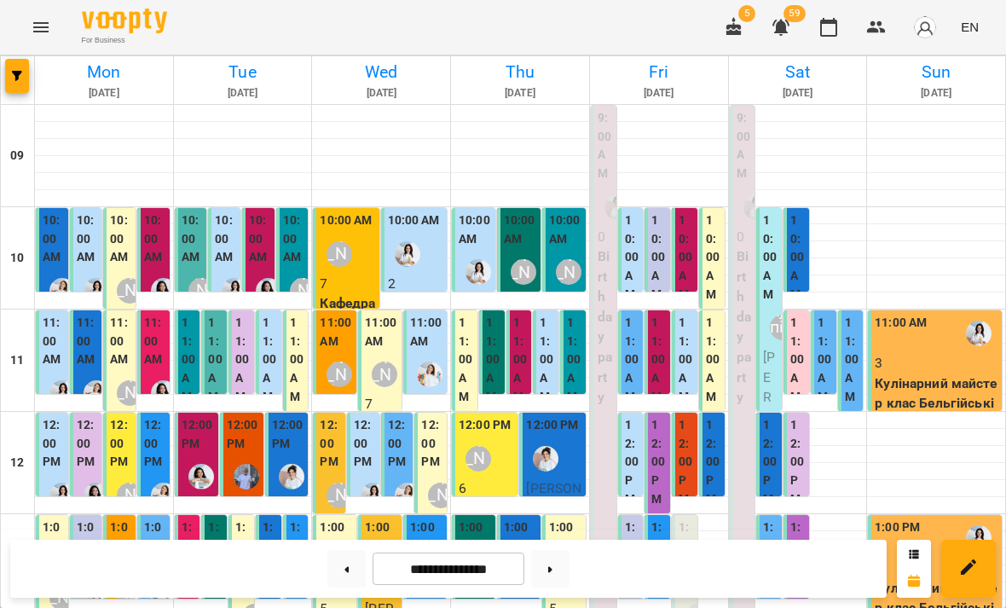
click at [268, 395] on div at bounding box center [243, 403] width 138 height 17
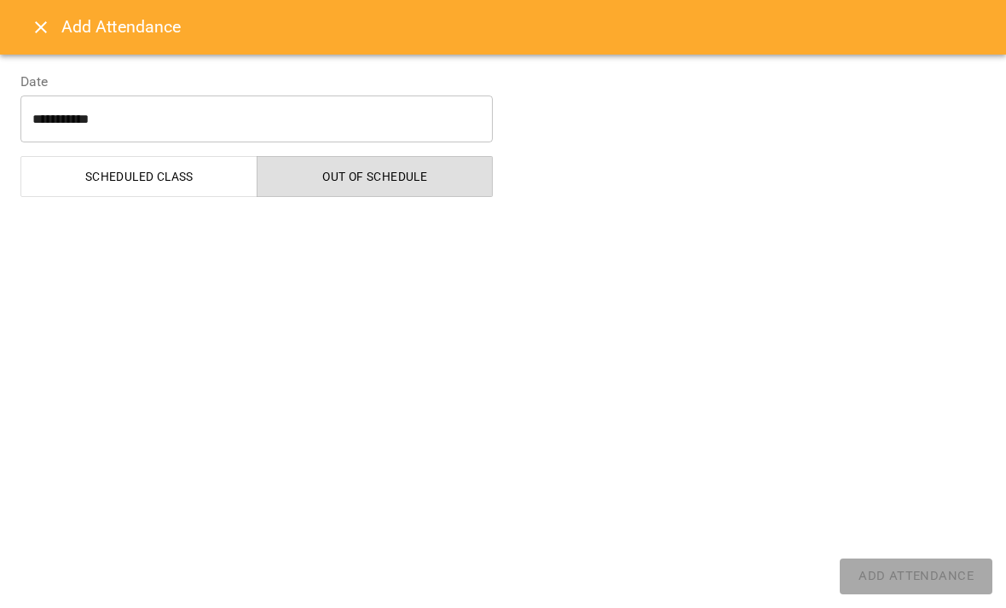
select select
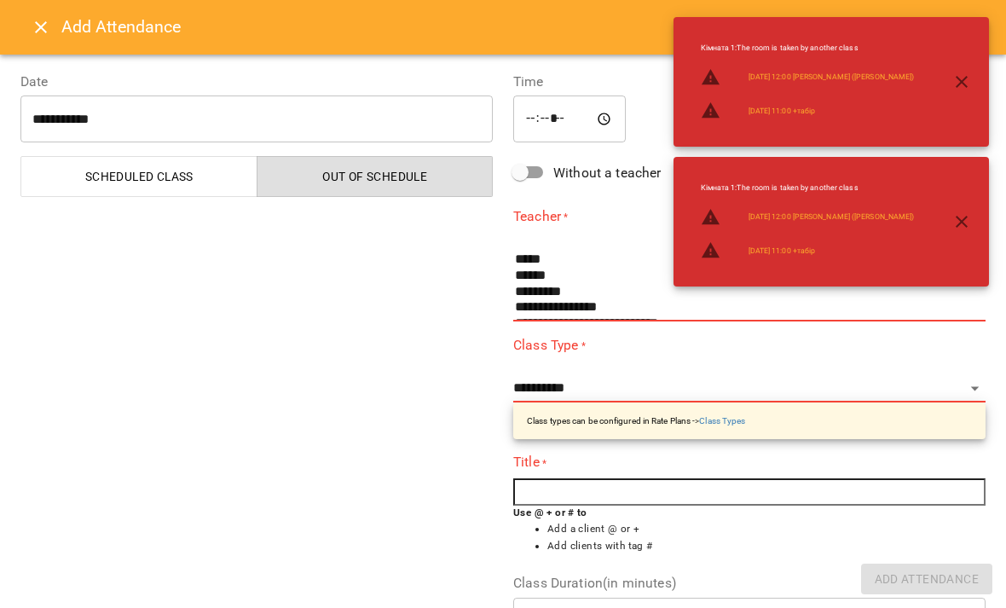
click at [525, 110] on input "*****" at bounding box center [569, 119] width 112 height 48
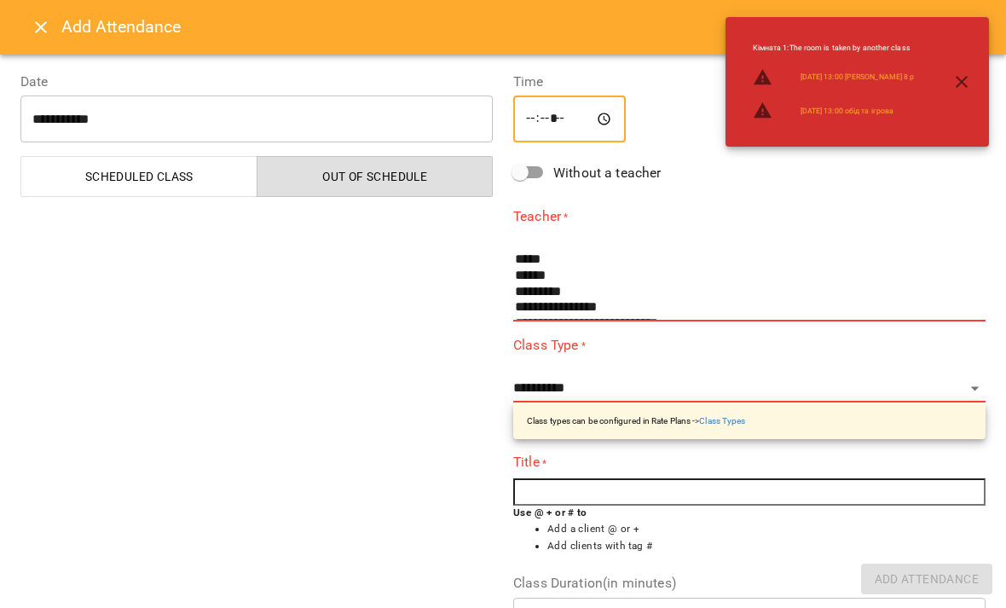
type input "*****"
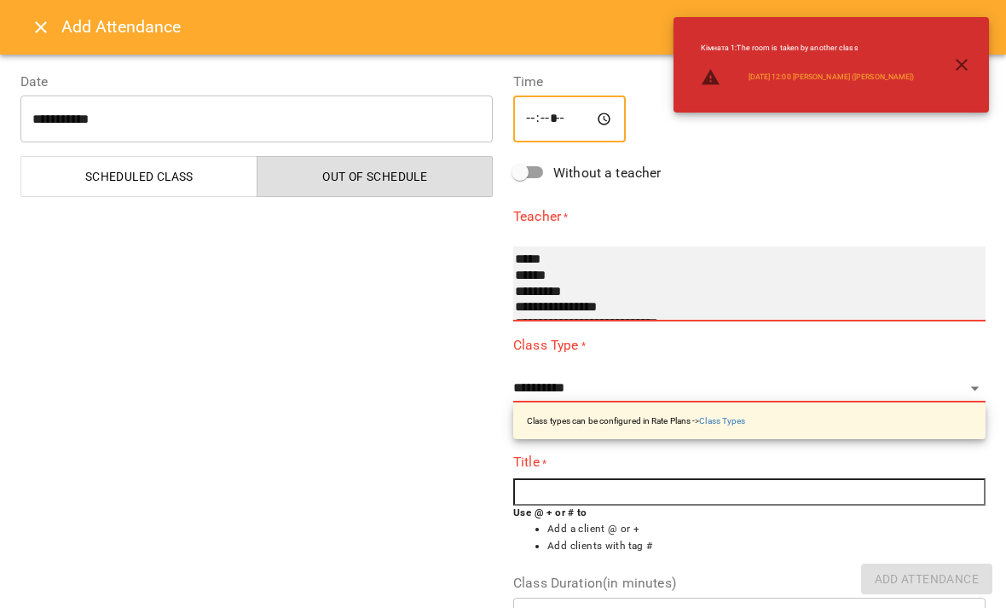
click at [595, 246] on select "**********" at bounding box center [749, 283] width 472 height 75
select select "**********"
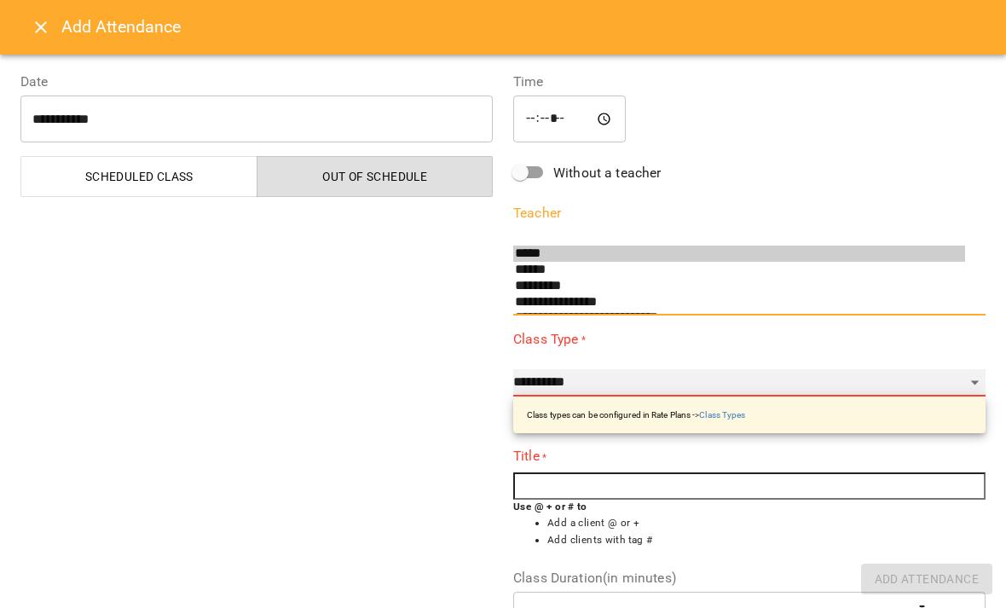
click at [641, 369] on select "**********" at bounding box center [749, 382] width 472 height 27
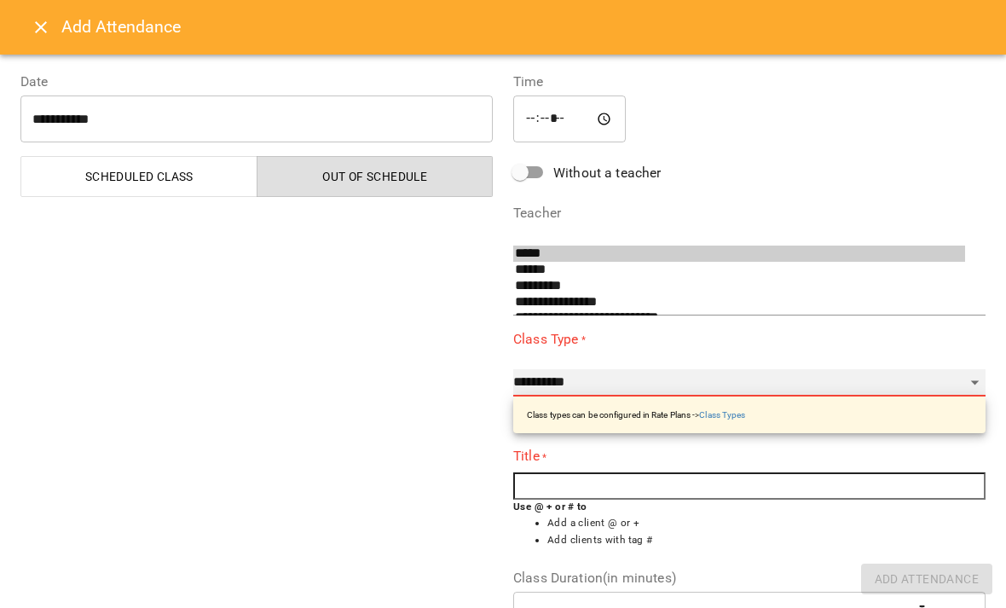
select select "**********"
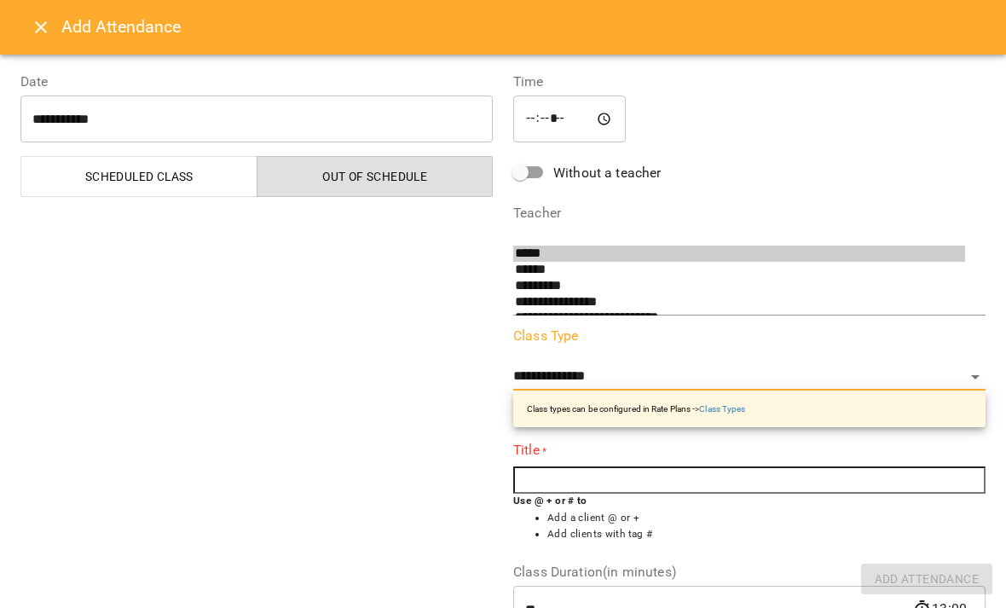
click at [768, 466] on input "text" at bounding box center [749, 479] width 472 height 27
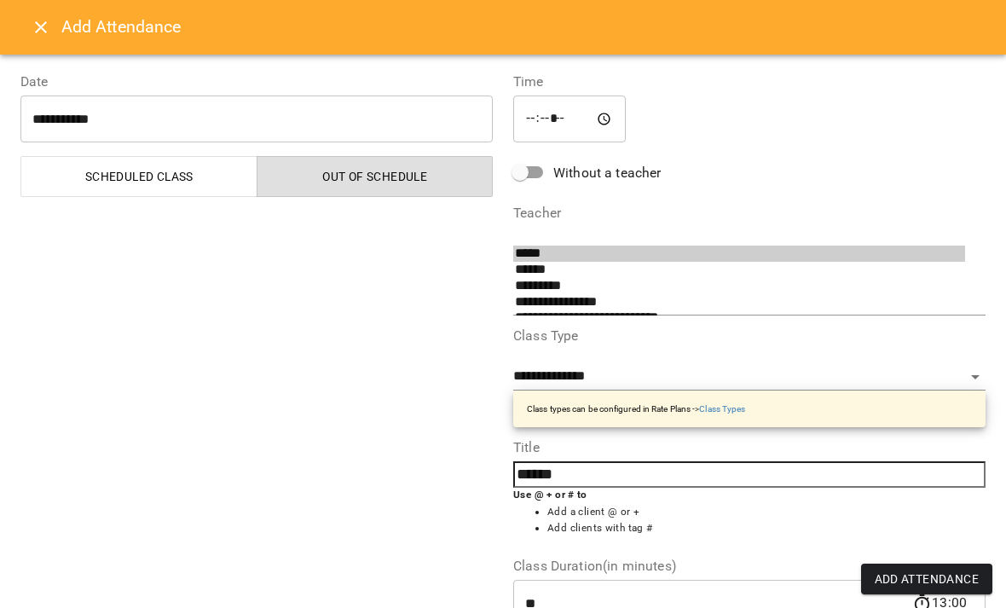
click at [628, 461] on input "******" at bounding box center [749, 474] width 472 height 27
click at [879, 461] on input "******" at bounding box center [749, 474] width 472 height 27
click at [903, 461] on input "******" at bounding box center [749, 474] width 472 height 27
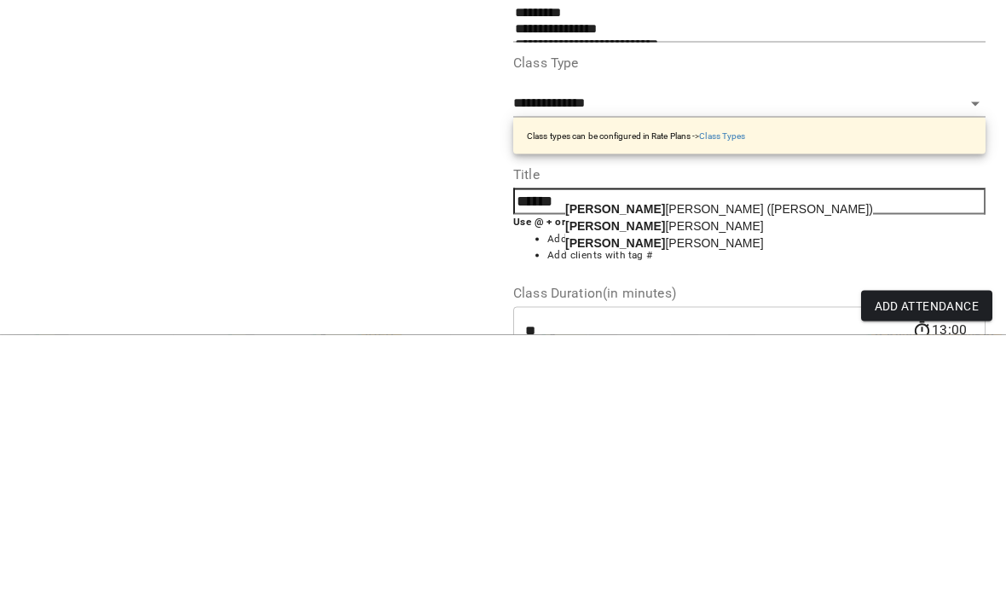
click at [642, 493] on span "[PERSON_NAME]" at bounding box center [664, 500] width 199 height 14
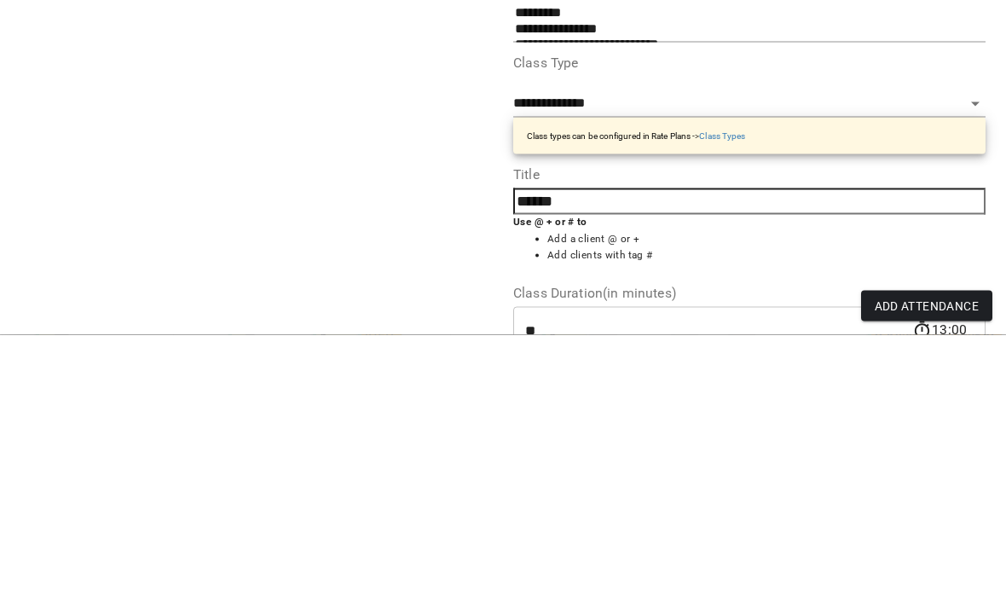
type input "**********"
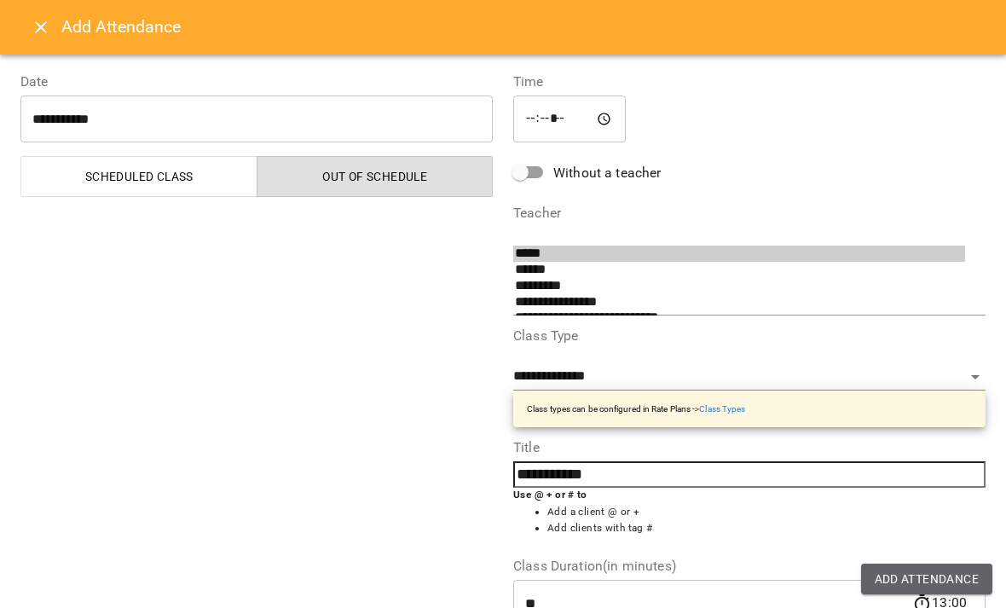
click at [908, 583] on span "Add Attendance" at bounding box center [926, 578] width 105 height 20
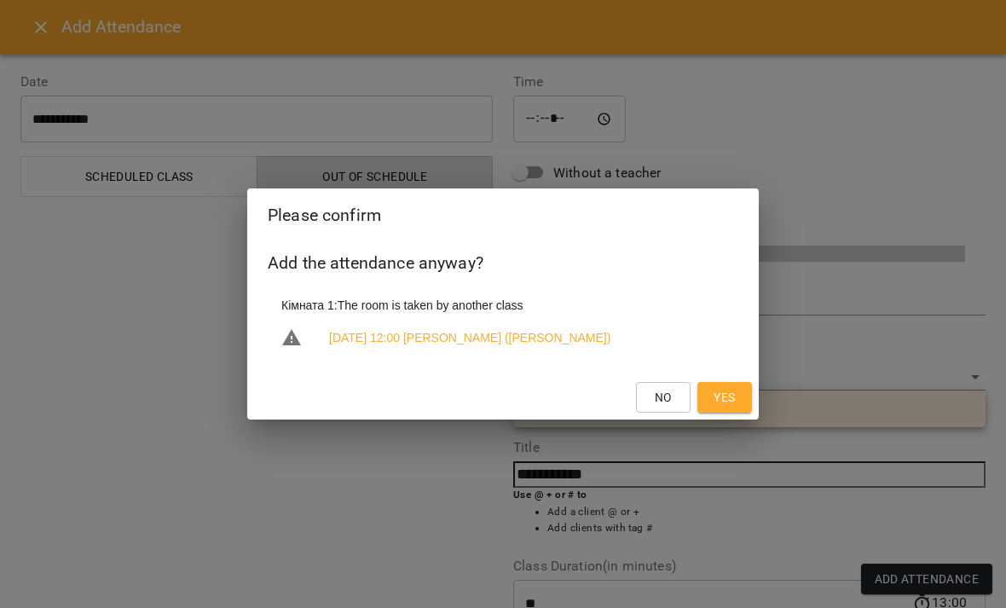
click at [743, 401] on button "Yes" at bounding box center [724, 397] width 55 height 31
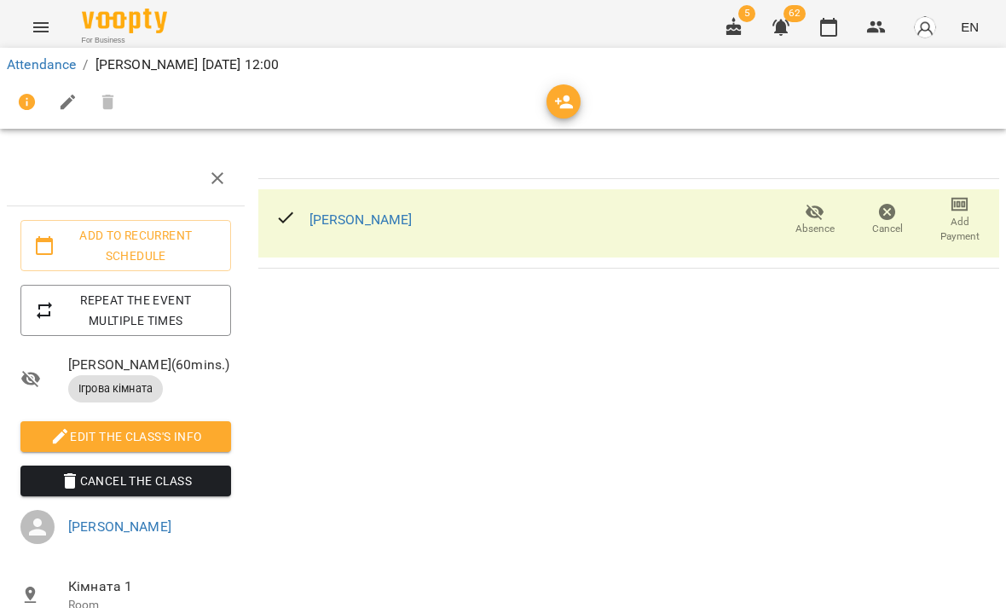
click at [821, 29] on icon "button" at bounding box center [828, 27] width 20 height 20
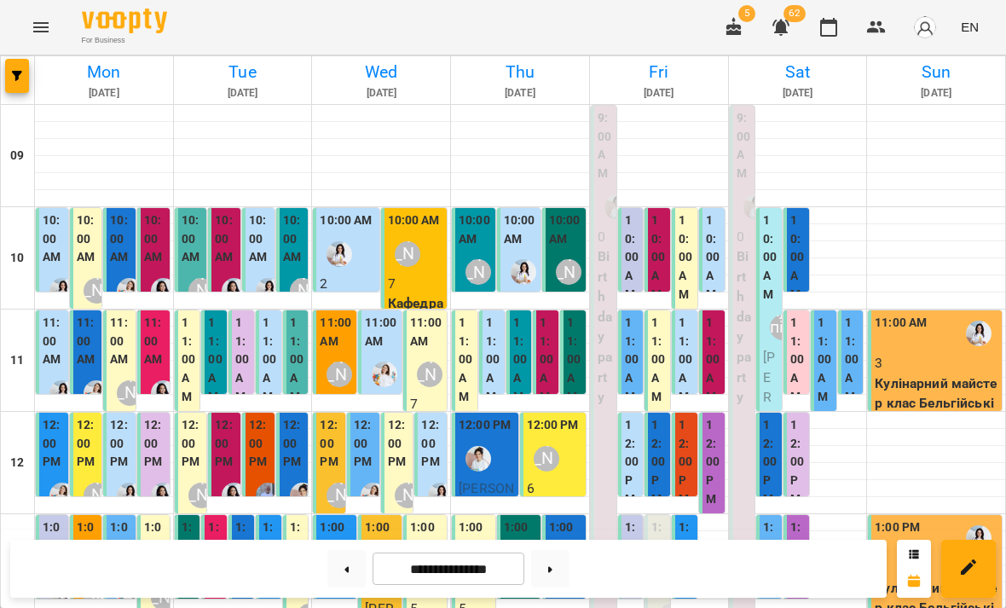
scroll to position [112, 0]
click at [202, 482] on div "[PERSON_NAME]" at bounding box center [201, 495] width 26 height 26
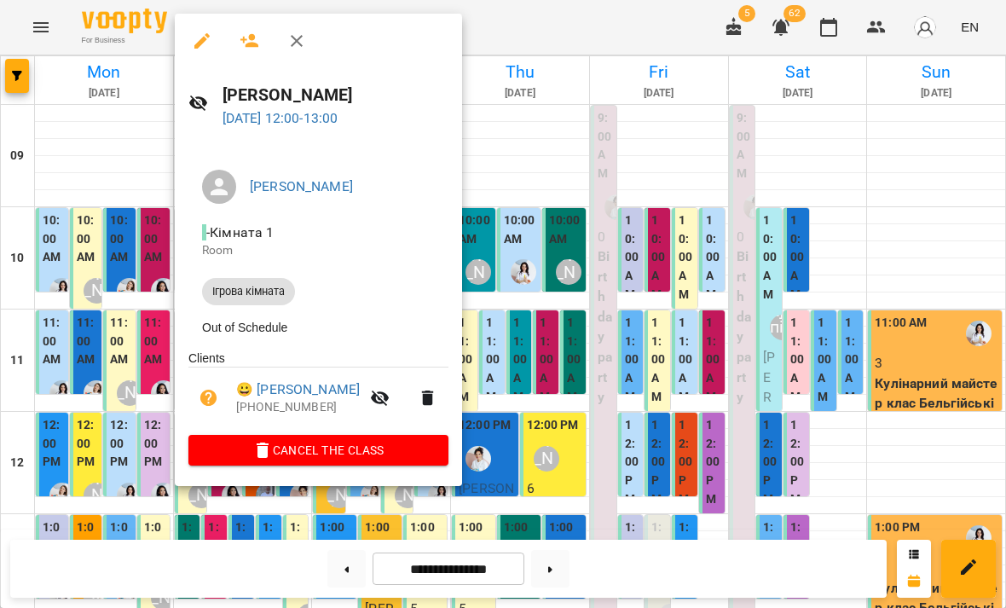
click at [574, 288] on div at bounding box center [503, 304] width 1006 height 608
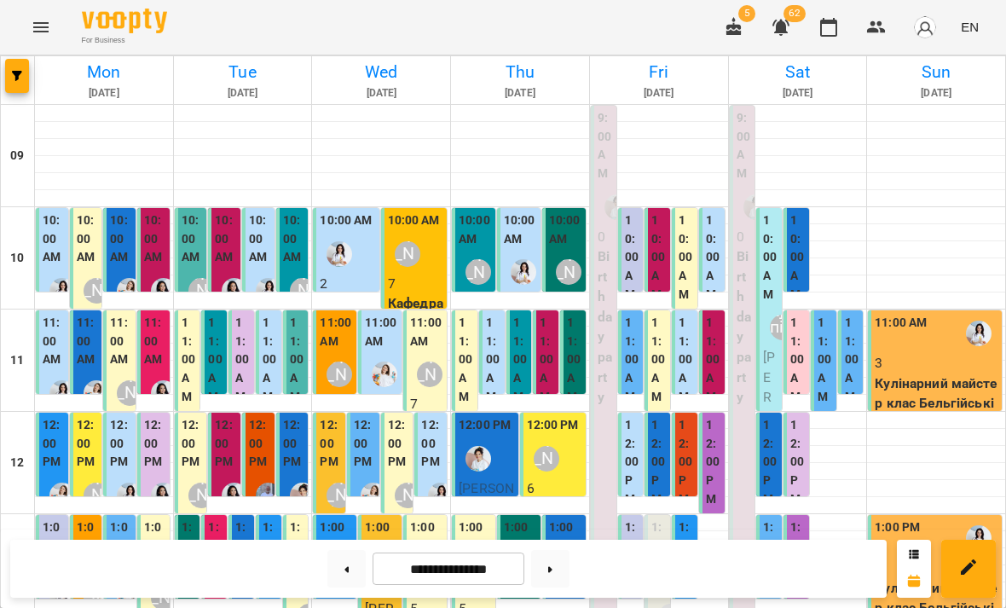
scroll to position [164, 0]
click at [302, 416] on label "12:00 PM" at bounding box center [294, 443] width 22 height 55
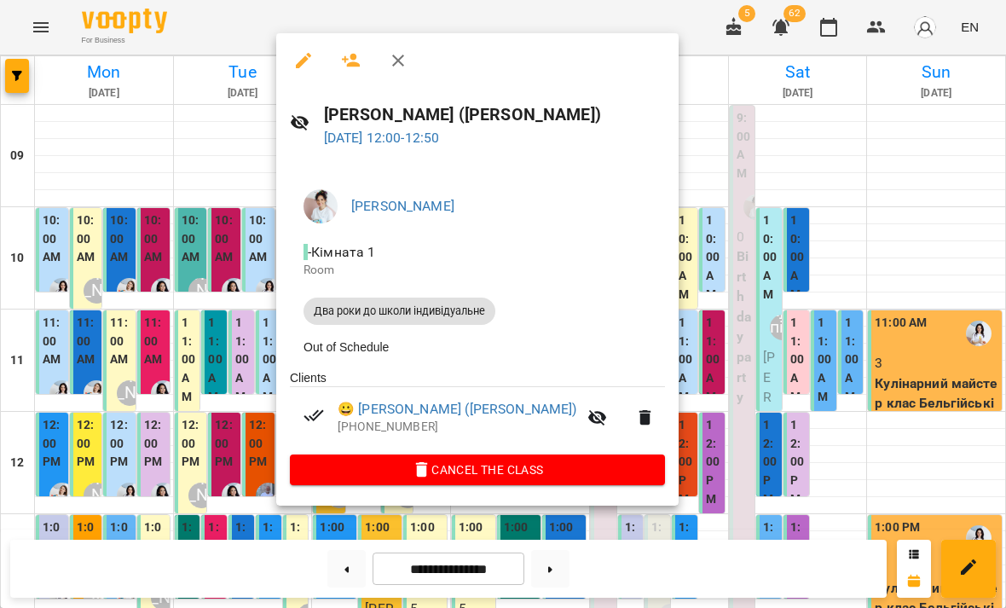
click at [211, 405] on div at bounding box center [503, 304] width 1006 height 608
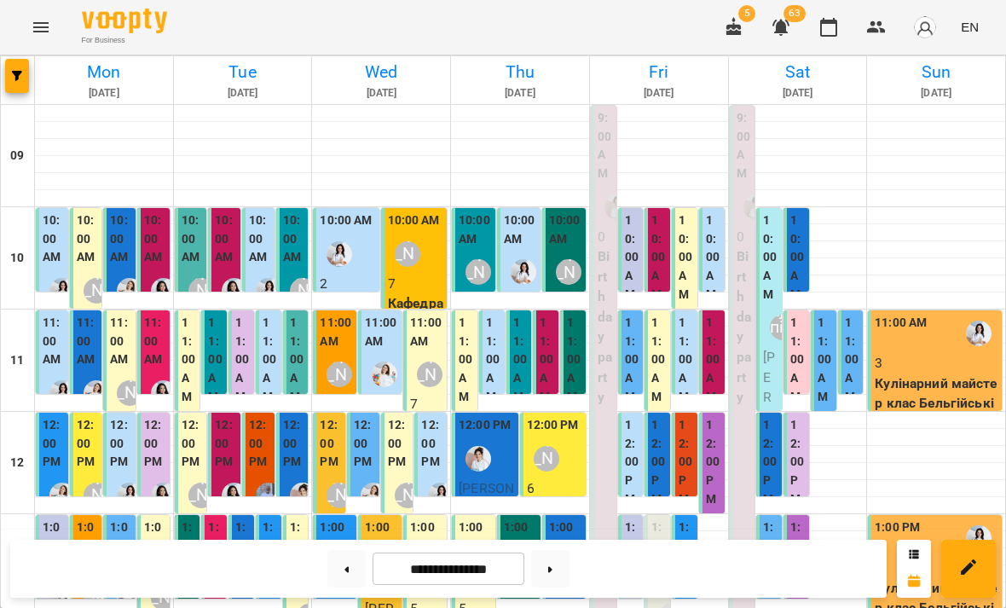
scroll to position [0, 0]
click at [422, 274] on p "7" at bounding box center [415, 284] width 55 height 20
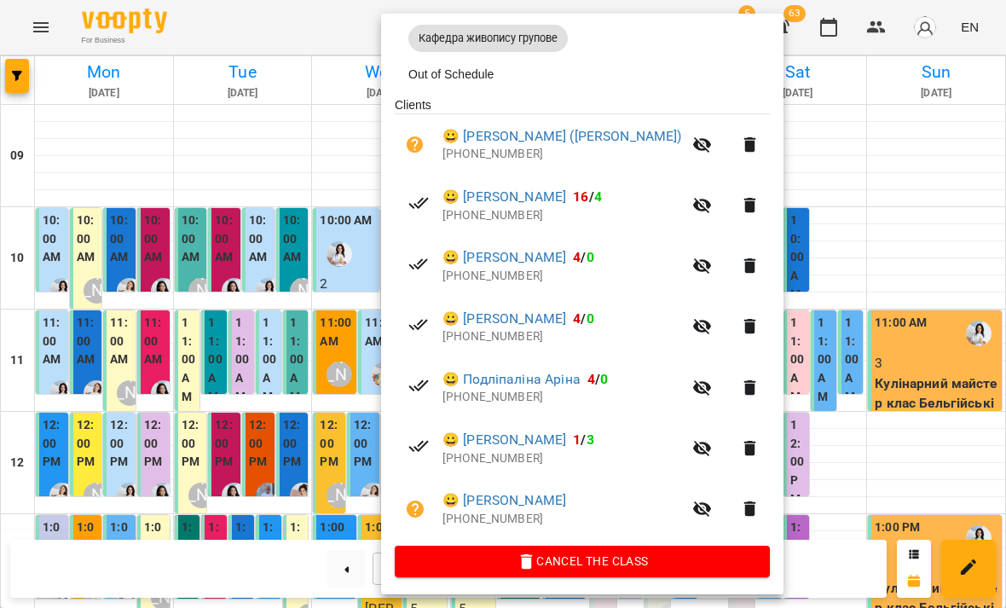
scroll to position [251, 0]
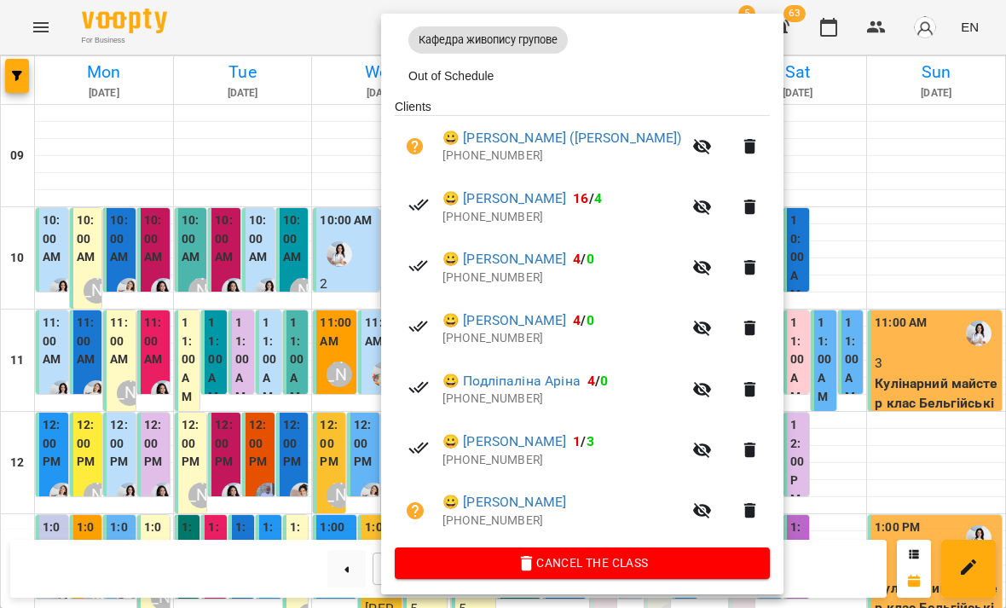
click at [291, 397] on div at bounding box center [503, 304] width 1006 height 608
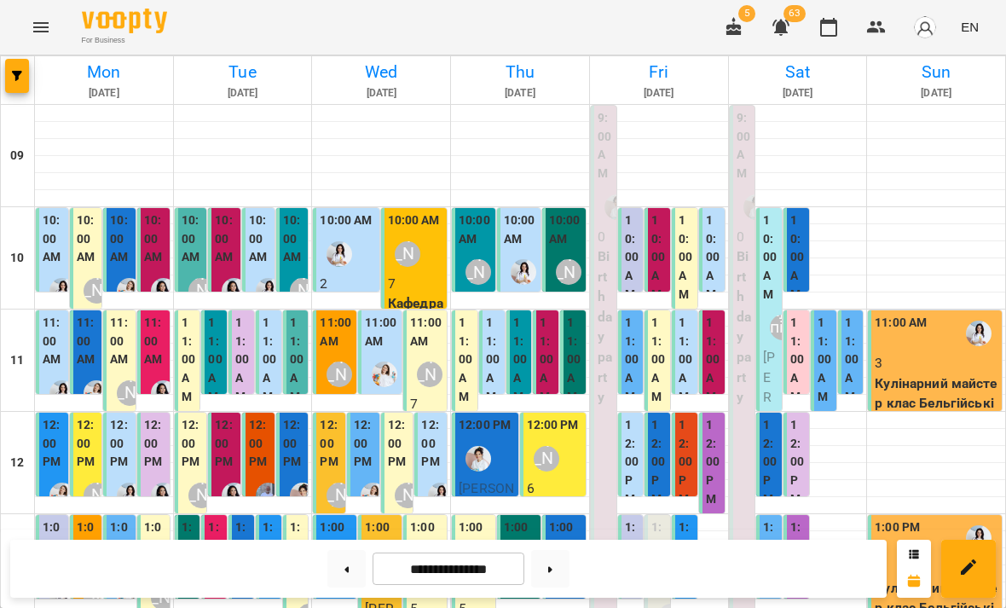
click at [435, 355] on div "[PERSON_NAME]" at bounding box center [429, 374] width 39 height 39
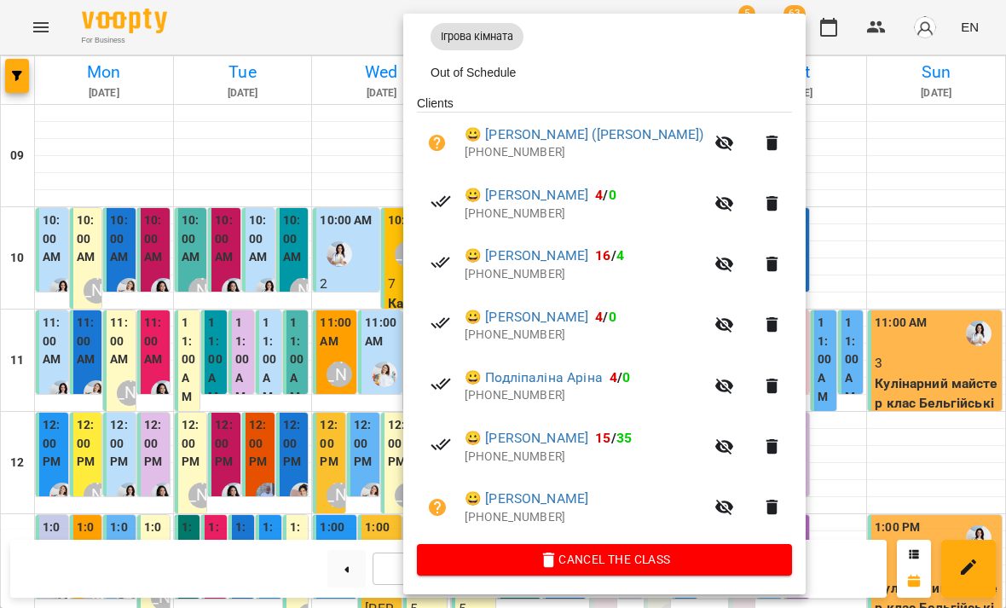
scroll to position [251, 0]
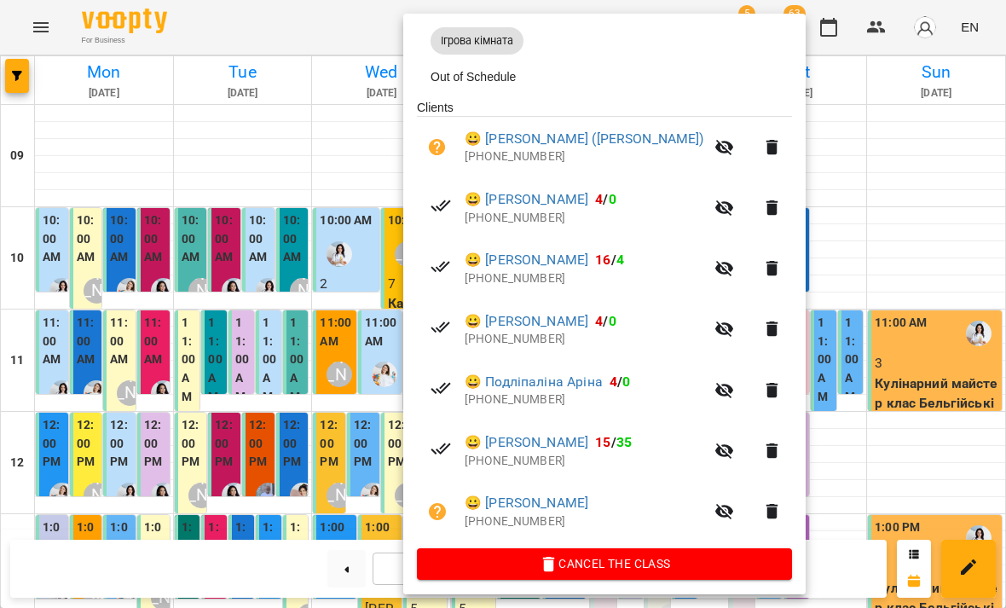
click at [291, 396] on div at bounding box center [503, 304] width 1006 height 608
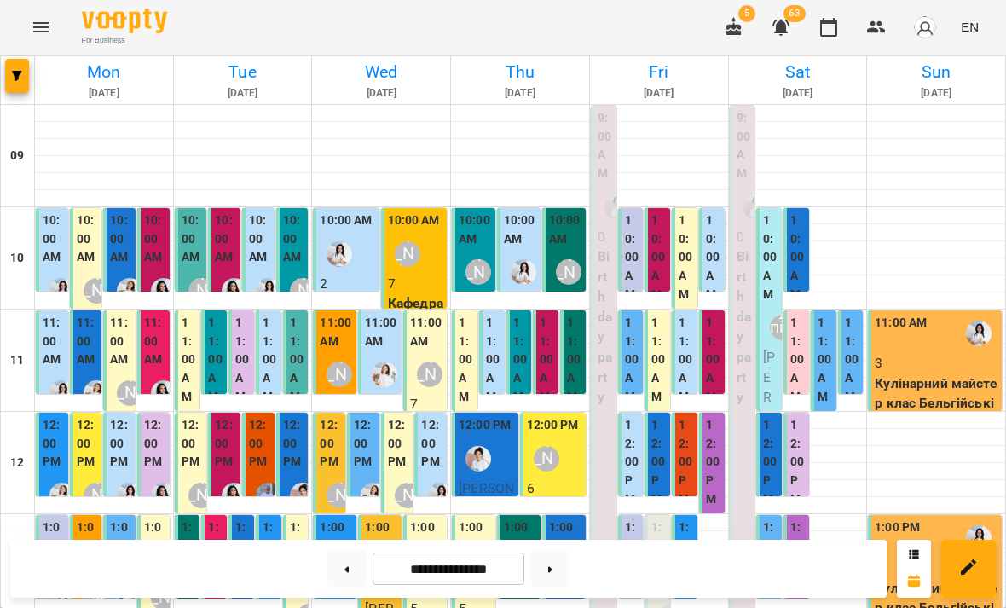
scroll to position [71, 0]
click at [364, 416] on div "12:00 PM" at bounding box center [365, 446] width 22 height 60
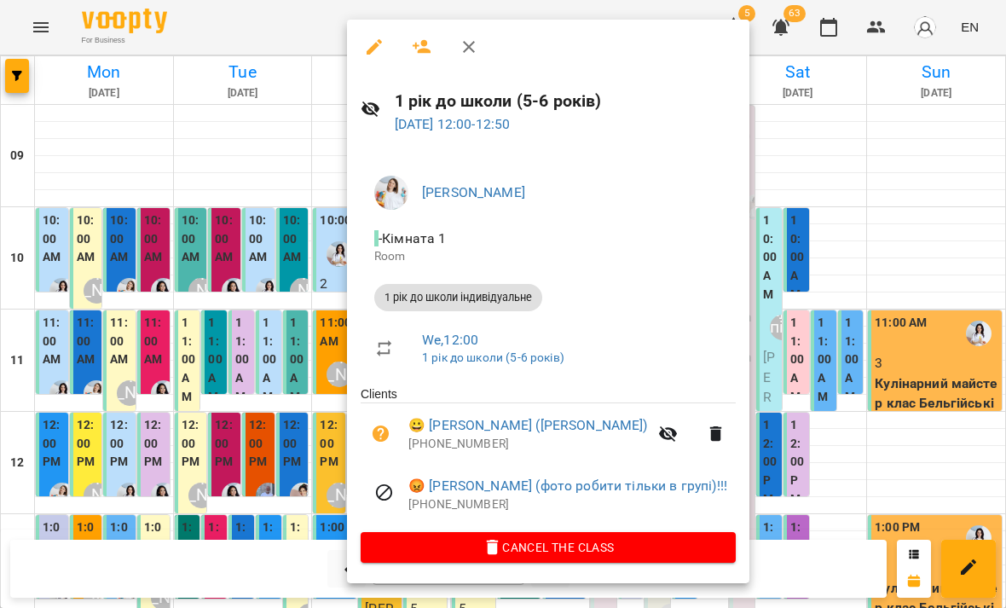
click at [303, 493] on div at bounding box center [503, 304] width 1006 height 608
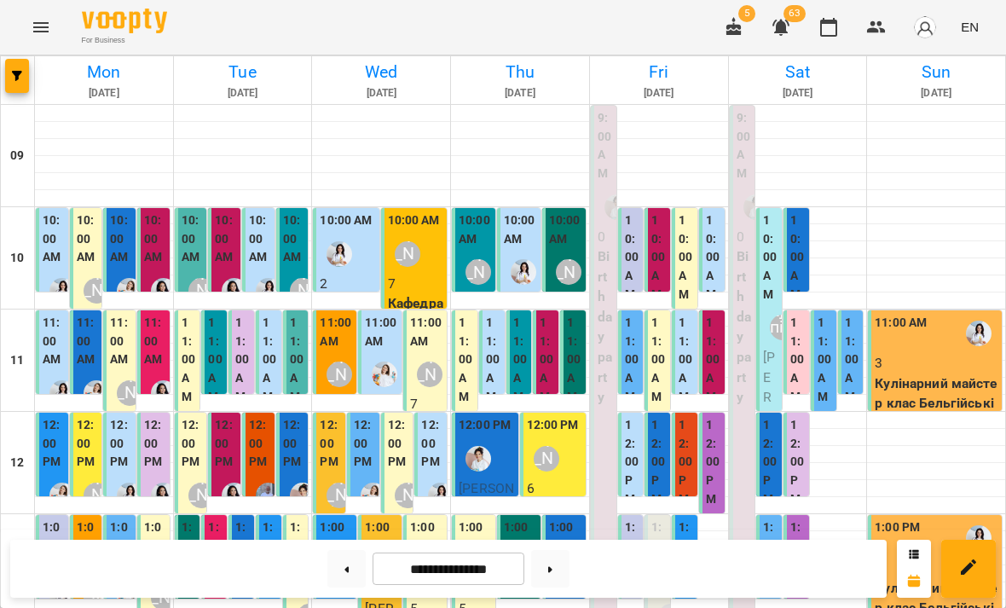
click at [436, 416] on label "12:00 PM" at bounding box center [432, 443] width 22 height 55
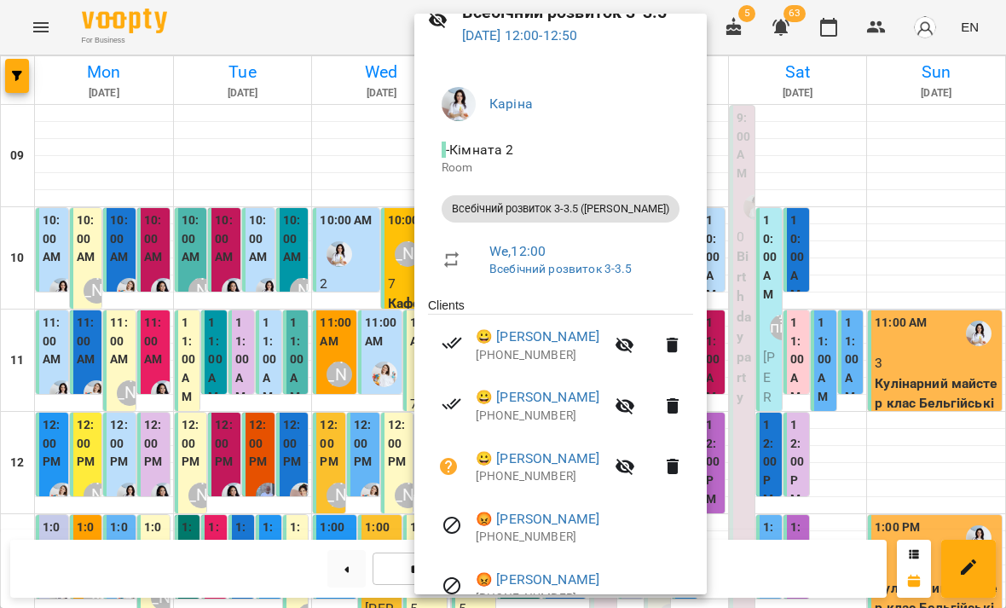
scroll to position [116, 0]
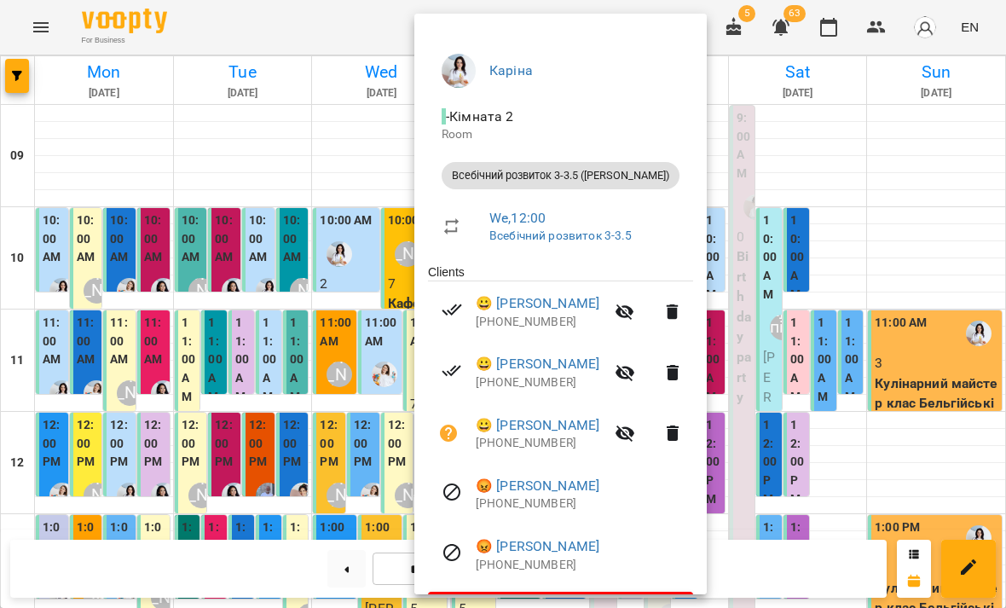
click at [348, 453] on div at bounding box center [503, 304] width 1006 height 608
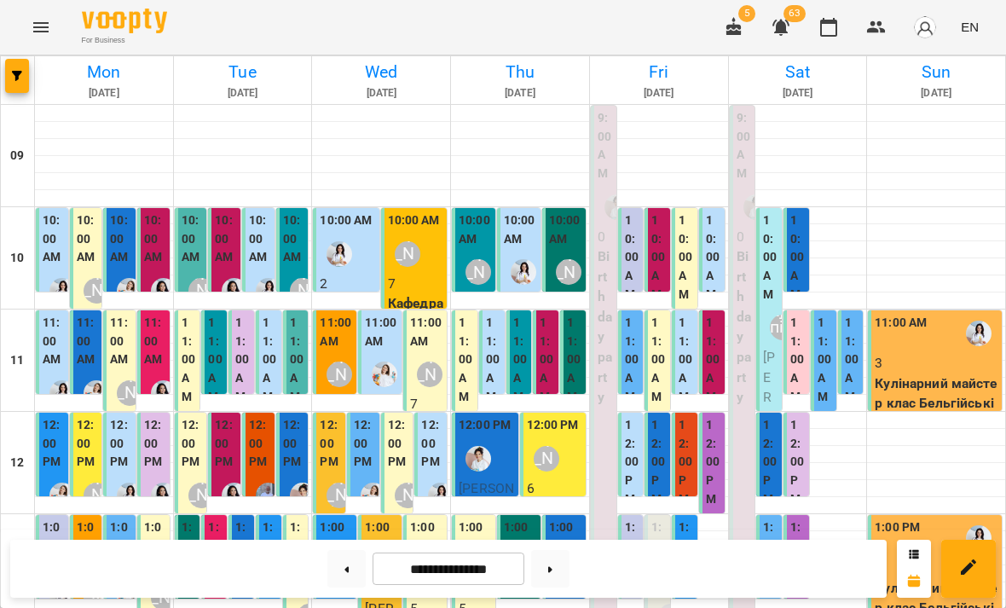
scroll to position [40, 0]
click at [575, 211] on div "10:00 AM" at bounding box center [565, 231] width 33 height 41
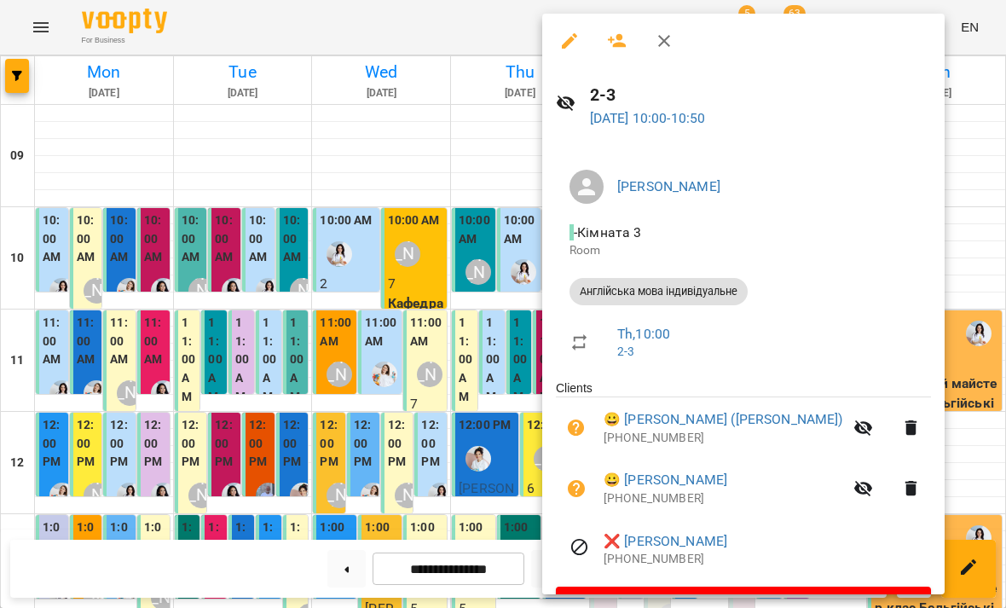
click at [395, 390] on div at bounding box center [503, 304] width 1006 height 608
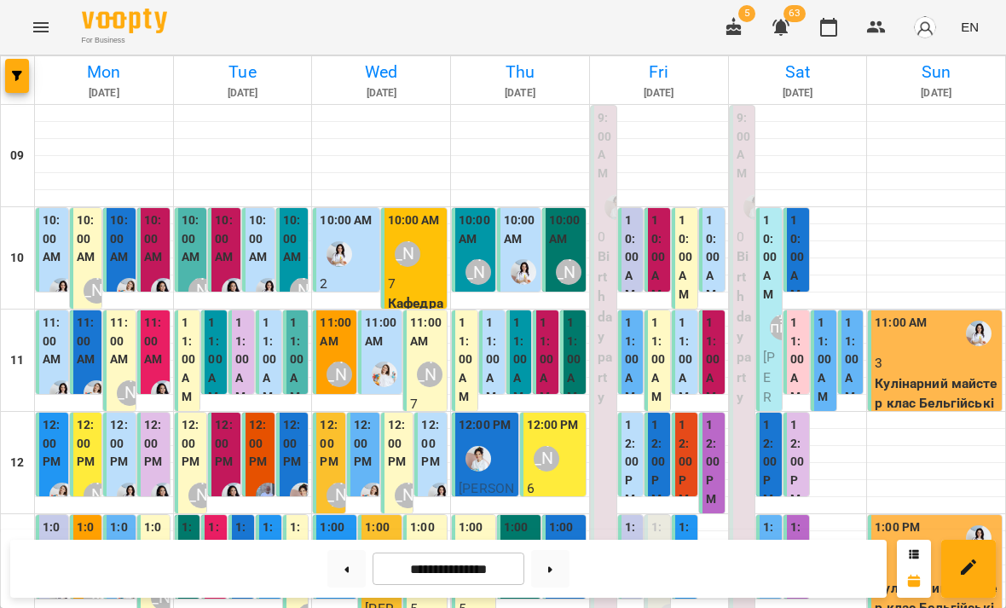
click at [548, 316] on label "11:00 AM" at bounding box center [546, 360] width 15 height 92
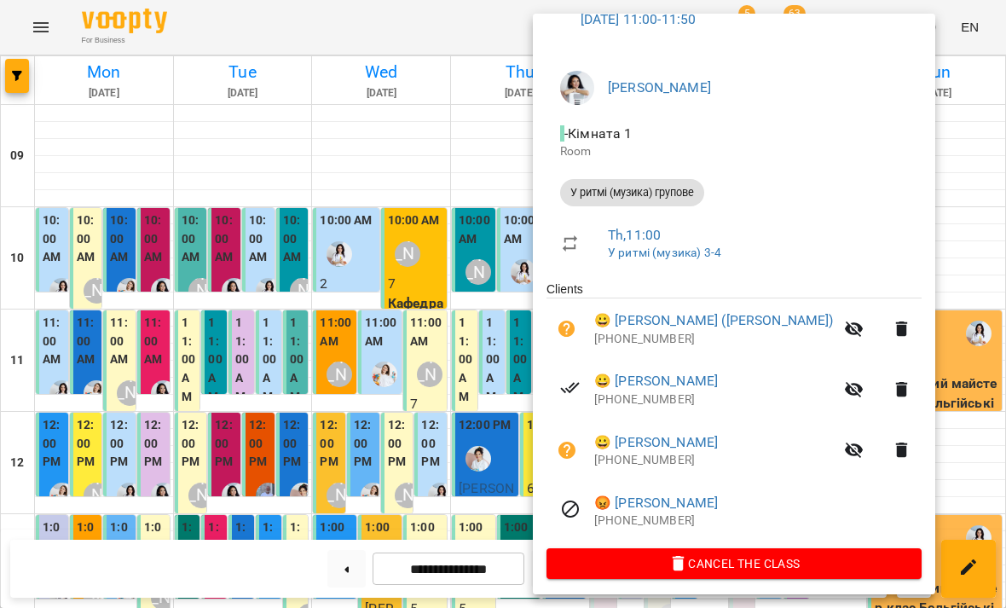
scroll to position [99, 0]
click at [434, 375] on div at bounding box center [503, 304] width 1006 height 608
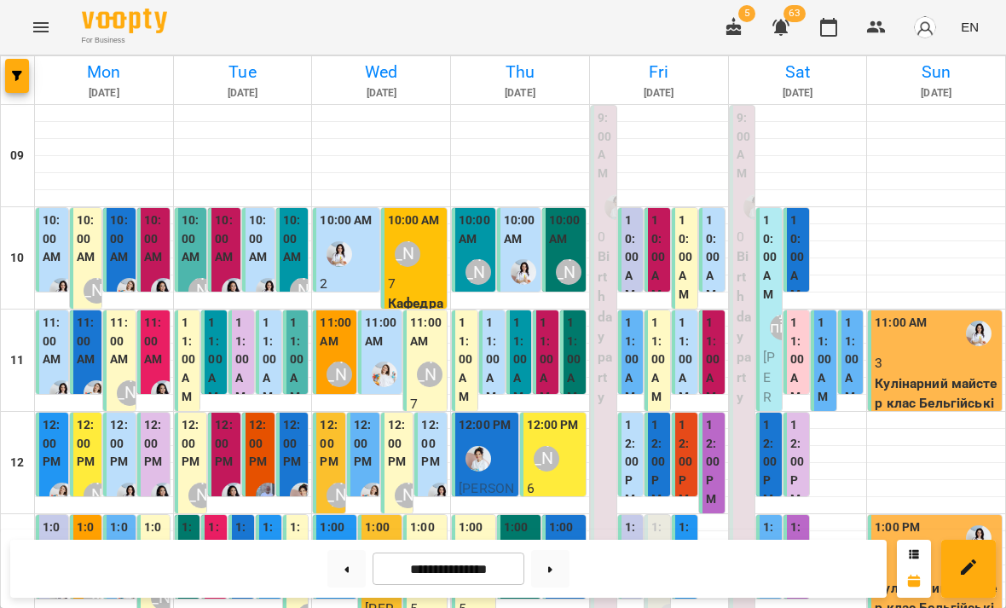
click at [487, 446] on img "Іванна" at bounding box center [478, 459] width 26 height 26
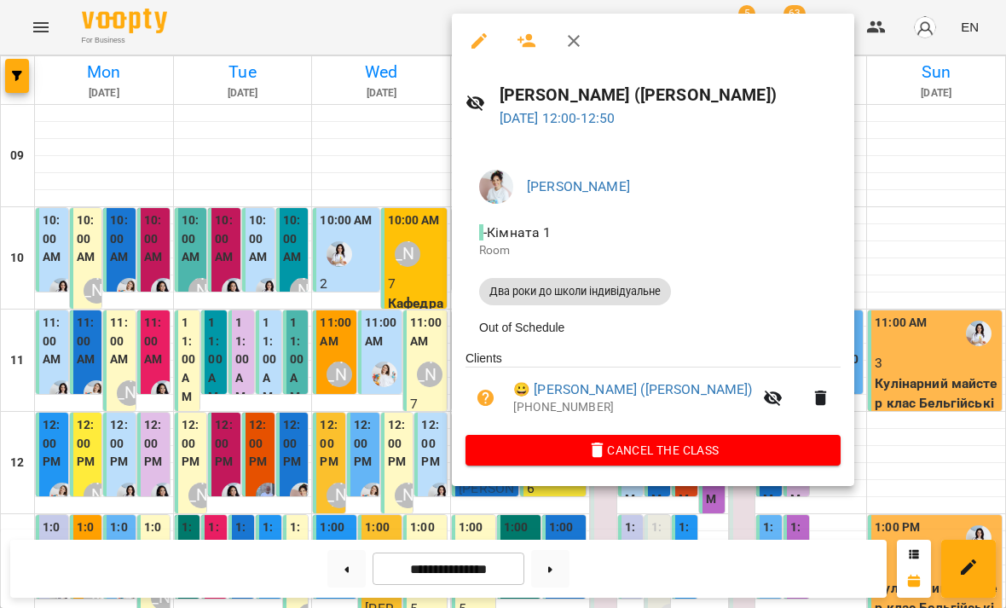
click at [360, 449] on div at bounding box center [503, 304] width 1006 height 608
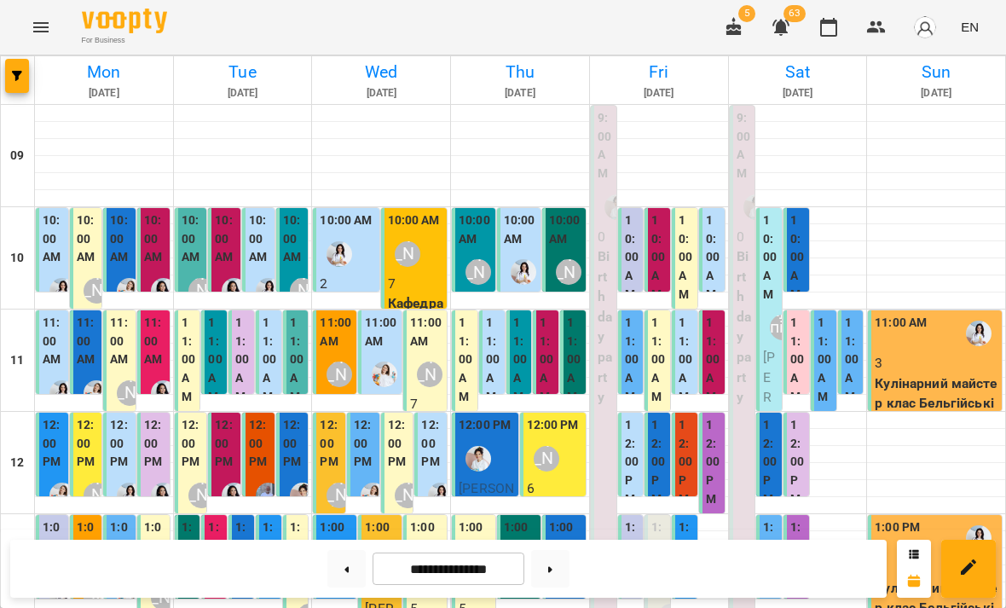
click at [493, 322] on label "11:00 AM" at bounding box center [493, 360] width 15 height 92
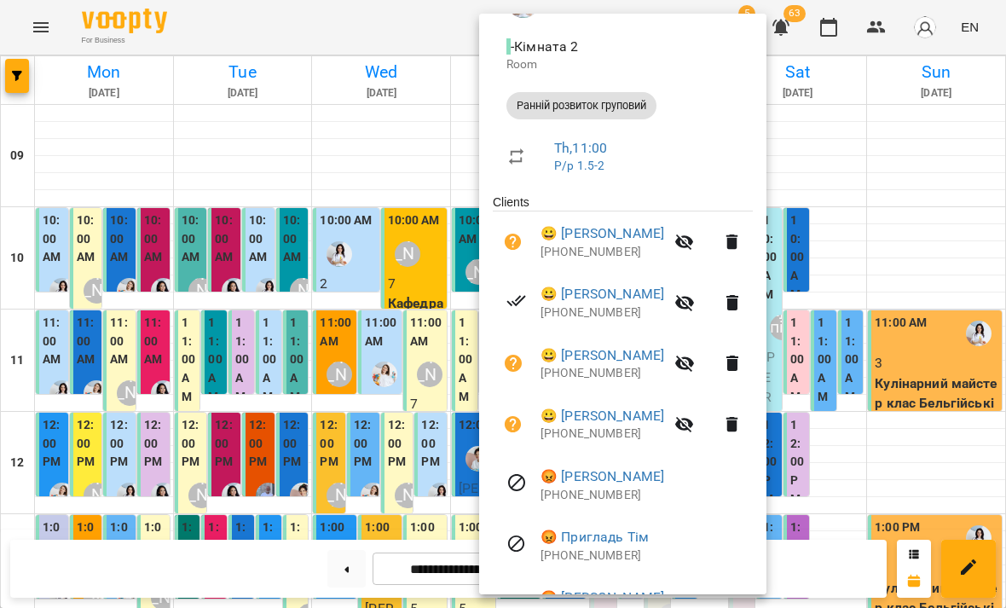
scroll to position [214, 0]
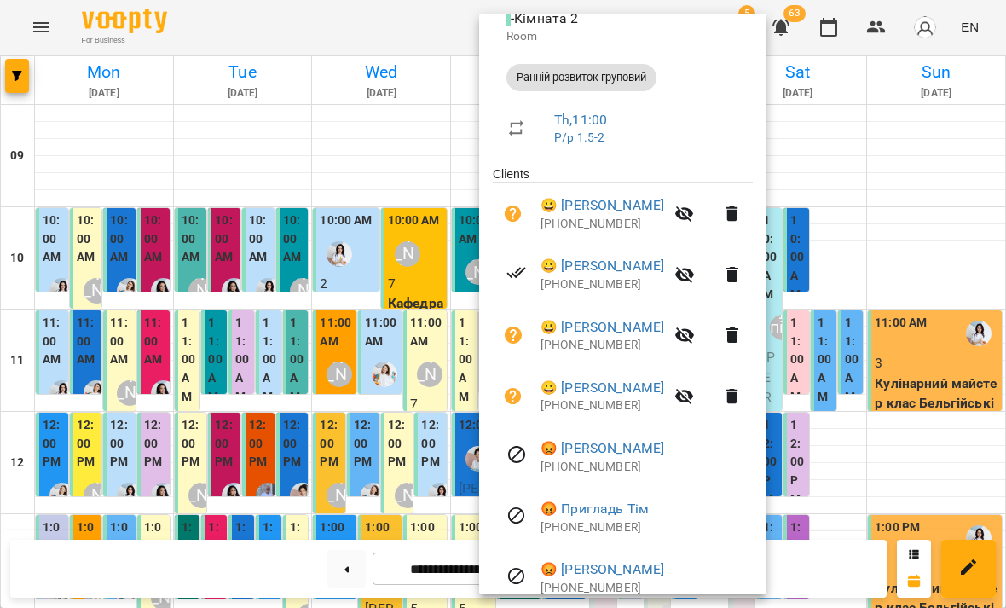
click at [902, 271] on div at bounding box center [503, 304] width 1006 height 608
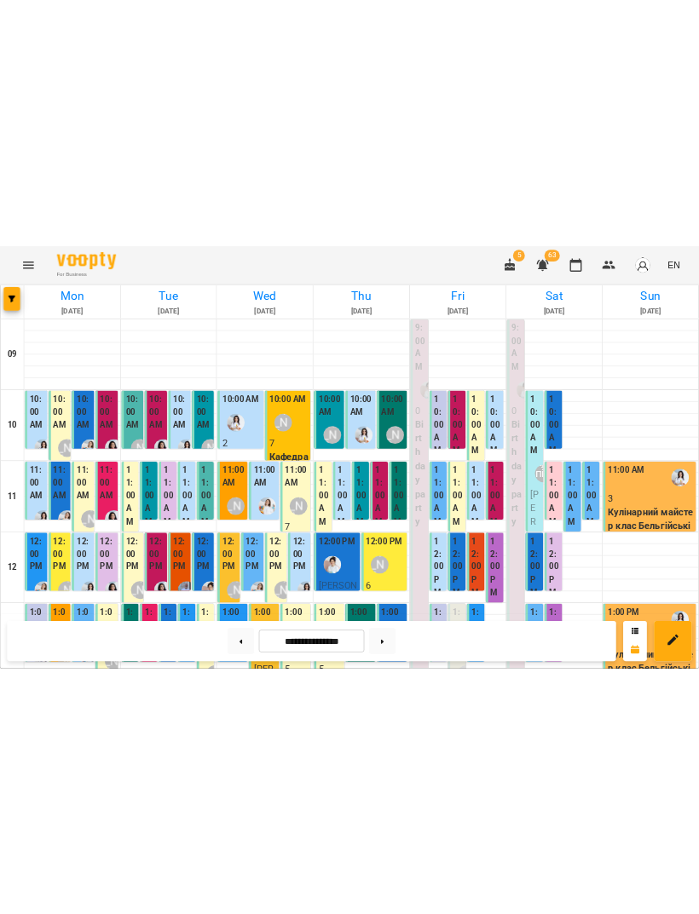
scroll to position [0, 0]
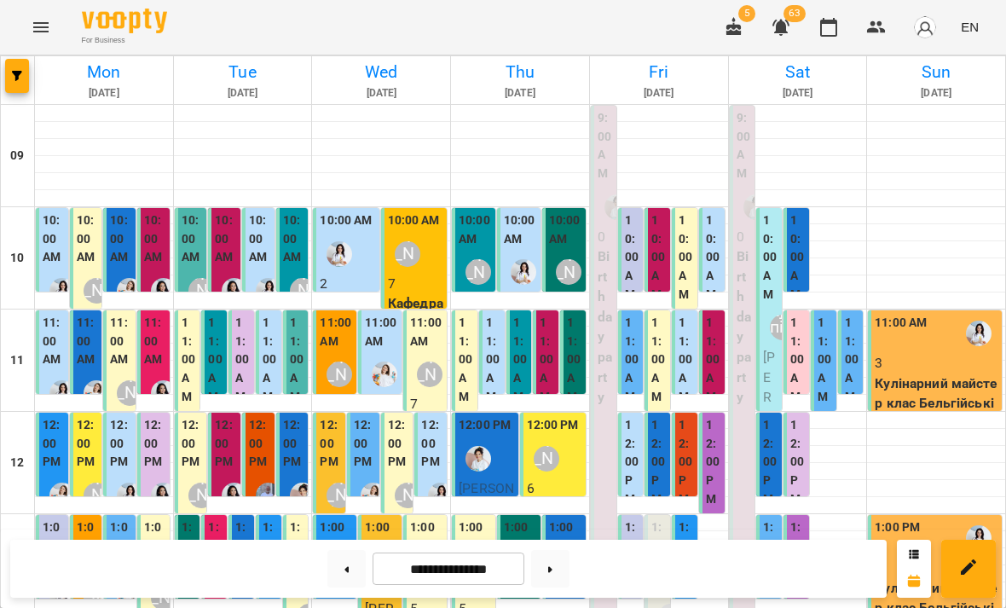
click at [10, 221] on div "10" at bounding box center [18, 258] width 34 height 102
click at [13, 181] on div "09" at bounding box center [18, 156] width 34 height 102
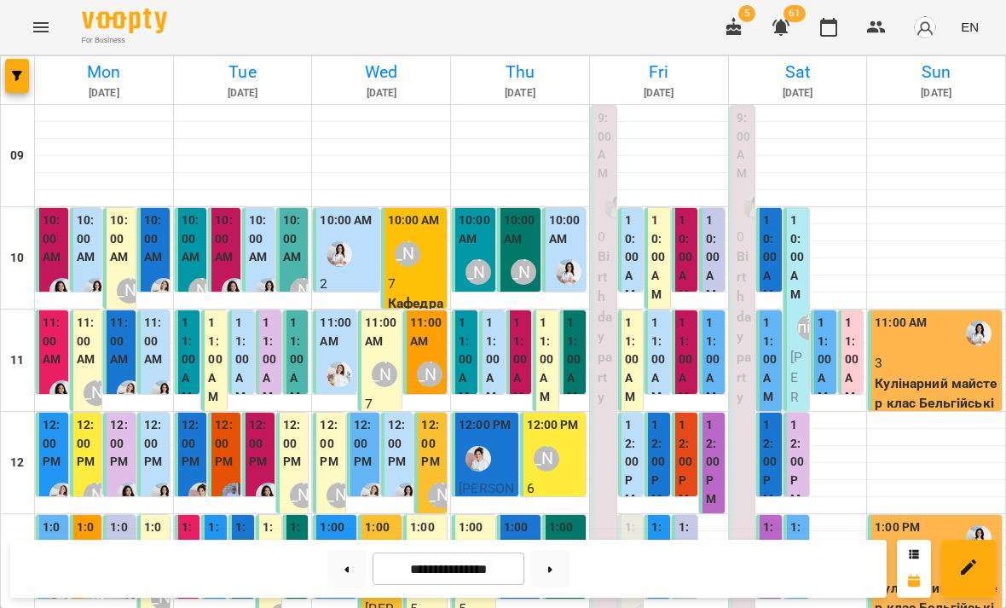
click at [627, 265] on label "10:00 AM" at bounding box center [632, 257] width 15 height 92
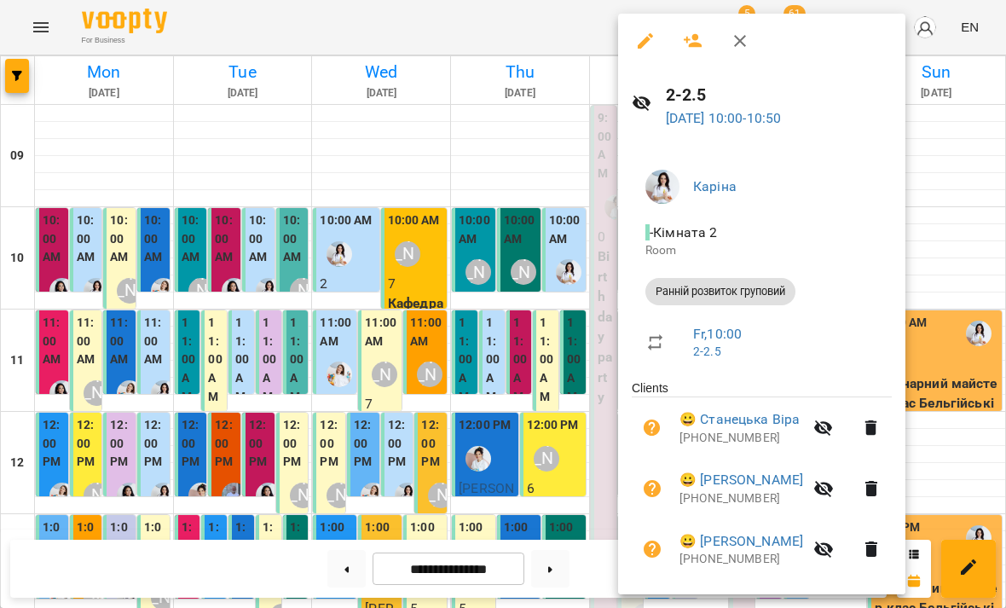
click at [697, 47] on icon "button" at bounding box center [692, 41] width 19 height 14
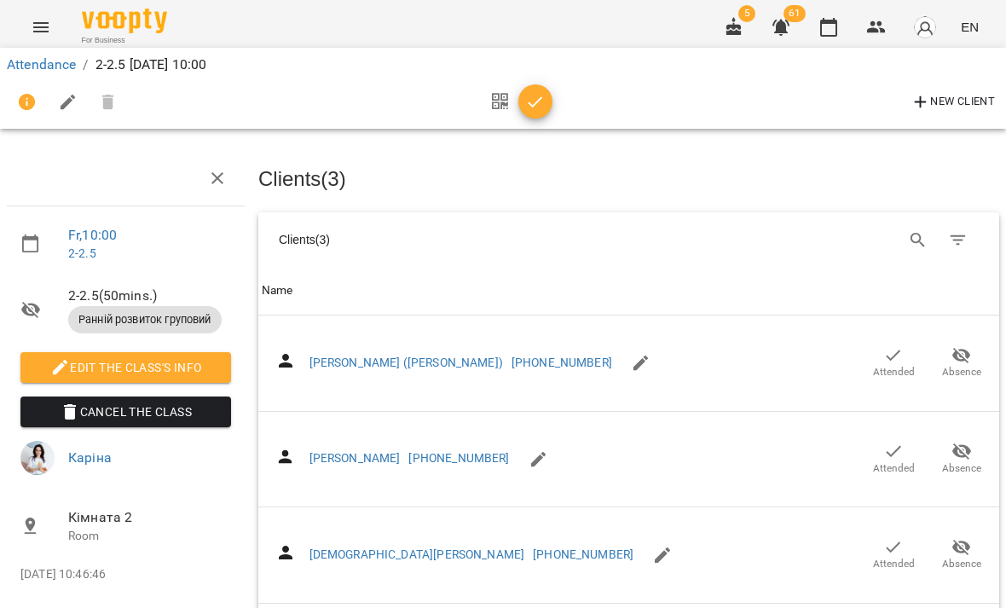
click at [910, 221] on button "Search" at bounding box center [917, 240] width 41 height 41
type input "****"
click at [895, 455] on icon "button" at bounding box center [893, 451] width 20 height 20
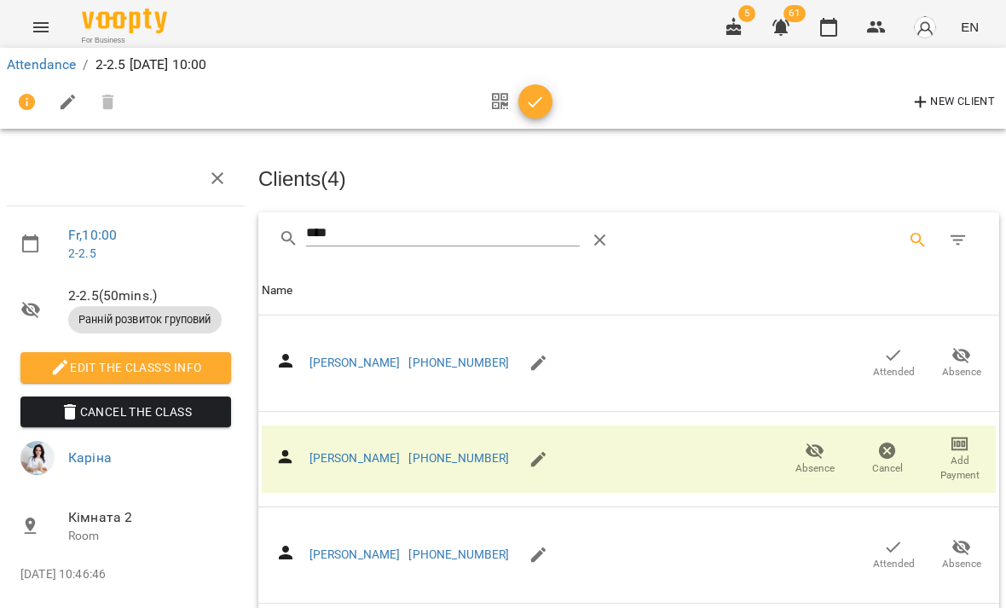
click at [551, 102] on span "button" at bounding box center [535, 102] width 34 height 20
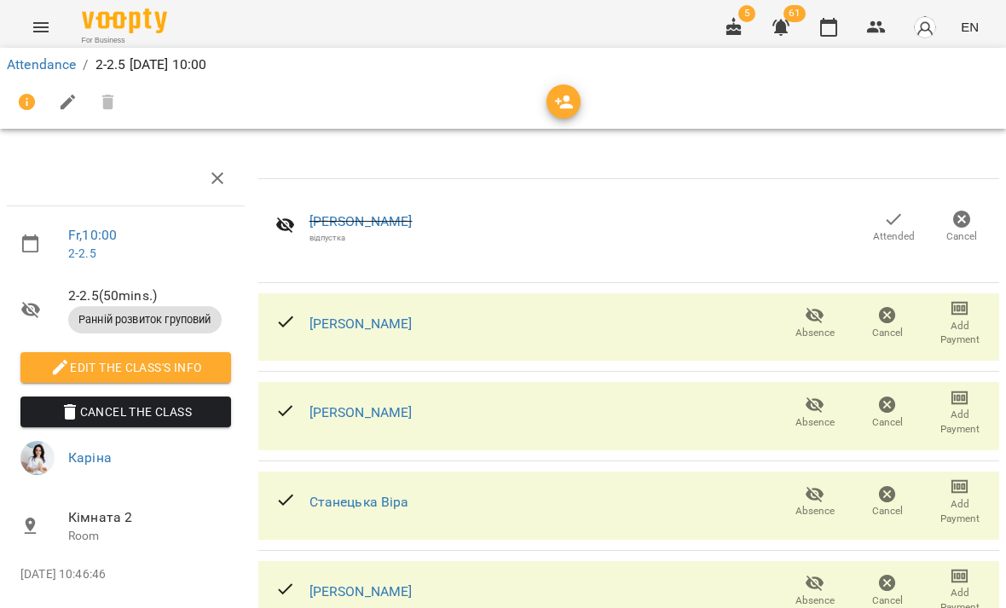
click at [43, 57] on link "Attendance" at bounding box center [41, 64] width 69 height 16
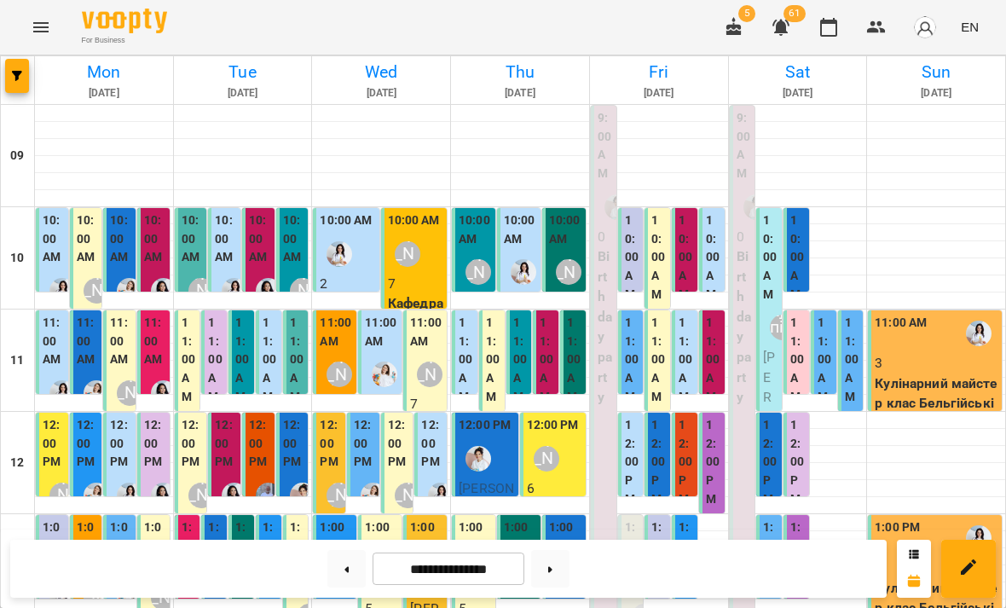
scroll to position [26, 0]
click at [712, 244] on label "10:00 AM" at bounding box center [713, 257] width 15 height 92
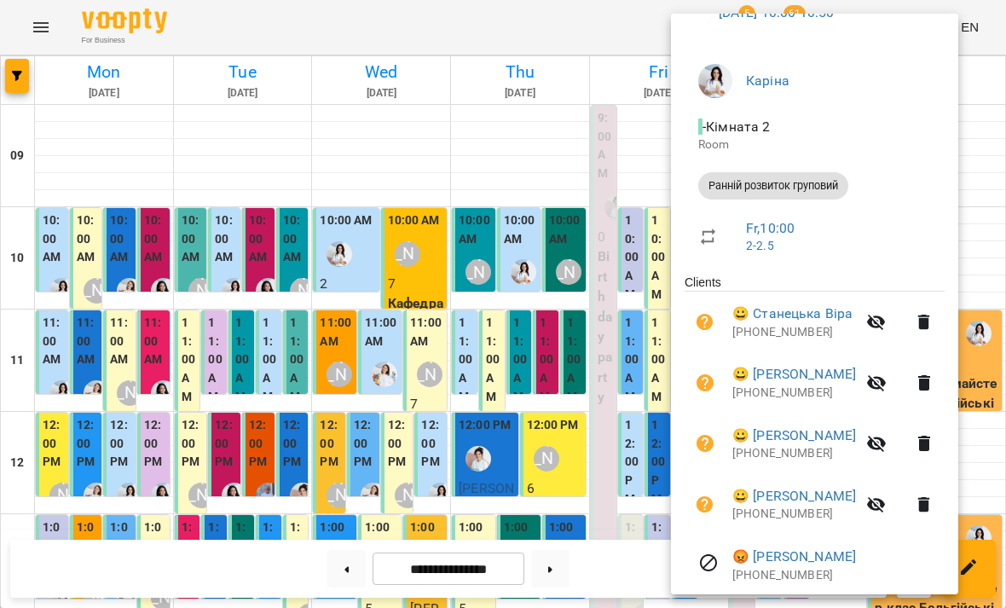
scroll to position [107, 0]
click at [444, 353] on div at bounding box center [503, 304] width 1006 height 608
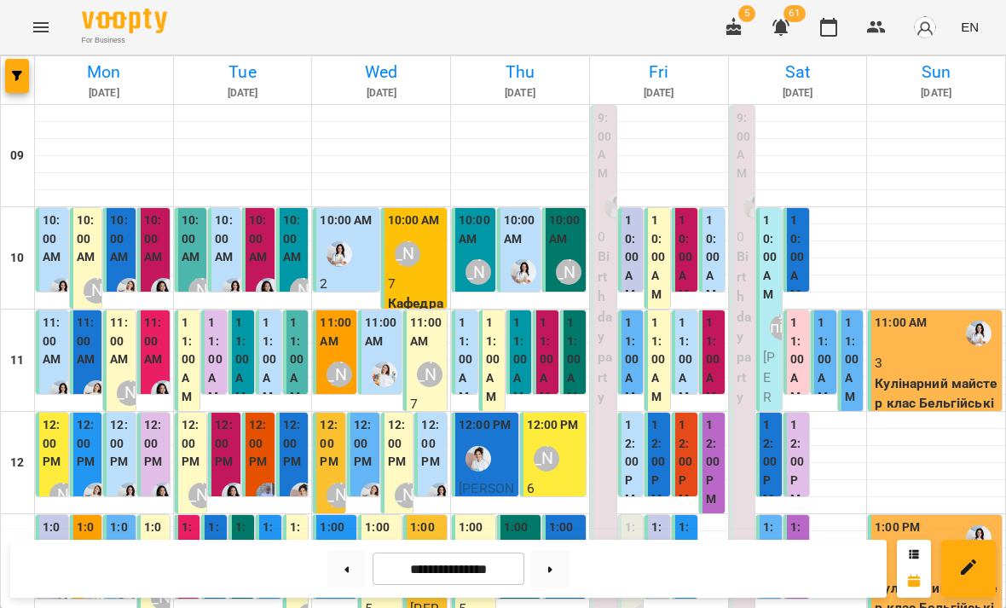
scroll to position [137, 0]
click at [524, 566] on div "[PERSON_NAME]" at bounding box center [523, 579] width 26 height 26
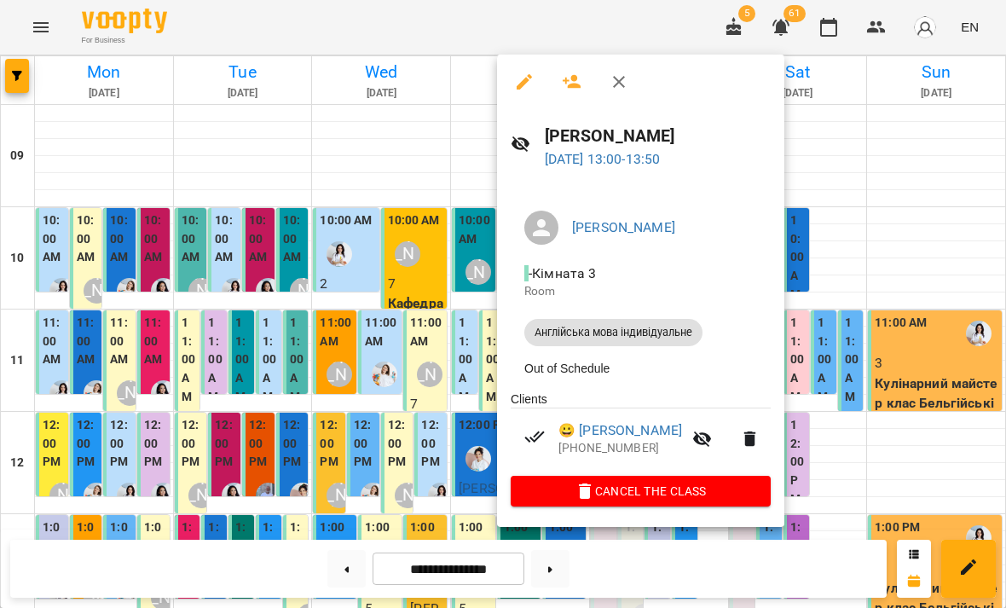
click at [467, 441] on div at bounding box center [503, 304] width 1006 height 608
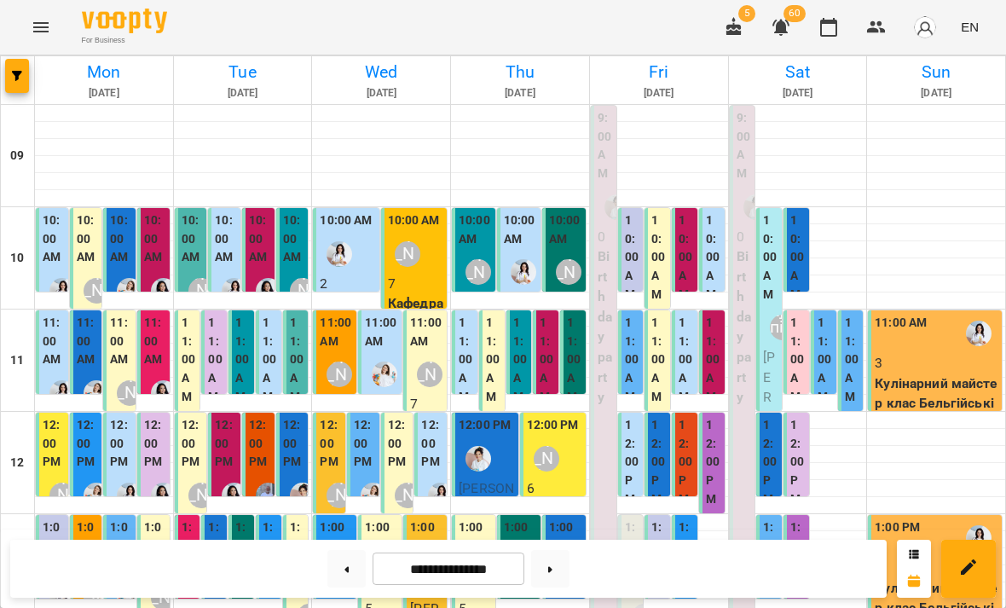
click at [736, 37] on icon "button" at bounding box center [734, 27] width 20 height 20
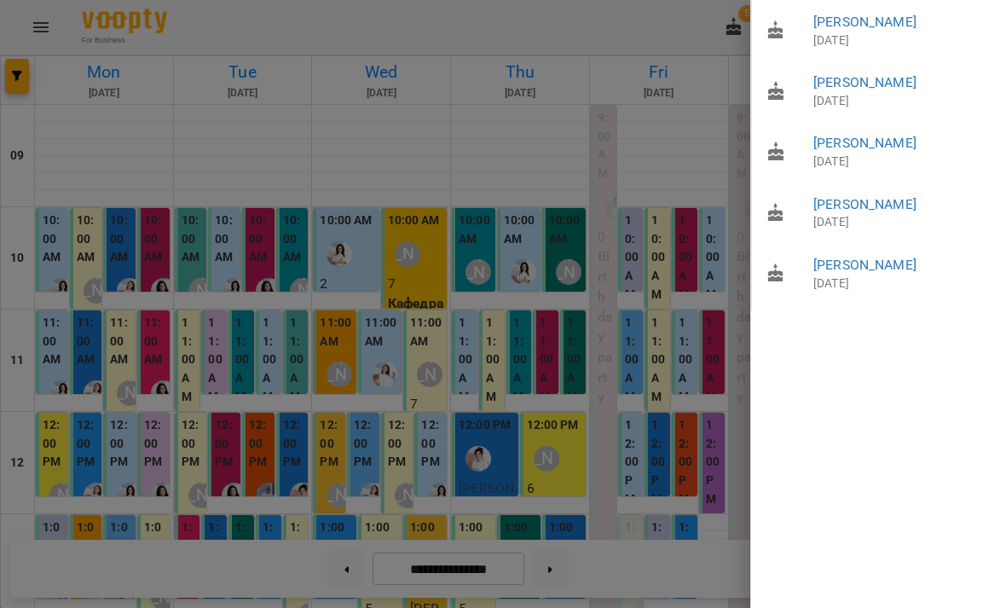
click at [694, 222] on div at bounding box center [503, 304] width 1006 height 608
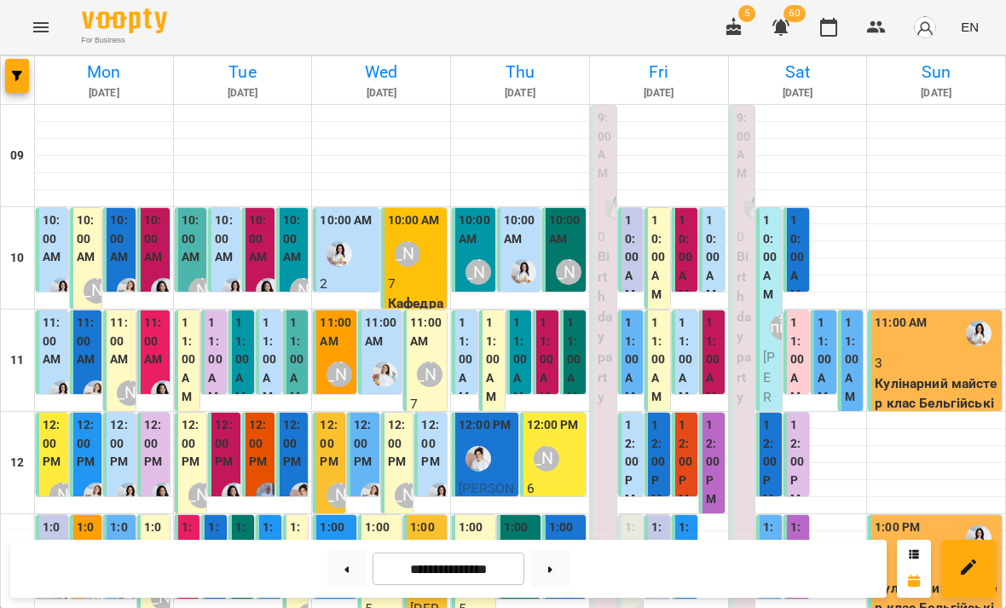
scroll to position [110, 0]
click at [34, 37] on button "Menu" at bounding box center [40, 27] width 41 height 41
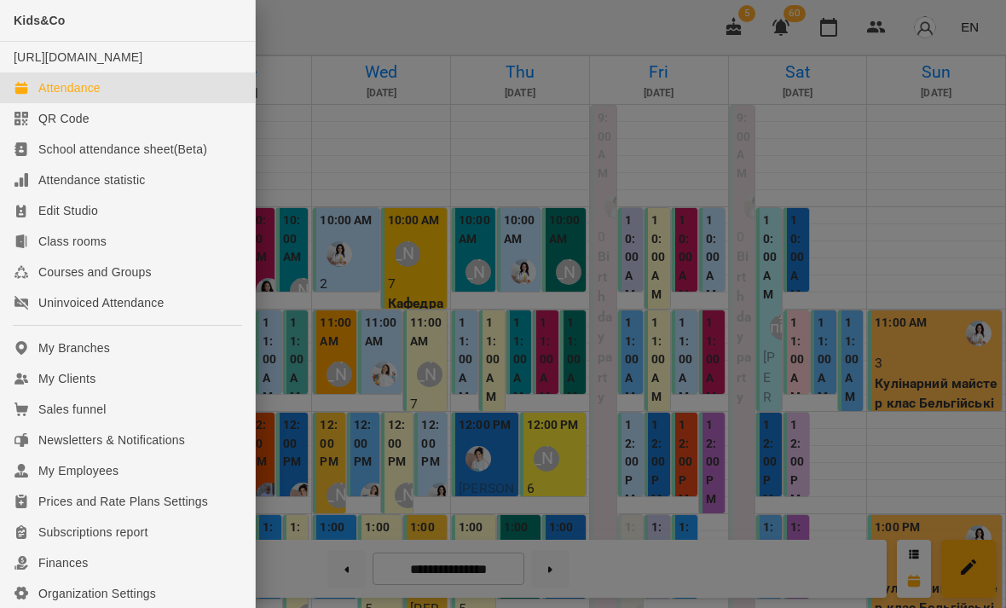
click at [818, 260] on div at bounding box center [503, 304] width 1006 height 608
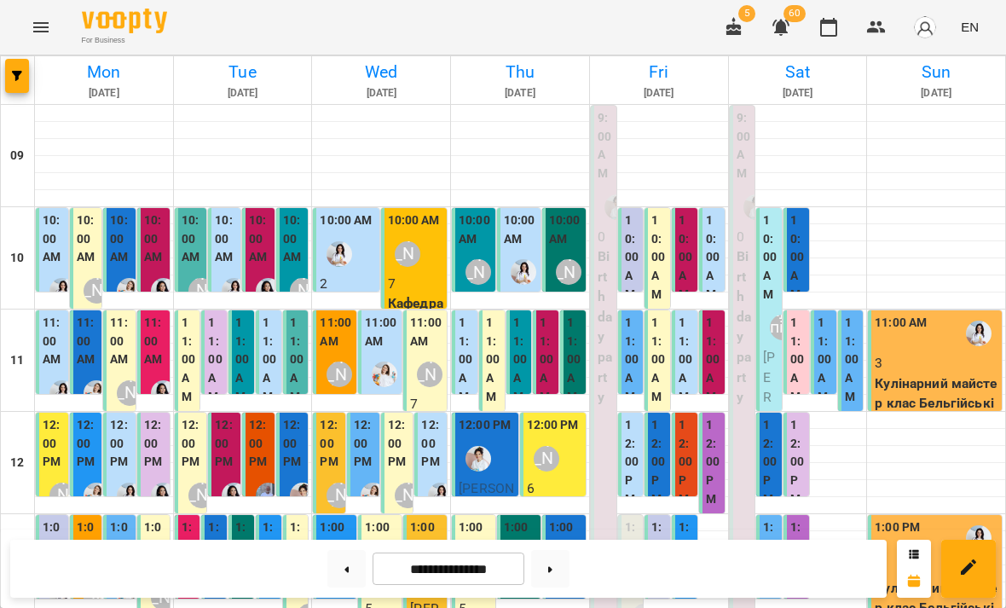
scroll to position [0, 0]
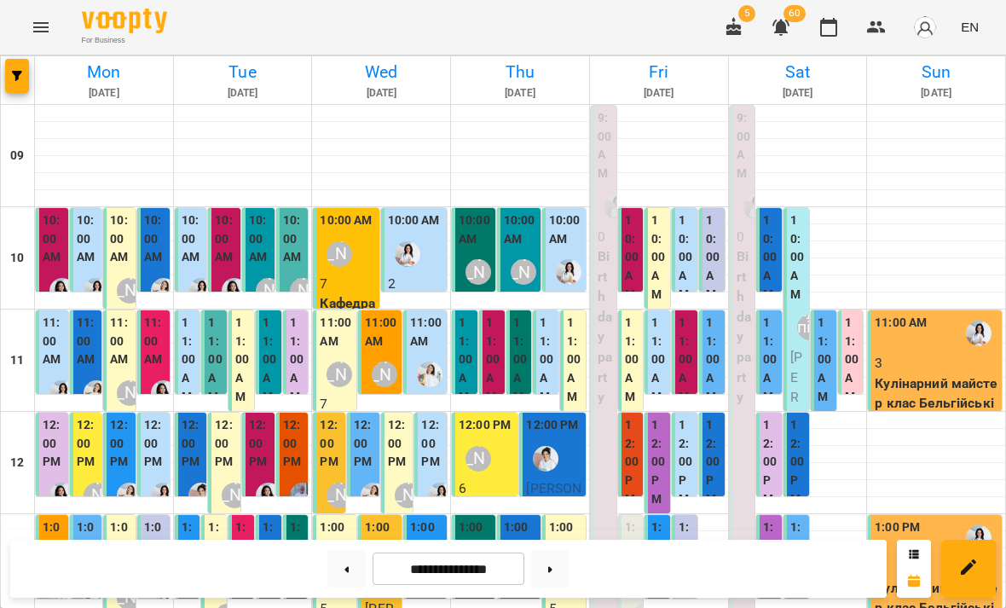
click at [482, 245] on label "10:00 AM" at bounding box center [474, 229] width 33 height 37
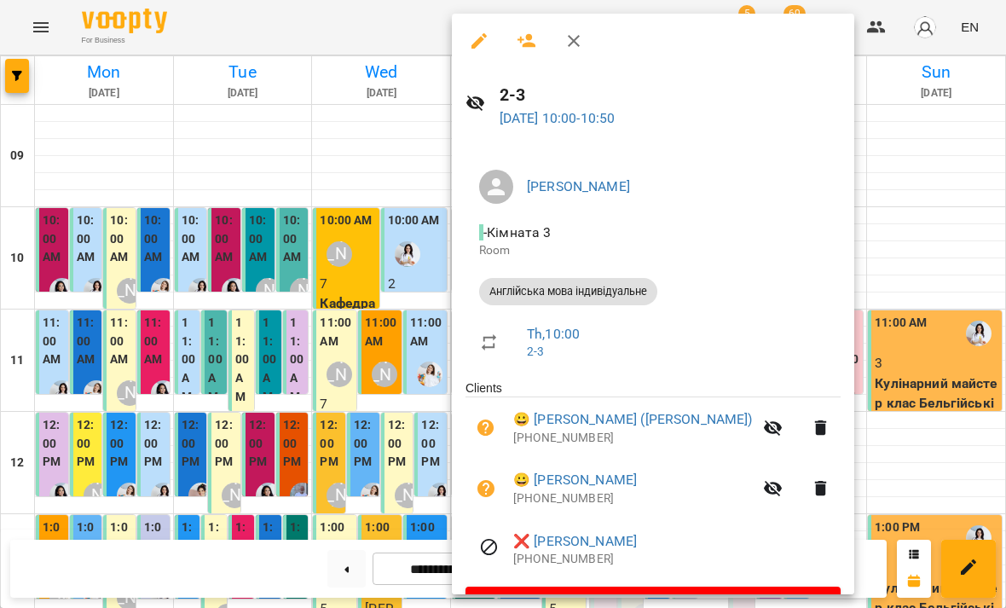
click at [822, 267] on div at bounding box center [503, 304] width 1006 height 608
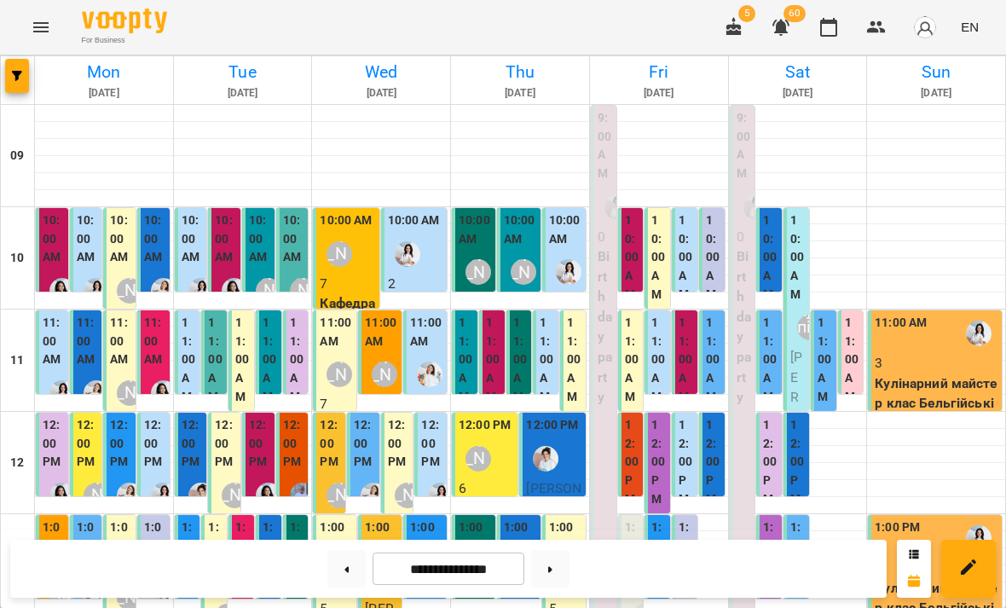
click at [518, 246] on div "10:00 AM" at bounding box center [520, 231] width 33 height 41
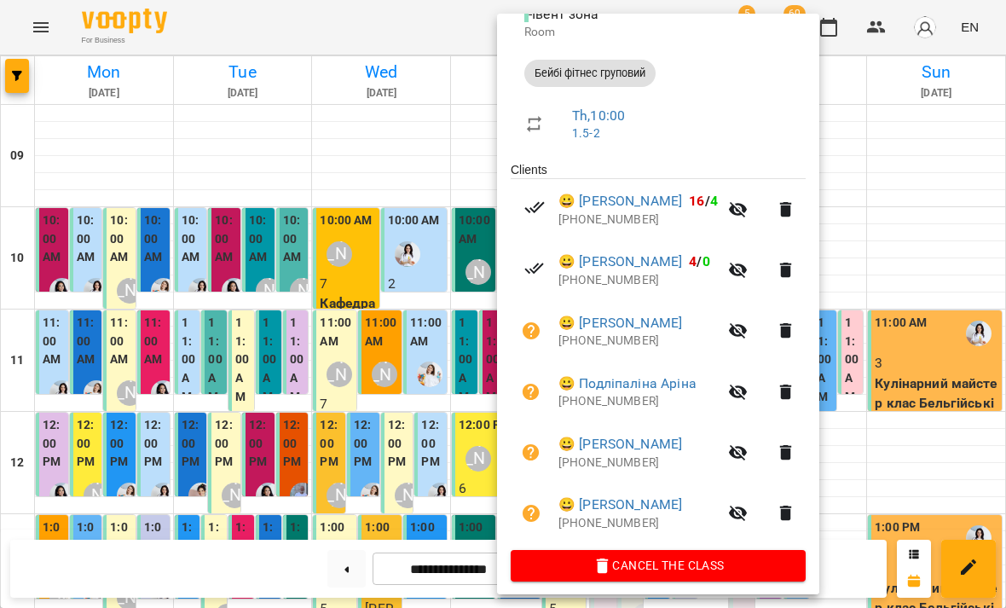
scroll to position [218, 0]
click at [899, 238] on div at bounding box center [503, 304] width 1006 height 608
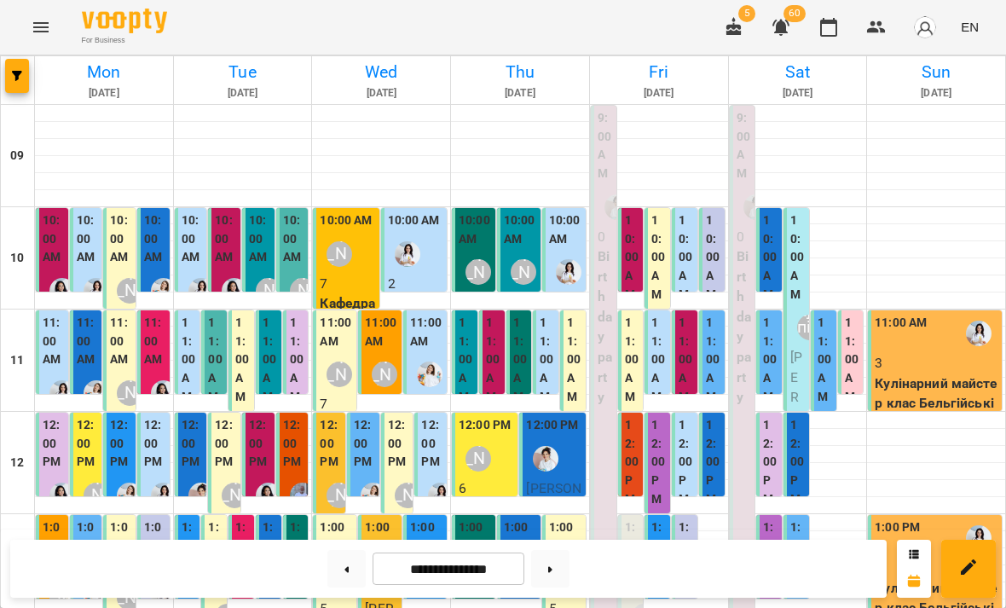
click at [560, 249] on div "10:00 AM" at bounding box center [565, 231] width 33 height 41
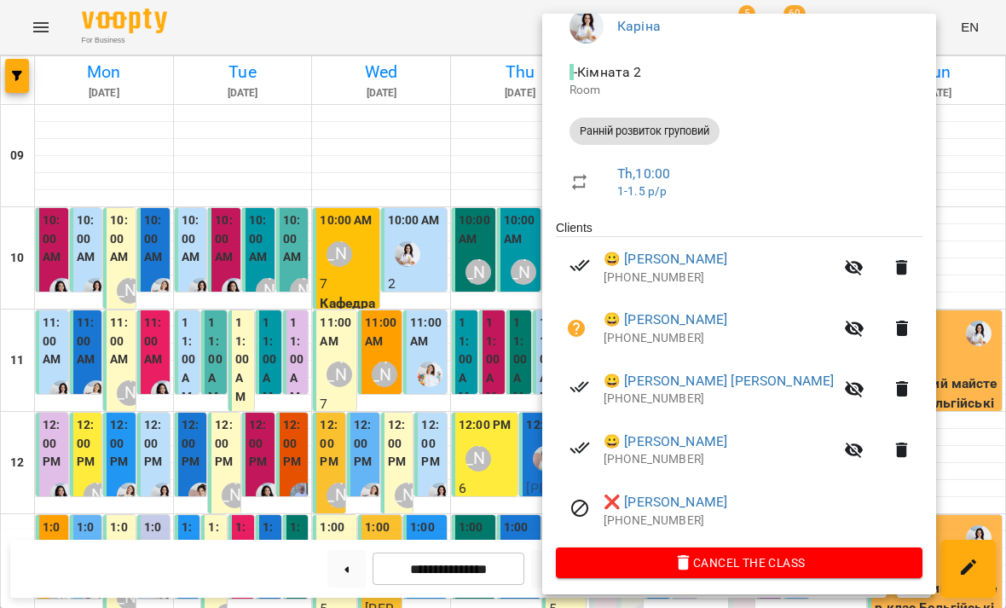
scroll to position [159, 0]
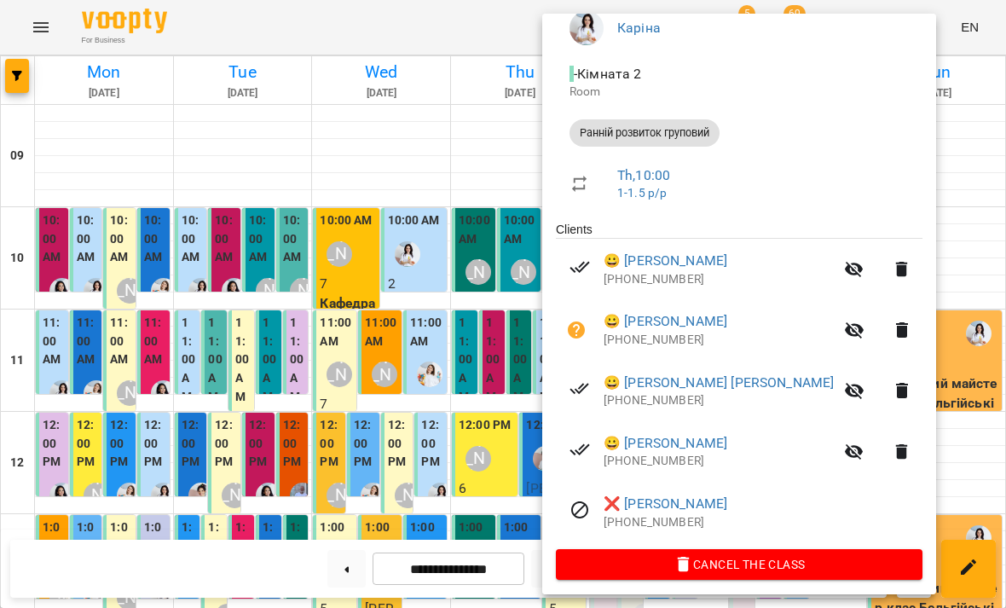
click at [926, 221] on div at bounding box center [503, 304] width 1006 height 608
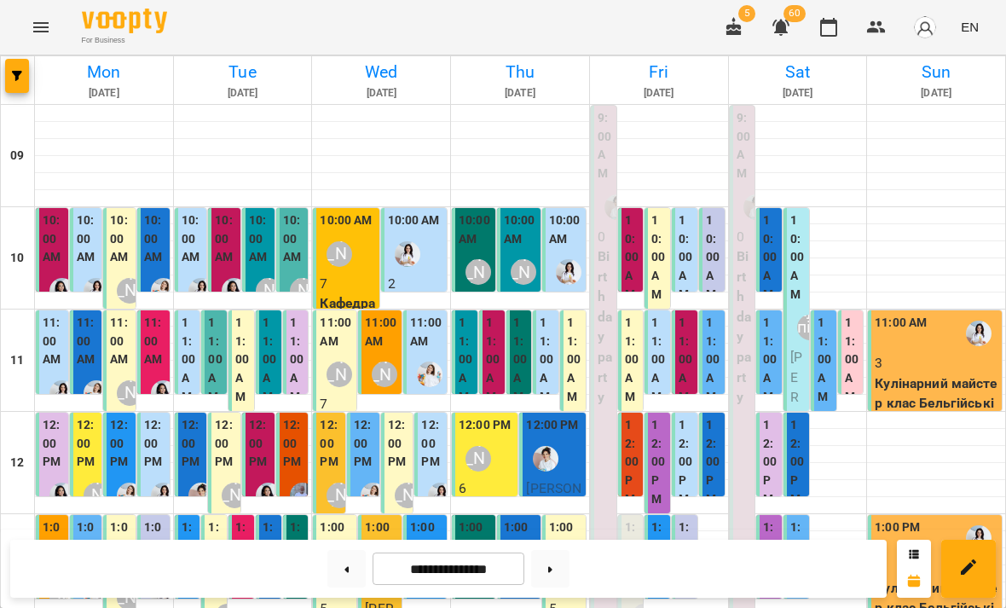
click at [469, 346] on label "11:00 AM" at bounding box center [465, 360] width 15 height 92
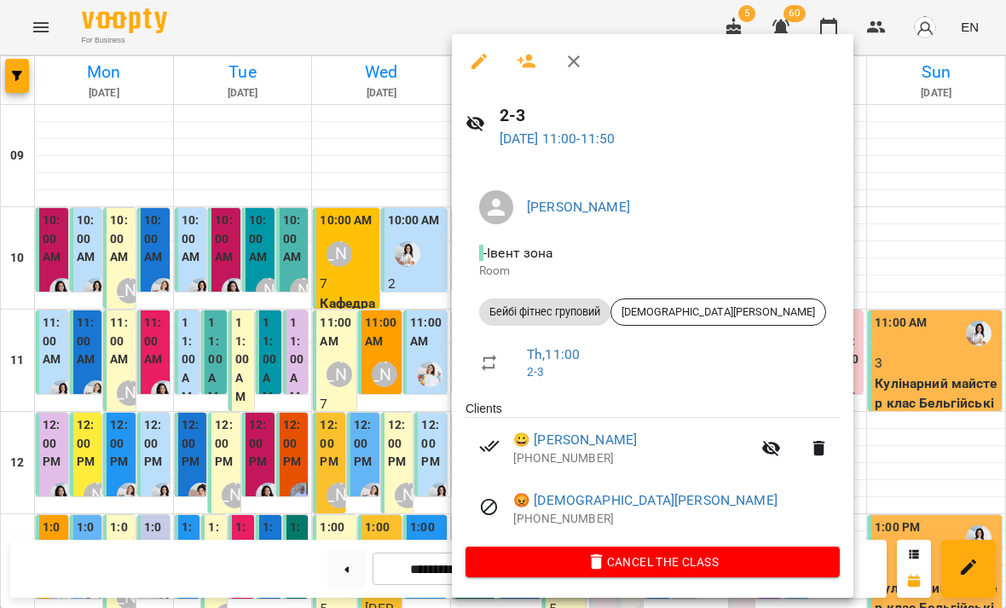
click at [847, 264] on div at bounding box center [503, 304] width 1006 height 608
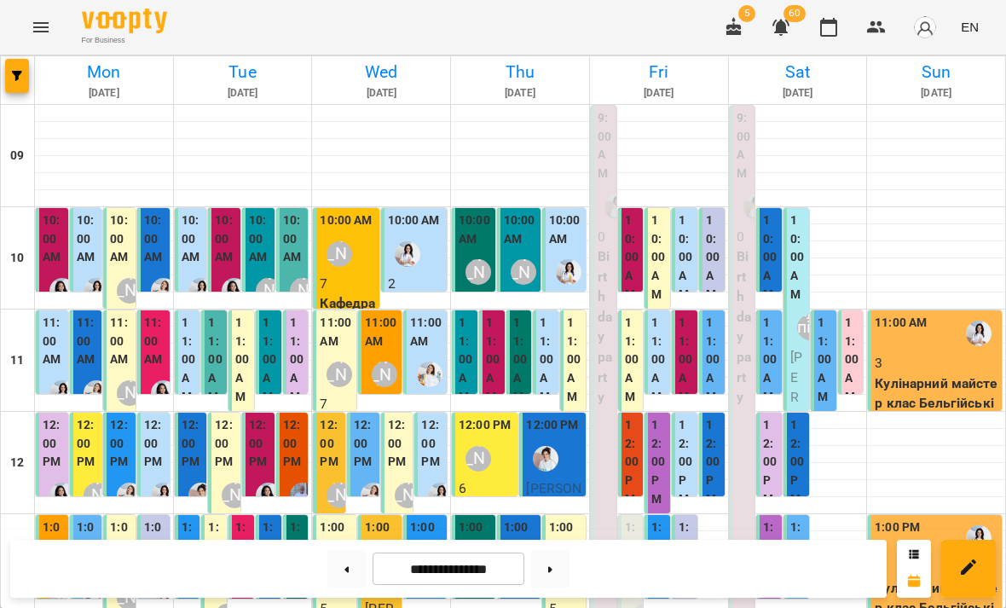
click at [493, 346] on label "11:00 AM" at bounding box center [493, 360] width 15 height 92
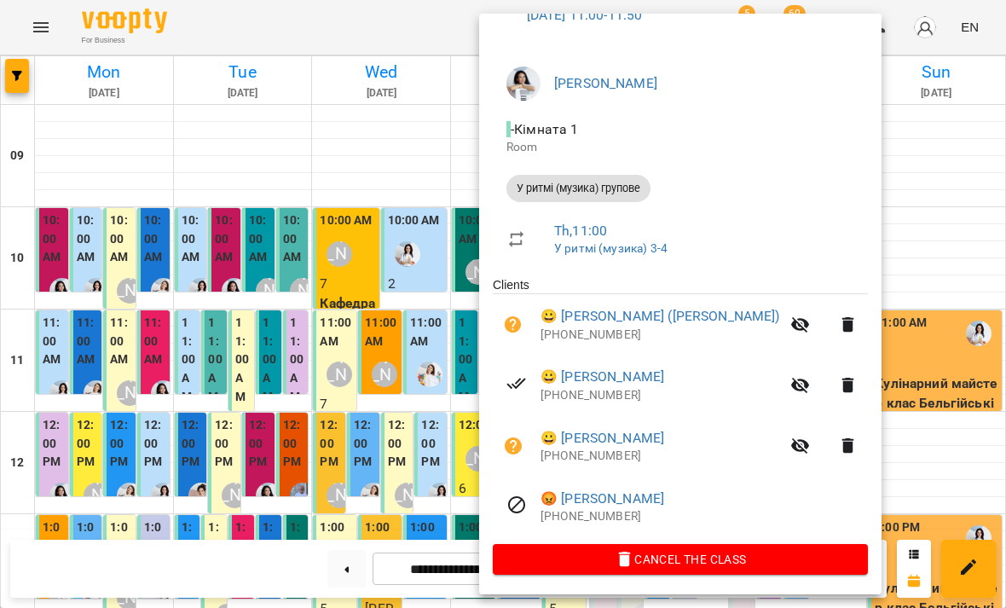
scroll to position [101, 0]
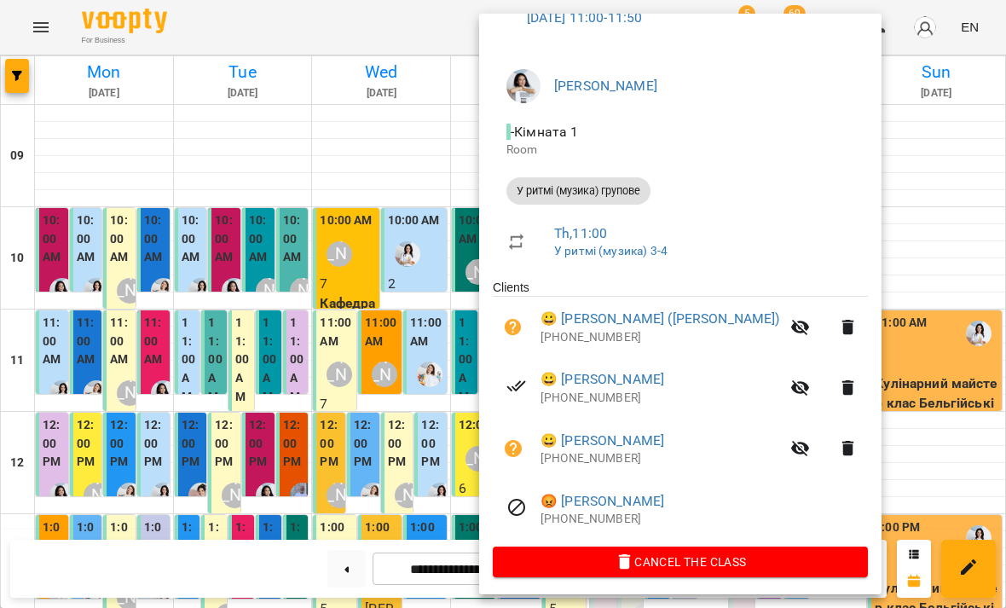
click at [868, 258] on div at bounding box center [503, 304] width 1006 height 608
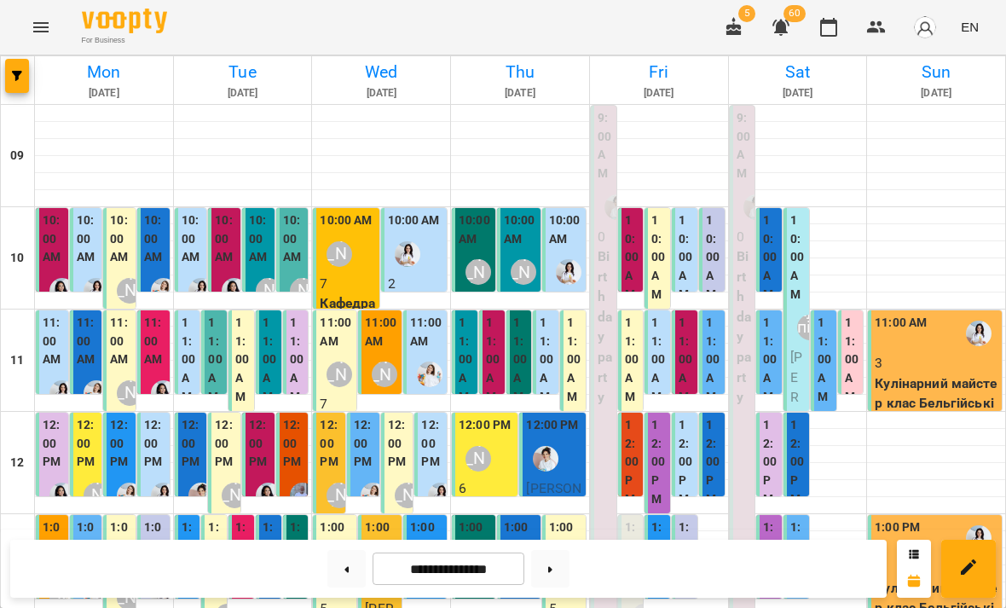
click at [515, 343] on label "11:00 AM" at bounding box center [520, 360] width 15 height 92
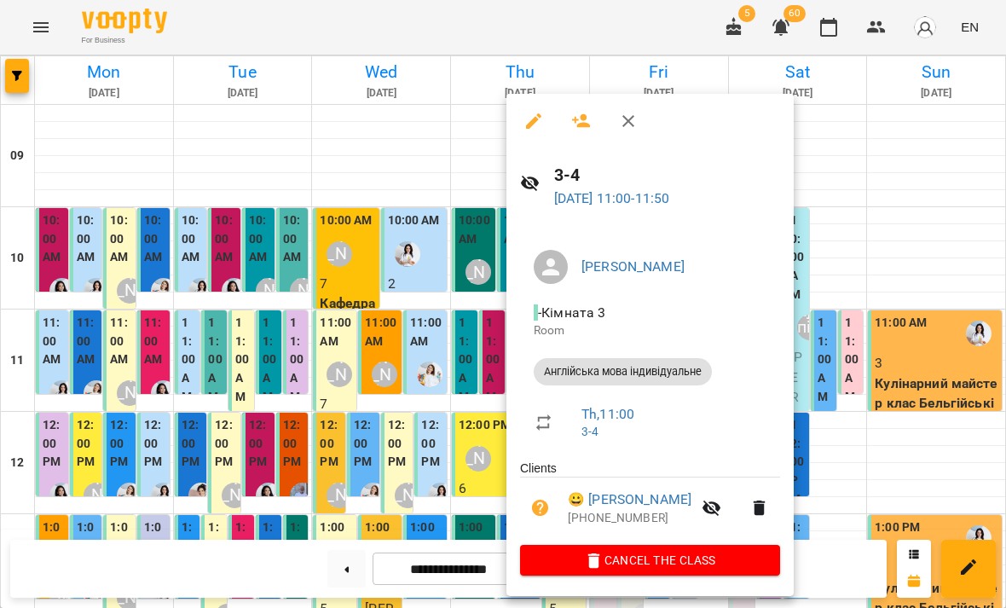
click at [889, 257] on div at bounding box center [503, 304] width 1006 height 608
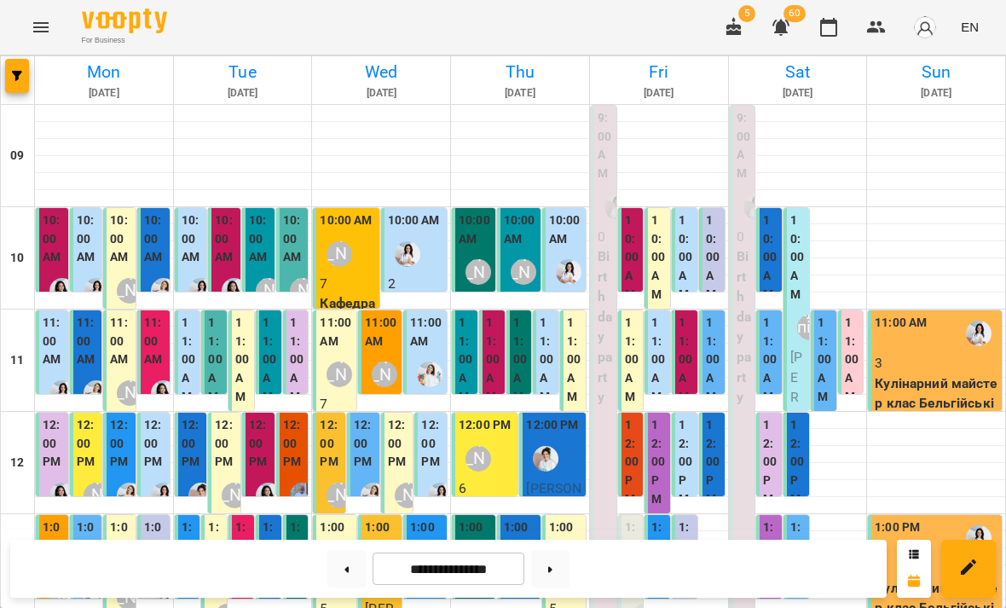
click at [517, 347] on label "11:00 AM" at bounding box center [520, 360] width 15 height 92
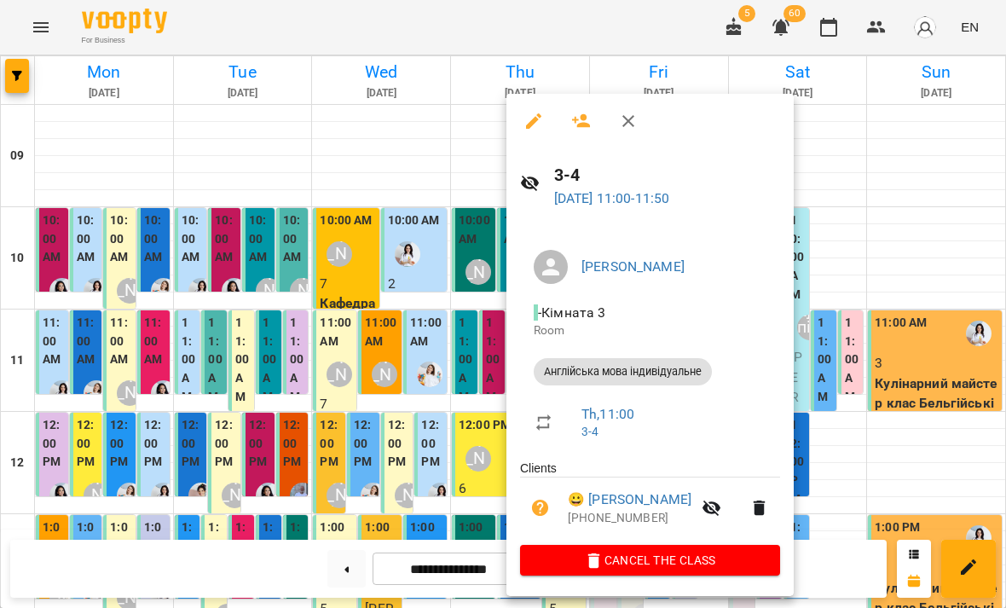
click at [546, 510] on icon "button" at bounding box center [540, 507] width 17 height 17
select select "**********"
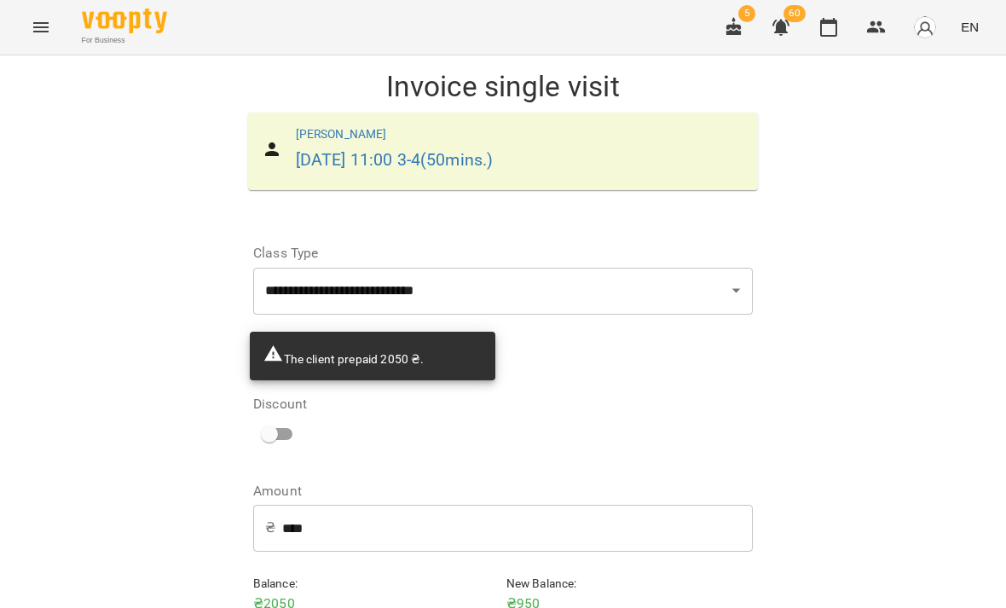
scroll to position [70, 0]
click at [634, 400] on input "*" at bounding box center [650, 424] width 147 height 48
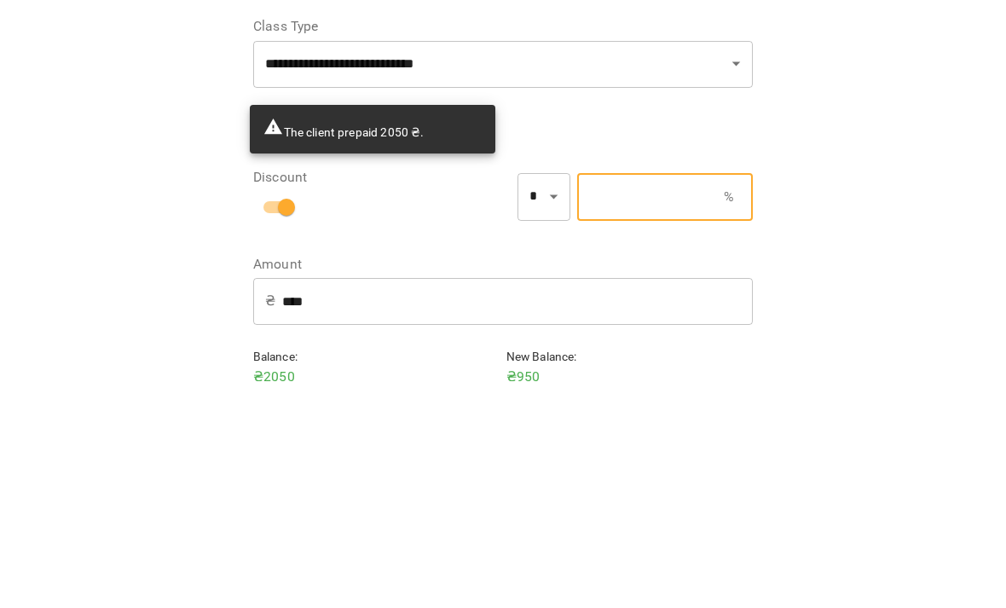
type input "*"
type input "****"
type input "**"
type input "***"
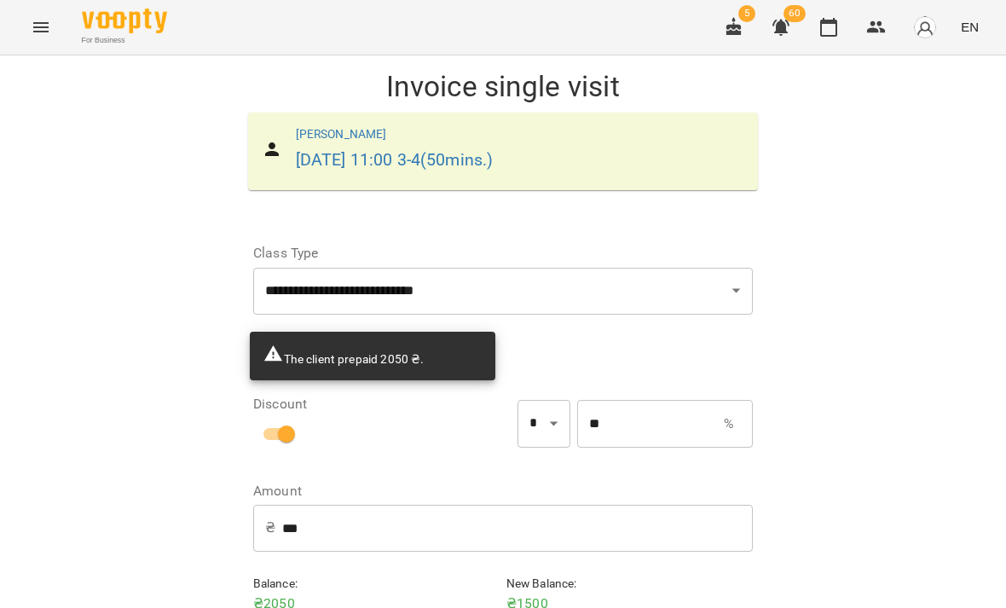
type input "**"
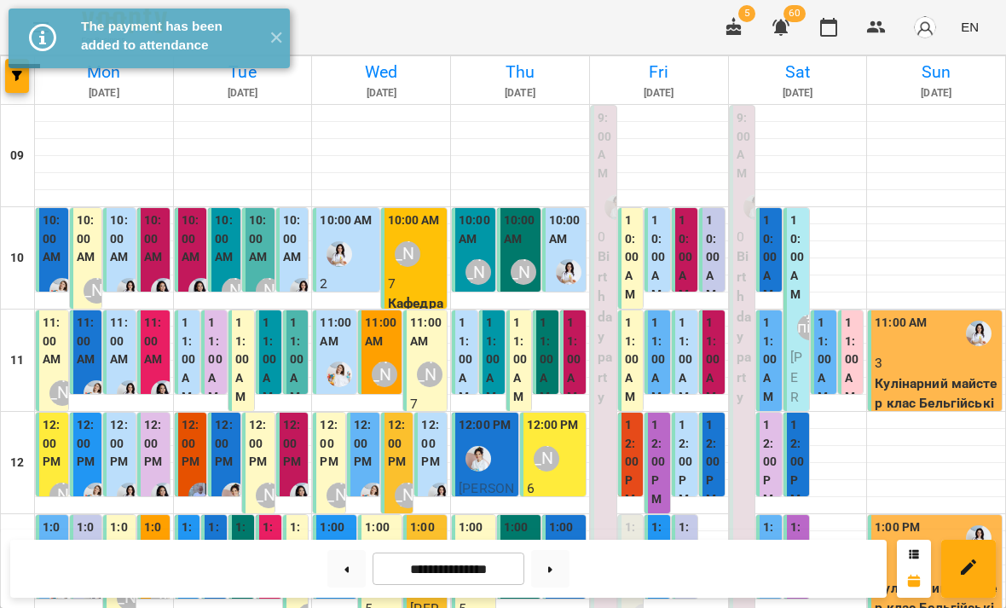
click at [569, 341] on label "11:00 AM" at bounding box center [574, 360] width 15 height 92
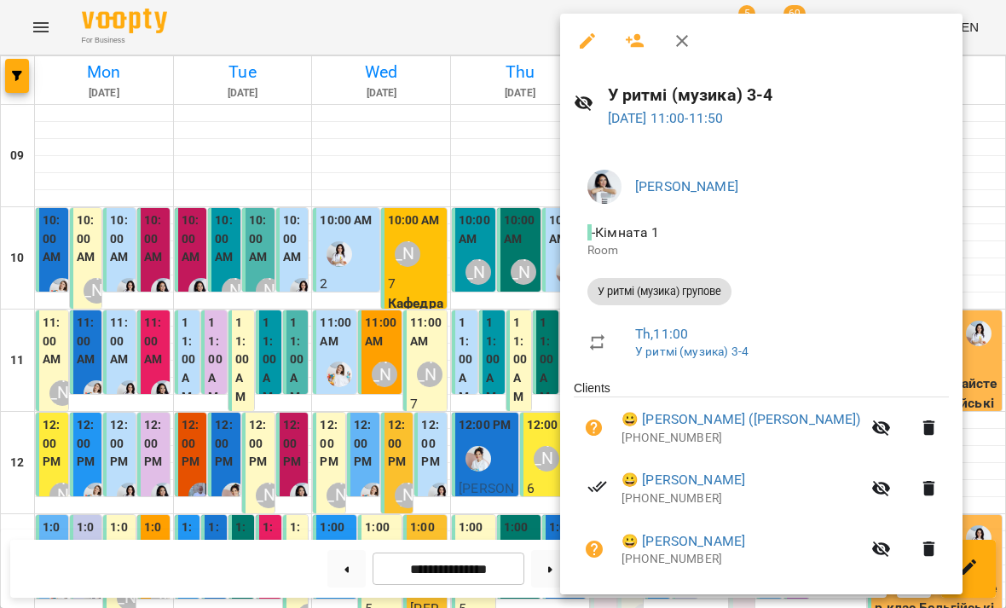
scroll to position [18, 0]
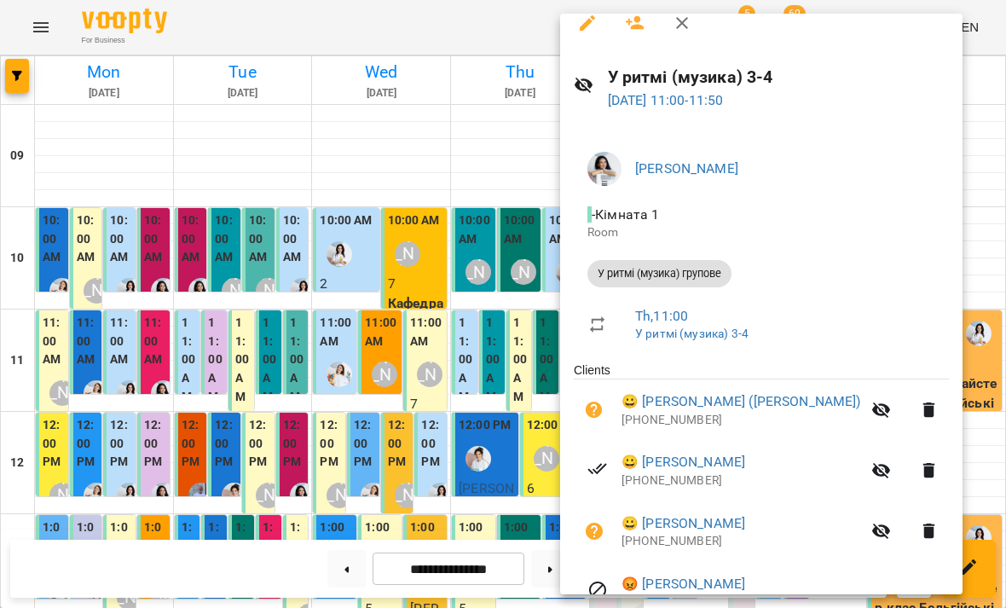
click at [931, 272] on div at bounding box center [503, 304] width 1006 height 608
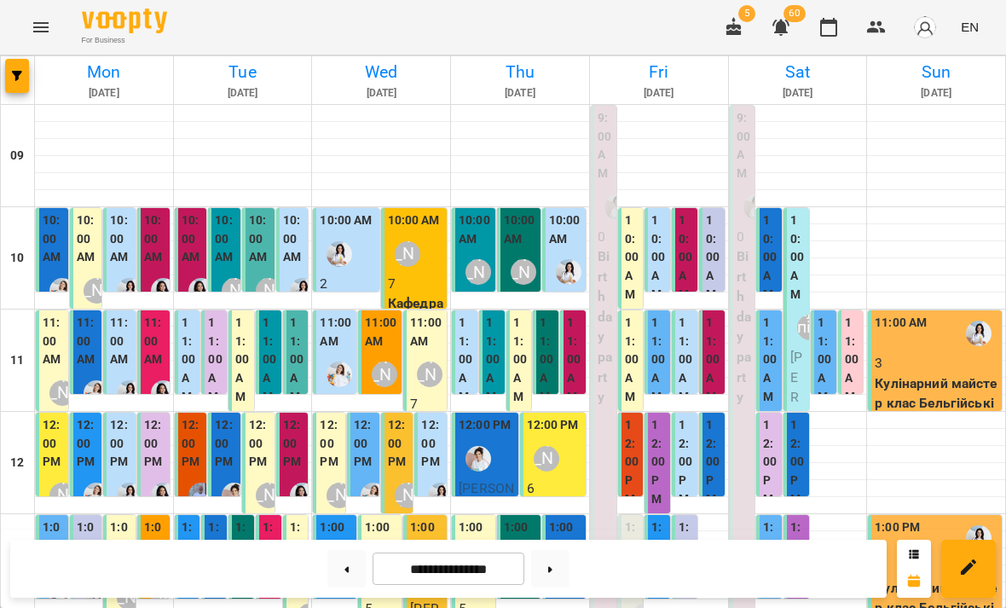
scroll to position [123, 0]
click at [562, 439] on div "[PERSON_NAME]" at bounding box center [546, 458] width 39 height 39
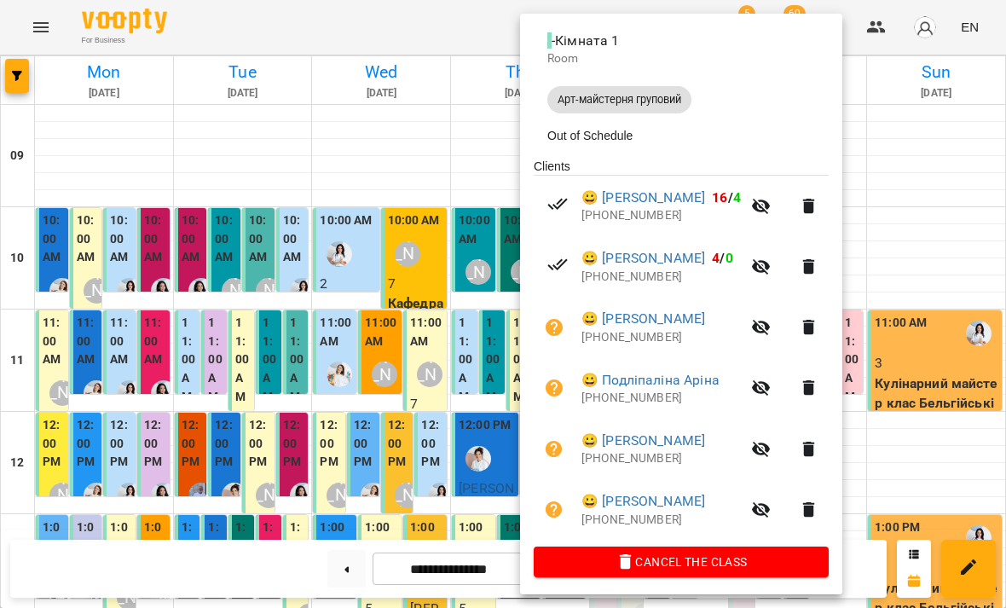
scroll to position [191, 0]
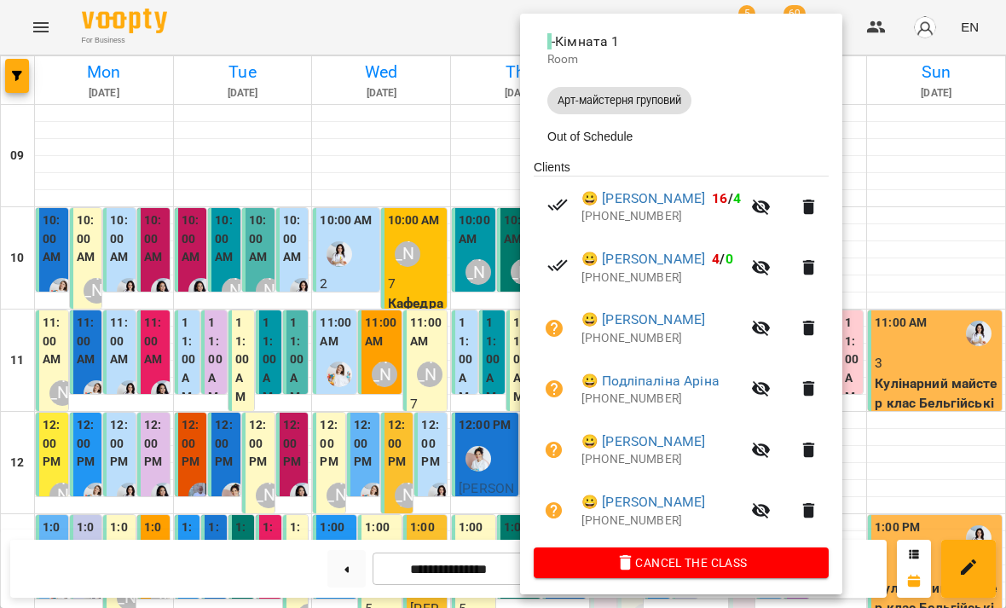
click at [926, 242] on div at bounding box center [503, 304] width 1006 height 608
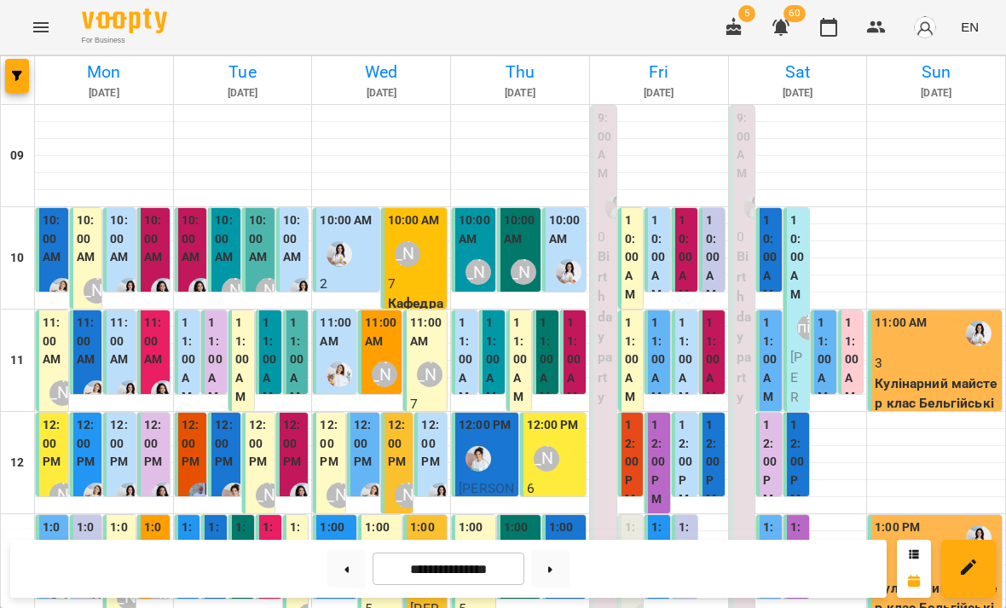
scroll to position [202, 0]
click at [553, 446] on div "[PERSON_NAME]" at bounding box center [546, 459] width 26 height 26
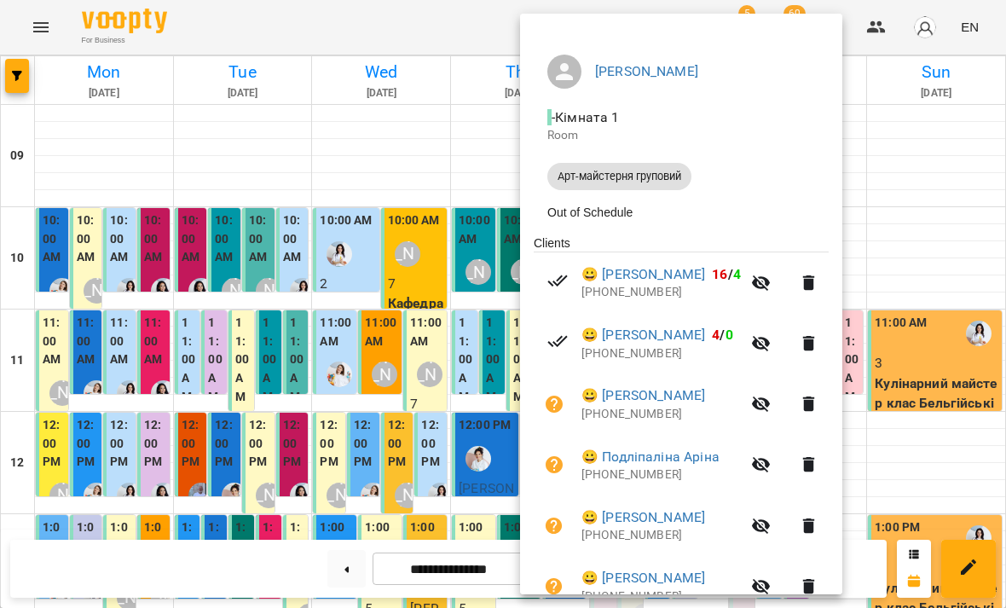
scroll to position [134, 0]
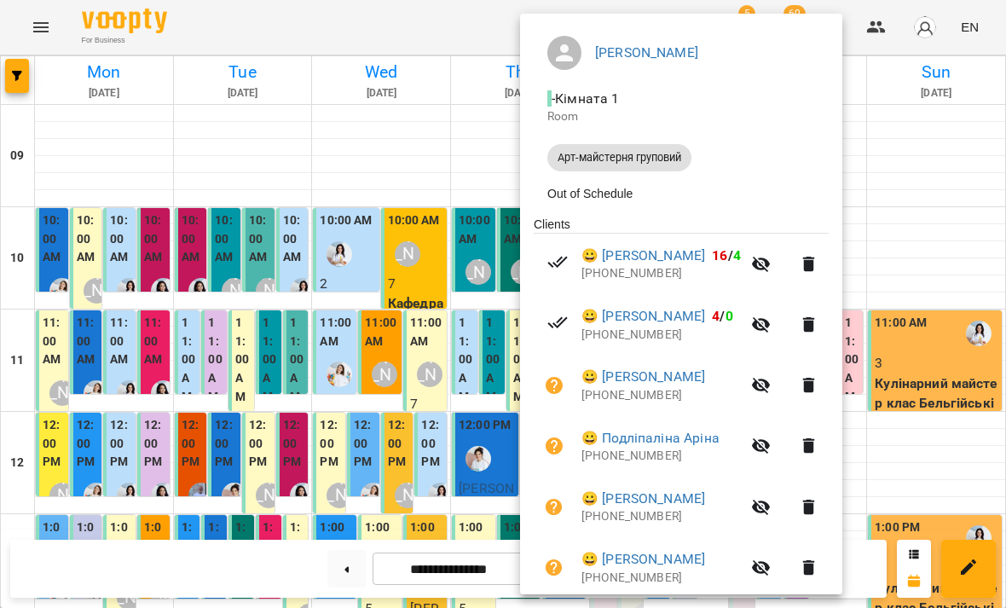
click at [917, 232] on div at bounding box center [503, 304] width 1006 height 608
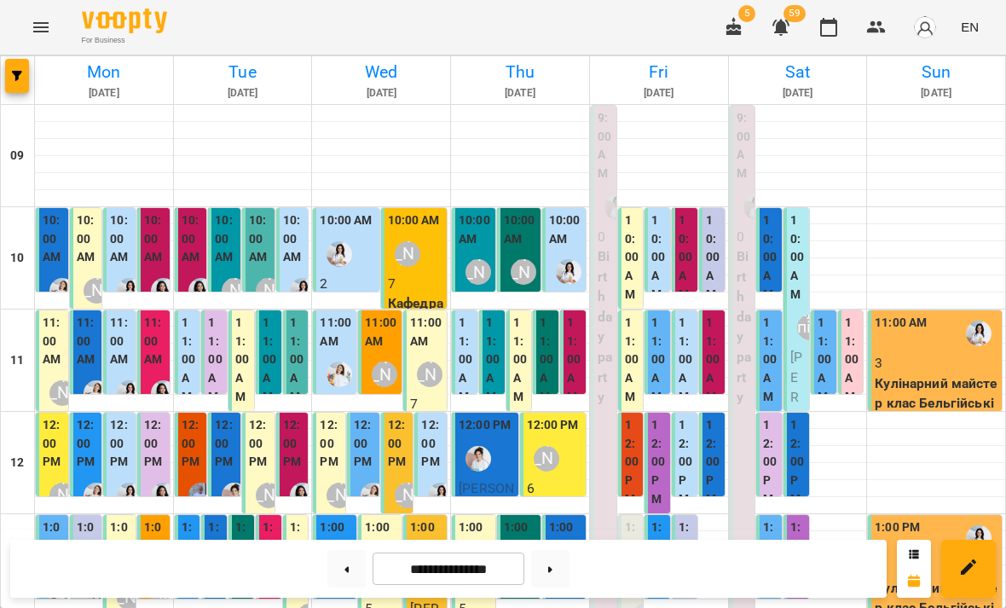
scroll to position [0, 0]
click at [706, 600] on div "**********" at bounding box center [503, 568] width 1006 height 78
click at [523, 518] on label "1:00 PM" at bounding box center [520, 536] width 33 height 37
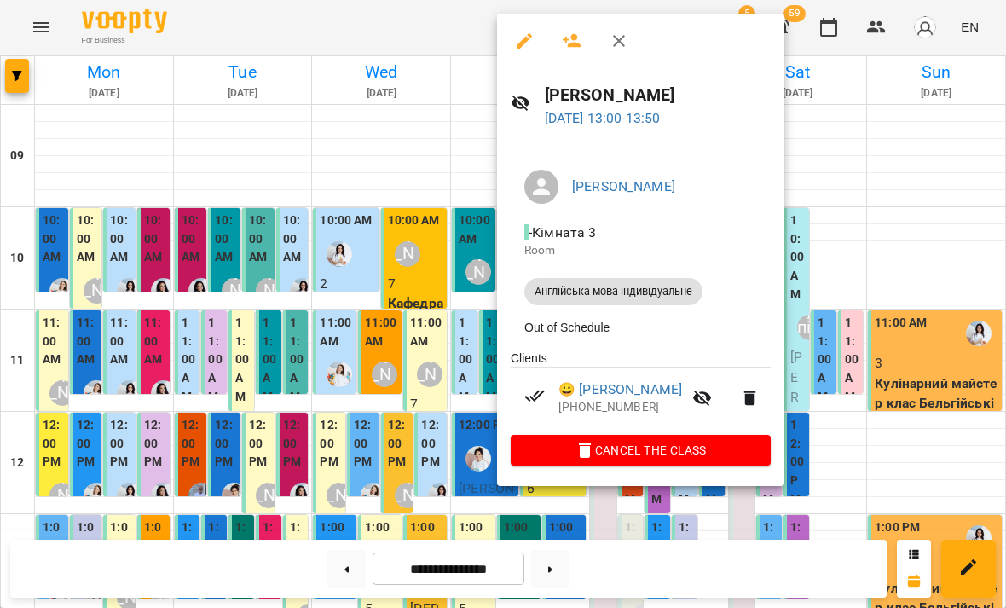
click at [867, 268] on div at bounding box center [503, 304] width 1006 height 608
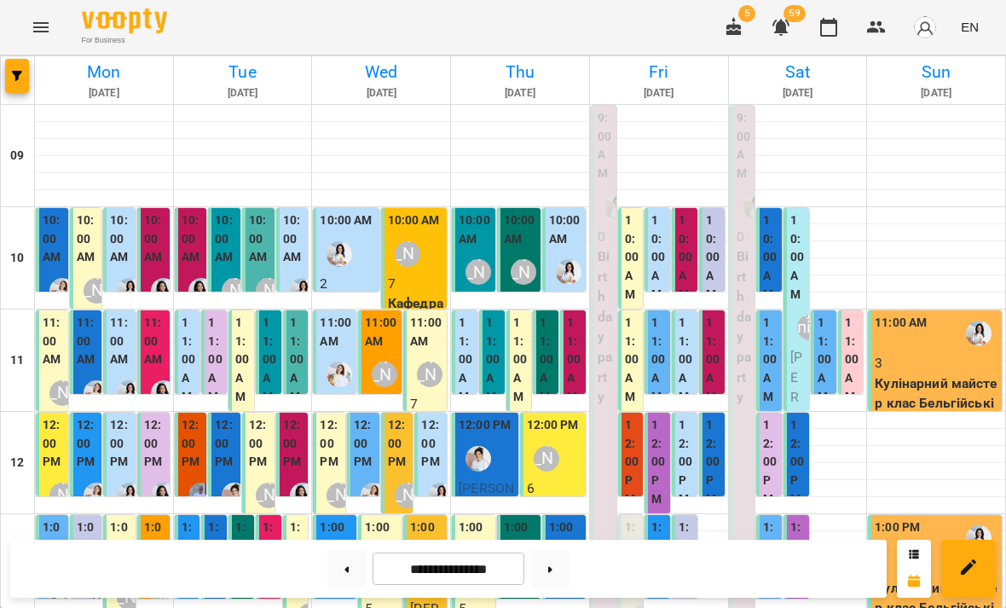
scroll to position [302, 0]
click at [522, 518] on div "1:00 PM" at bounding box center [520, 538] width 33 height 41
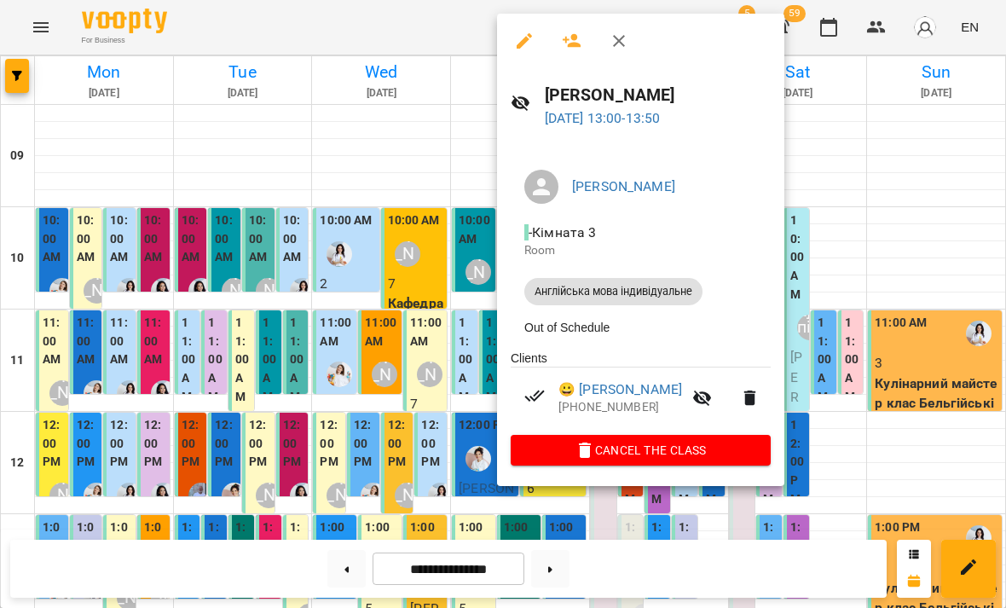
click at [847, 223] on div at bounding box center [503, 304] width 1006 height 608
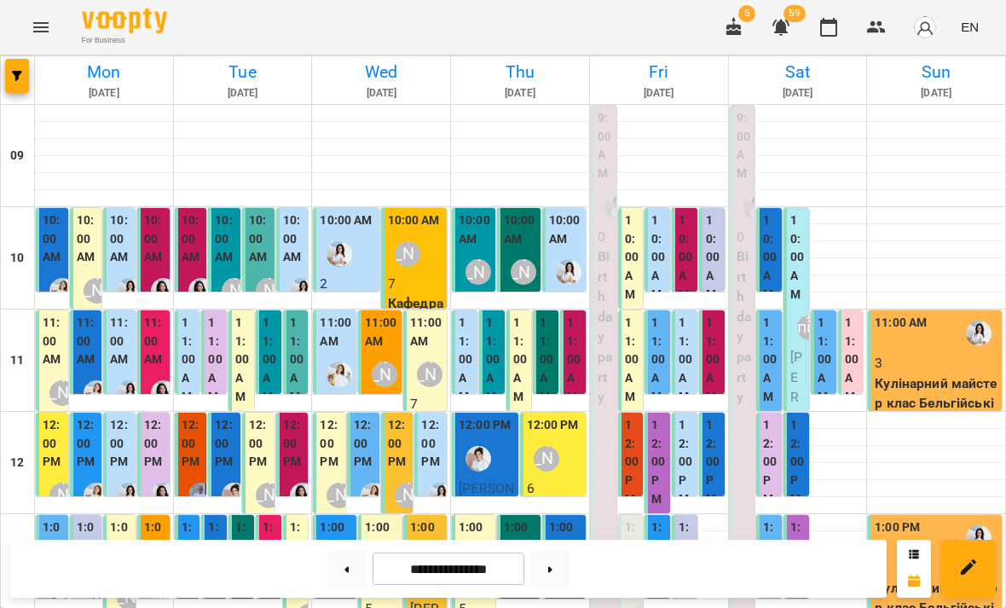
scroll to position [341, 0]
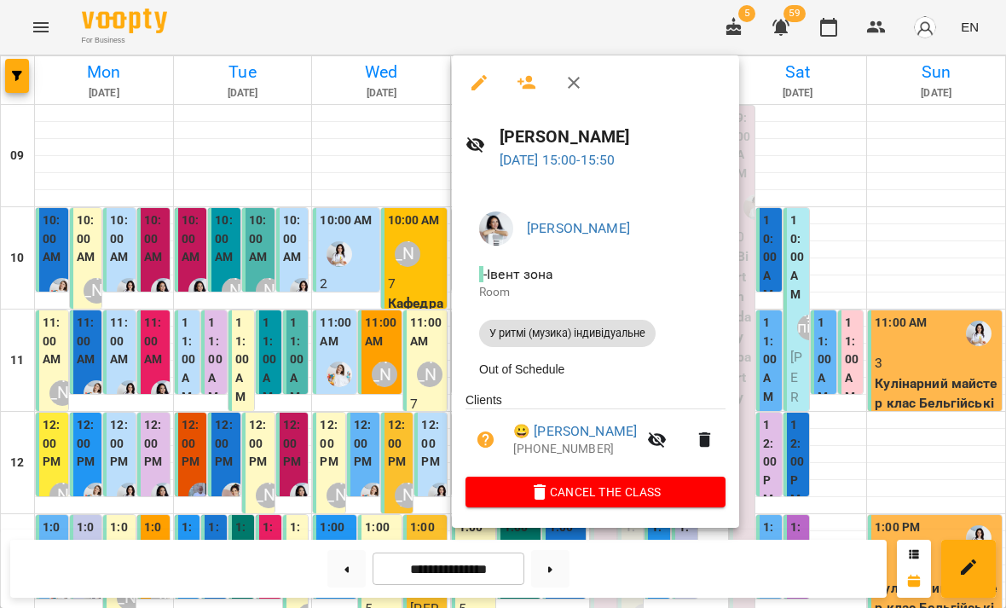
click at [820, 308] on div at bounding box center [503, 304] width 1006 height 608
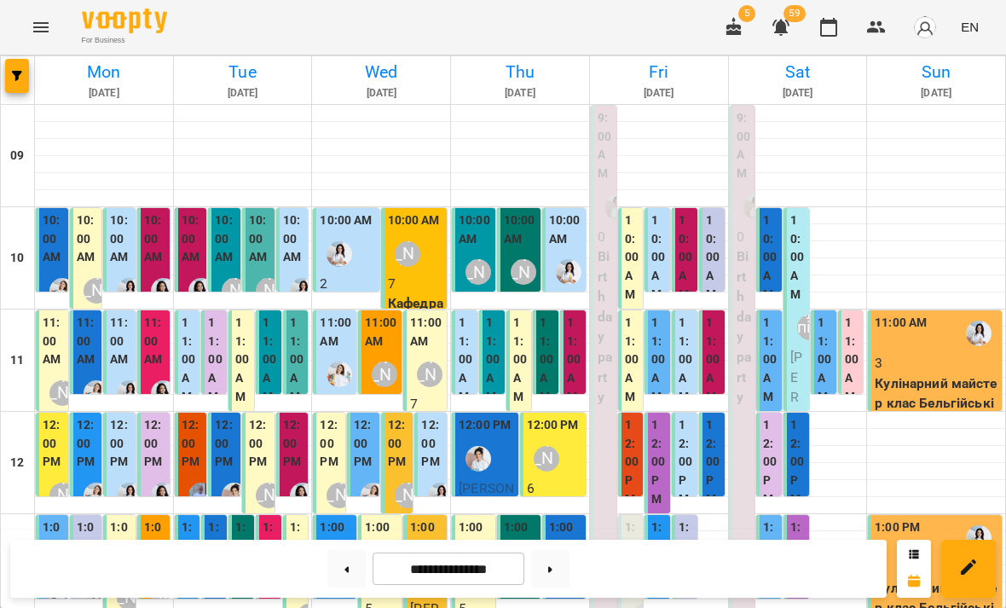
scroll to position [437, 0]
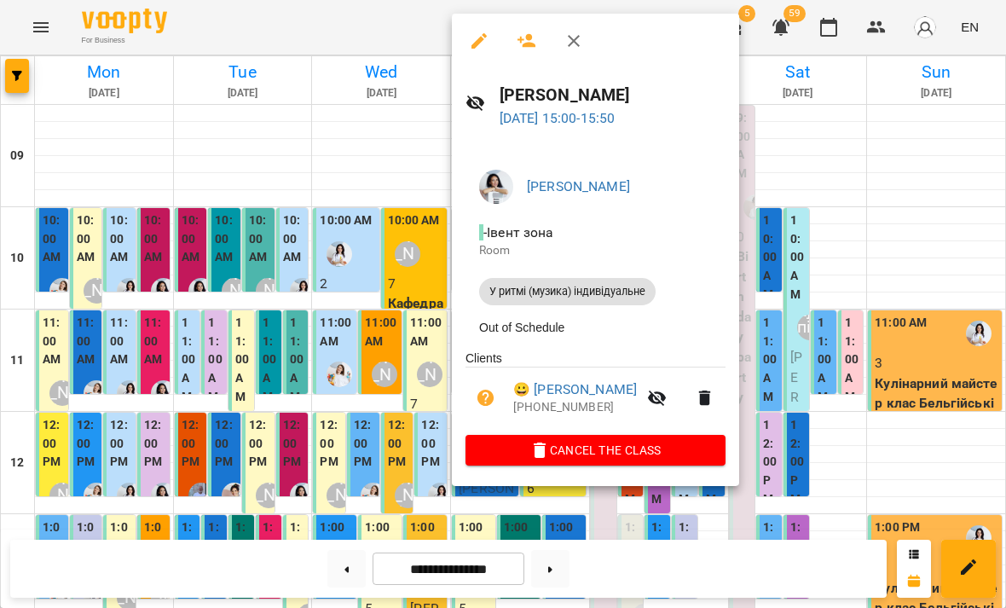
click at [620, 390] on link "😀 Виставкін Платон" at bounding box center [575, 389] width 124 height 20
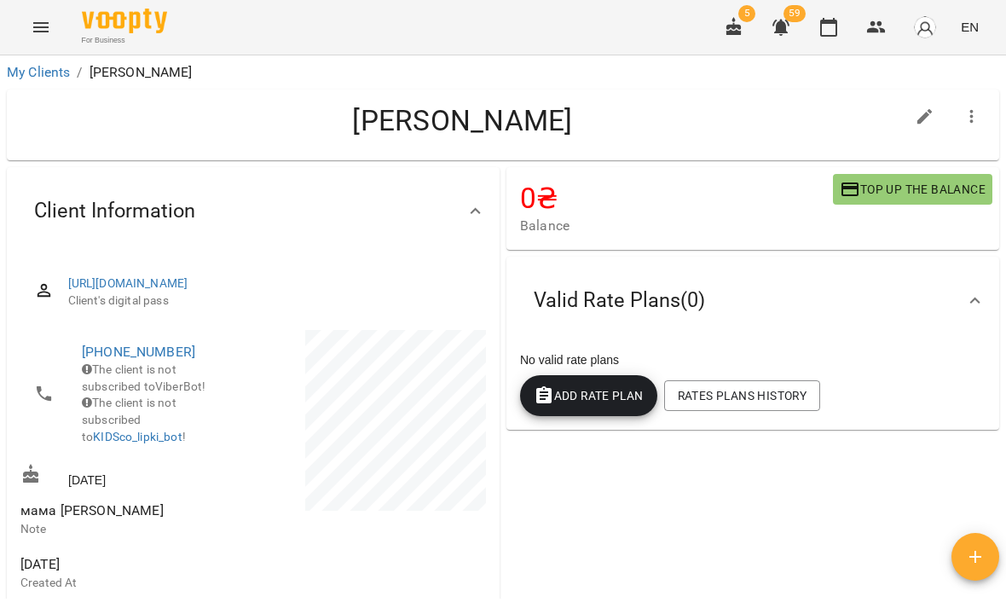
click at [841, 32] on button "button" at bounding box center [828, 27] width 41 height 41
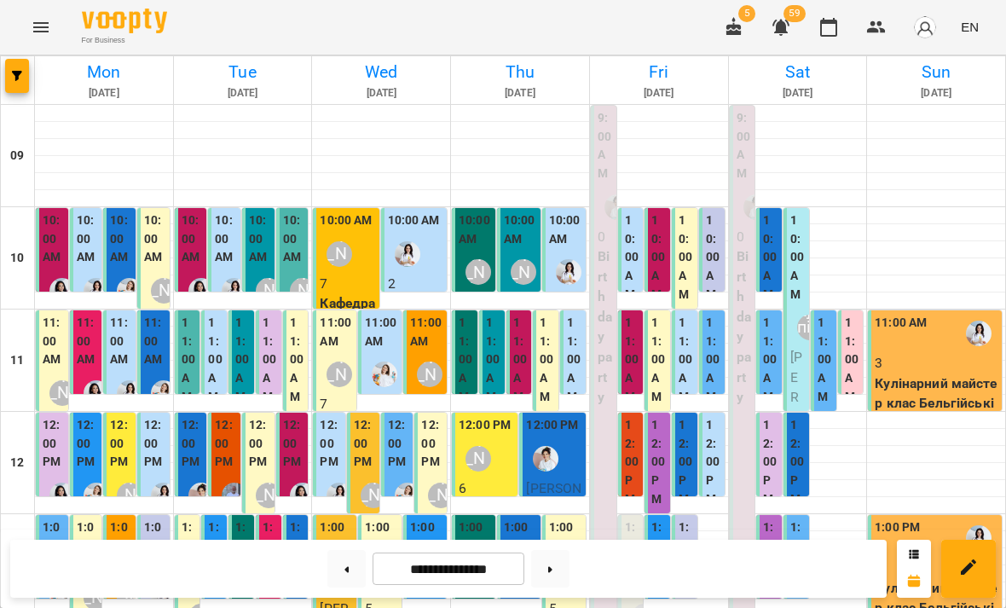
scroll to position [285, 0]
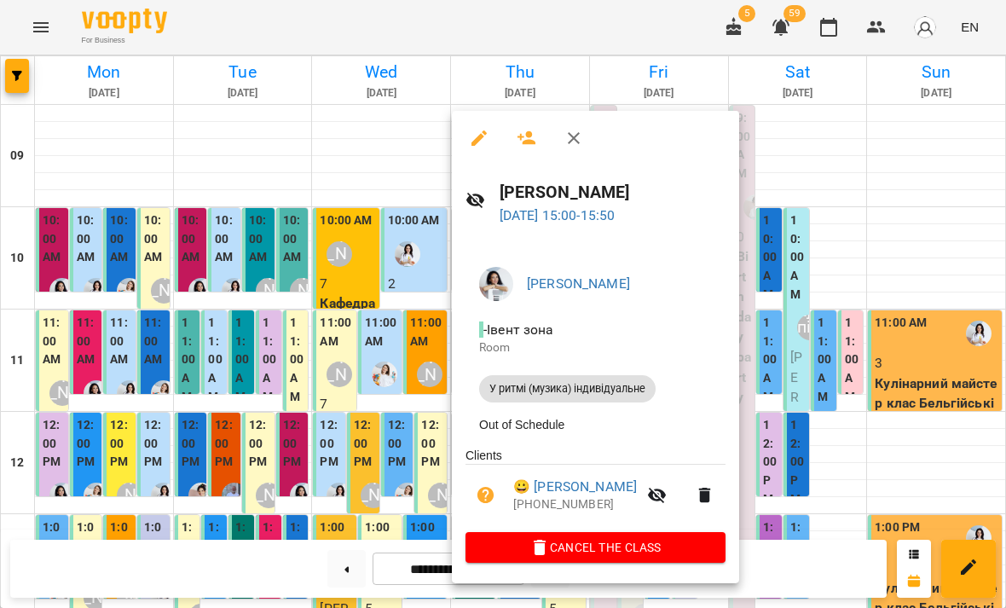
click at [816, 292] on div at bounding box center [503, 304] width 1006 height 608
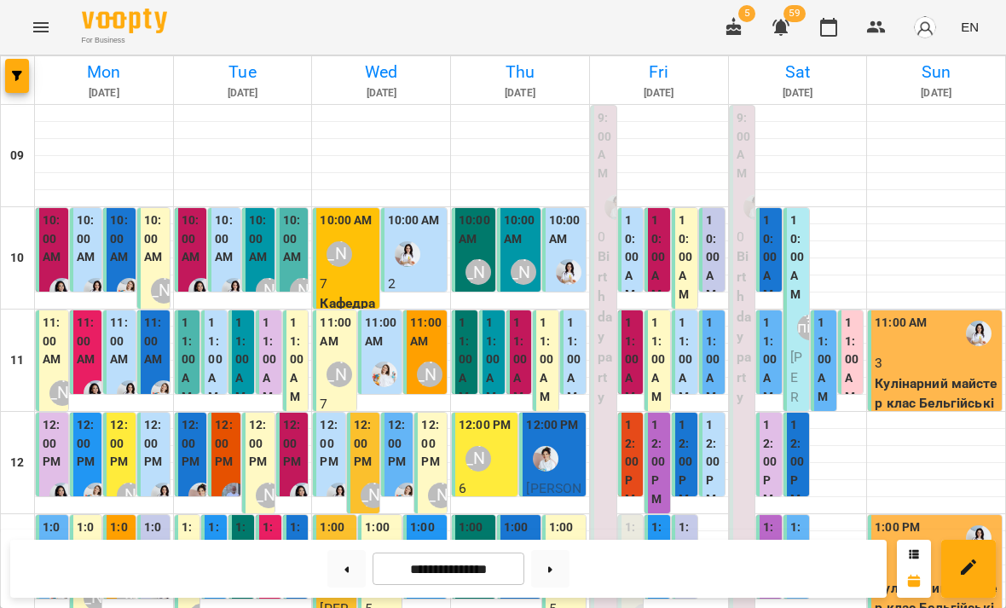
scroll to position [0, 0]
click at [666, 242] on label "10:00 AM" at bounding box center [658, 257] width 15 height 92
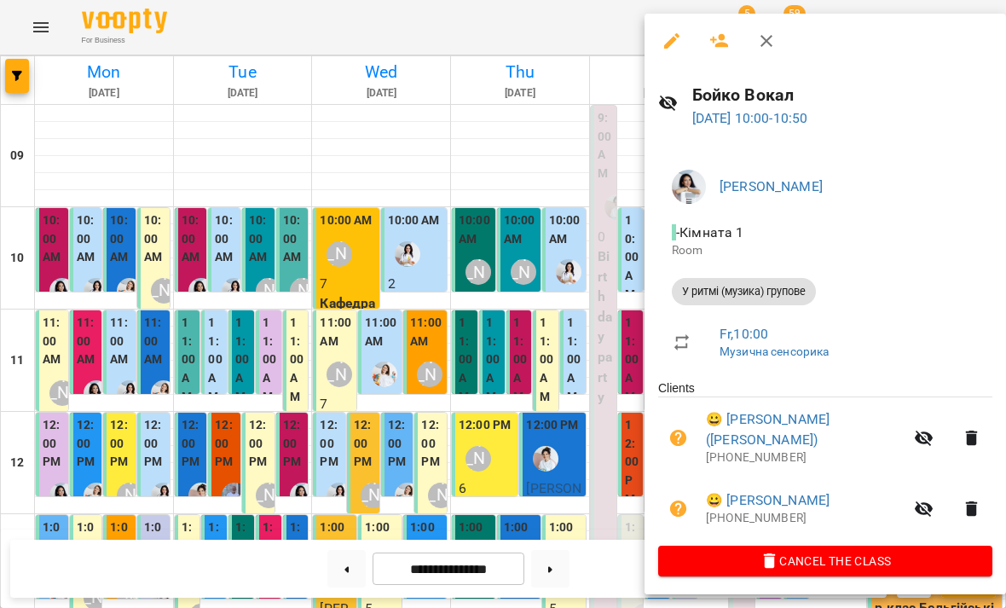
click at [73, 385] on div at bounding box center [503, 304] width 1006 height 608
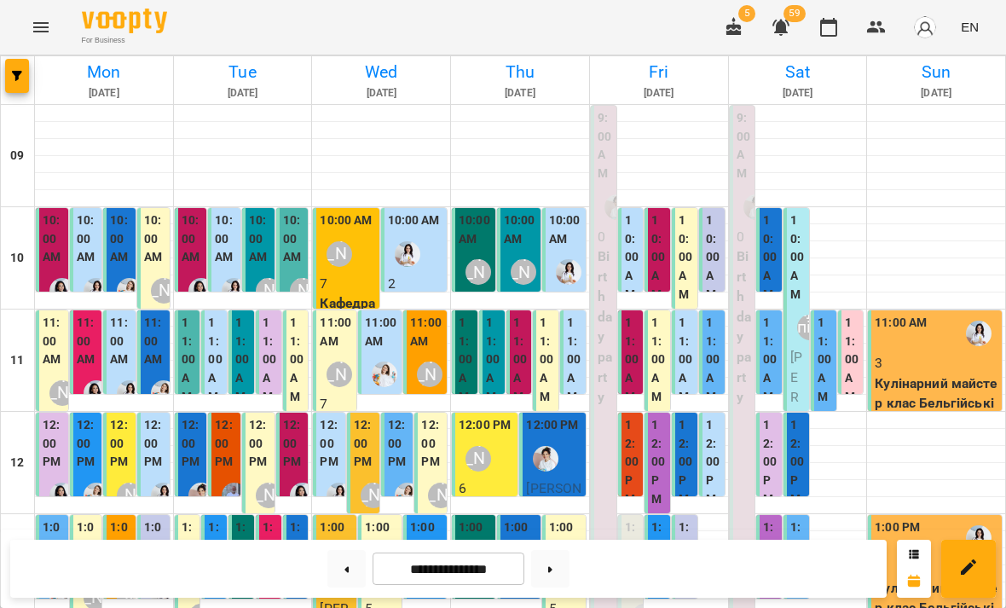
click at [632, 351] on label "11:00 AM" at bounding box center [632, 360] width 15 height 92
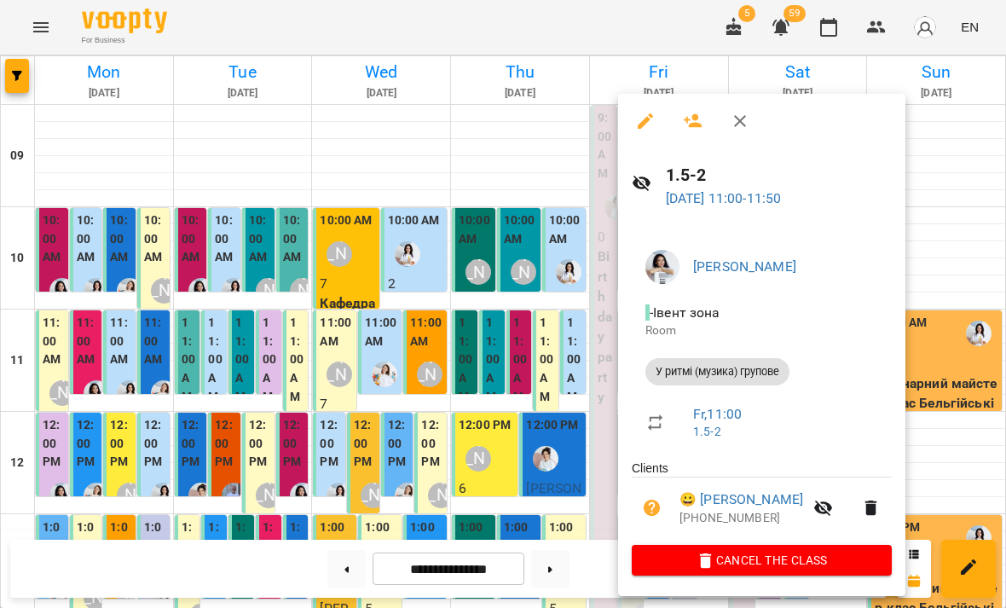
click at [69, 390] on div at bounding box center [503, 304] width 1006 height 608
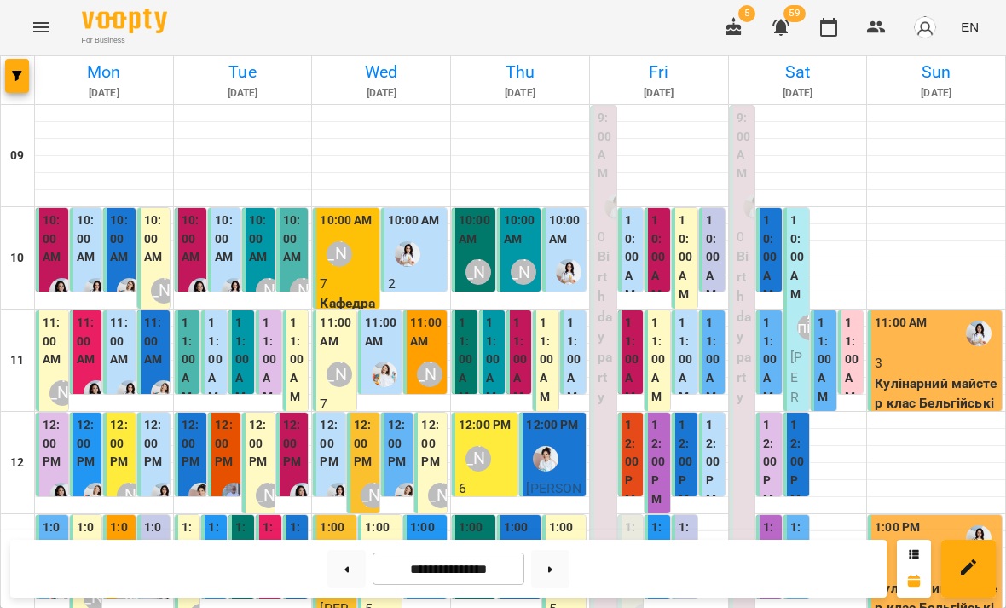
scroll to position [141, 0]
click at [636, 314] on label "11:00 AM" at bounding box center [632, 360] width 15 height 92
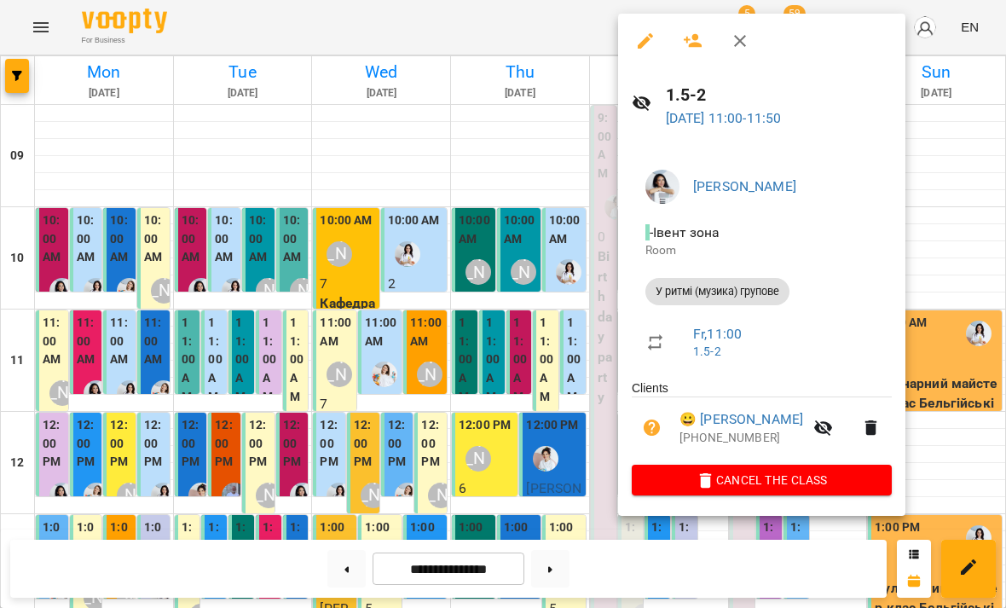
click at [44, 331] on div at bounding box center [503, 304] width 1006 height 608
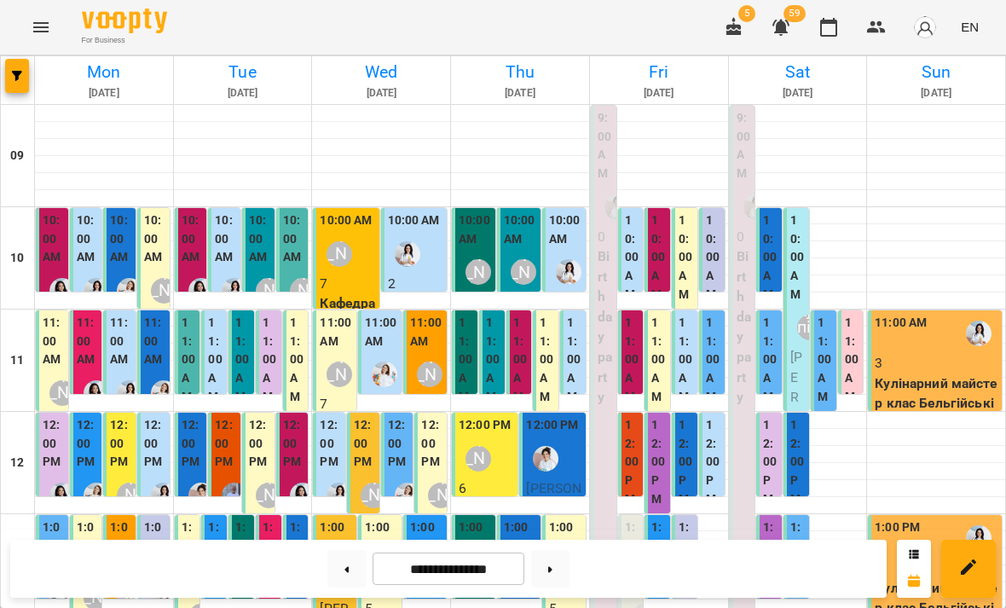
scroll to position [59, 0]
click at [339, 570] on button at bounding box center [346, 568] width 38 height 37
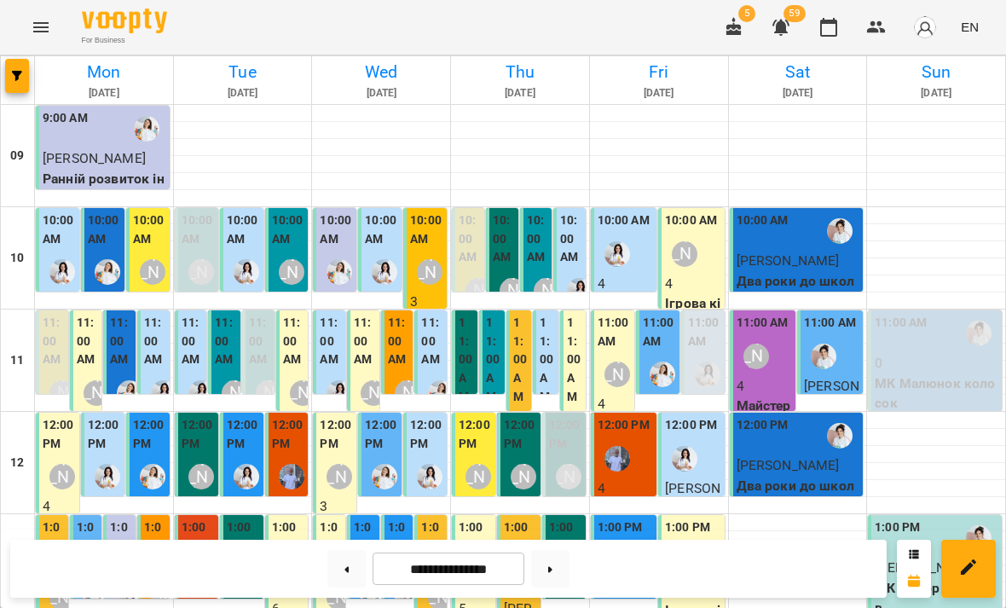
click at [348, 569] on icon at bounding box center [347, 569] width 4 height 6
type input "**********"
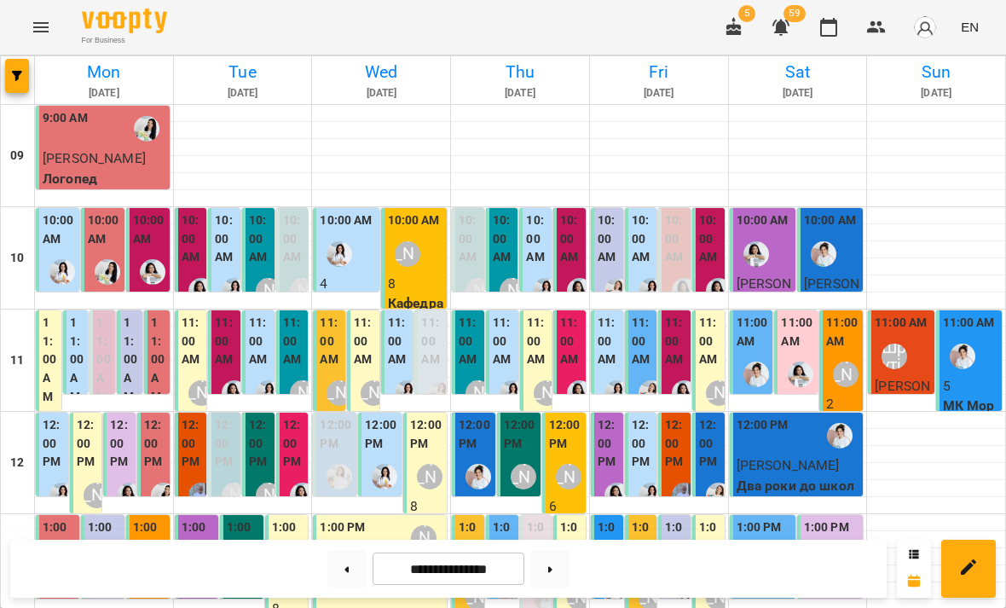
click at [683, 314] on label "11:00 AM" at bounding box center [676, 341] width 22 height 55
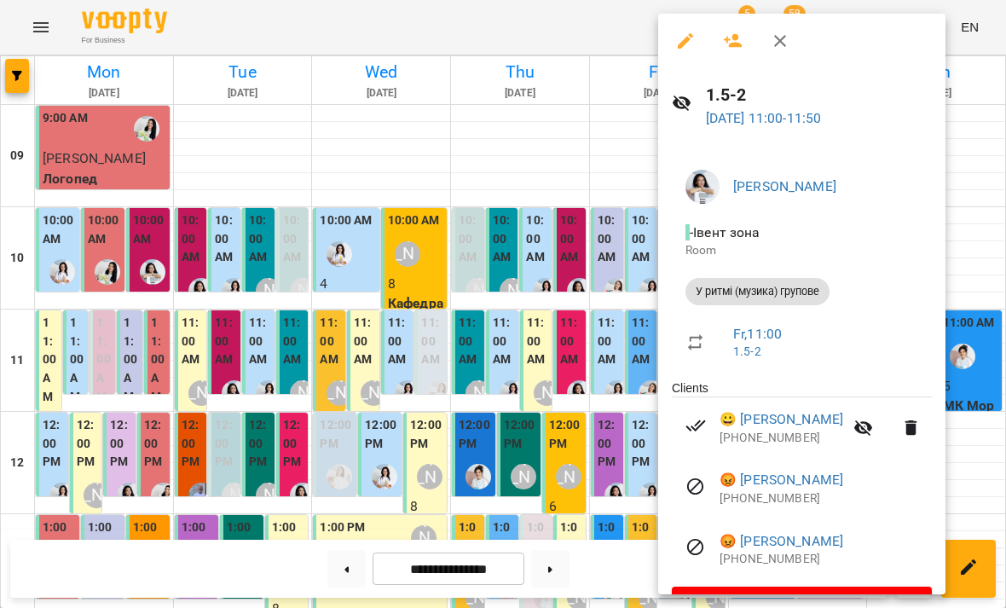
click at [550, 298] on div at bounding box center [503, 304] width 1006 height 608
